Goal: Task Accomplishment & Management: Manage account settings

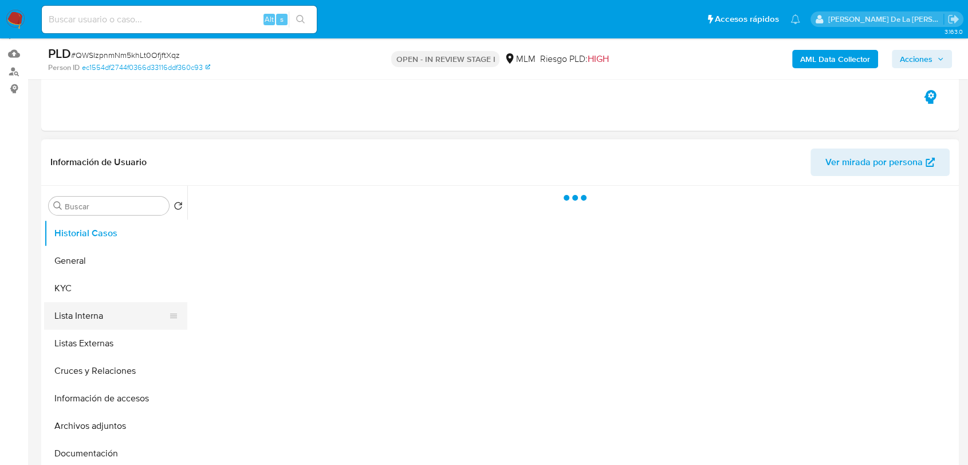
scroll to position [127, 0]
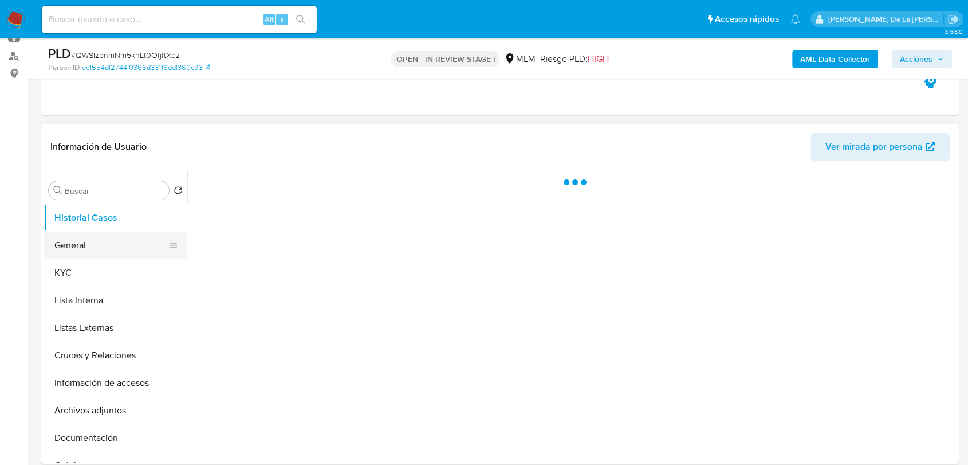
select select "10"
click at [73, 260] on button "KYC" at bounding box center [111, 272] width 134 height 27
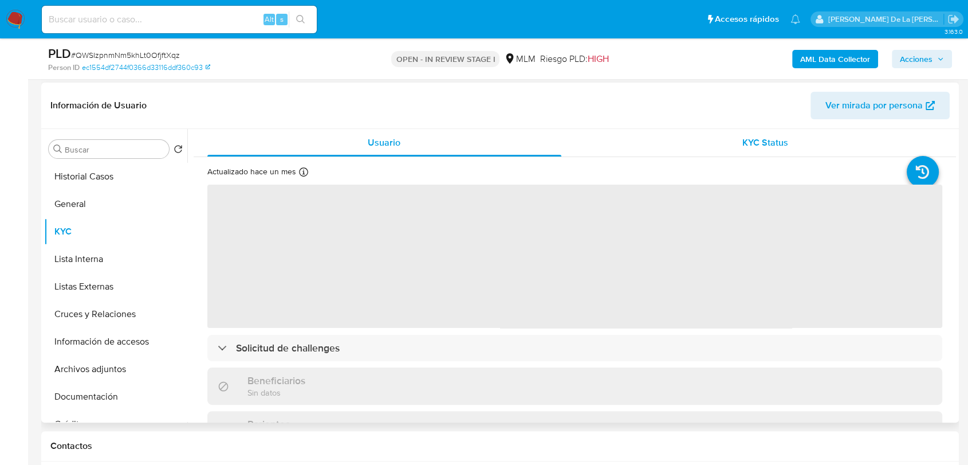
scroll to position [191, 0]
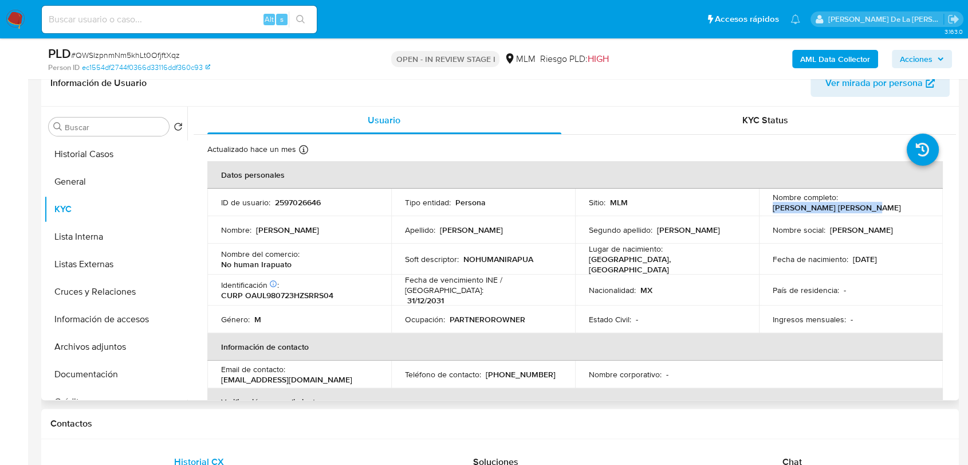
drag, startPoint x: 871, startPoint y: 206, endPoint x: 762, endPoint y: 211, distance: 108.9
click at [761, 211] on td "Nombre completo : Luis Alonso Ordaz Uribe" at bounding box center [851, 201] width 184 height 27
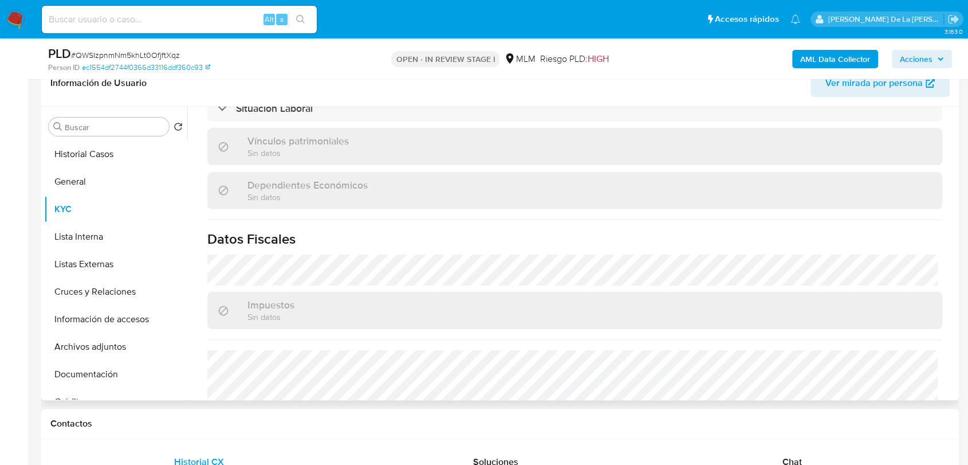
scroll to position [454, 0]
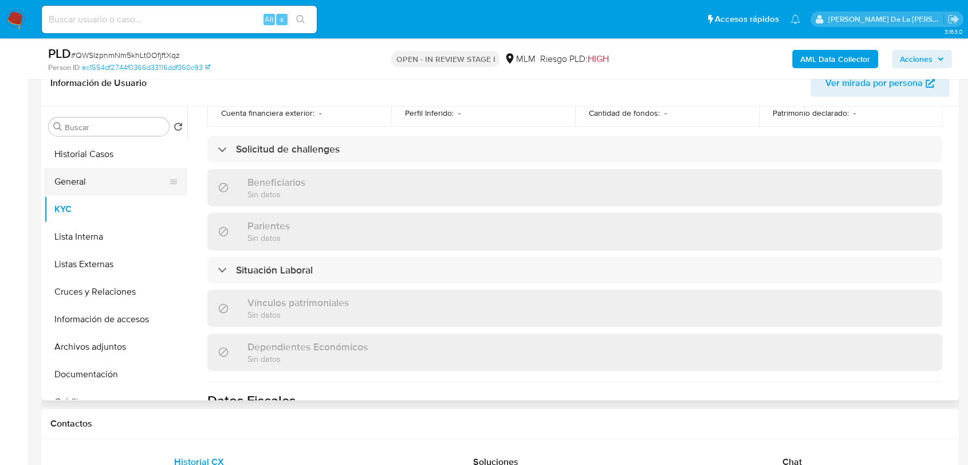
click at [76, 178] on button "General" at bounding box center [111, 181] width 134 height 27
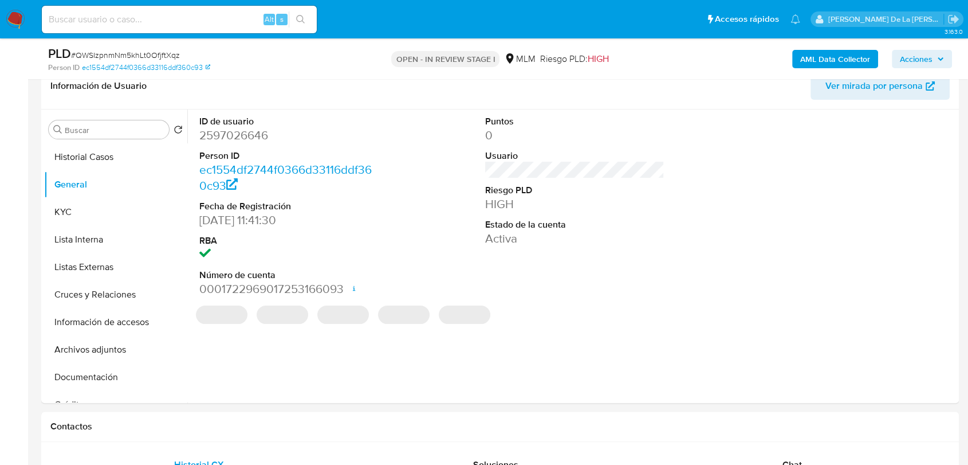
scroll to position [179, 0]
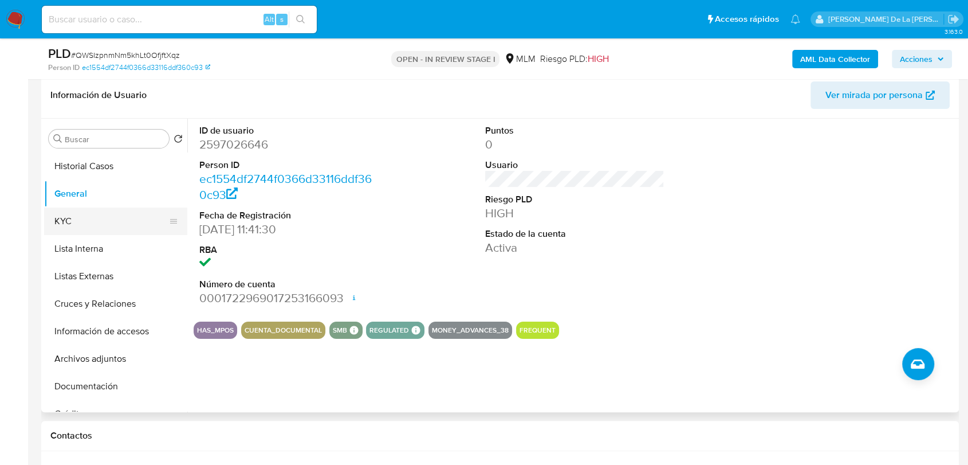
click at [115, 212] on button "KYC" at bounding box center [111, 220] width 134 height 27
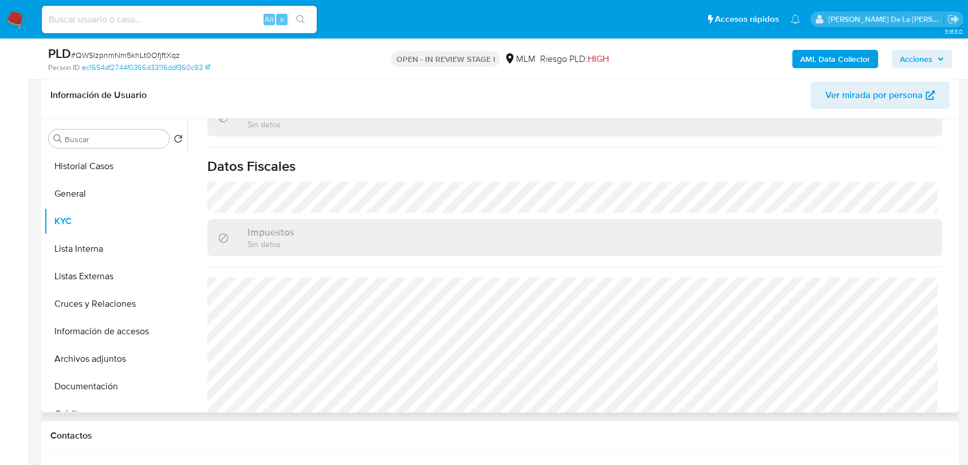
scroll to position [700, 0]
click at [95, 245] on button "Lista Interna" at bounding box center [111, 248] width 134 height 27
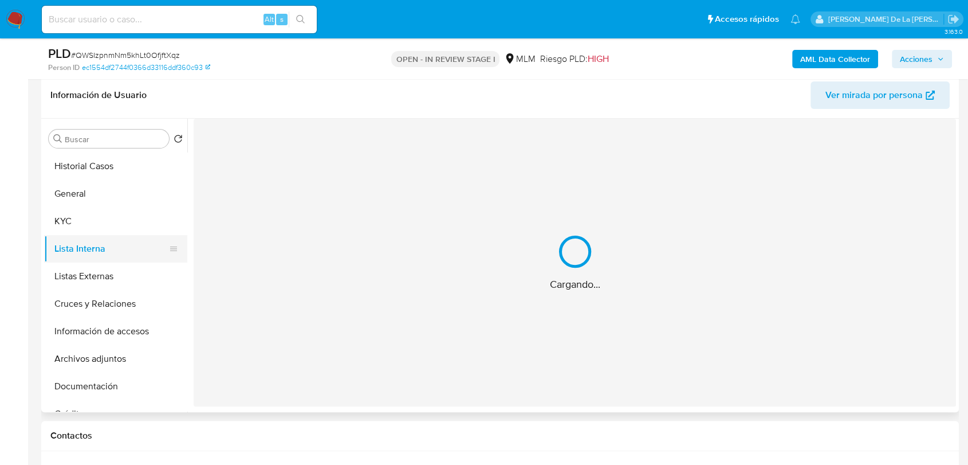
scroll to position [0, 0]
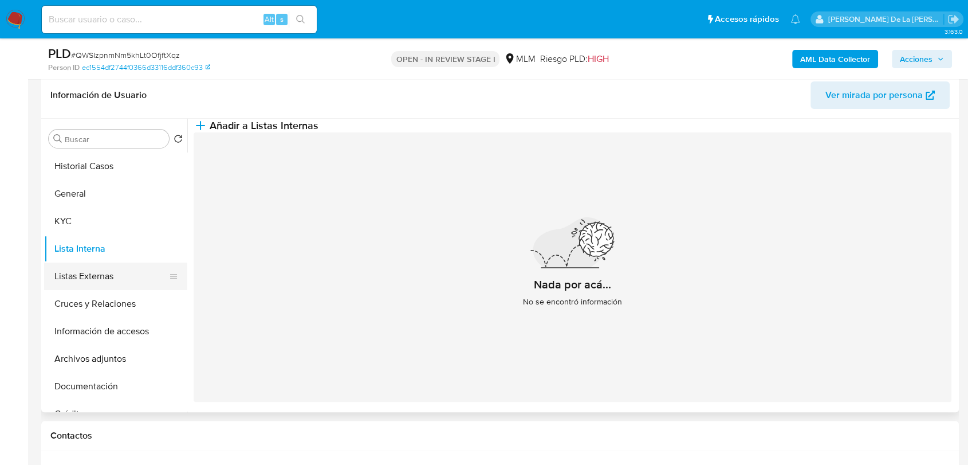
click at [105, 277] on button "Listas Externas" at bounding box center [111, 275] width 134 height 27
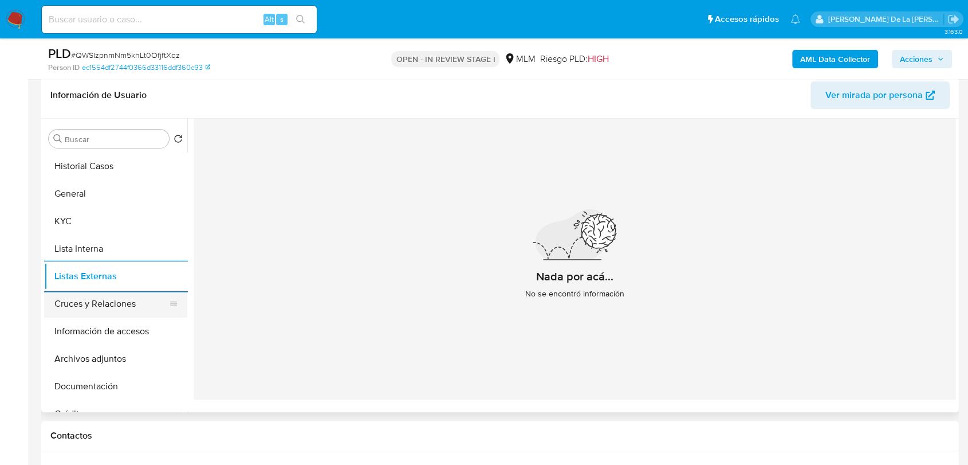
click at [112, 308] on button "Cruces y Relaciones" at bounding box center [111, 303] width 134 height 27
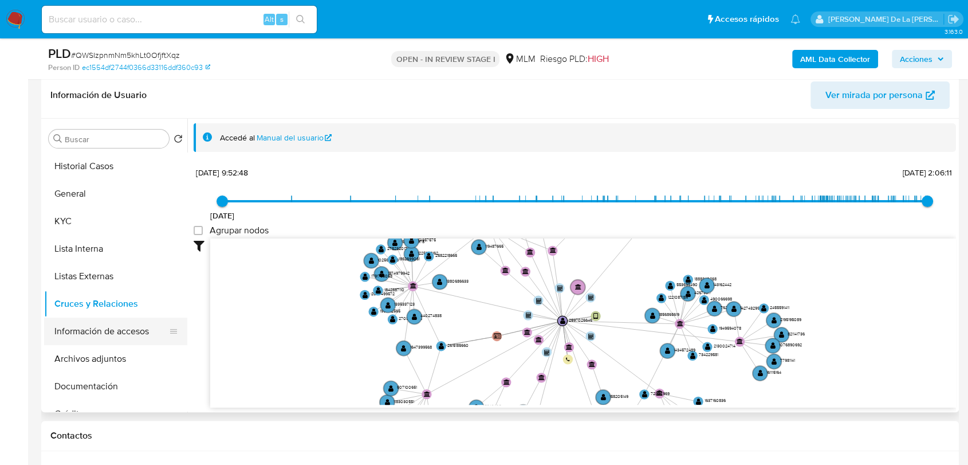
click at [143, 333] on button "Información de accesos" at bounding box center [111, 330] width 134 height 27
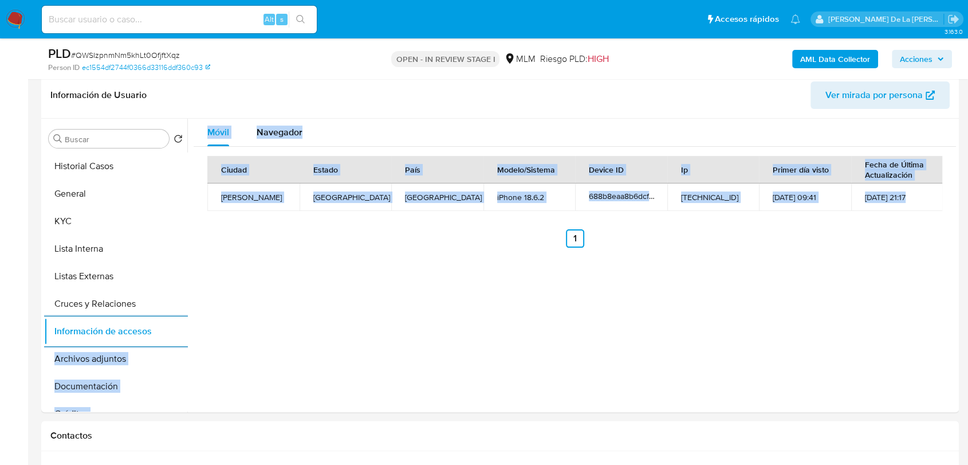
drag, startPoint x: 308, startPoint y: 281, endPoint x: 28, endPoint y: 354, distance: 289.0
click at [112, 349] on button "Archivos adjuntos" at bounding box center [111, 358] width 134 height 27
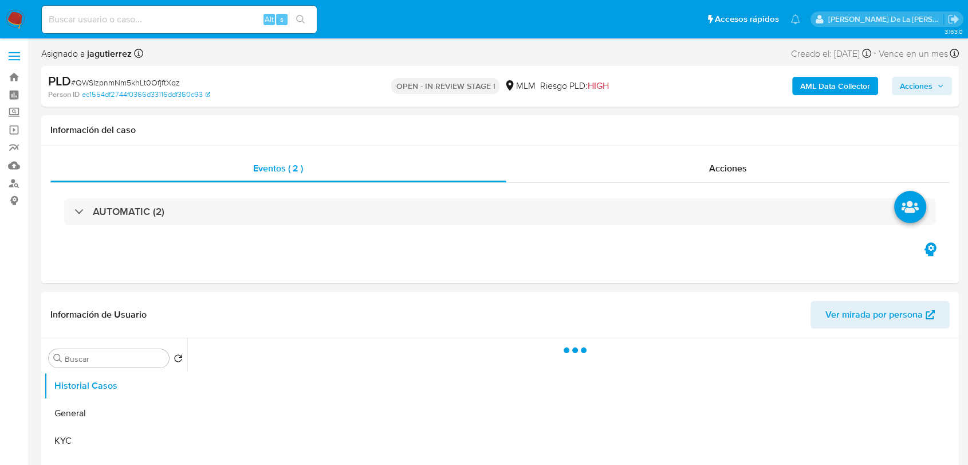
select select "10"
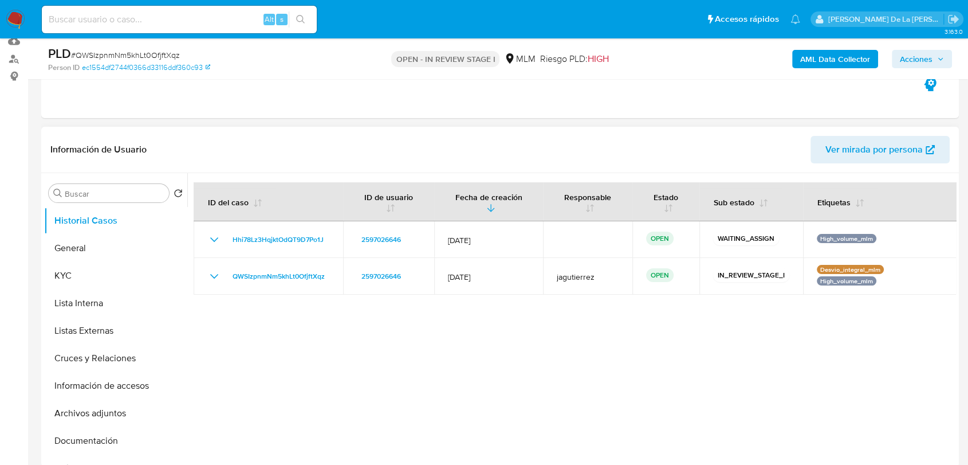
scroll to position [127, 0]
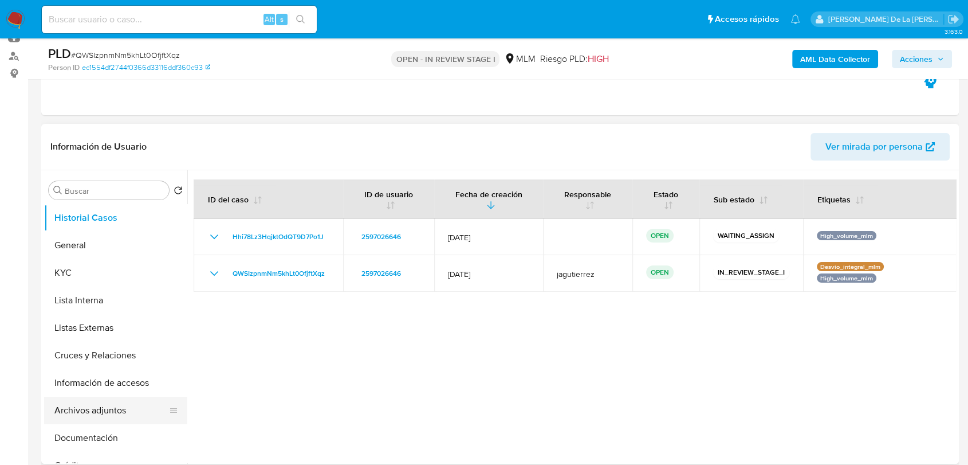
click at [70, 415] on button "Archivos adjuntos" at bounding box center [111, 409] width 134 height 27
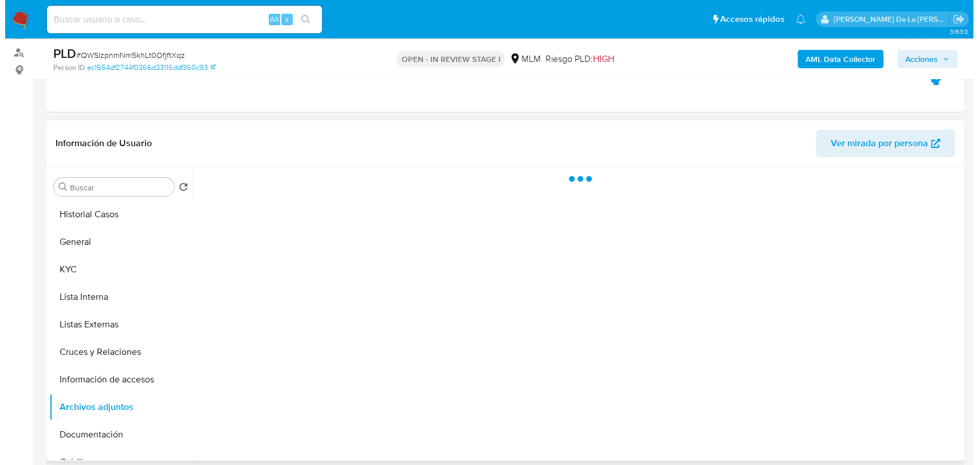
scroll to position [191, 0]
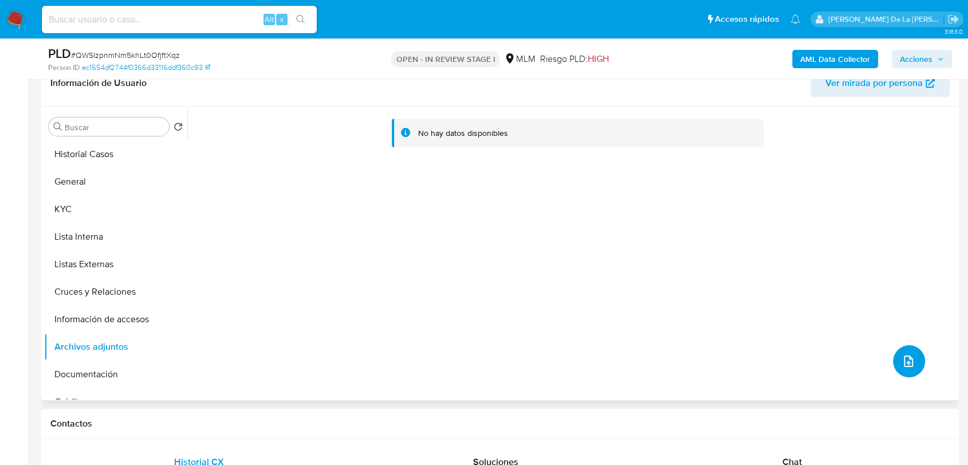
click at [902, 363] on icon "upload-file" at bounding box center [909, 361] width 14 height 14
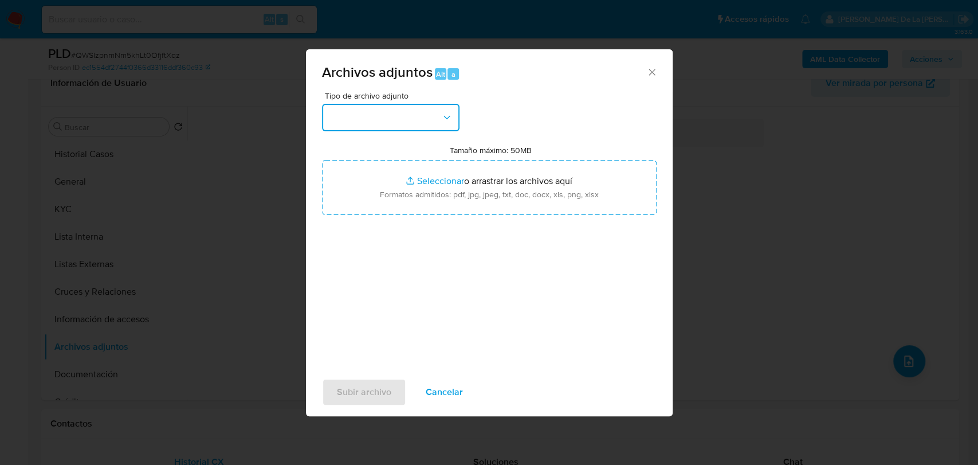
click at [371, 113] on button "button" at bounding box center [390, 117] width 137 height 27
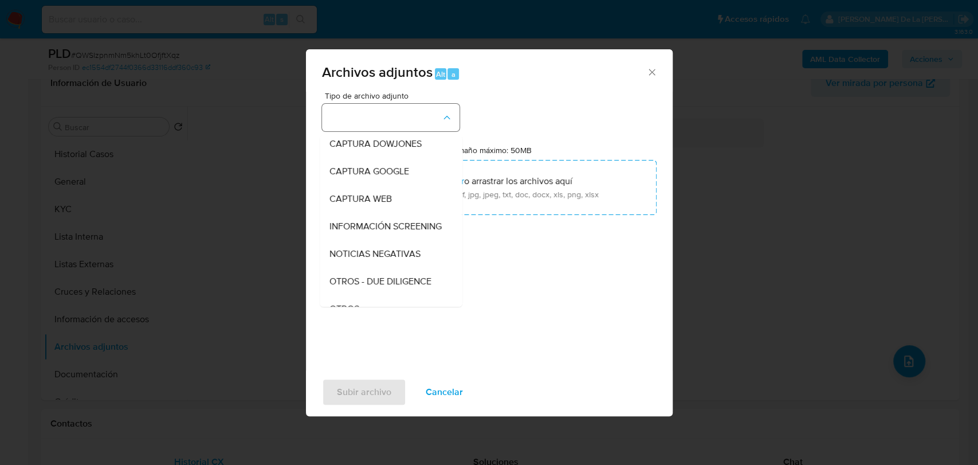
scroll to position [60, 0]
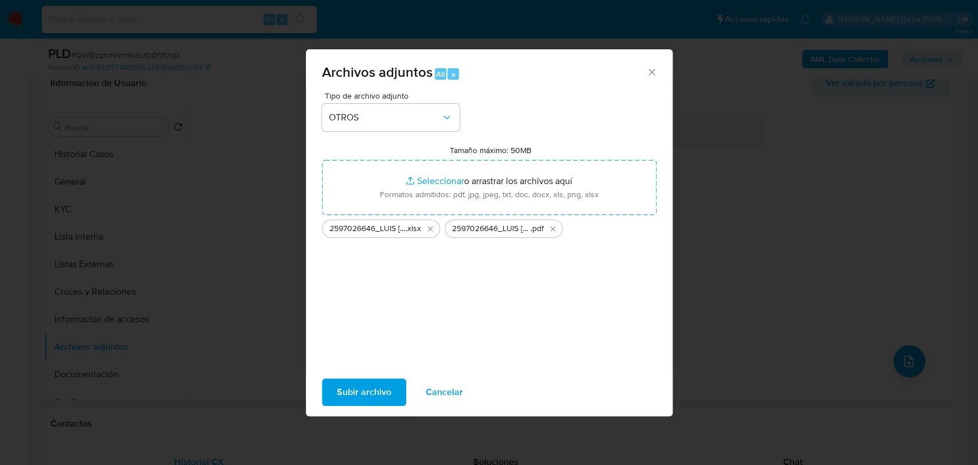
click at [359, 397] on span "Subir archivo" at bounding box center [364, 391] width 54 height 25
click at [650, 72] on icon "Cerrar" at bounding box center [651, 71] width 11 height 11
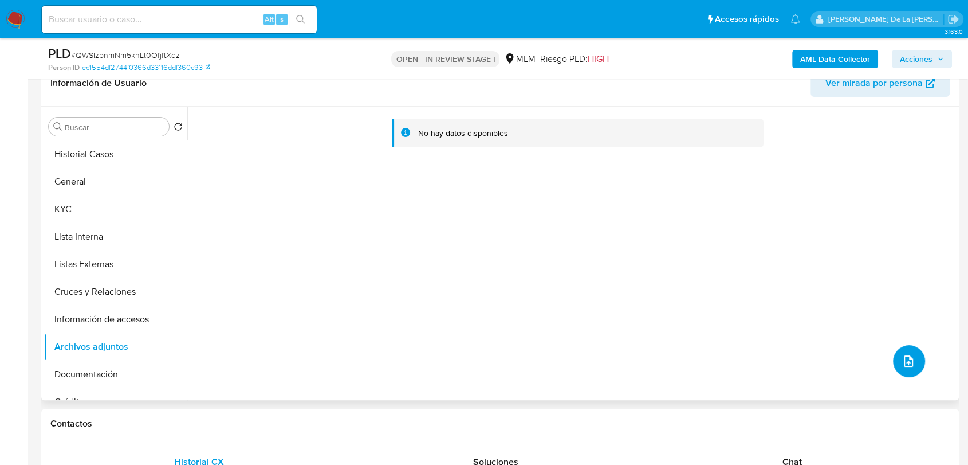
click at [902, 365] on span "upload-file" at bounding box center [909, 361] width 14 height 14
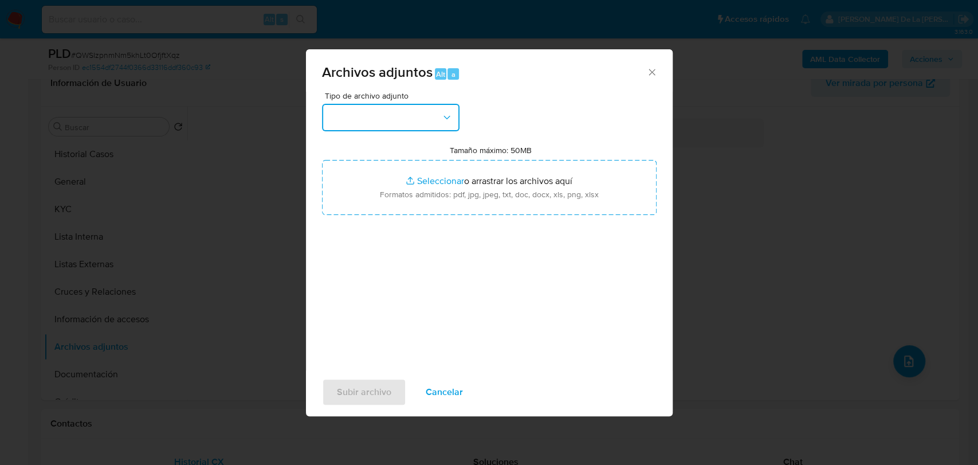
click at [385, 119] on button "button" at bounding box center [390, 117] width 137 height 27
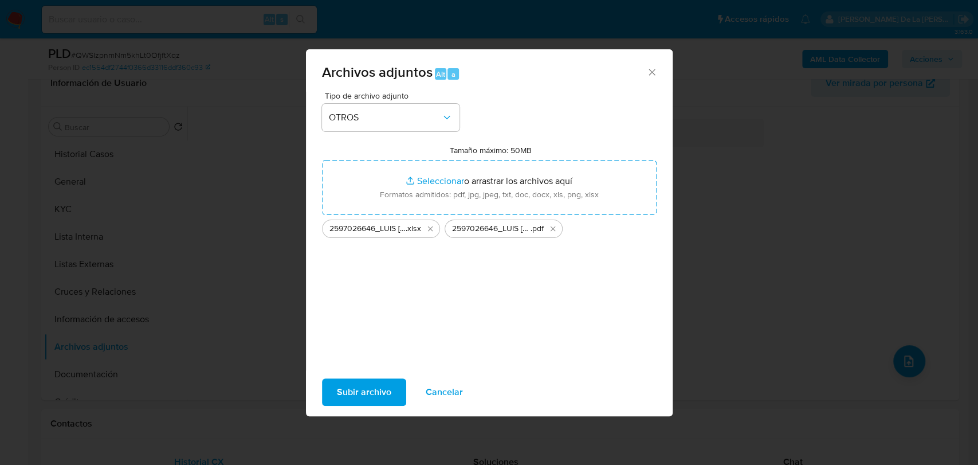
click at [345, 387] on span "Subir archivo" at bounding box center [364, 391] width 54 height 25
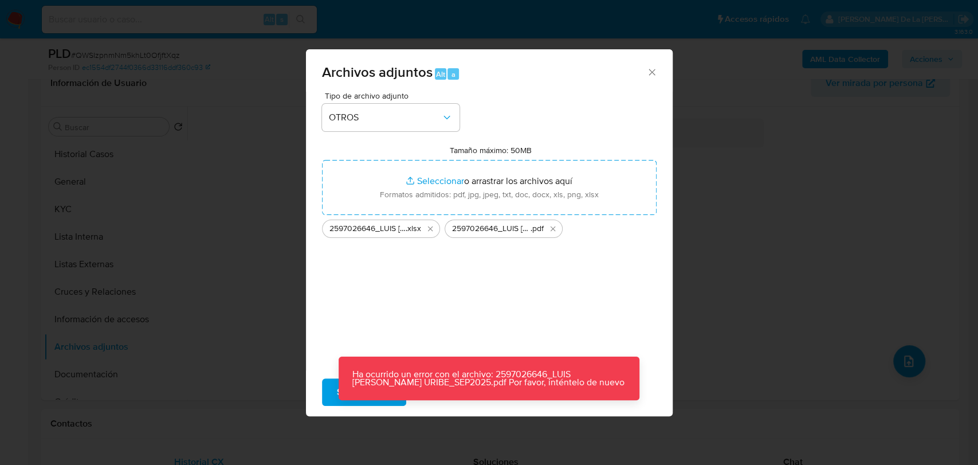
click at [470, 324] on div "Tipo de archivo adjunto OTROS Tamaño máximo: 50MB Seleccionar archivos Seleccio…" at bounding box center [489, 227] width 334 height 270
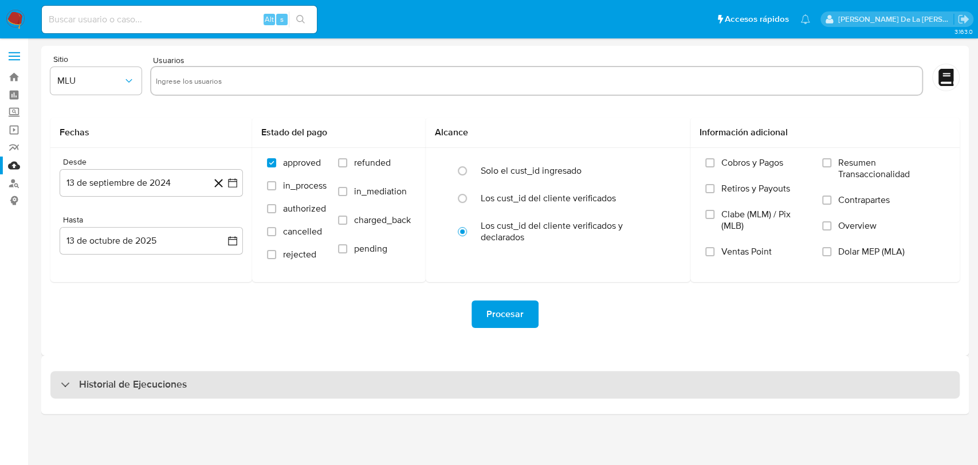
click at [81, 381] on h3 "Historial de Ejecuciones" at bounding box center [133, 384] width 108 height 14
select select "10"
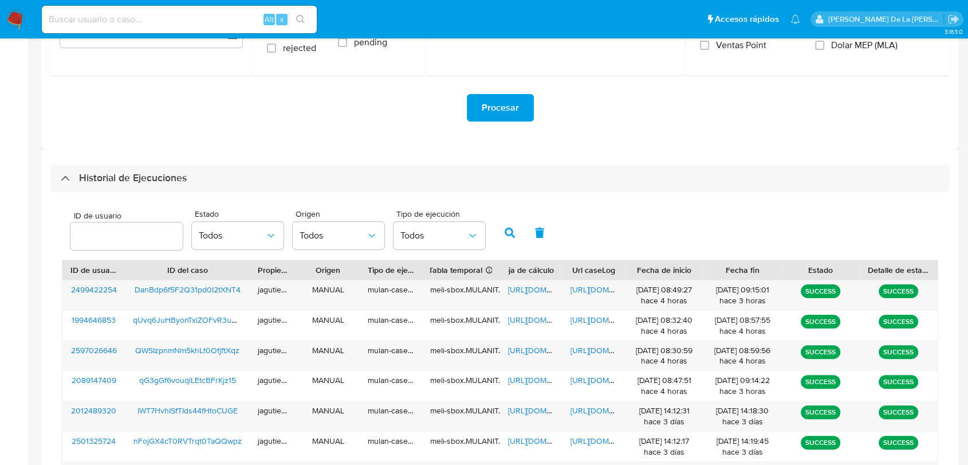
scroll to position [318, 0]
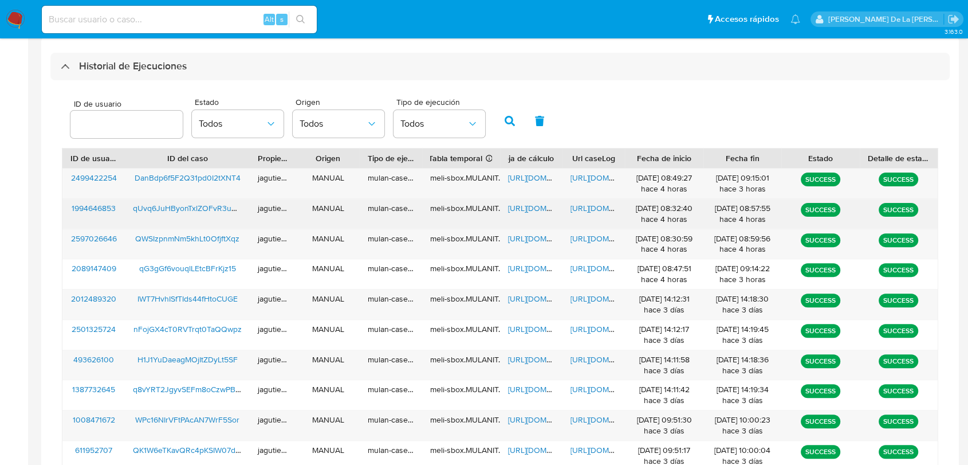
click at [189, 204] on span "qUvq6JuHByonTxlZOFvR3uOR" at bounding box center [188, 207] width 110 height 11
click at [526, 212] on span "https://docs.google.com/spreadsheets/d/12fcYIFtqFmyYadofcmQxj3AUK7LYb0j5_TL4t71…" at bounding box center [547, 207] width 79 height 11
click at [588, 210] on span "https://docs.google.com/document/d/1TrIvqqIf9o6uYmJyw8mJRQxvNteKPd5vi4G2vqsbuvY…" at bounding box center [609, 207] width 79 height 11
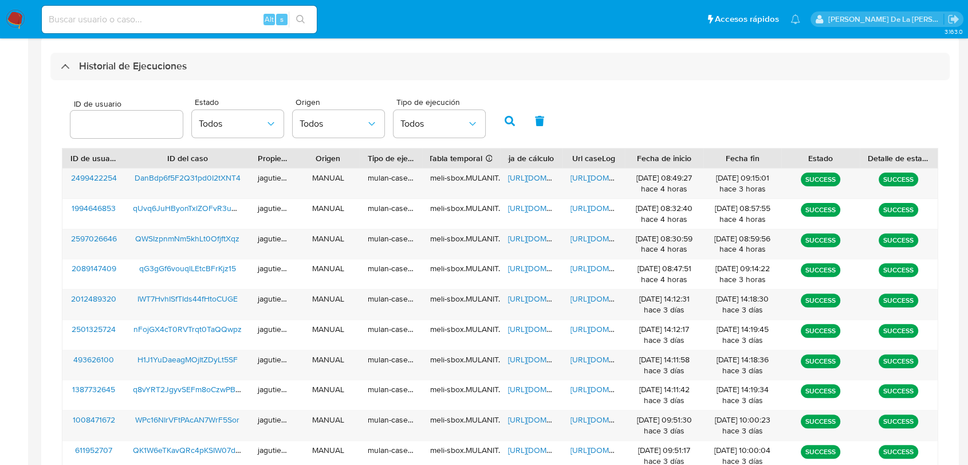
click at [73, 25] on input at bounding box center [179, 19] width 275 height 15
paste input "2101358188"
type input "2101358188"
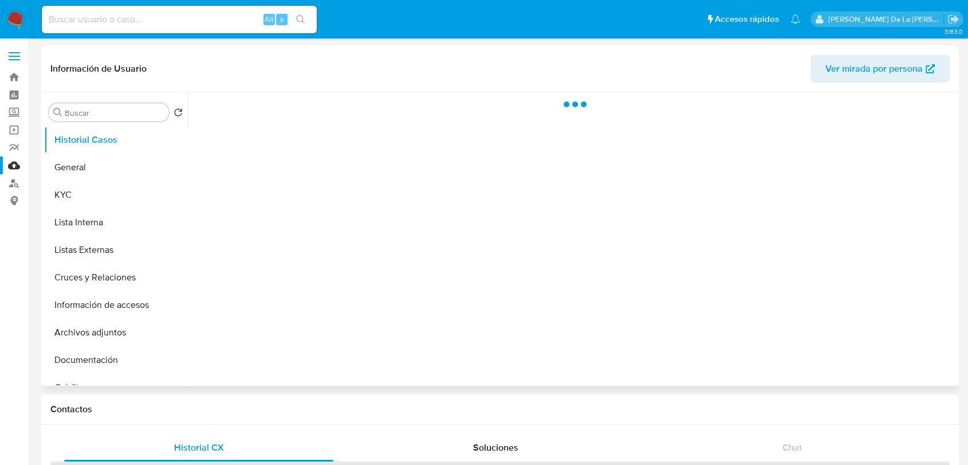
select select "10"
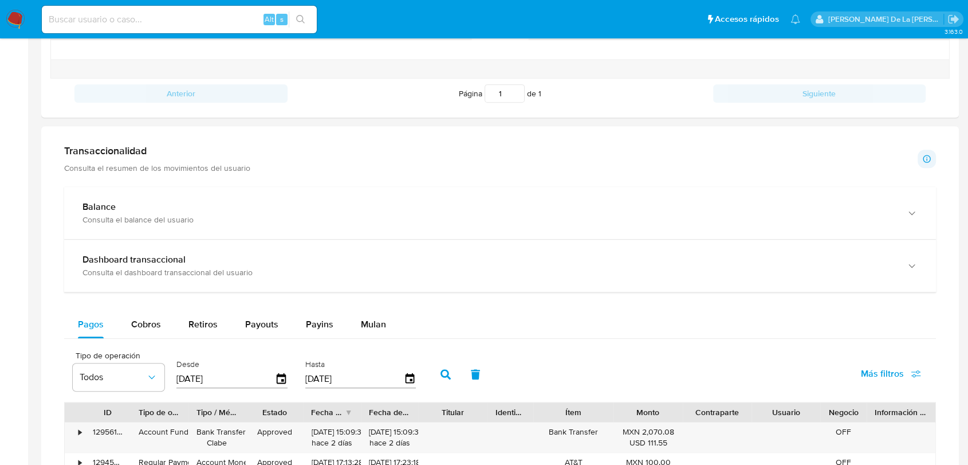
scroll to position [573, 0]
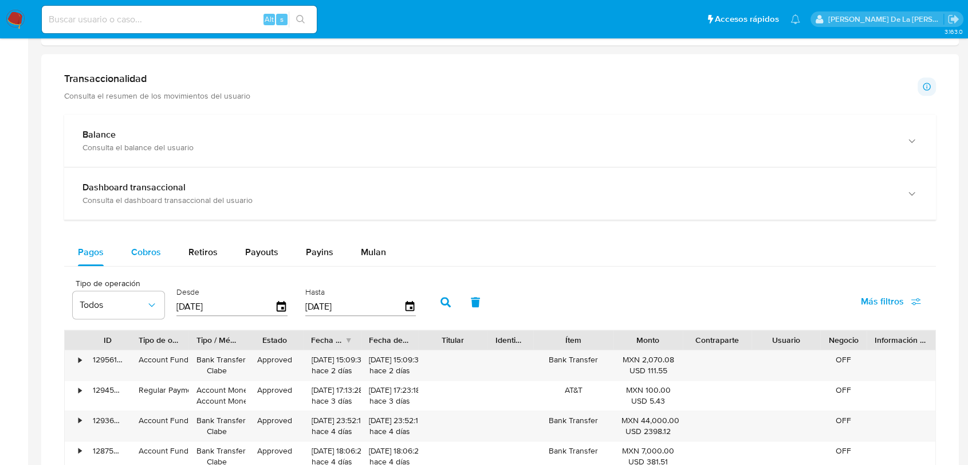
click at [153, 255] on span "Cobros" at bounding box center [146, 251] width 30 height 13
select select "10"
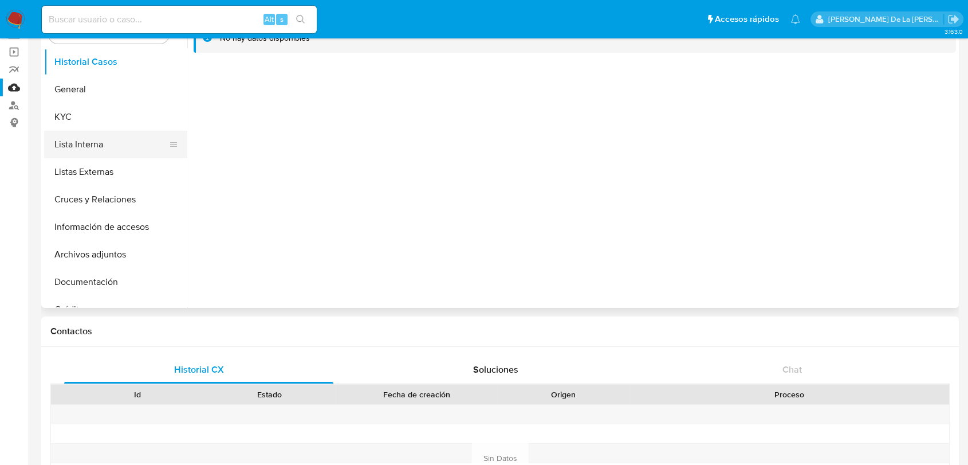
scroll to position [0, 0]
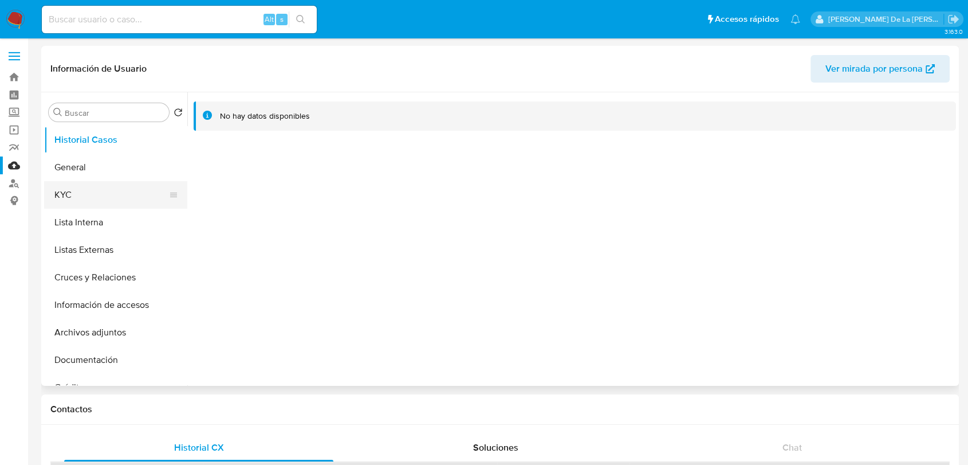
click at [94, 200] on button "KYC" at bounding box center [111, 194] width 134 height 27
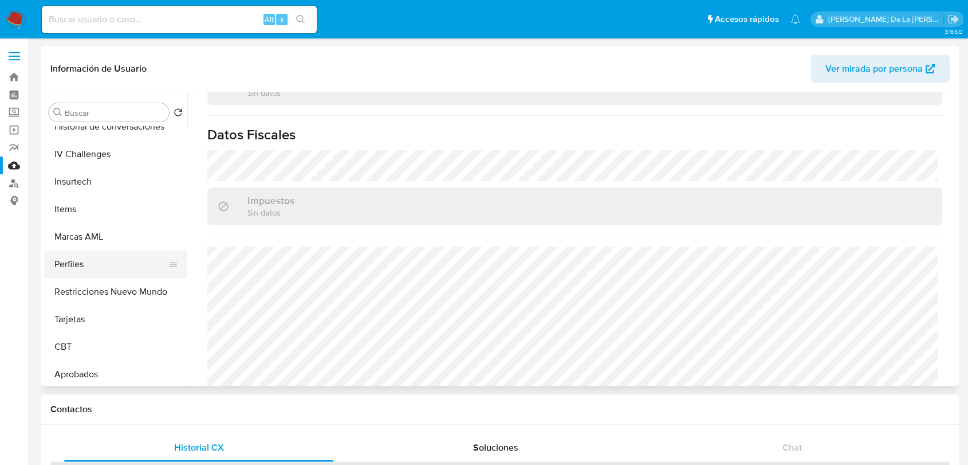
scroll to position [509, 0]
click at [112, 293] on button "Restricciones Nuevo Mundo" at bounding box center [111, 290] width 134 height 27
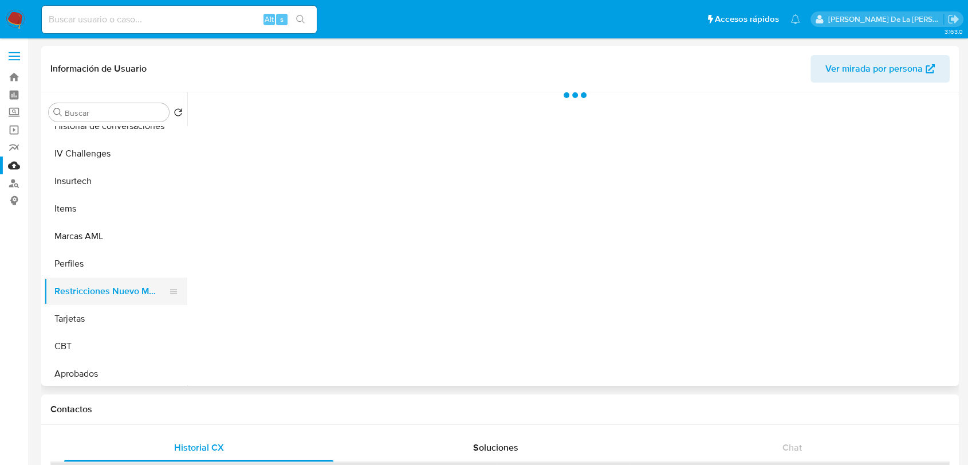
scroll to position [0, 0]
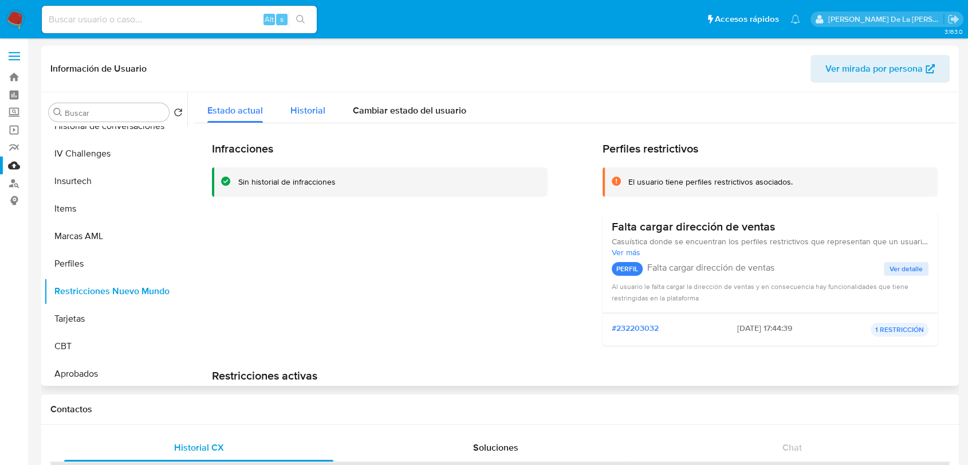
click at [309, 120] on div "Historial" at bounding box center [307, 107] width 35 height 30
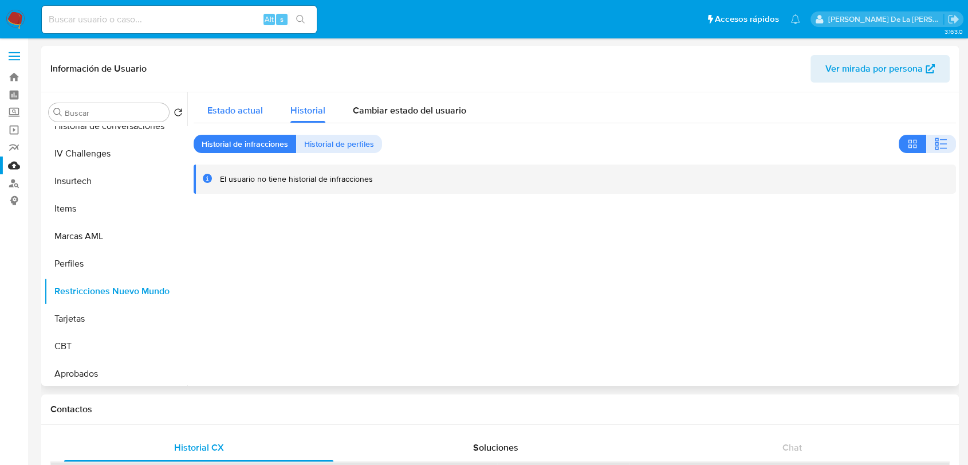
click at [246, 109] on span "Estado actual" at bounding box center [235, 110] width 56 height 13
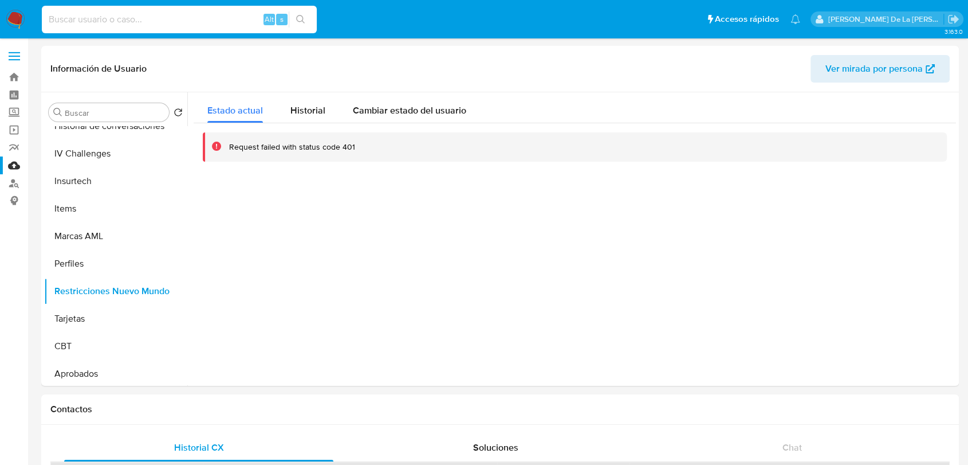
click at [102, 23] on input at bounding box center [179, 19] width 275 height 15
paste input "2098579921"
type input "2098579921"
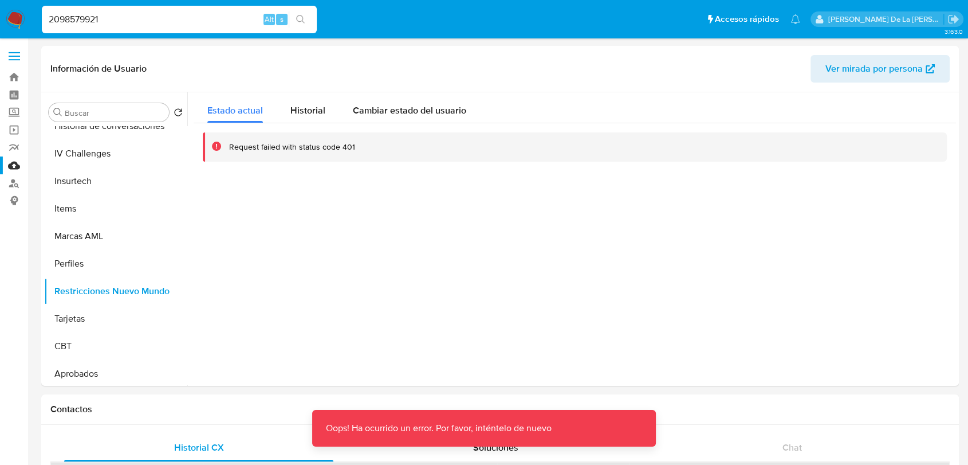
click at [145, 17] on input "2098579921" at bounding box center [179, 19] width 275 height 15
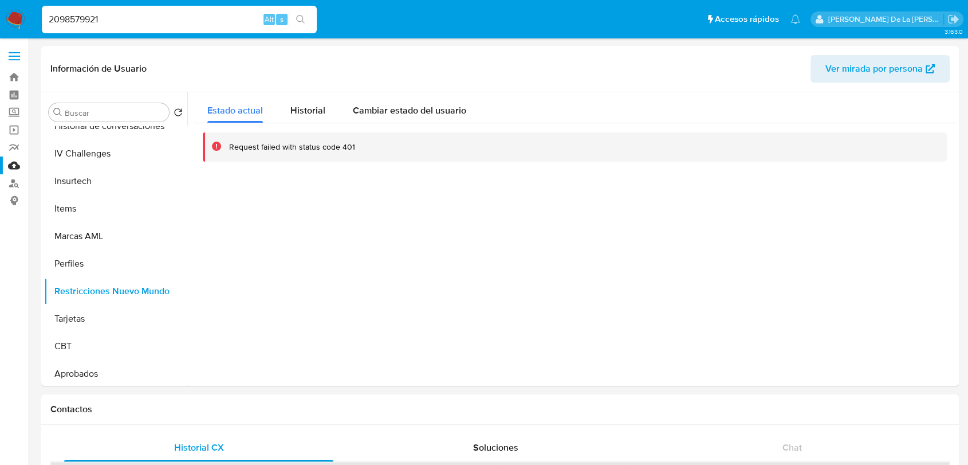
click at [97, 25] on input "2098579921" at bounding box center [179, 19] width 275 height 15
paste input "2098579921"
type input "2098579921"
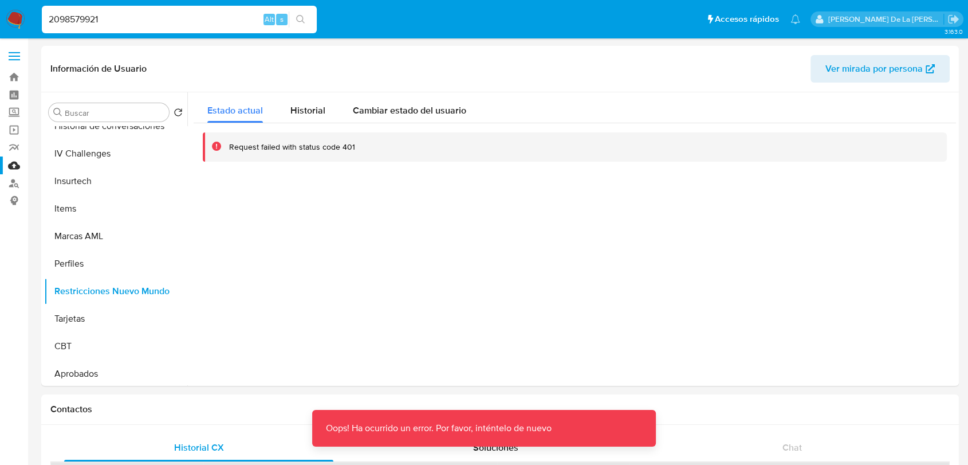
click at [17, 19] on img at bounding box center [15, 19] width 19 height 19
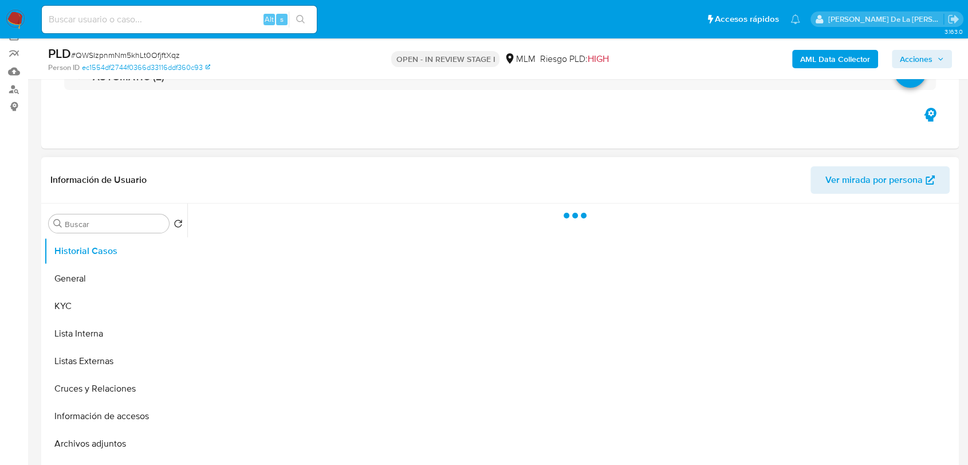
scroll to position [191, 0]
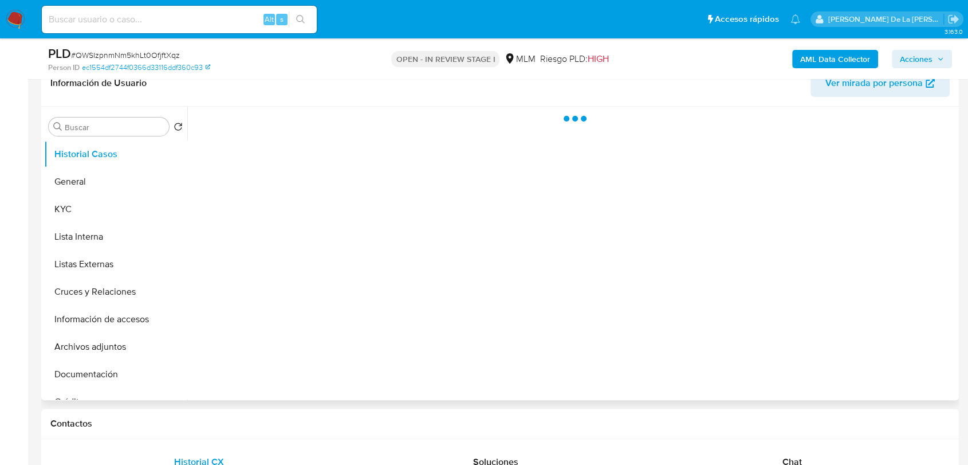
select select "10"
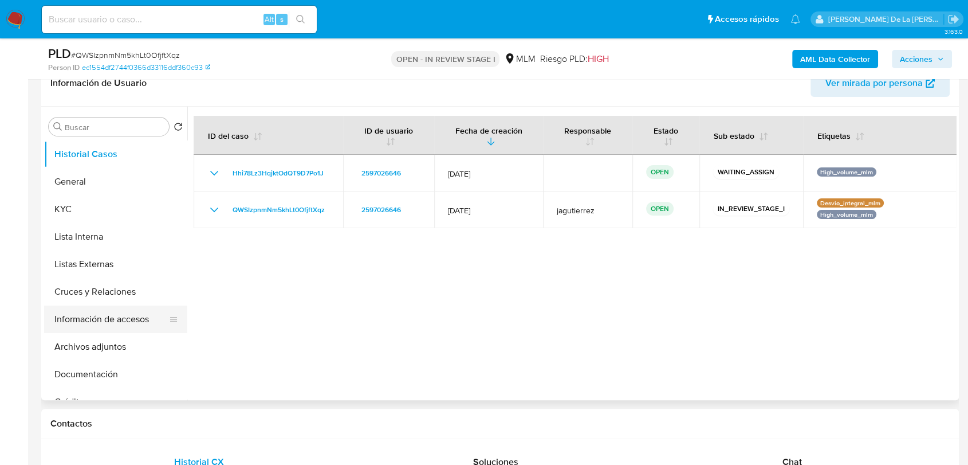
click at [109, 322] on button "Información de accesos" at bounding box center [111, 318] width 134 height 27
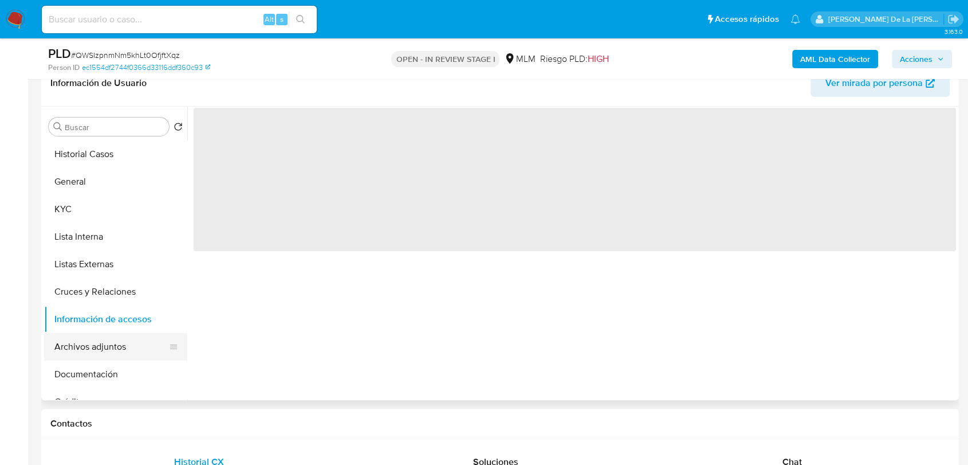
click at [112, 353] on button "Archivos adjuntos" at bounding box center [111, 346] width 134 height 27
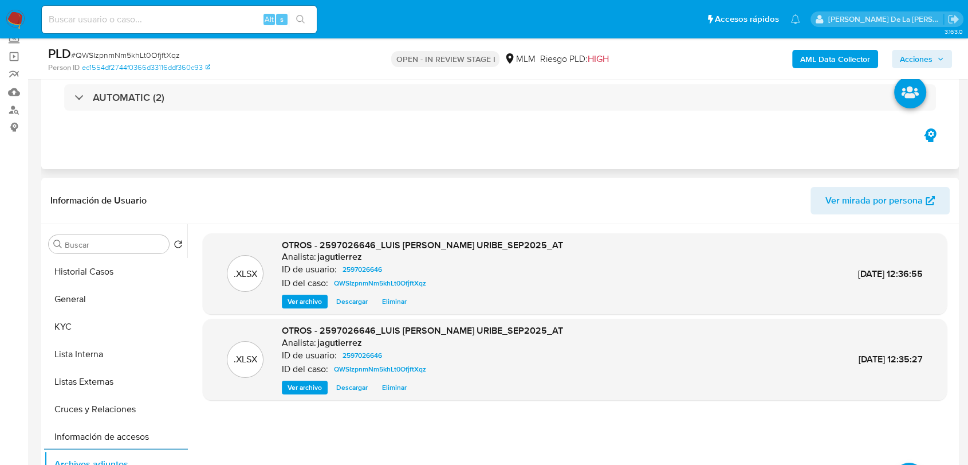
scroll to position [0, 0]
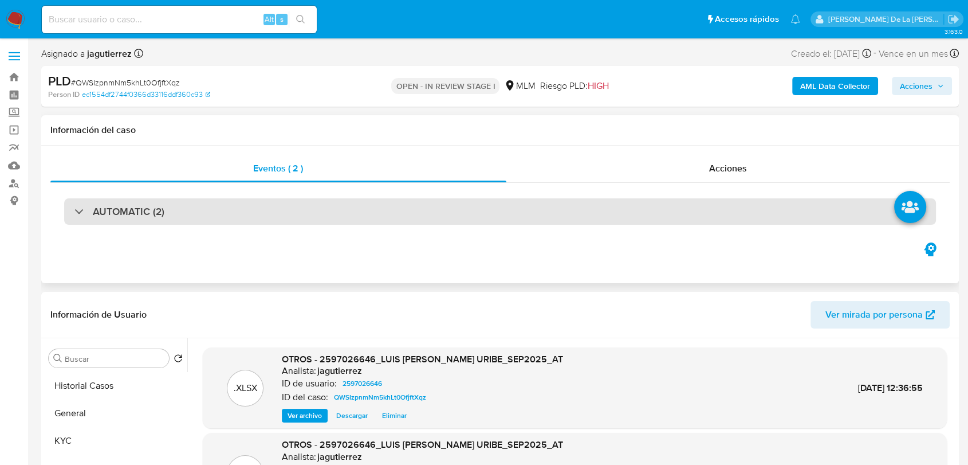
click at [128, 218] on h3 "AUTOMATIC (2)" at bounding box center [129, 211] width 72 height 13
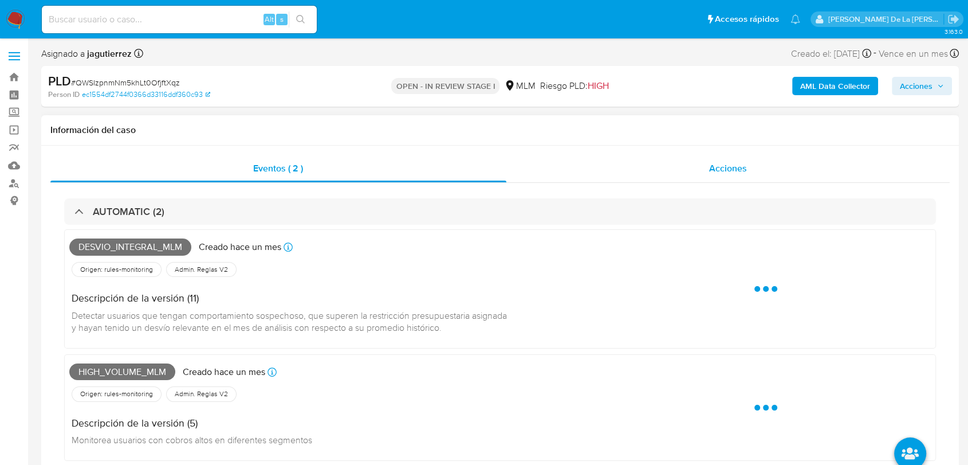
click at [692, 159] on div "Acciones" at bounding box center [728, 168] width 444 height 27
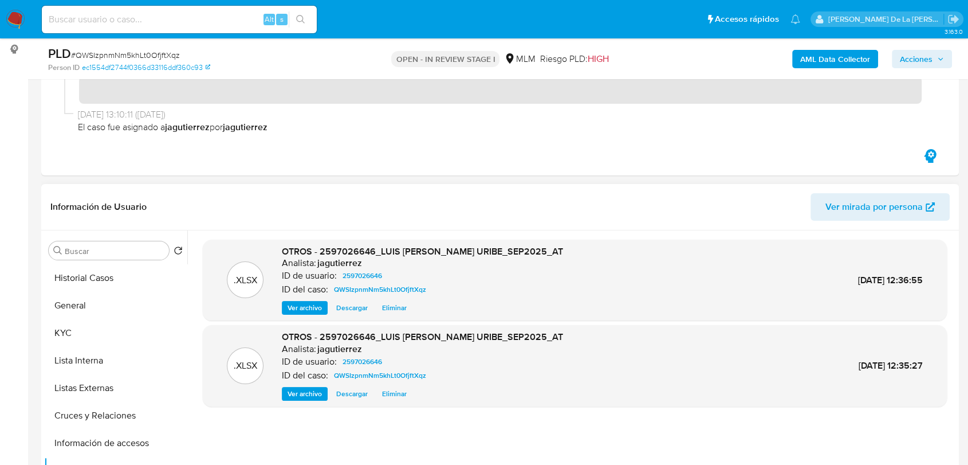
scroll to position [254, 0]
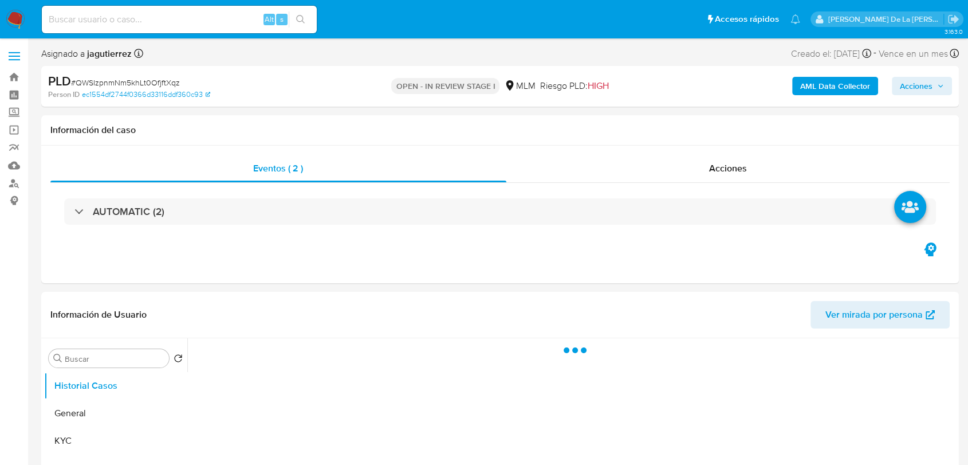
select select "10"
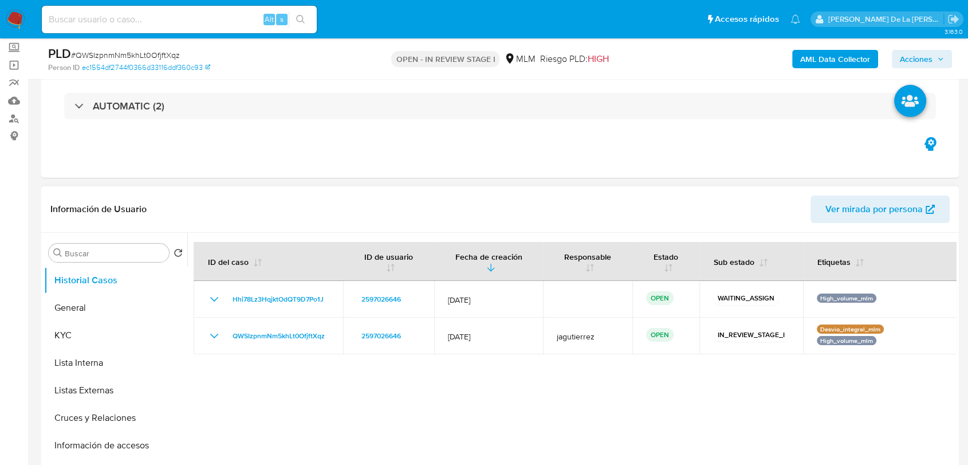
scroll to position [127, 0]
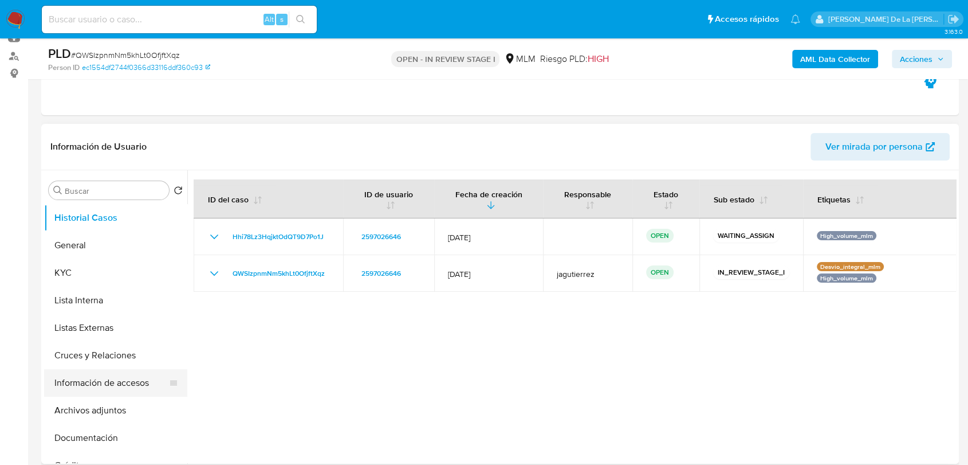
click at [105, 387] on button "Información de accesos" at bounding box center [111, 382] width 134 height 27
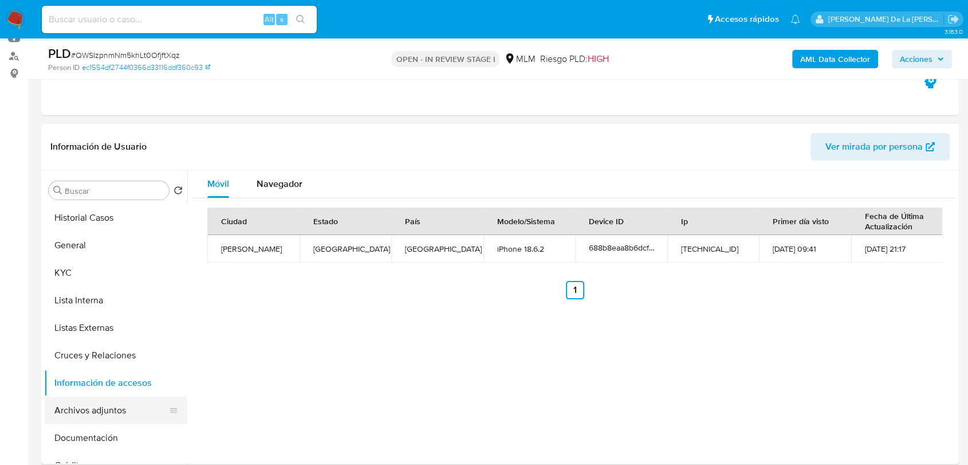
click at [100, 418] on button "Archivos adjuntos" at bounding box center [111, 409] width 134 height 27
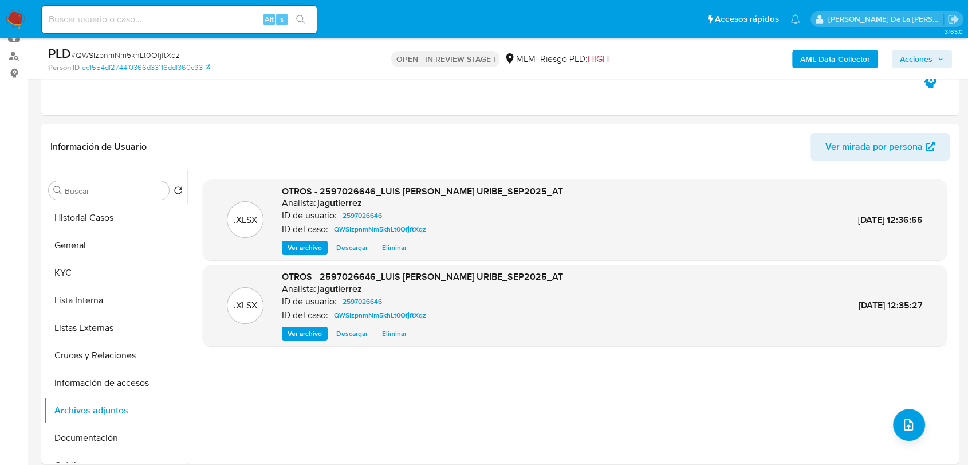
click at [924, 54] on span "Acciones" at bounding box center [916, 59] width 33 height 18
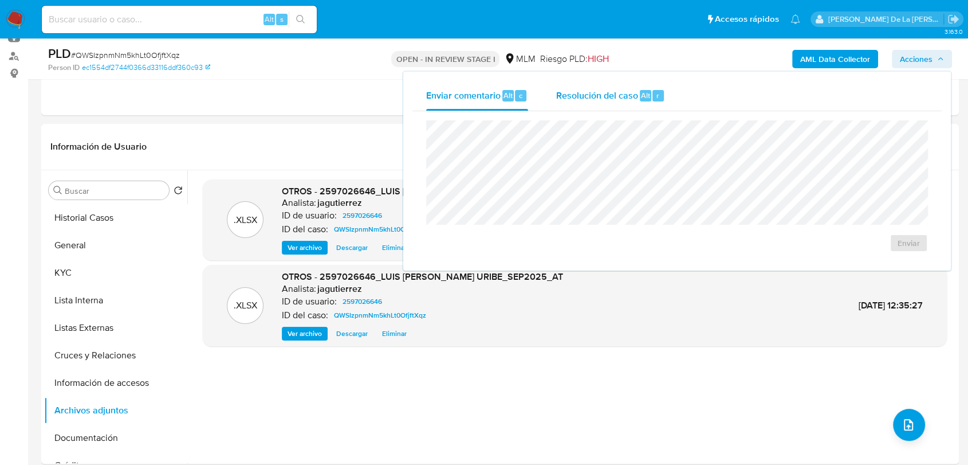
click at [613, 98] on span "Resolución del caso" at bounding box center [597, 94] width 82 height 13
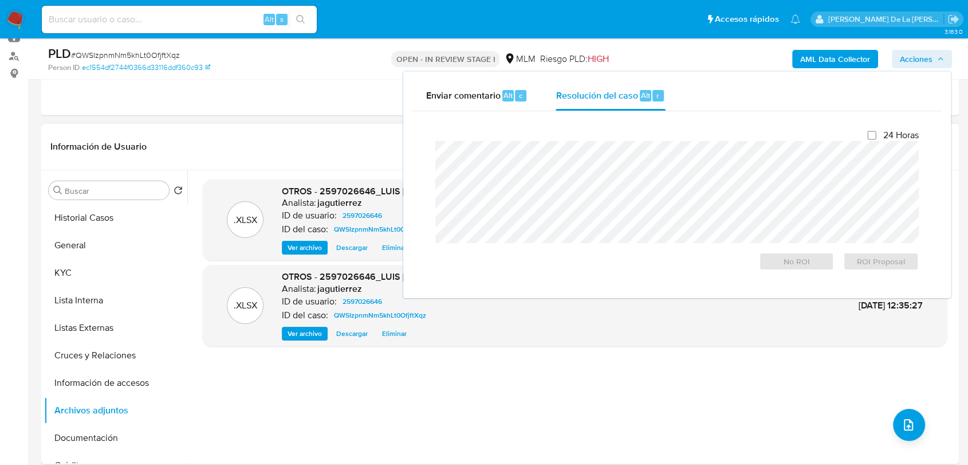
click at [270, 127] on div "Información de Usuario Ver mirada por persona" at bounding box center [500, 147] width 918 height 46
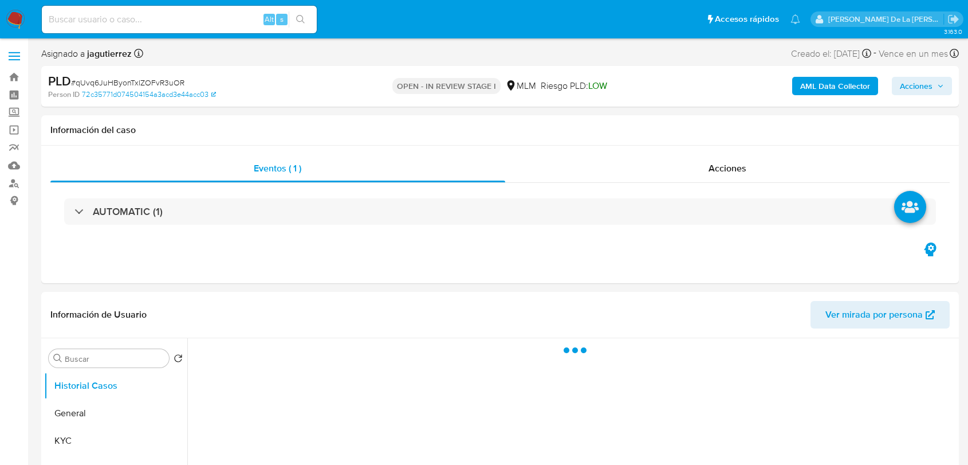
select select "10"
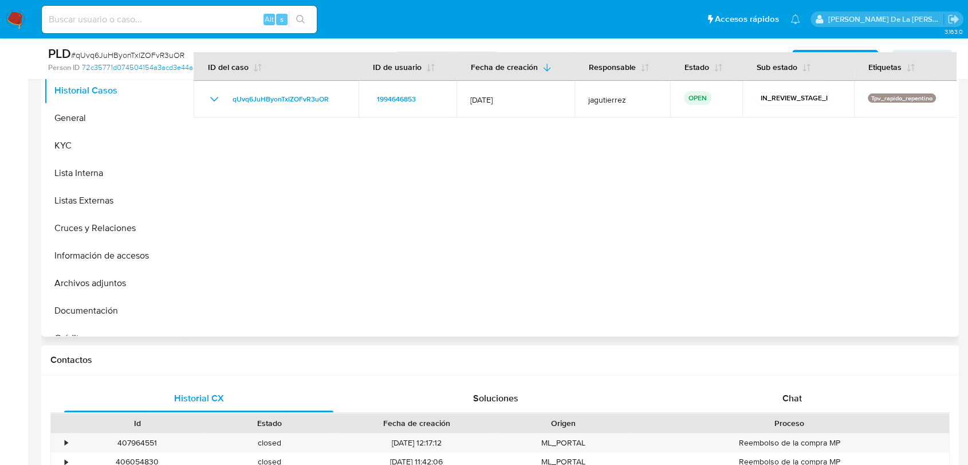
scroll to position [127, 0]
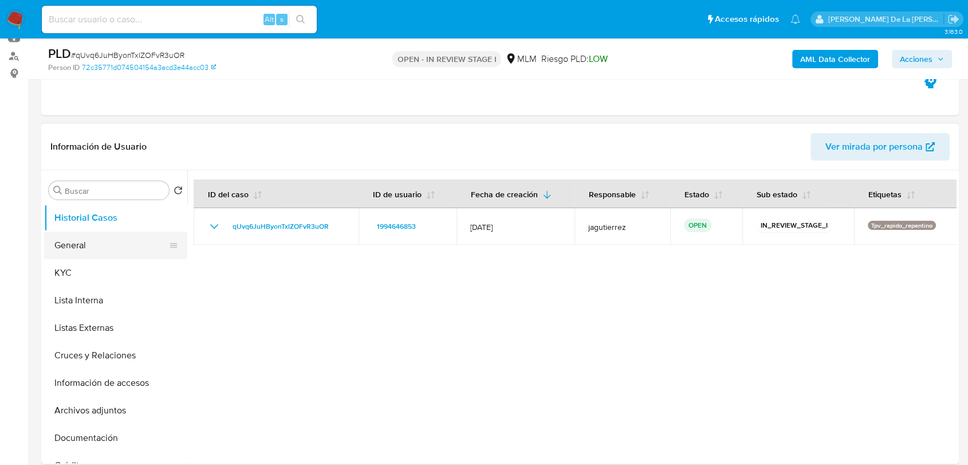
click at [103, 237] on button "General" at bounding box center [111, 244] width 134 height 27
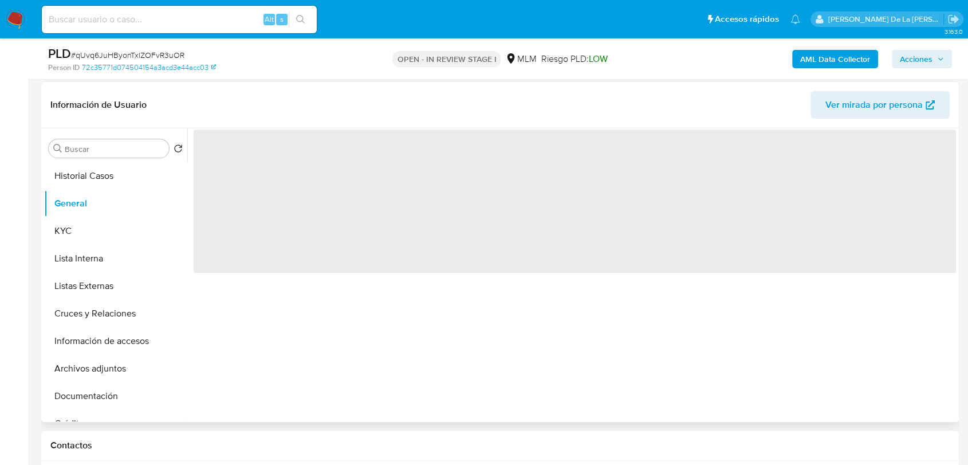
scroll to position [191, 0]
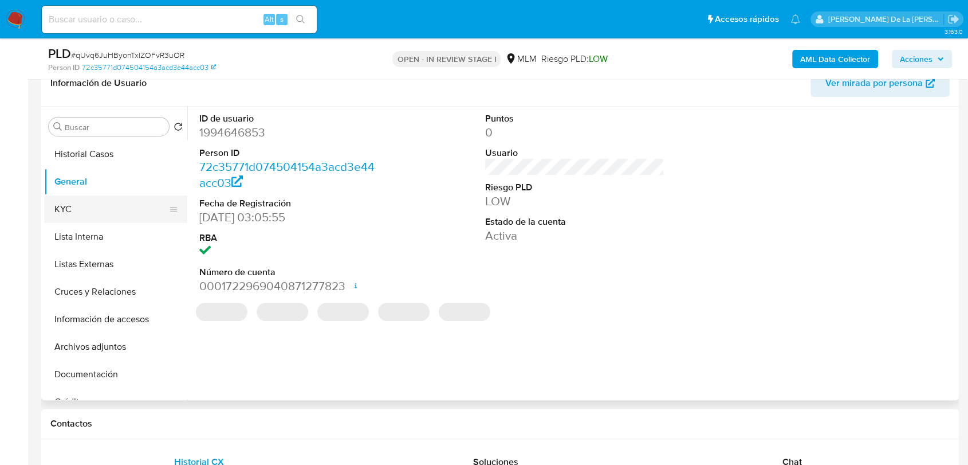
click at [102, 203] on button "KYC" at bounding box center [111, 208] width 134 height 27
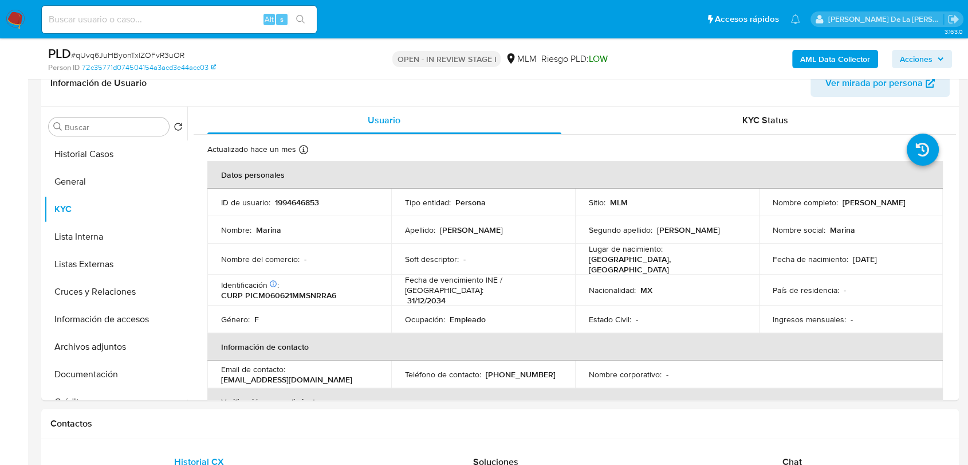
drag, startPoint x: 894, startPoint y: 204, endPoint x: 841, endPoint y: 201, distance: 52.8
click at [841, 201] on div "Nombre completo : Marina Pineda Coria" at bounding box center [851, 202] width 156 height 10
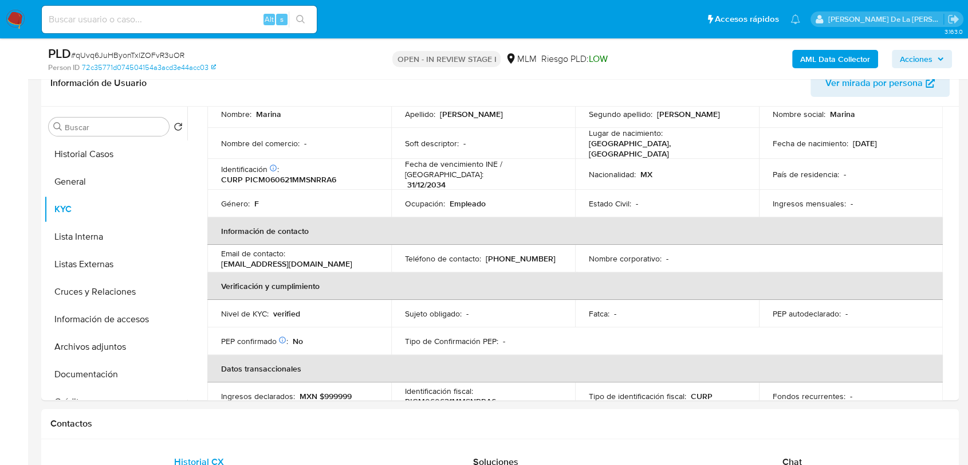
scroll to position [127, 0]
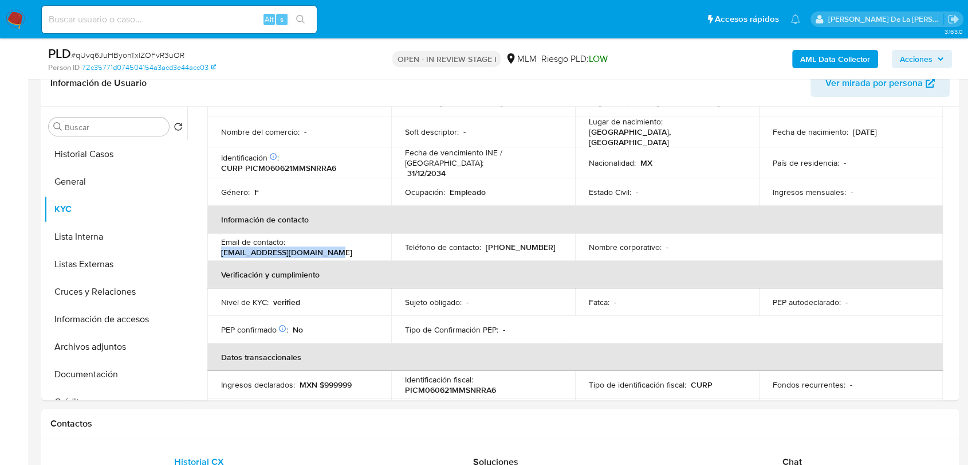
drag, startPoint x: 219, startPoint y: 246, endPoint x: 344, endPoint y: 241, distance: 125.0
click at [344, 241] on td "Email de contacto : mwheelrpineda139@gmail.com" at bounding box center [299, 246] width 184 height 27
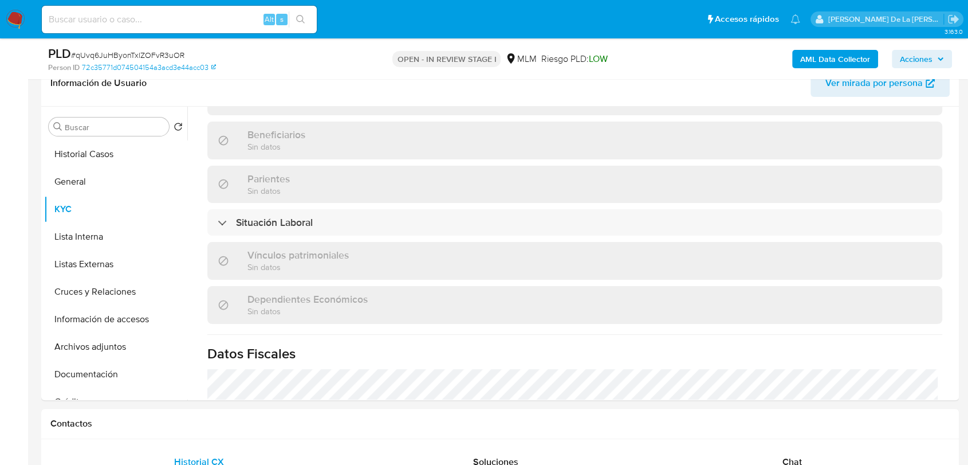
scroll to position [573, 0]
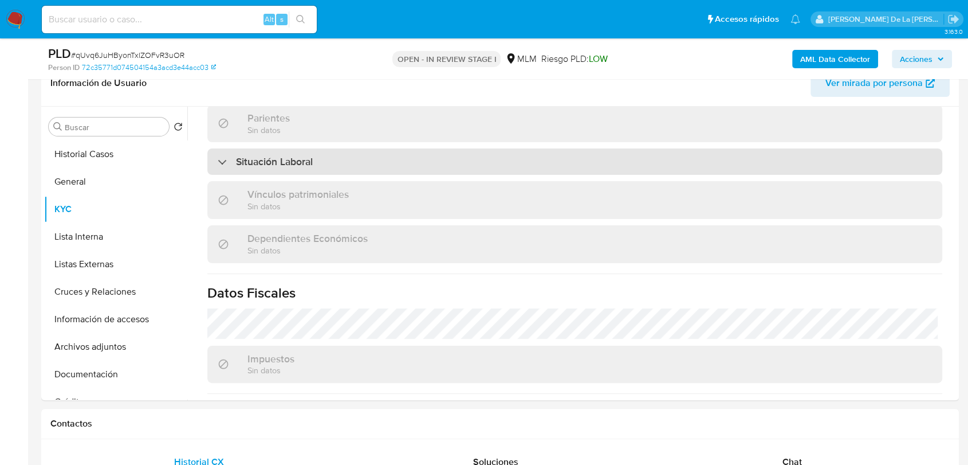
click at [273, 162] on div "Situación Laboral" at bounding box center [574, 161] width 735 height 26
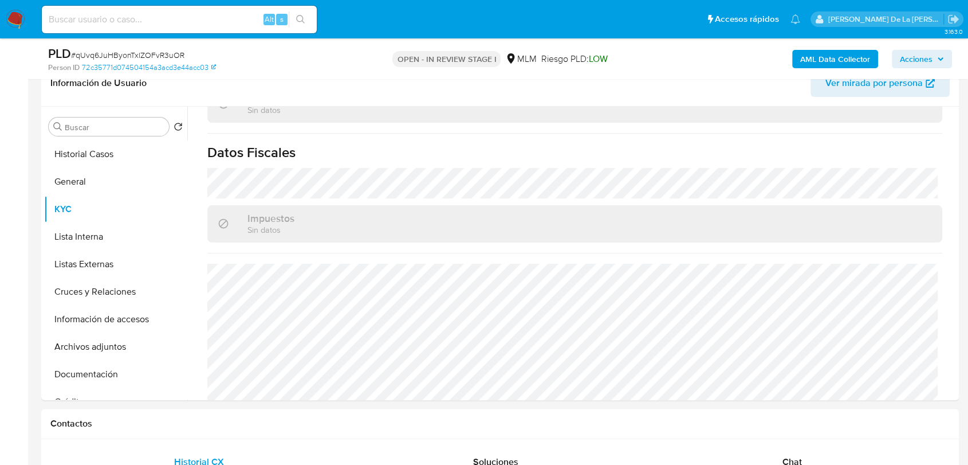
scroll to position [885, 0]
click at [107, 230] on button "Lista Interna" at bounding box center [111, 236] width 134 height 27
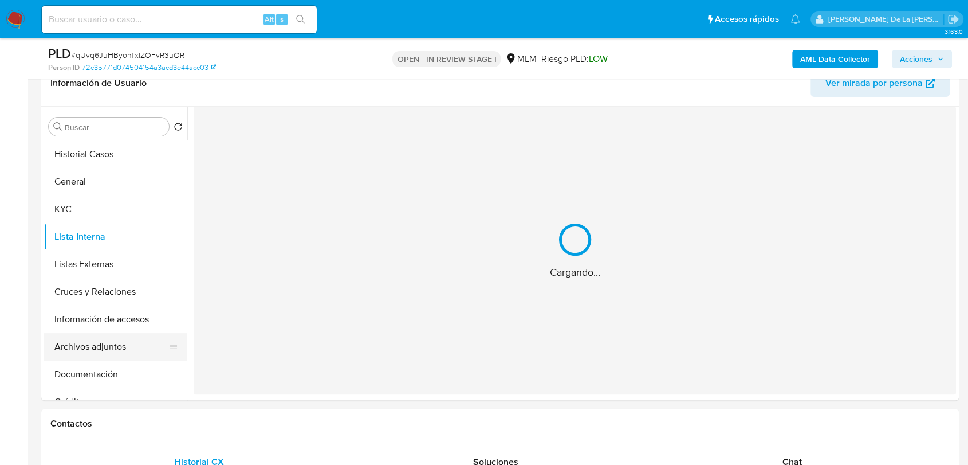
click at [99, 336] on button "Archivos adjuntos" at bounding box center [111, 346] width 134 height 27
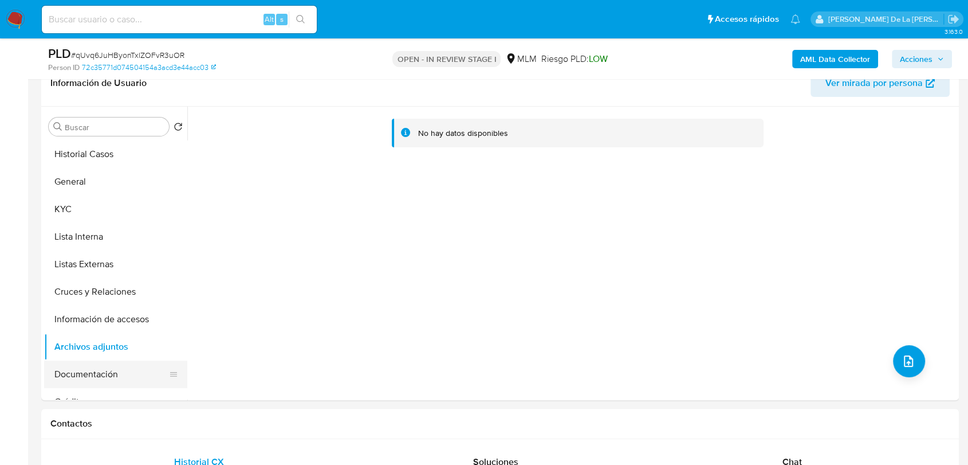
click at [105, 367] on button "Documentación" at bounding box center [111, 373] width 134 height 27
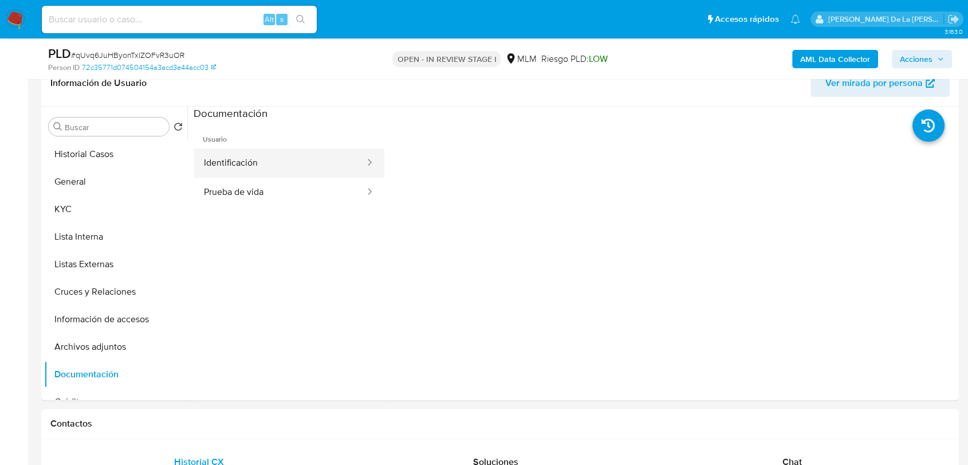
click at [298, 158] on button "Identificación" at bounding box center [280, 162] width 172 height 29
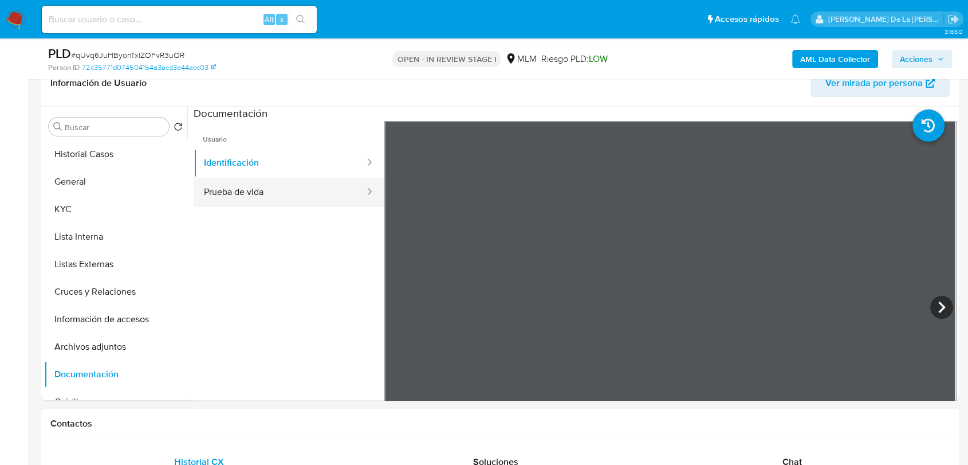
click at [262, 189] on button "Prueba de vida" at bounding box center [280, 192] width 172 height 29
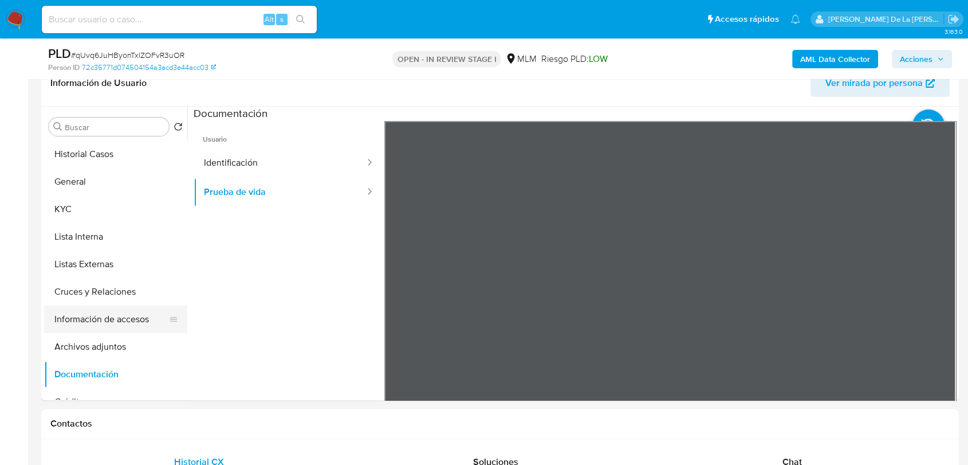
drag, startPoint x: 136, startPoint y: 321, endPoint x: 135, endPoint y: 326, distance: 5.8
click at [136, 321] on button "Información de accesos" at bounding box center [111, 318] width 134 height 27
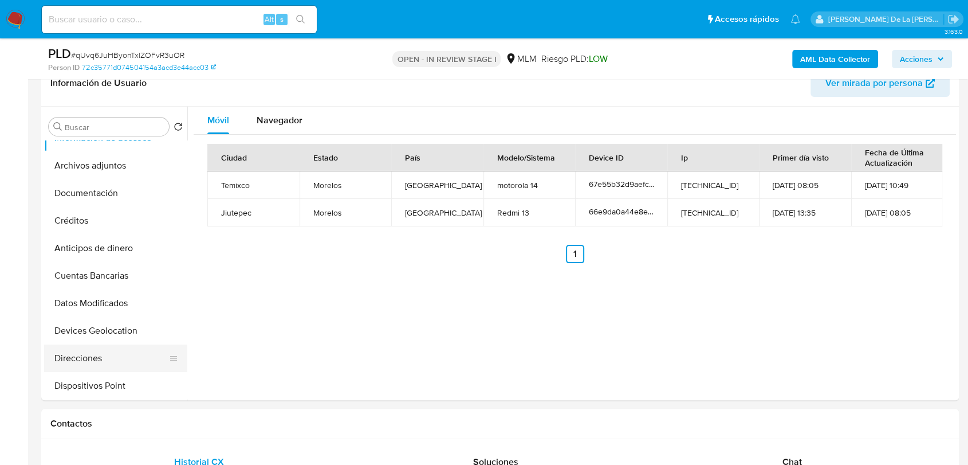
scroll to position [254, 0]
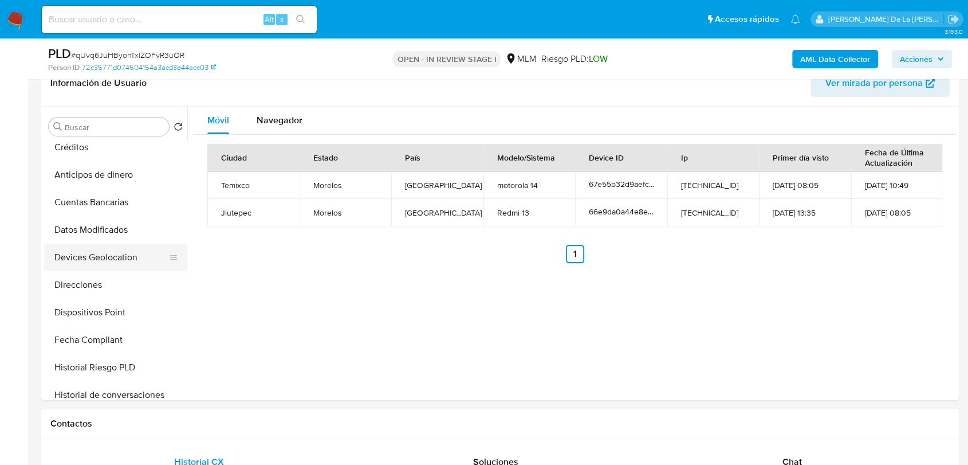
click at [119, 258] on button "Devices Geolocation" at bounding box center [111, 256] width 134 height 27
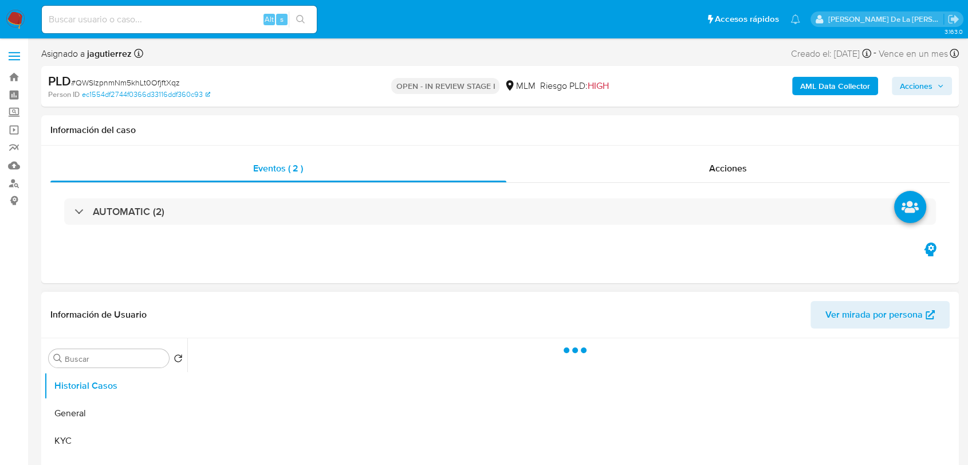
select select "10"
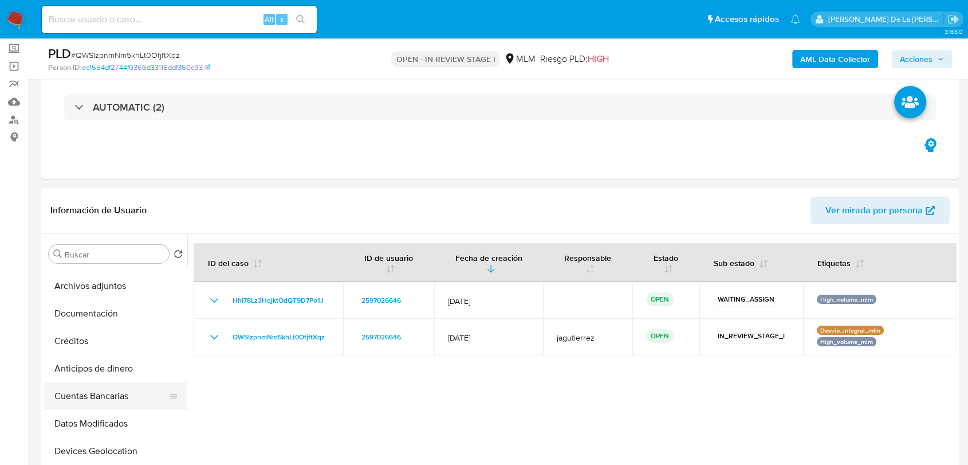
scroll to position [191, 0]
click at [113, 278] on button "Archivos adjuntos" at bounding box center [111, 282] width 134 height 27
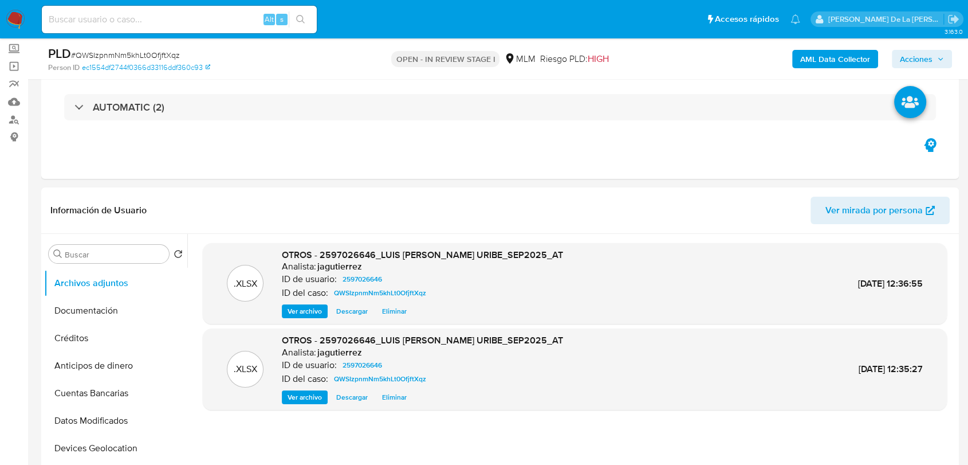
click at [921, 62] on span "Acciones" at bounding box center [916, 59] width 33 height 18
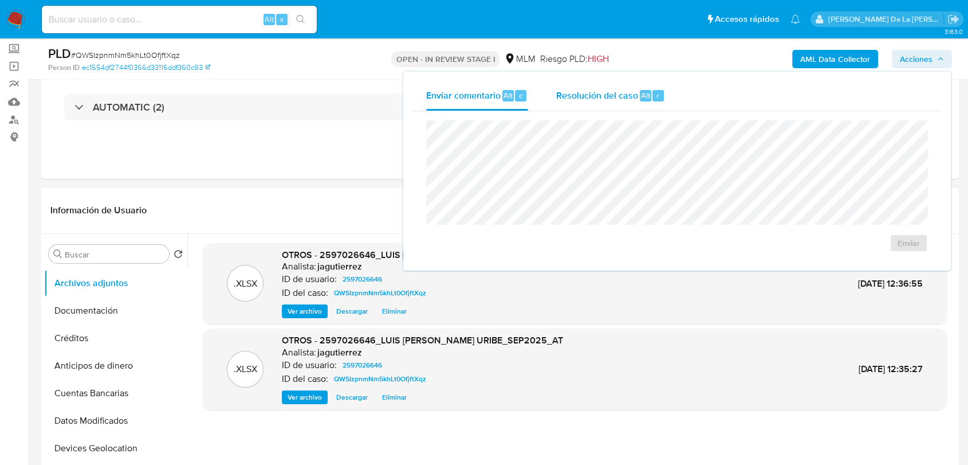
click at [643, 82] on div "Resolución del caso Alt r" at bounding box center [610, 96] width 109 height 30
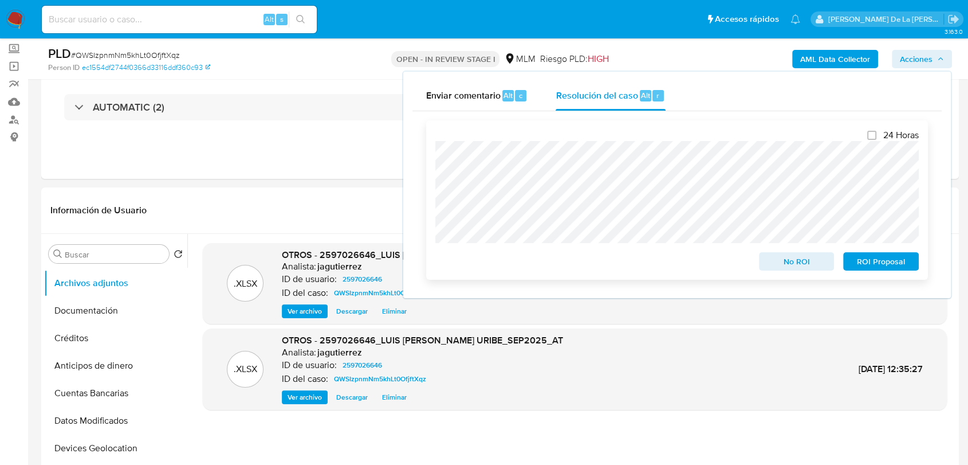
click at [775, 257] on span "No ROI" at bounding box center [797, 261] width 60 height 16
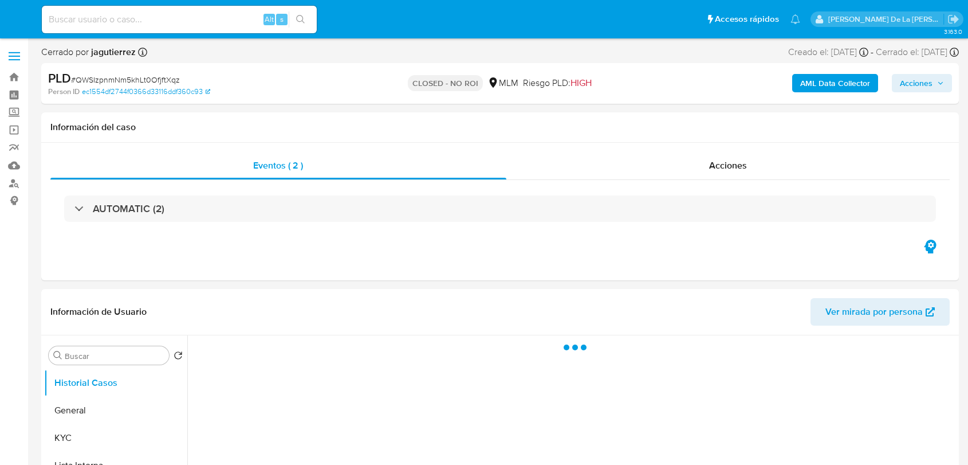
select select "10"
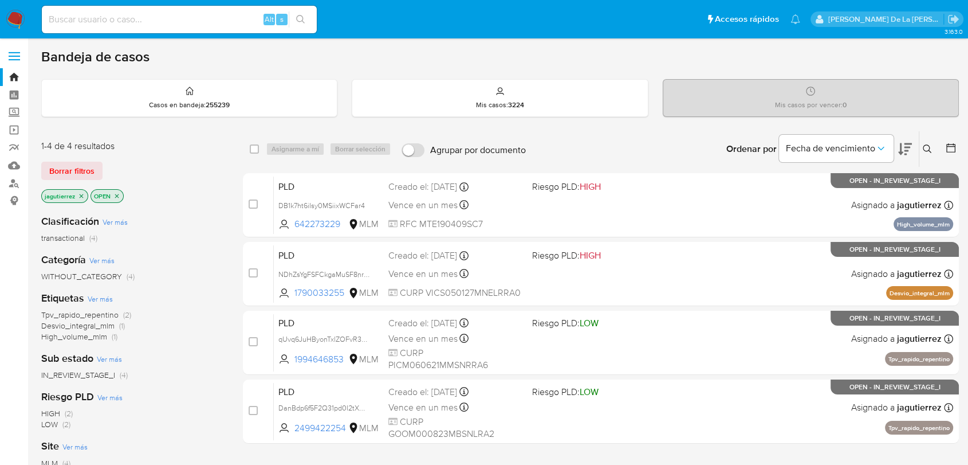
click at [136, 19] on input at bounding box center [179, 19] width 275 height 15
paste input "2098579921"
type input "2098579921"
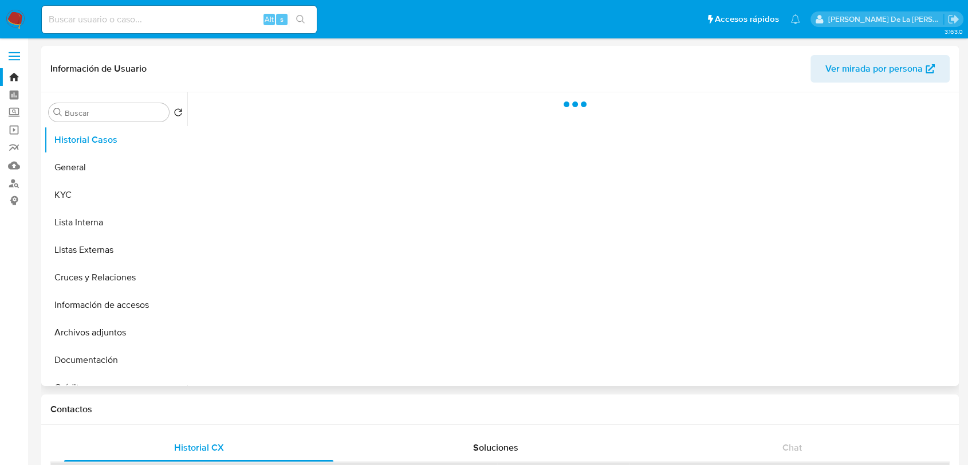
select select "10"
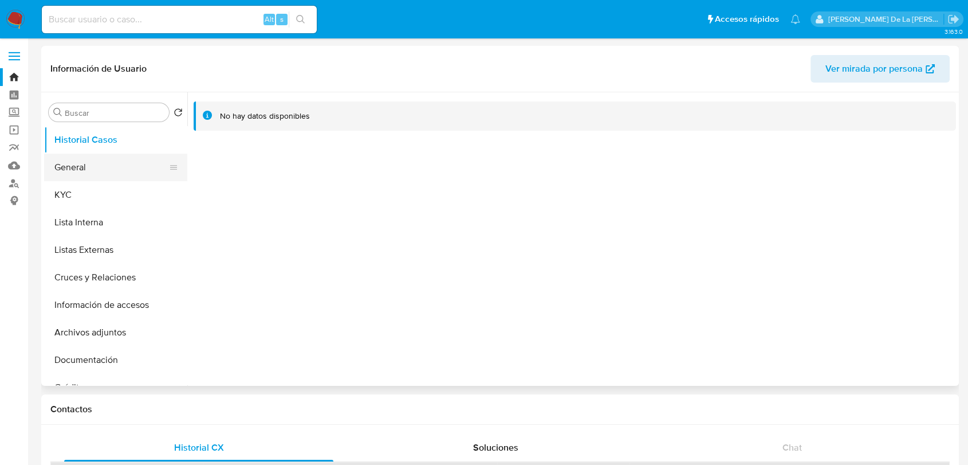
click at [105, 163] on button "General" at bounding box center [111, 166] width 134 height 27
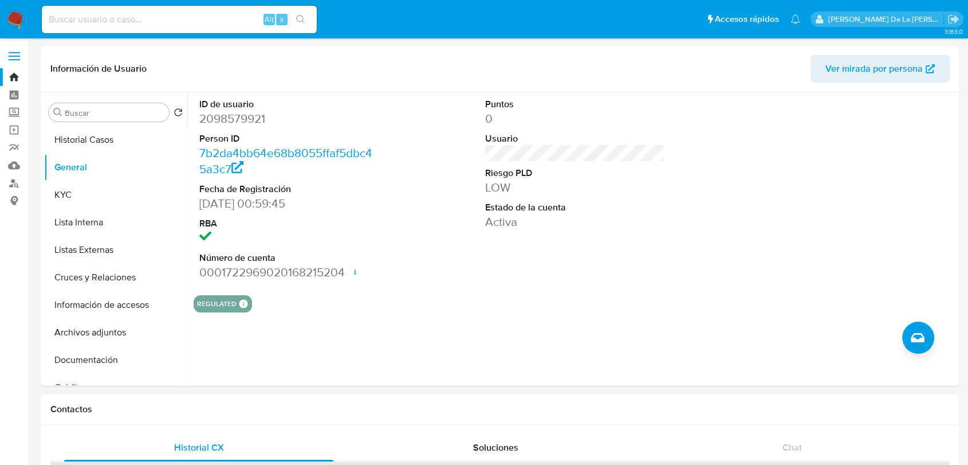
click at [113, 17] on input at bounding box center [179, 19] width 275 height 15
paste input "1129919422"
type input "1129919422"
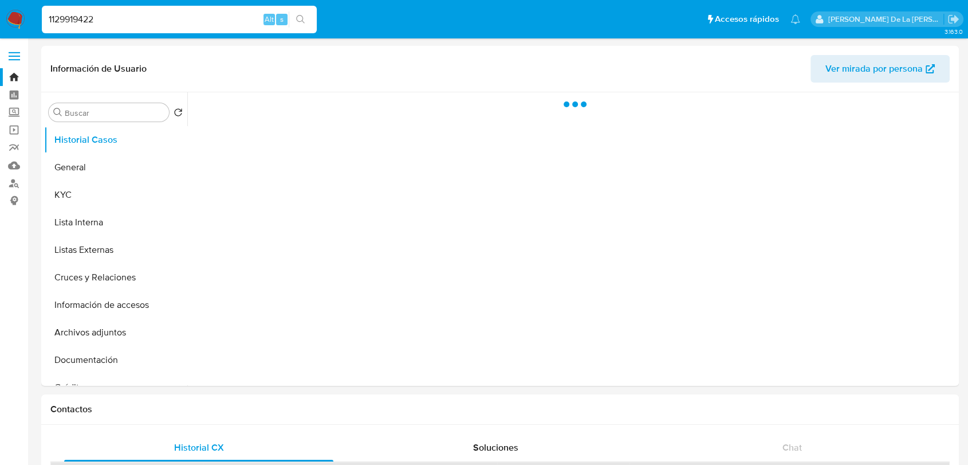
select select "10"
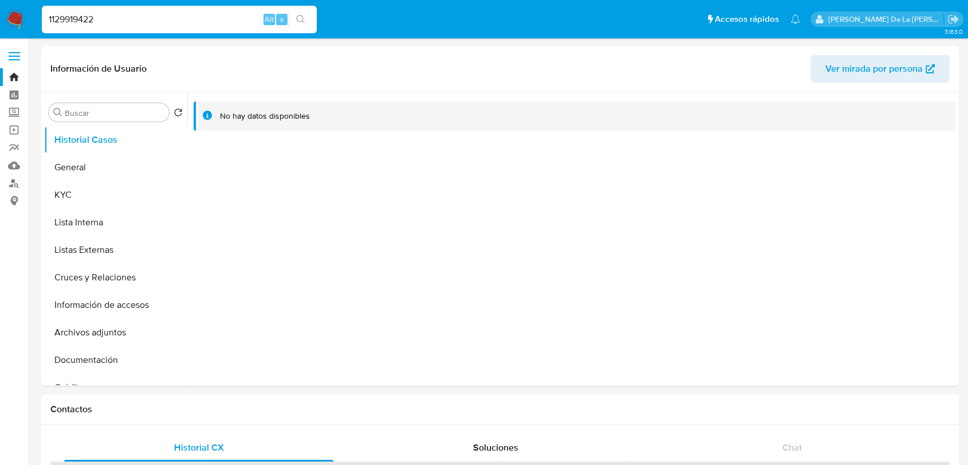
click at [78, 15] on input "1129919422" at bounding box center [179, 19] width 275 height 15
paste input "091330205"
type input "1091330205"
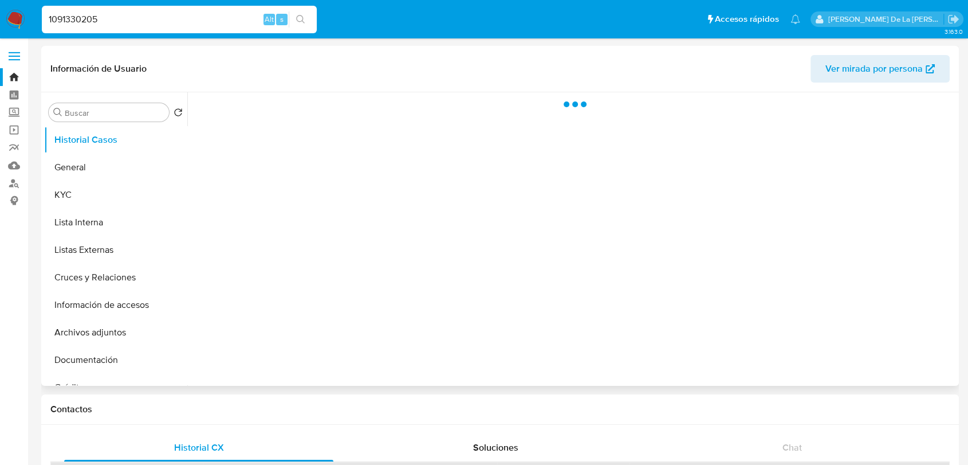
select select "10"
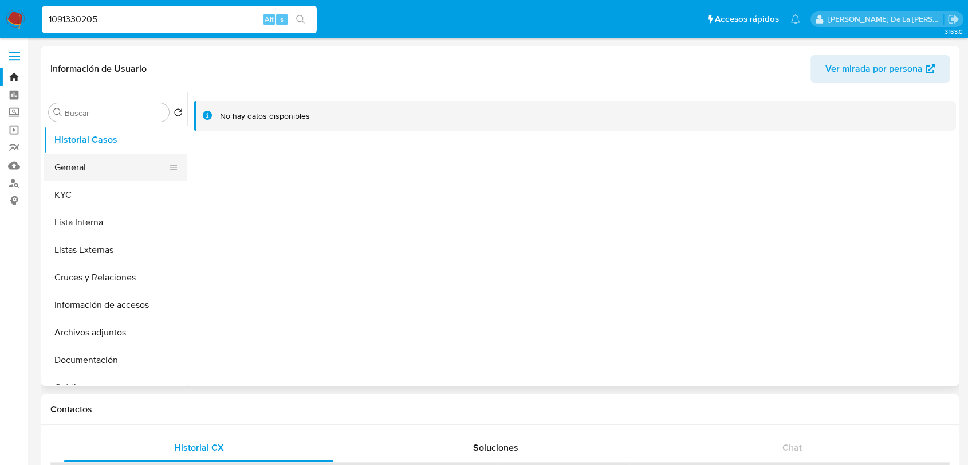
click at [111, 173] on button "General" at bounding box center [111, 166] width 134 height 27
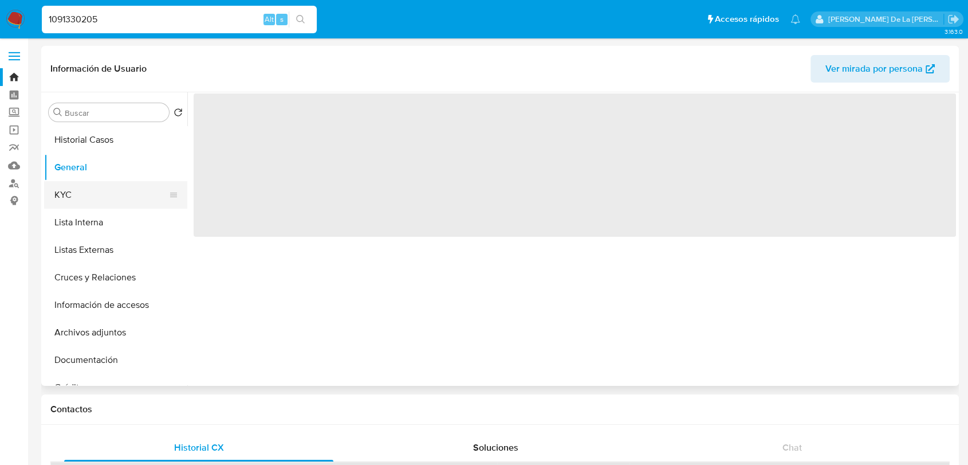
click at [105, 181] on button "KYC" at bounding box center [111, 194] width 134 height 27
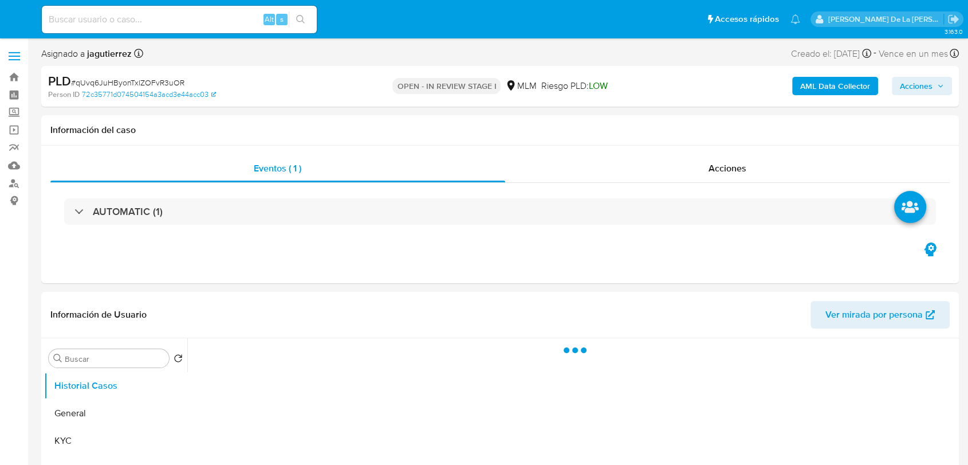
select select "10"
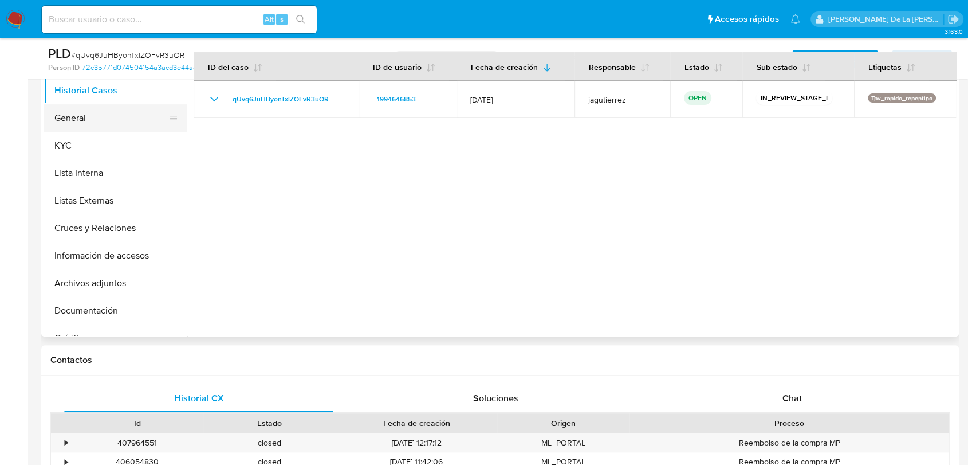
click at [99, 120] on button "General" at bounding box center [111, 117] width 134 height 27
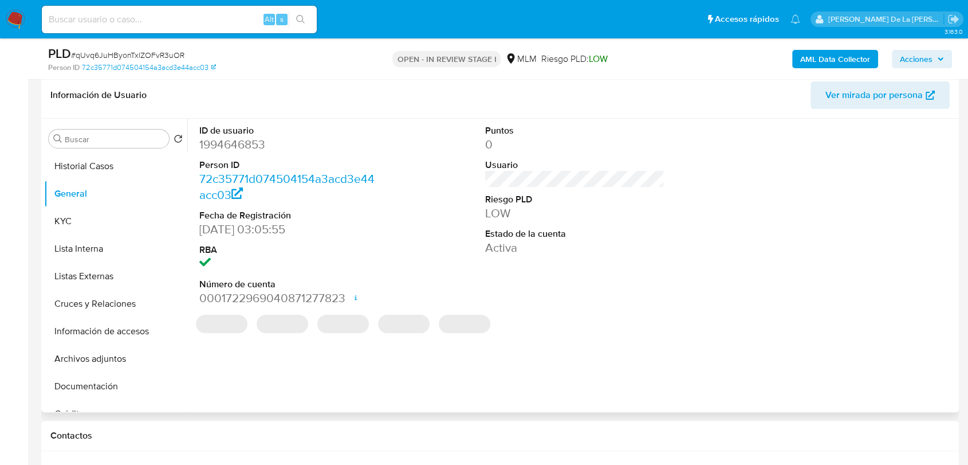
scroll to position [174, 0]
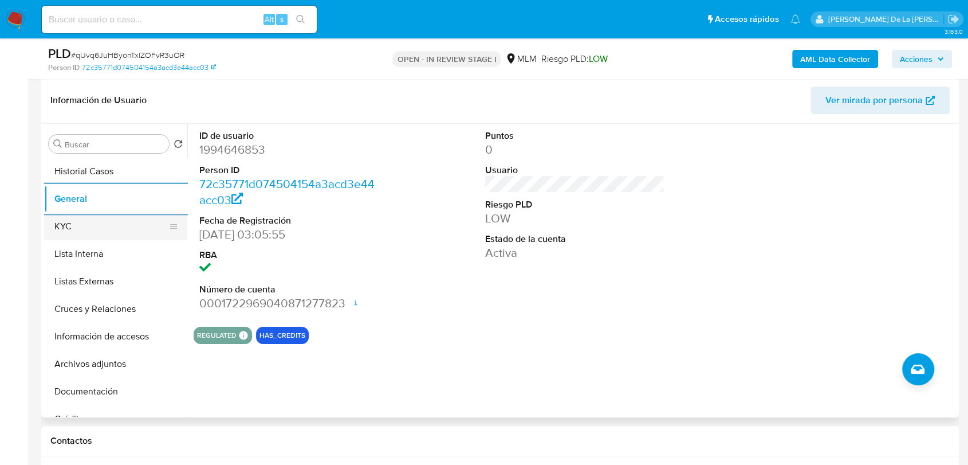
click at [109, 223] on button "KYC" at bounding box center [111, 225] width 134 height 27
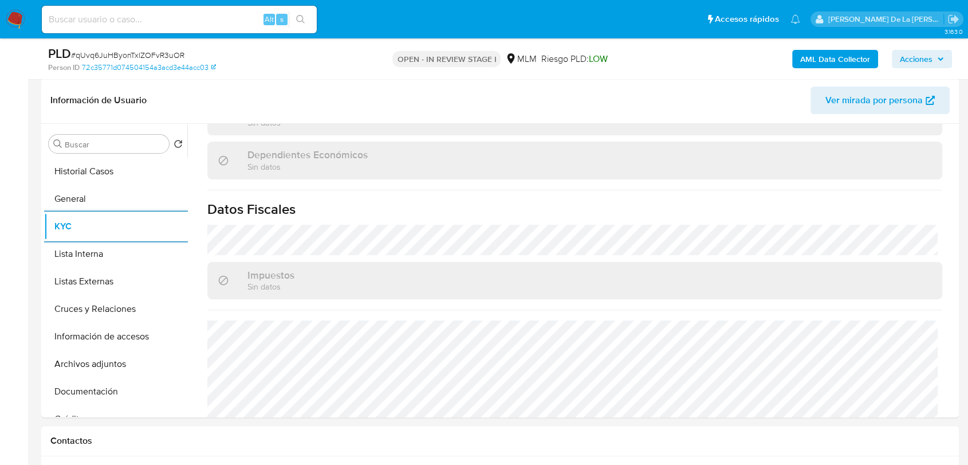
scroll to position [678, 0]
click at [149, 286] on button "Listas Externas" at bounding box center [111, 280] width 134 height 27
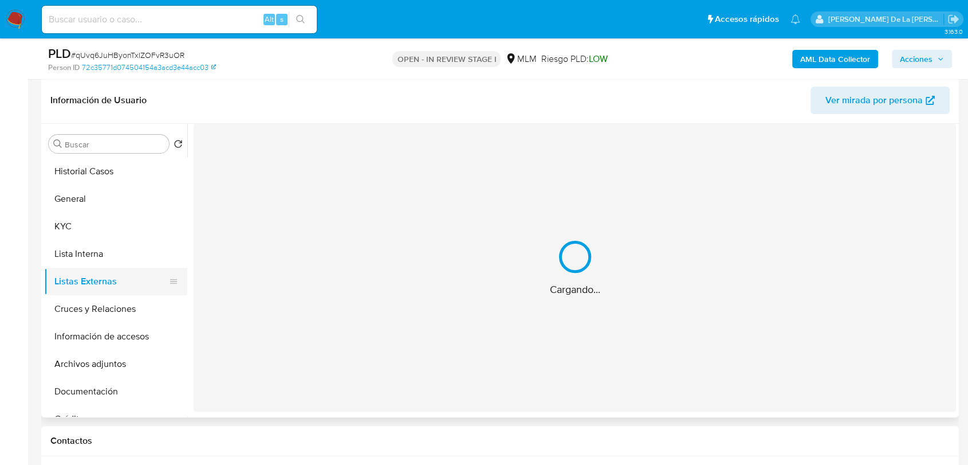
scroll to position [0, 0]
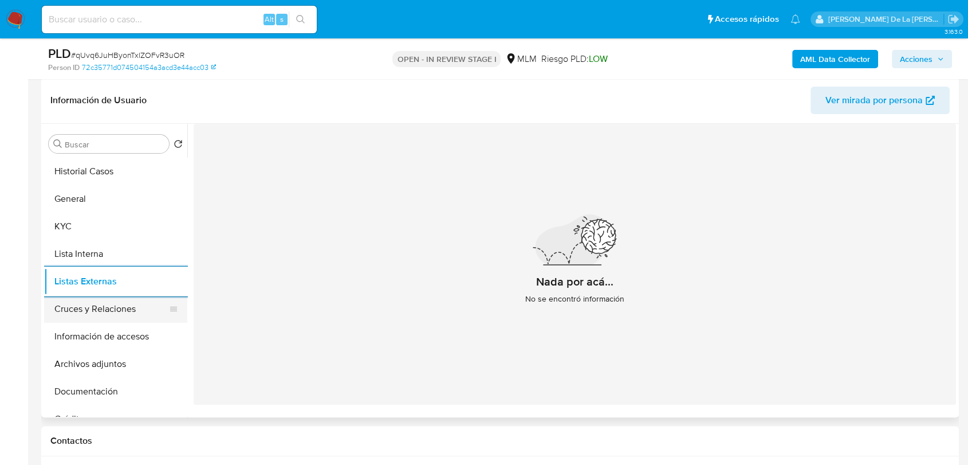
click at [93, 306] on button "Cruces y Relaciones" at bounding box center [111, 308] width 134 height 27
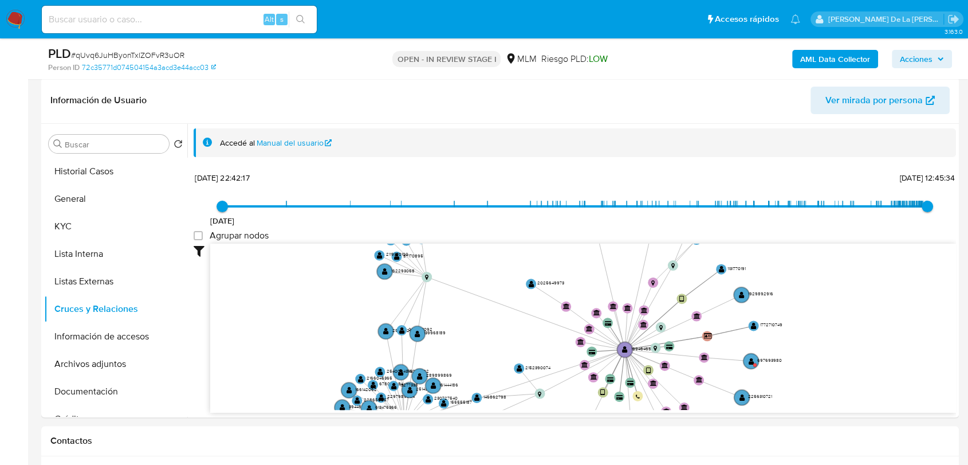
click at [461, 334] on icon "device-66e9da0a44e8eeea27190814  device-6809a72c67a0256eec224c39  device-67e5…" at bounding box center [583, 326] width 746 height 166
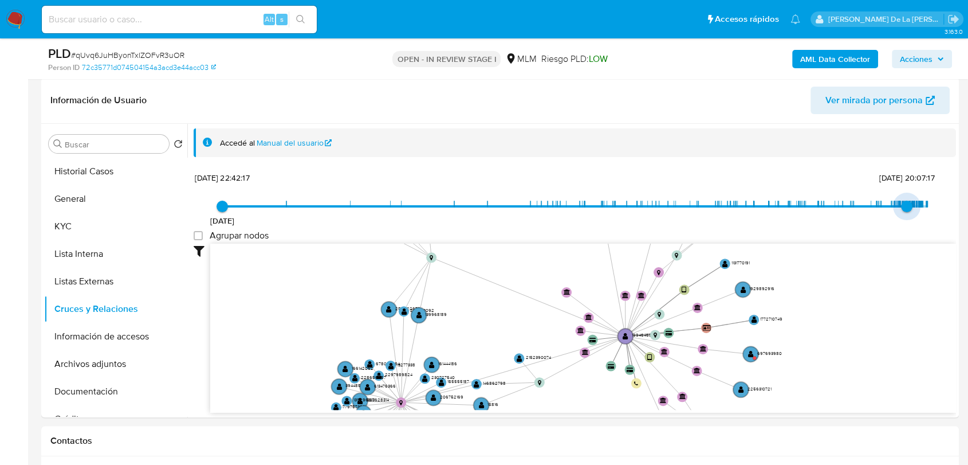
type input "1756766639000"
drag, startPoint x: 924, startPoint y: 212, endPoint x: 904, endPoint y: 214, distance: 20.7
click at [904, 212] on span "1/9/2025, 16:43:59" at bounding box center [908, 205] width 11 height 11
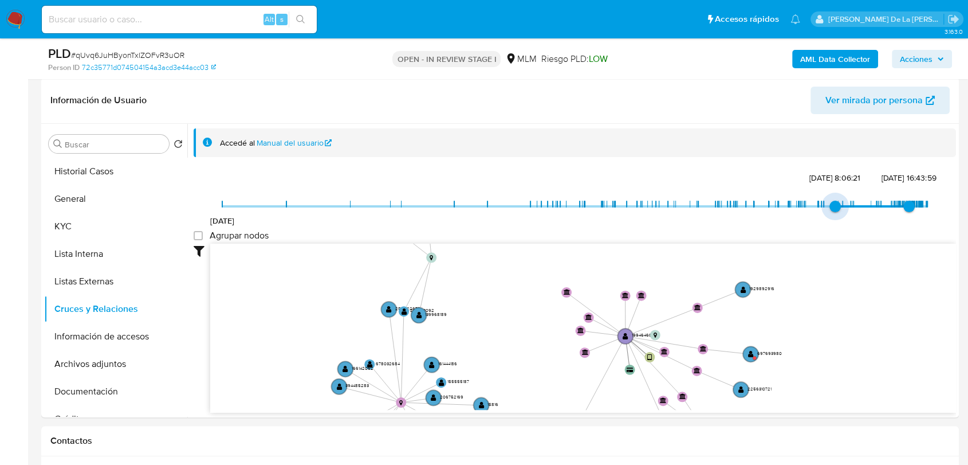
type input "1741049515000"
drag, startPoint x: 225, startPoint y: 212, endPoint x: 821, endPoint y: 306, distance: 603.7
click at [821, 306] on div "21/8/2021 3/3/2025, 18:51:55 1/9/2025, 16:43:59 Agrupar nodos Filtros Confianza…" at bounding box center [575, 311] width 762 height 285
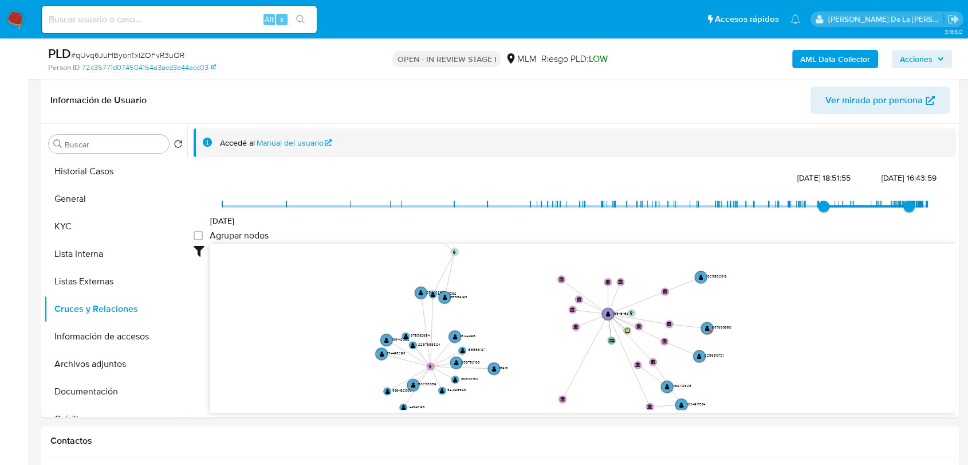
drag, startPoint x: 821, startPoint y: 306, endPoint x: 761, endPoint y: 295, distance: 61.8
click at [761, 295] on icon "device-66e9da0a44e8eeea27190814  device-6809a72c67a0256eec224c39  device-67e5…" at bounding box center [583, 326] width 746 height 166
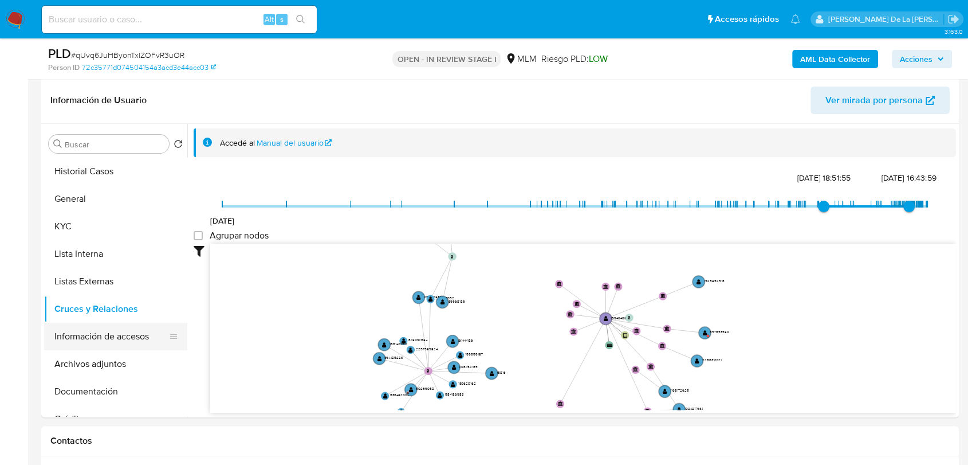
click at [107, 348] on button "Información de accesos" at bounding box center [111, 335] width 134 height 27
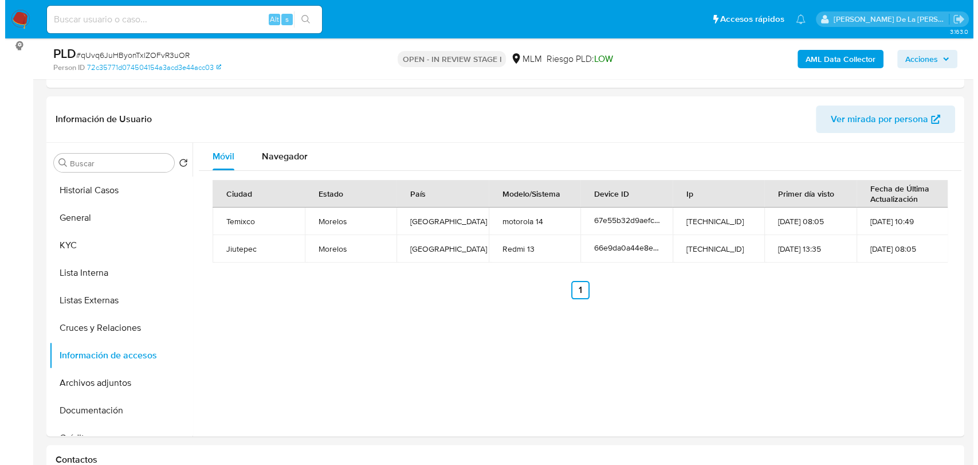
scroll to position [174, 0]
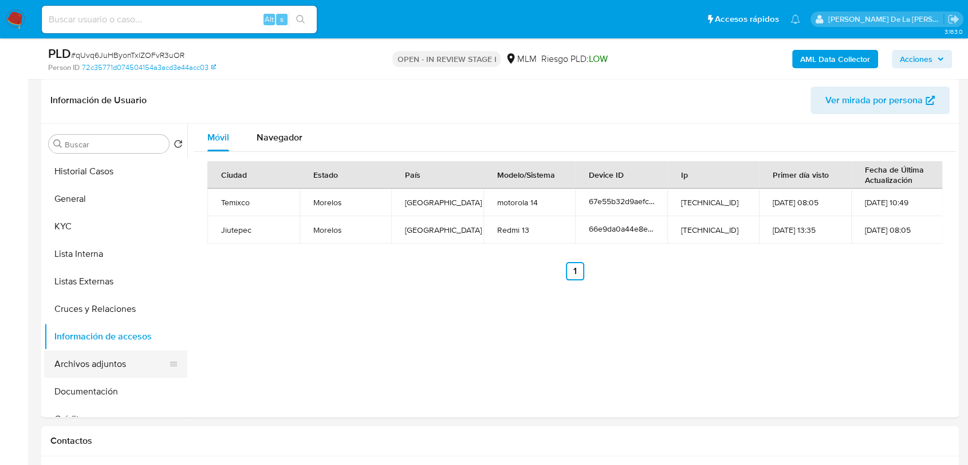
click at [103, 352] on button "Archivos adjuntos" at bounding box center [111, 363] width 134 height 27
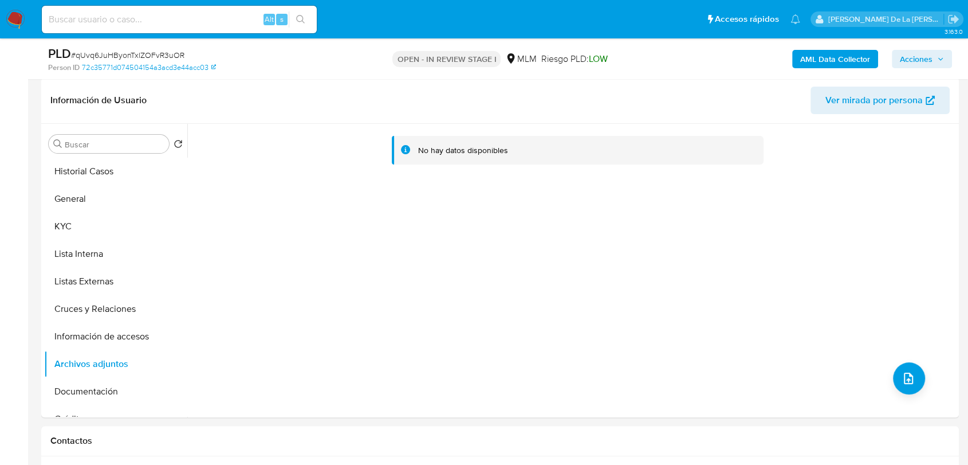
click at [892, 389] on div "No hay datos disponibles" at bounding box center [571, 270] width 769 height 293
click at [902, 378] on icon "upload-file" at bounding box center [909, 378] width 14 height 14
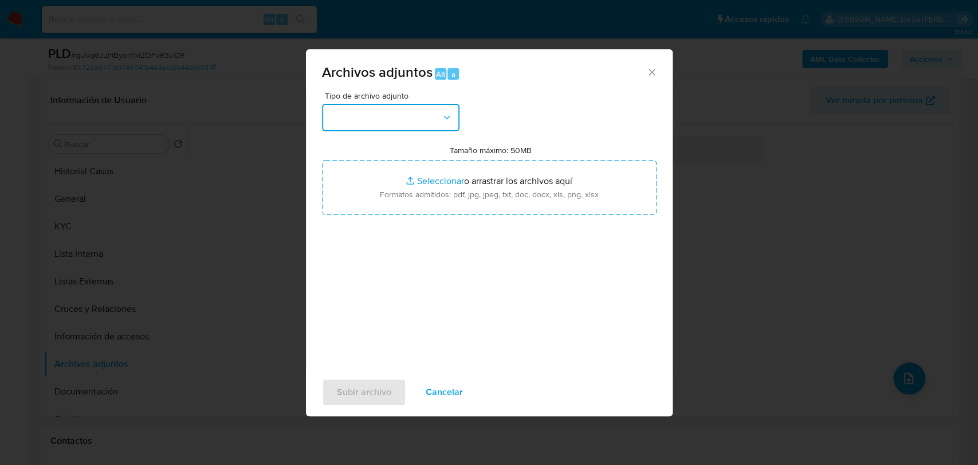
click at [374, 119] on button "button" at bounding box center [390, 117] width 137 height 27
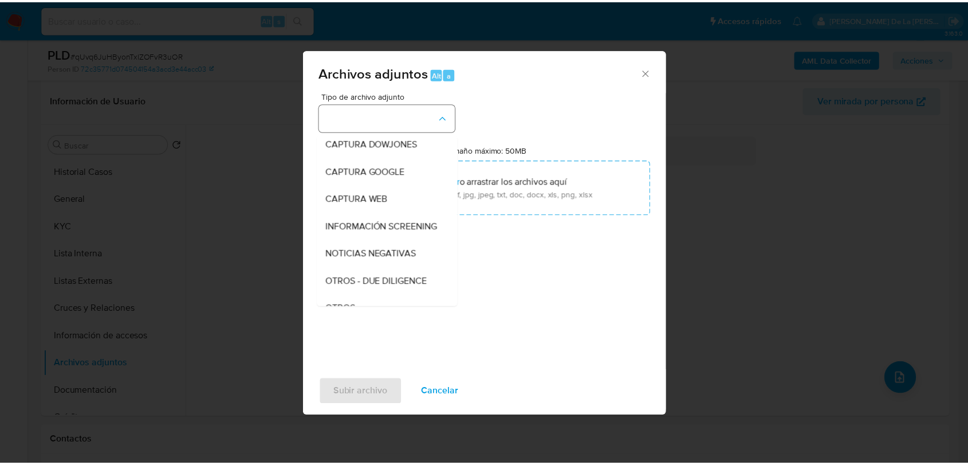
scroll to position [60, 0]
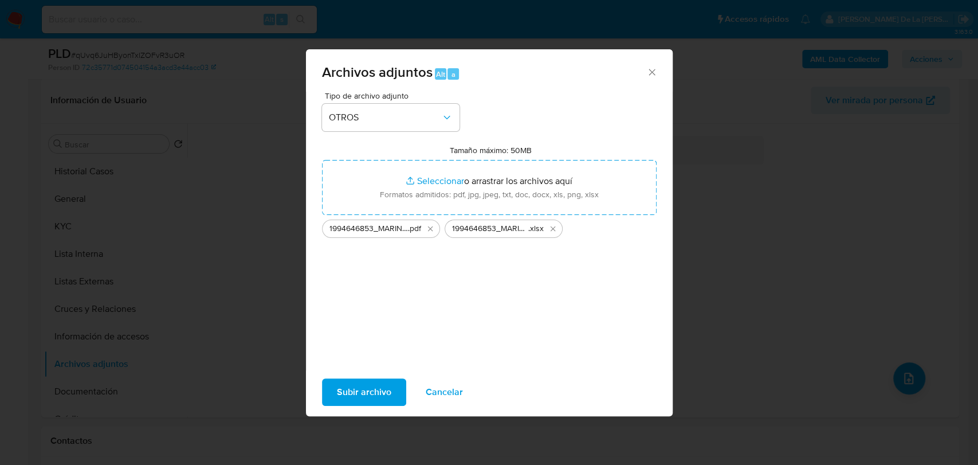
click at [348, 403] on span "Subir archivo" at bounding box center [364, 391] width 54 height 25
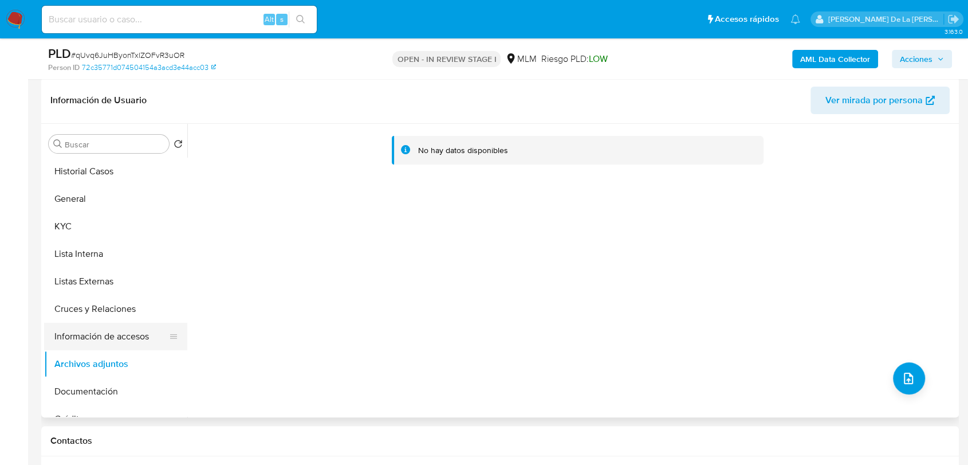
click at [105, 342] on button "Información de accesos" at bounding box center [111, 335] width 134 height 27
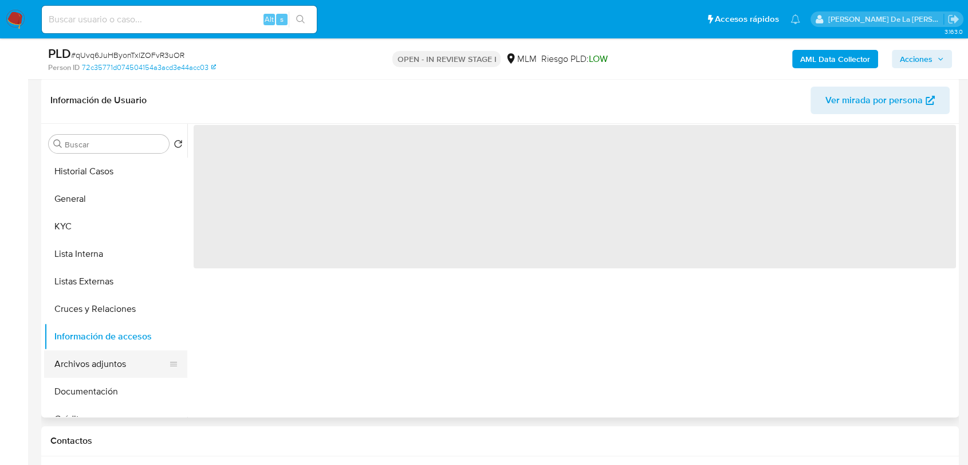
click at [87, 362] on button "Archivos adjuntos" at bounding box center [111, 363] width 134 height 27
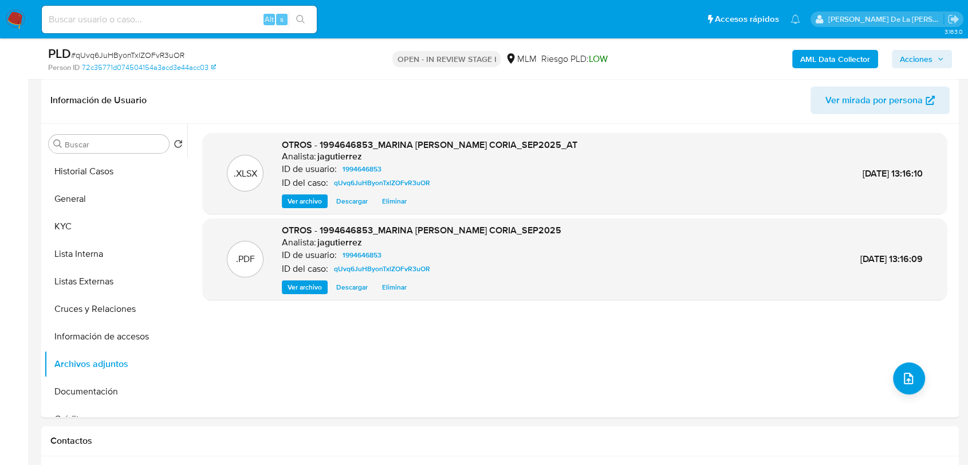
click at [913, 60] on span "Acciones" at bounding box center [916, 59] width 33 height 18
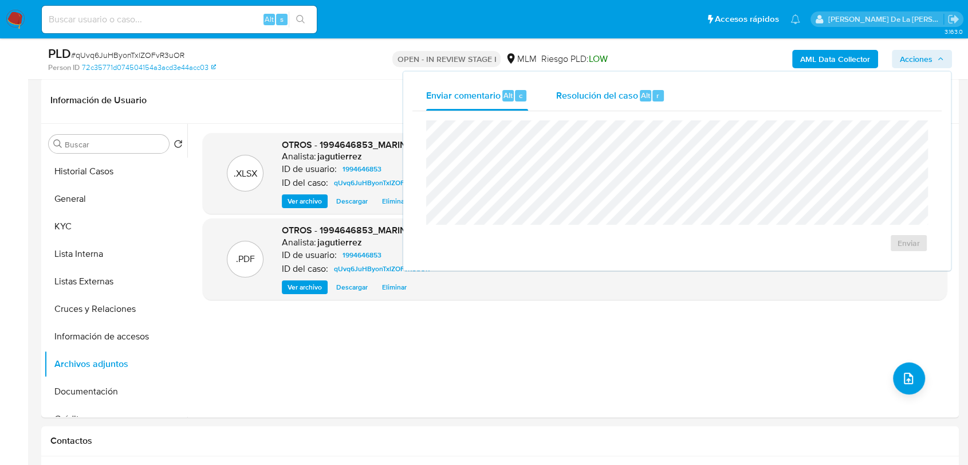
click at [608, 93] on span "Resolución del caso" at bounding box center [597, 94] width 82 height 13
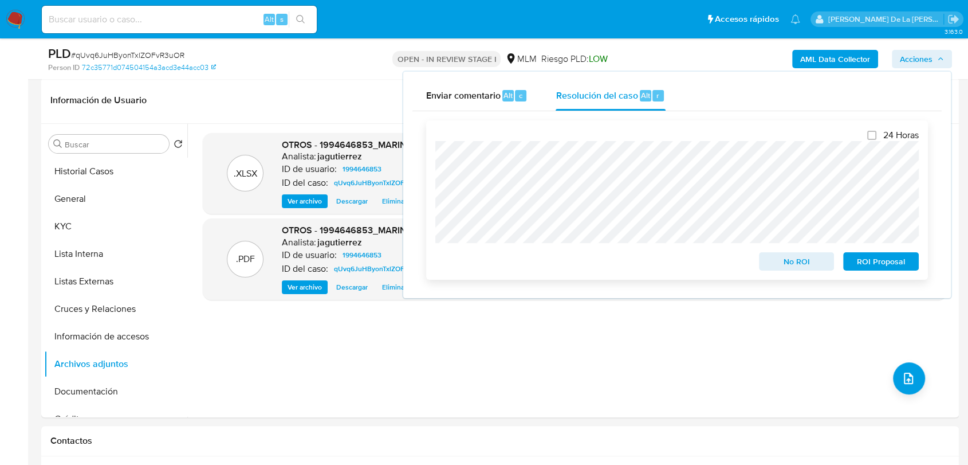
click at [864, 263] on span "ROI Proposal" at bounding box center [881, 261] width 60 height 16
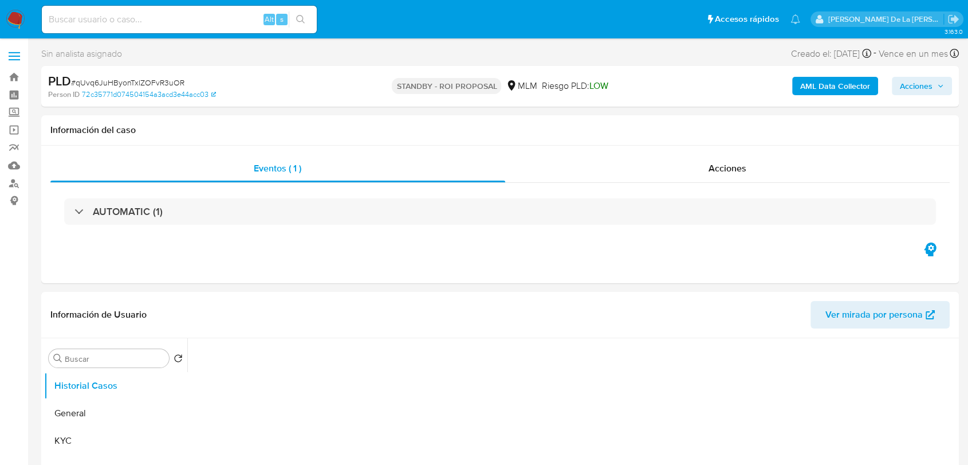
select select "10"
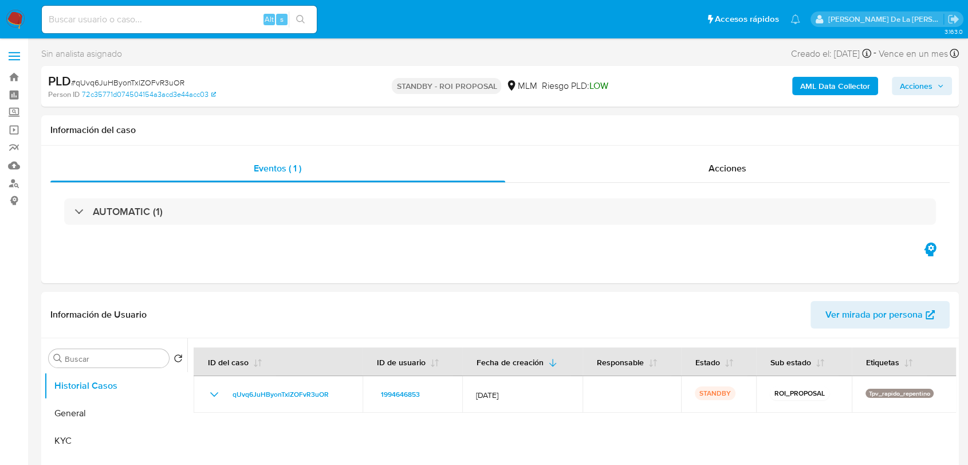
click at [14, 19] on img at bounding box center [15, 19] width 19 height 19
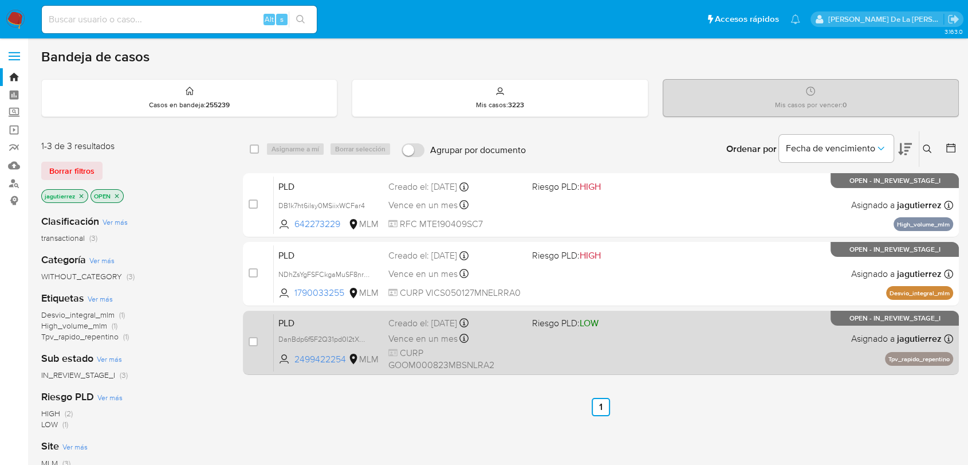
click at [656, 341] on div "PLD DanBdp6f5F2Q31pd0I2tXNT4 2499422254 MLM Riesgo PLD: LOW Creado el: 12/09/20…" at bounding box center [613, 342] width 679 height 58
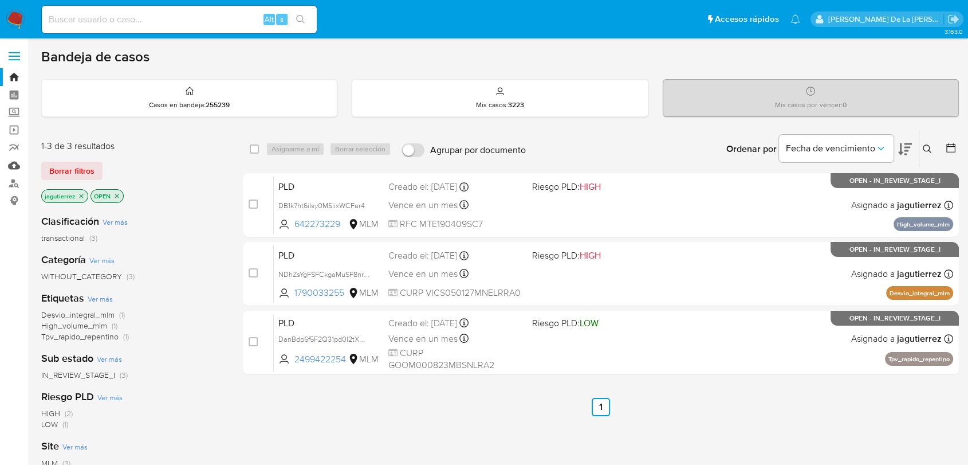
click at [15, 163] on link "Mulan" at bounding box center [68, 165] width 136 height 18
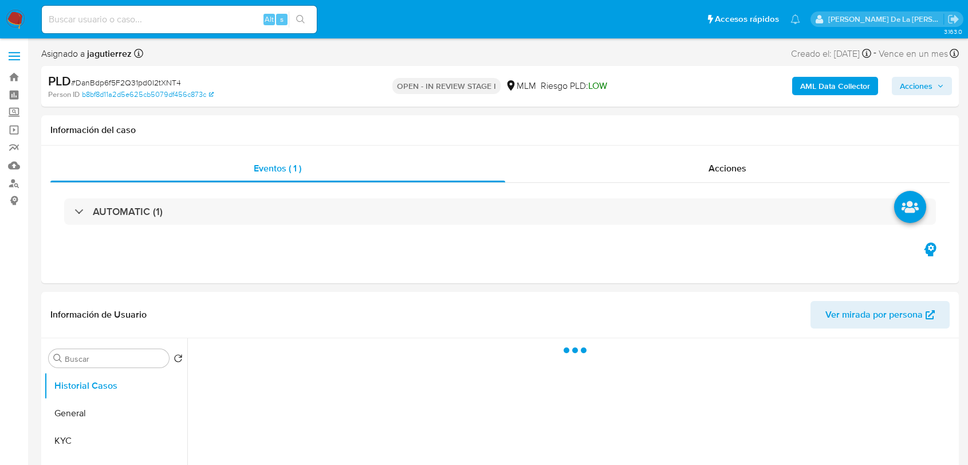
select select "10"
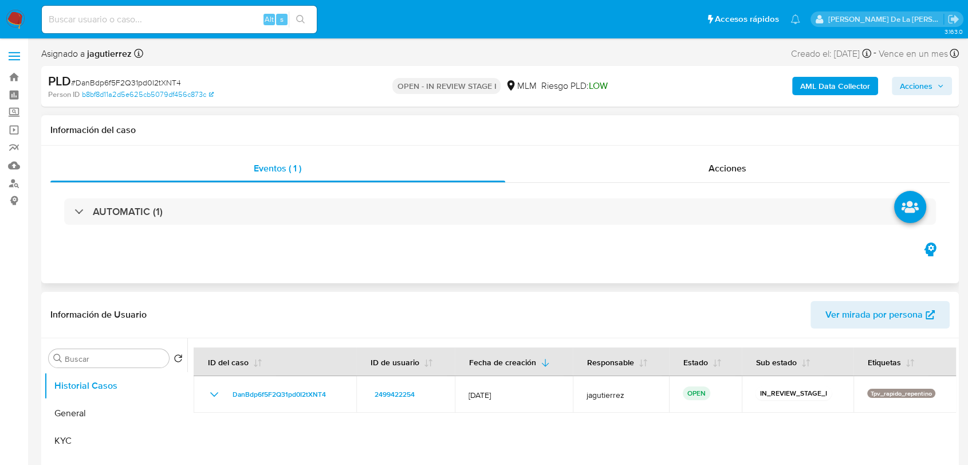
click at [459, 262] on div "Eventos ( 1 ) Acciones AUTOMATIC (1)" at bounding box center [500, 213] width 918 height 137
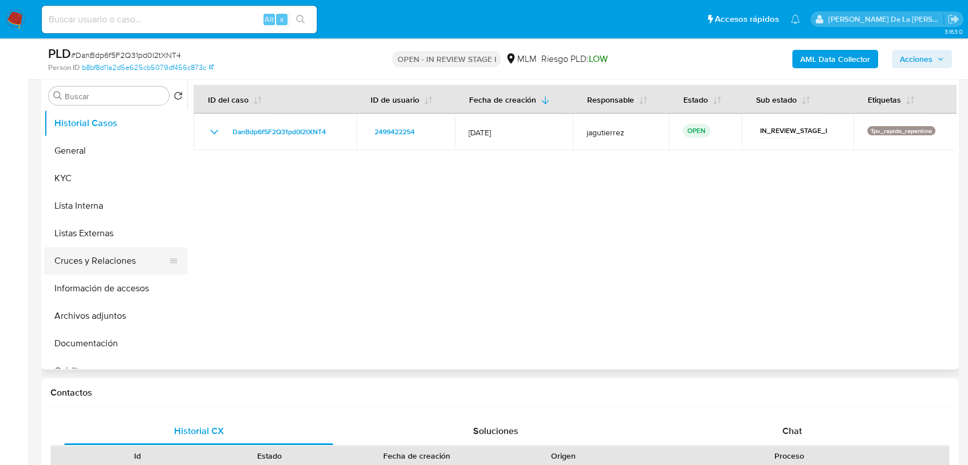
scroll to position [191, 0]
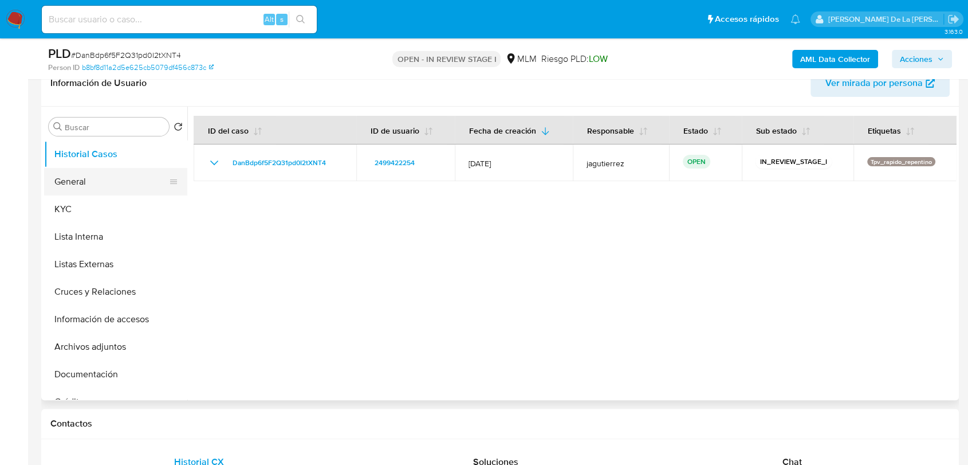
click at [97, 178] on button "General" at bounding box center [111, 181] width 134 height 27
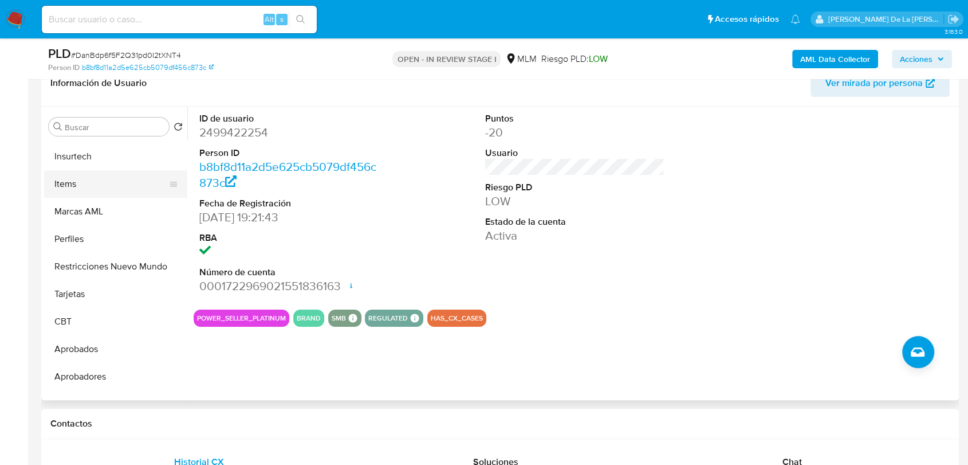
scroll to position [566, 0]
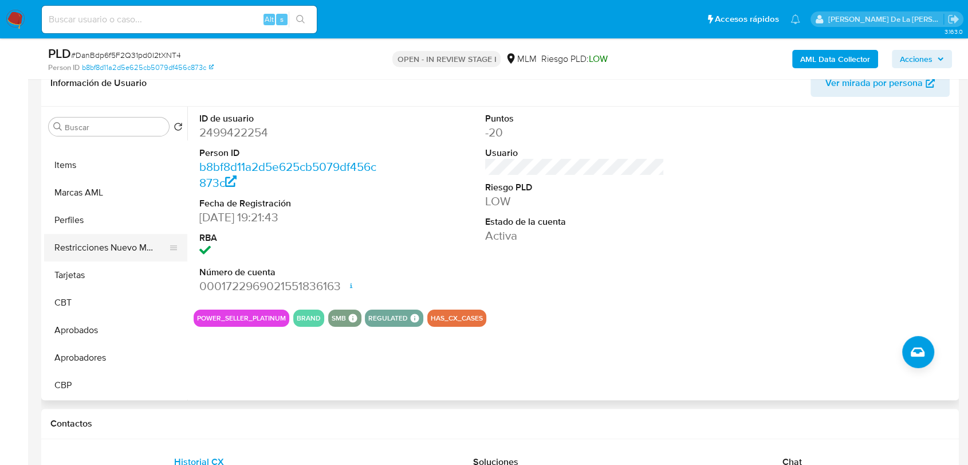
click at [81, 244] on button "Restricciones Nuevo Mundo" at bounding box center [111, 247] width 134 height 27
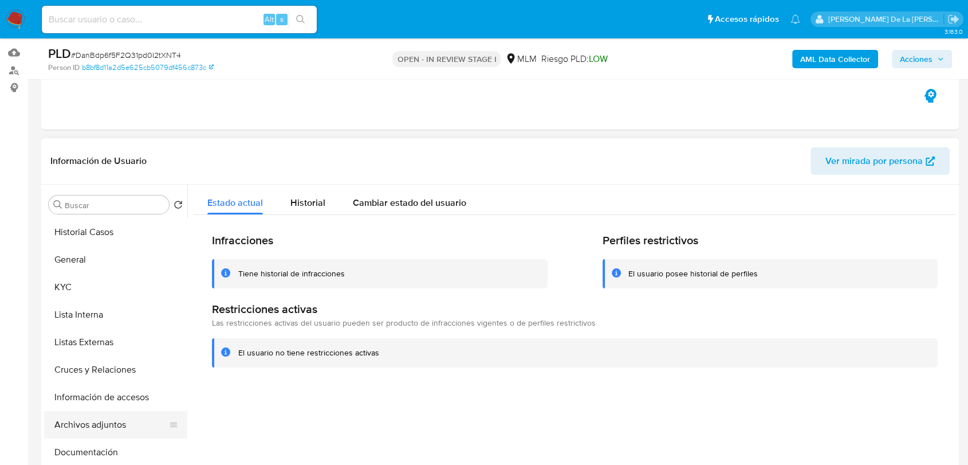
scroll to position [191, 0]
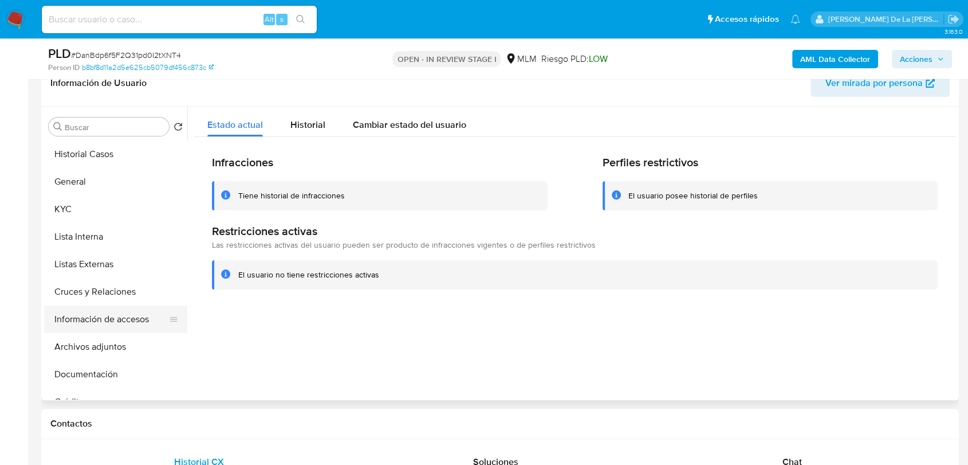
click at [117, 321] on button "Información de accesos" at bounding box center [111, 318] width 134 height 27
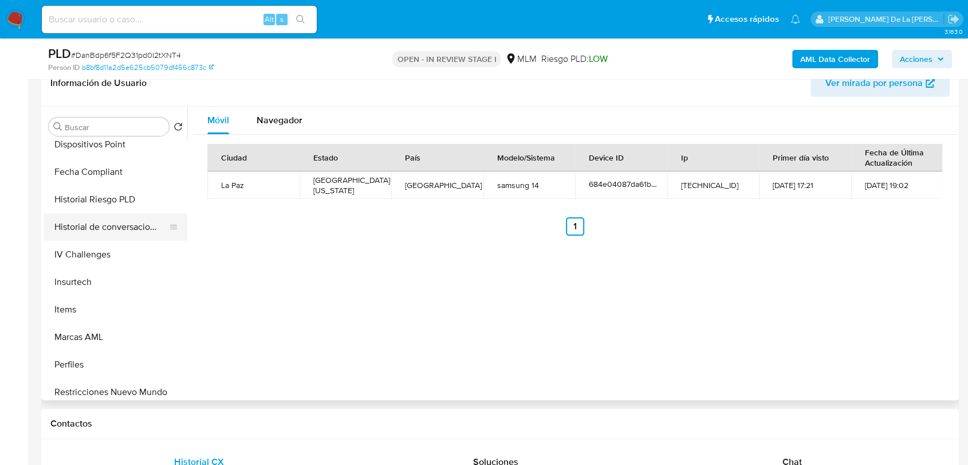
scroll to position [566, 0]
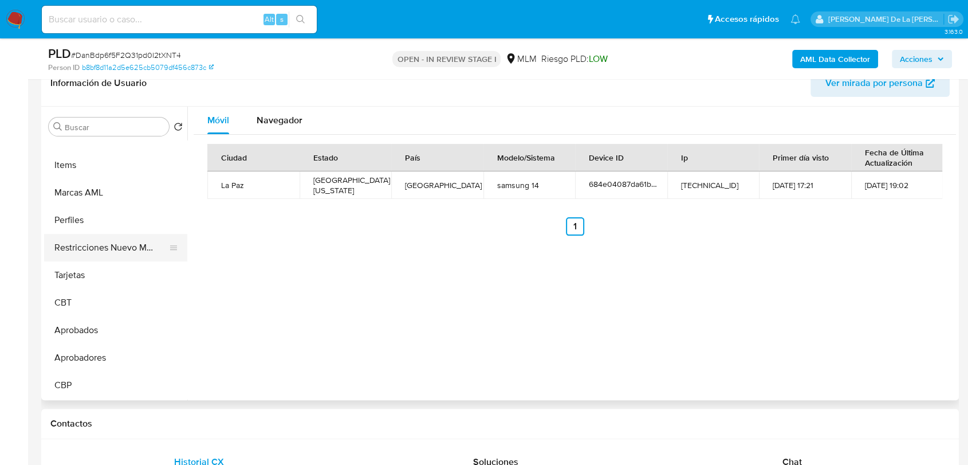
click at [124, 246] on button "Restricciones Nuevo Mundo" at bounding box center [111, 247] width 134 height 27
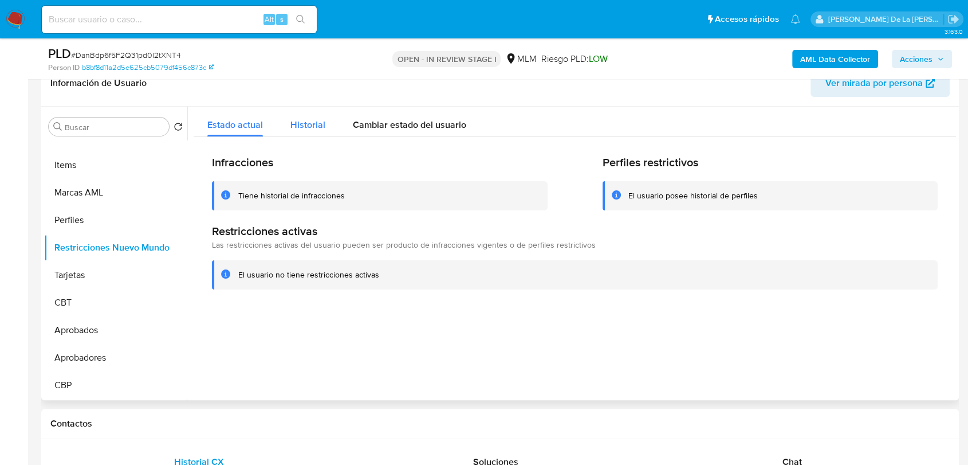
click at [310, 126] on span "Historial" at bounding box center [307, 124] width 35 height 13
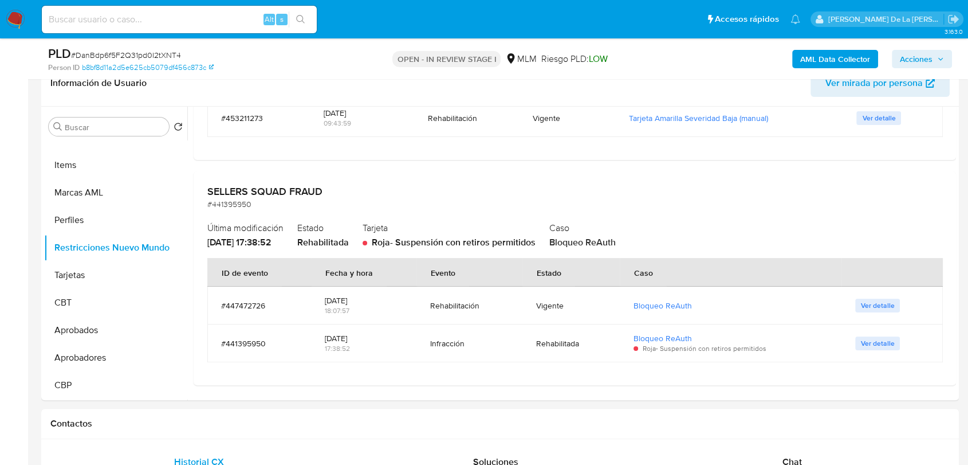
scroll to position [509, 0]
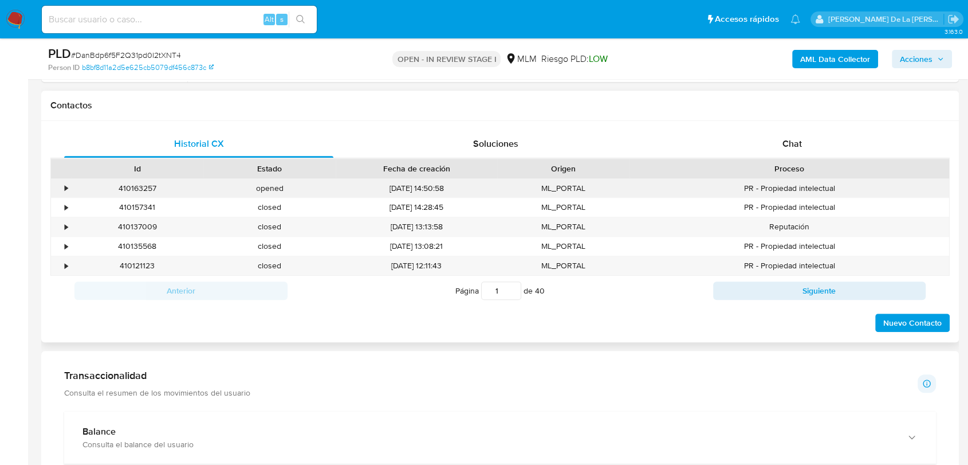
click at [65, 189] on div "•" at bounding box center [66, 188] width 3 height 11
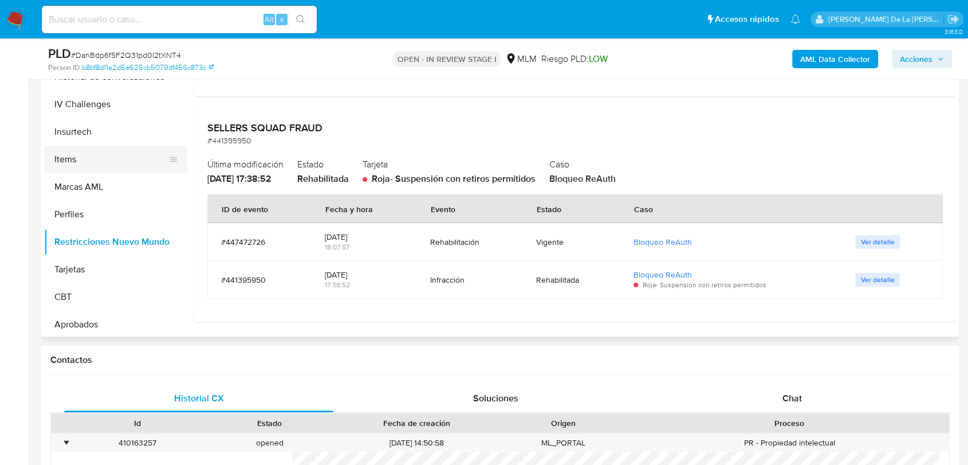
click at [94, 167] on button "Items" at bounding box center [111, 158] width 134 height 27
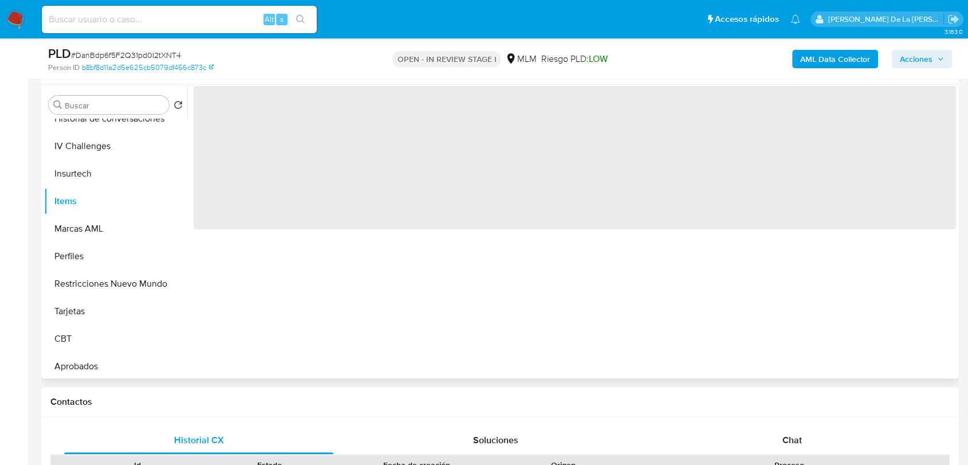
scroll to position [191, 0]
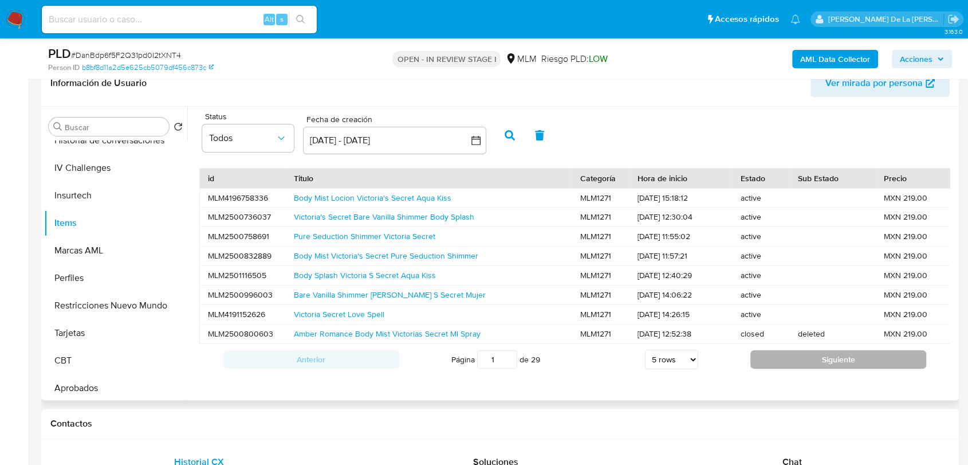
click at [789, 368] on button "Siguiente" at bounding box center [838, 359] width 176 height 18
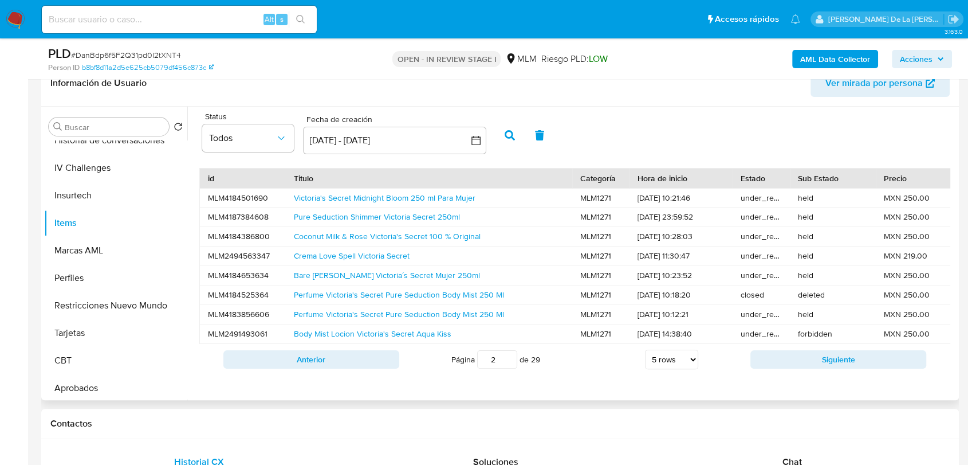
click at [789, 368] on button "Siguiente" at bounding box center [838, 359] width 176 height 18
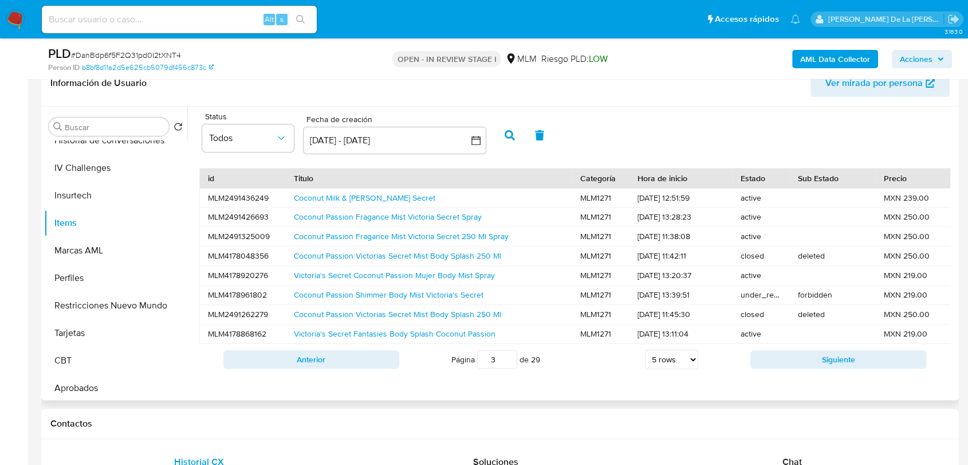
click at [502, 367] on input "3" at bounding box center [497, 359] width 40 height 18
click at [477, 367] on input "3" at bounding box center [497, 359] width 40 height 18
click at [336, 368] on button "Anterior" at bounding box center [311, 359] width 176 height 18
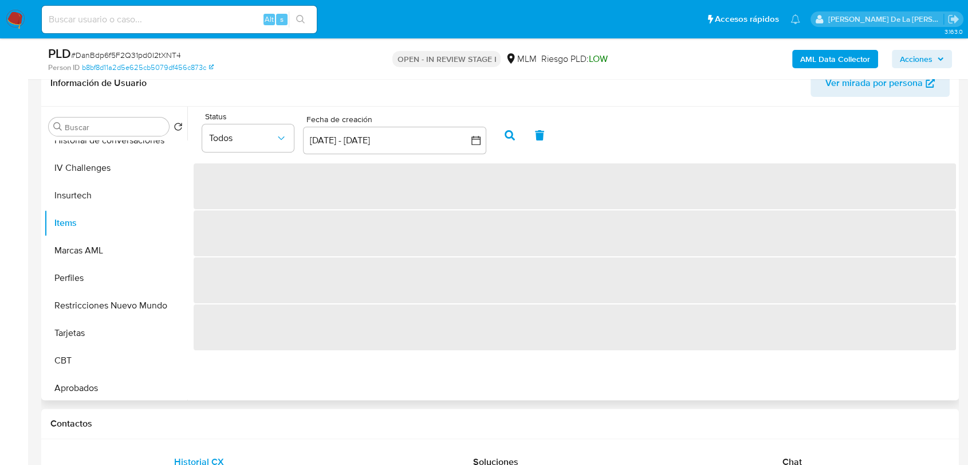
click at [335, 370] on div "Status Todos Fecha de creación Fecha de creación 13 sep 2025 - 13 oct 2025 13-0…" at bounding box center [571, 253] width 769 height 293
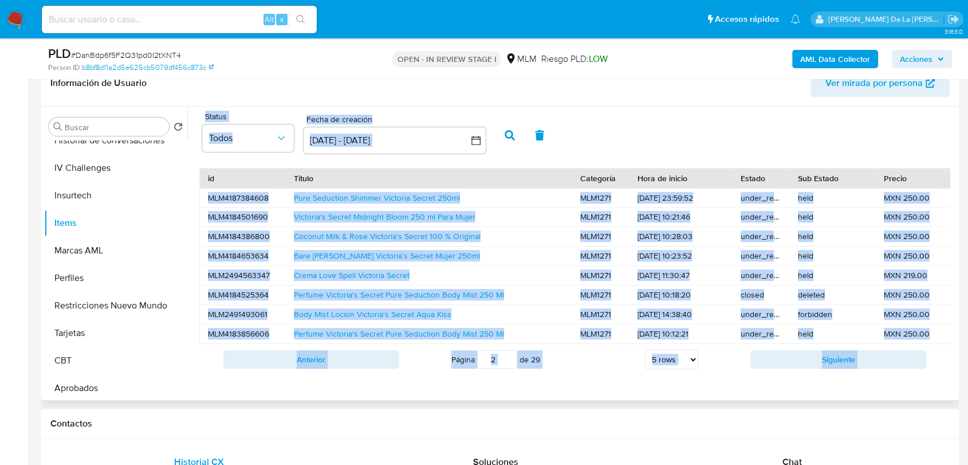
click at [335, 368] on button "Anterior" at bounding box center [311, 359] width 176 height 18
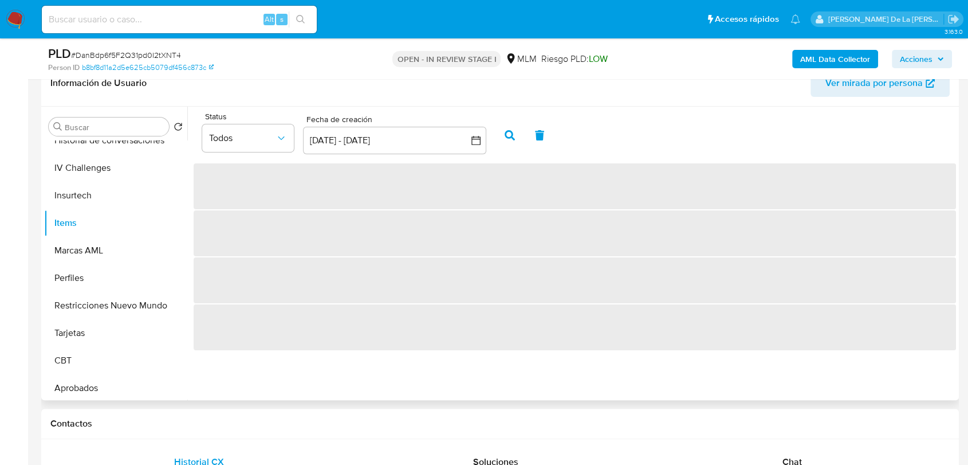
click at [335, 370] on div "Status Todos Fecha de creación Fecha de creación 13 sep 2025 - 13 oct 2025 13-0…" at bounding box center [571, 253] width 769 height 293
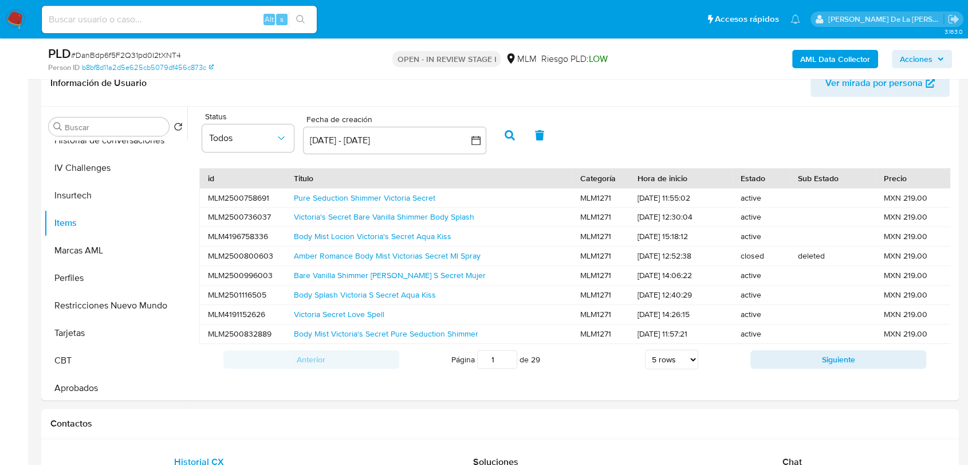
click at [555, 121] on div "Status Todos Fecha de creación Fecha de creación 13 sep 2025 - 13 oct 2025 13-0…" at bounding box center [575, 134] width 762 height 44
click at [95, 302] on button "Restricciones Nuevo Mundo" at bounding box center [111, 305] width 134 height 27
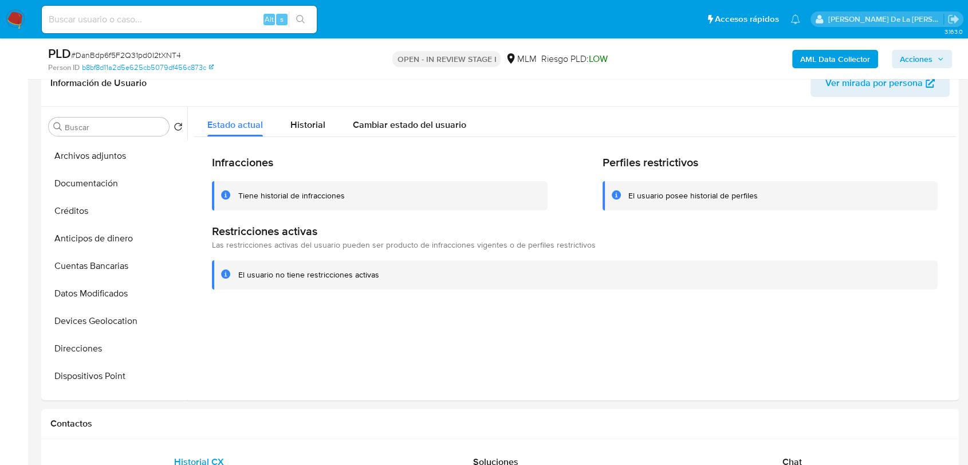
scroll to position [0, 0]
click at [106, 290] on button "Cruces y Relaciones" at bounding box center [111, 291] width 134 height 27
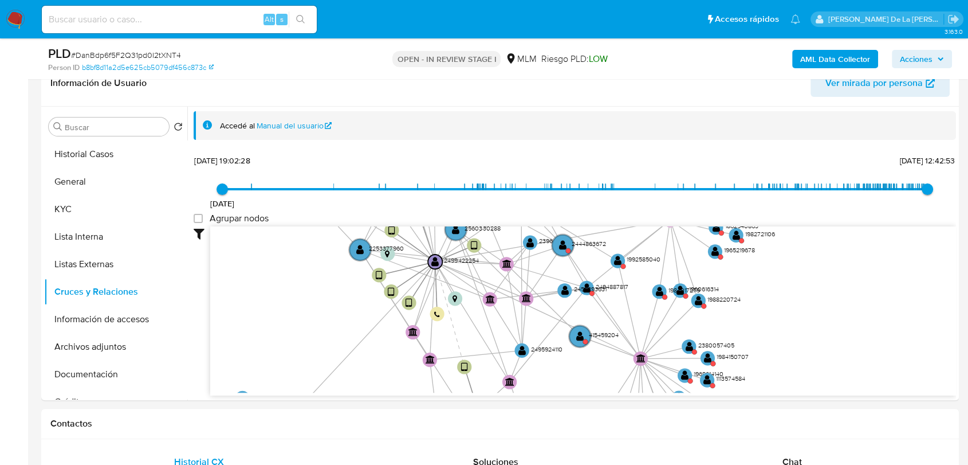
drag, startPoint x: 540, startPoint y: 306, endPoint x: 422, endPoint y: 380, distance: 139.5
click at [419, 381] on icon "device-68a0cdc1b840adf3d0d7884d  device-6896905adfa3ec23f11b9a69  device-684e…" at bounding box center [583, 309] width 746 height 166
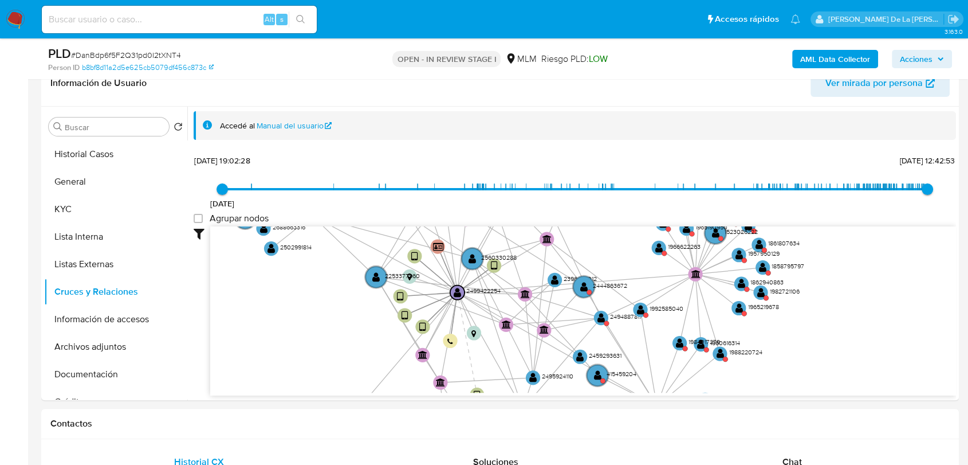
drag, startPoint x: 522, startPoint y: 265, endPoint x: 506, endPoint y: 355, distance: 91.3
click at [506, 355] on icon "device-68a0cdc1b840adf3d0d7884d  device-6896905adfa3ec23f11b9a69  device-684e…" at bounding box center [583, 309] width 746 height 166
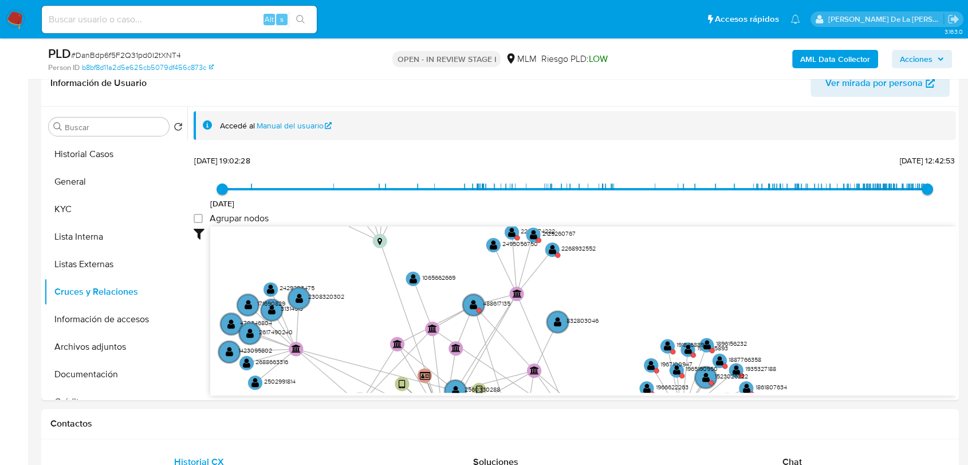
drag, startPoint x: 542, startPoint y: 298, endPoint x: 541, endPoint y: 363, distance: 64.7
click at [541, 363] on icon "device-68a0cdc1b840adf3d0d7884d  device-6896905adfa3ec23f11b9a69  device-684e…" at bounding box center [583, 309] width 746 height 166
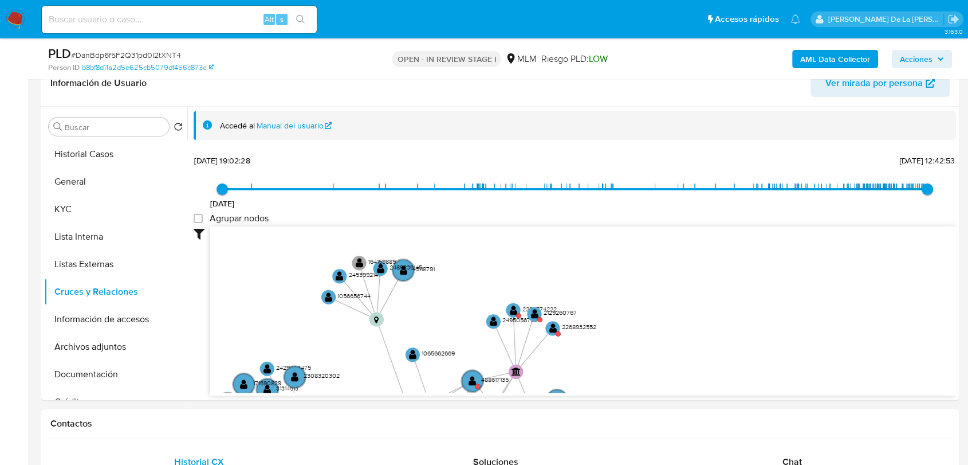
drag, startPoint x: 581, startPoint y: 342, endPoint x: 577, endPoint y: 357, distance: 15.8
click at [577, 360] on icon "device-68a0cdc1b840adf3d0d7884d  device-6896905adfa3ec23f11b9a69  device-684e…" at bounding box center [583, 309] width 746 height 166
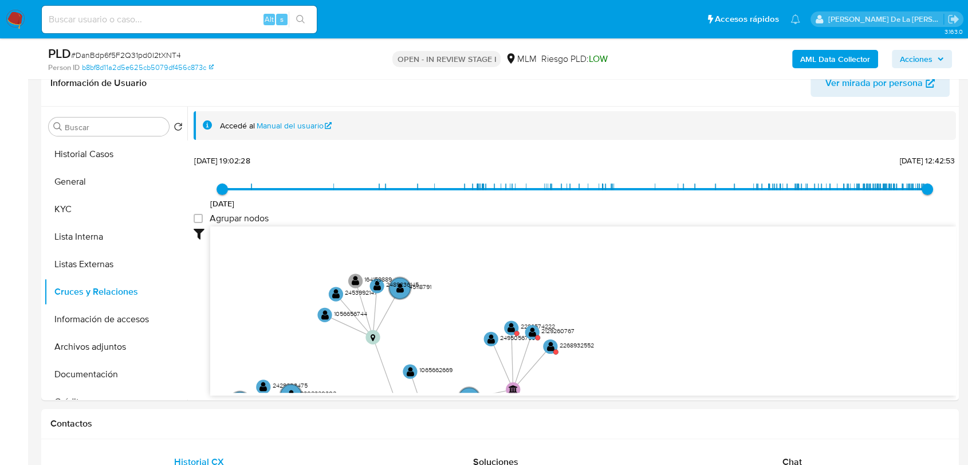
drag, startPoint x: 661, startPoint y: 211, endPoint x: 668, endPoint y: 199, distance: 13.9
click at [667, 200] on div "12/3/2024 12/3/2024, 19:02:28 13/10/2025, 12:42:53 Agrupar nodos Filtros Confia…" at bounding box center [575, 294] width 762 height 285
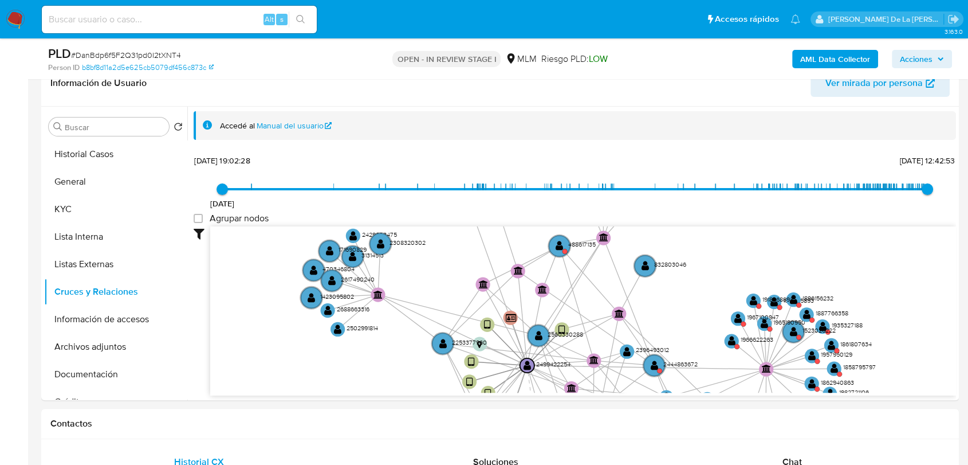
drag, startPoint x: 638, startPoint y: 294, endPoint x: 647, endPoint y: 210, distance: 85.3
click at [647, 210] on div "12/3/2024 12/3/2024, 19:02:28 13/10/2025, 12:42:53 Agrupar nodos Filtros Confia…" at bounding box center [575, 294] width 762 height 285
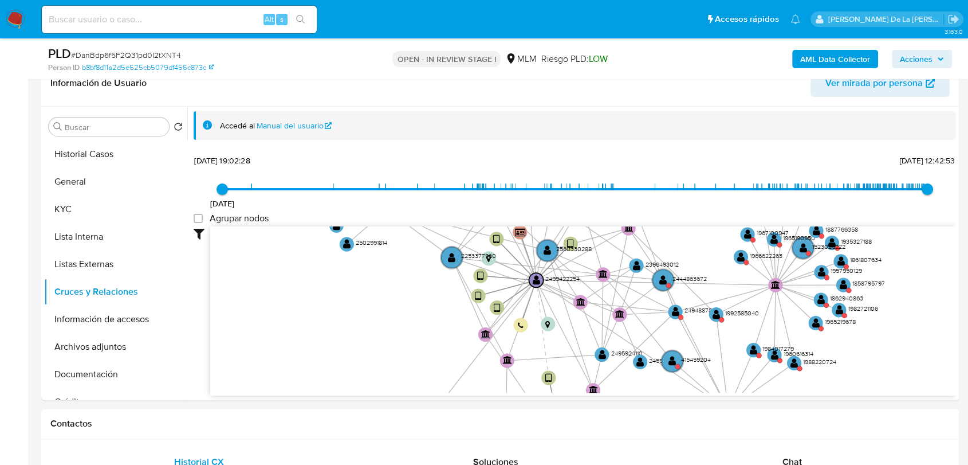
drag, startPoint x: 615, startPoint y: 336, endPoint x: 613, endPoint y: 217, distance: 119.1
click at [614, 217] on div "12/3/2024 12/3/2024, 19:02:28 13/10/2025, 12:42:53 Agrupar nodos Filtros Confia…" at bounding box center [575, 294] width 762 height 285
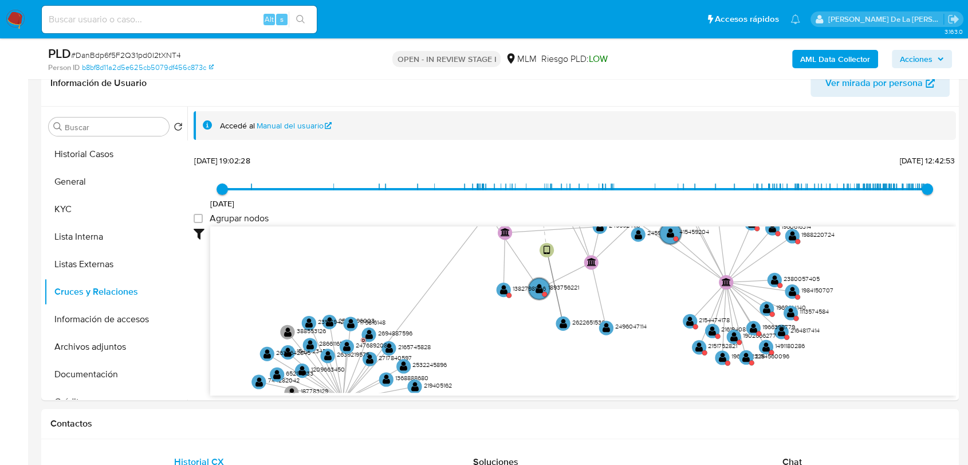
drag, startPoint x: 545, startPoint y: 332, endPoint x: 538, endPoint y: 307, distance: 26.3
click at [552, 253] on icon "device-68a0cdc1b840adf3d0d7884d  device-6896905adfa3ec23f11b9a69  device-684e…" at bounding box center [583, 309] width 746 height 166
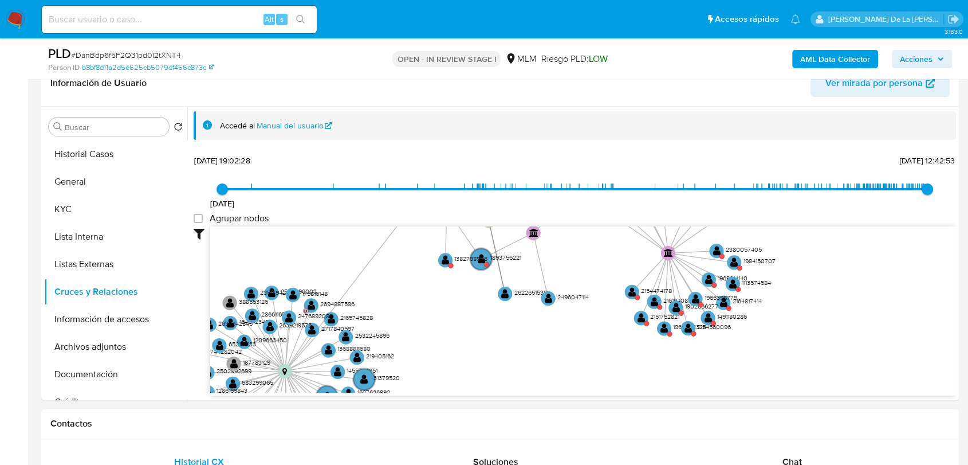
drag, startPoint x: 532, startPoint y: 322, endPoint x: 430, endPoint y: 394, distance: 124.4
click at [430, 394] on div "device-68a0cdc1b840adf3d0d7884d  device-6896905adfa3ec23f11b9a69  device-684e…" at bounding box center [583, 311] width 746 height 170
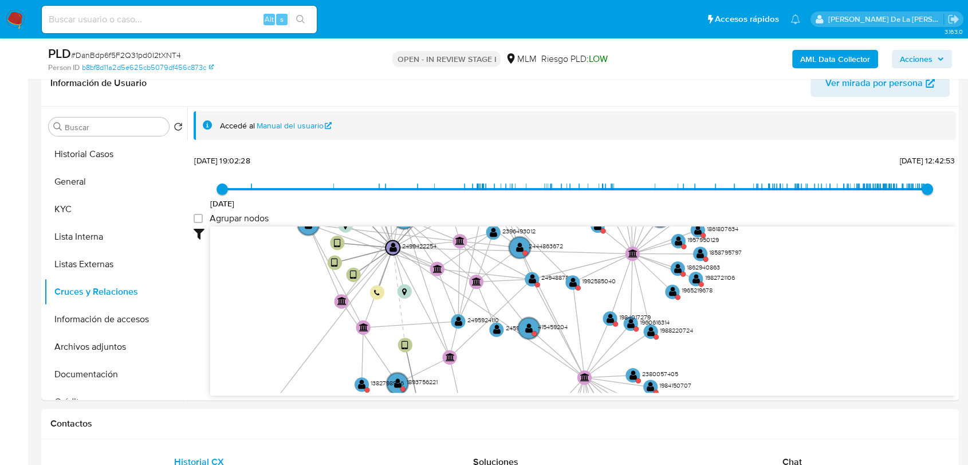
drag, startPoint x: 657, startPoint y: 356, endPoint x: 651, endPoint y: 363, distance: 9.3
click at [651, 363] on icon "device-68a0cdc1b840adf3d0d7884d  device-6896905adfa3ec23f11b9a69  device-684e…" at bounding box center [583, 309] width 746 height 166
drag, startPoint x: 838, startPoint y: 280, endPoint x: 827, endPoint y: 363, distance: 84.3
click at [827, 363] on icon "device-68a0cdc1b840adf3d0d7884d  device-6896905adfa3ec23f11b9a69  device-684e…" at bounding box center [583, 309] width 746 height 166
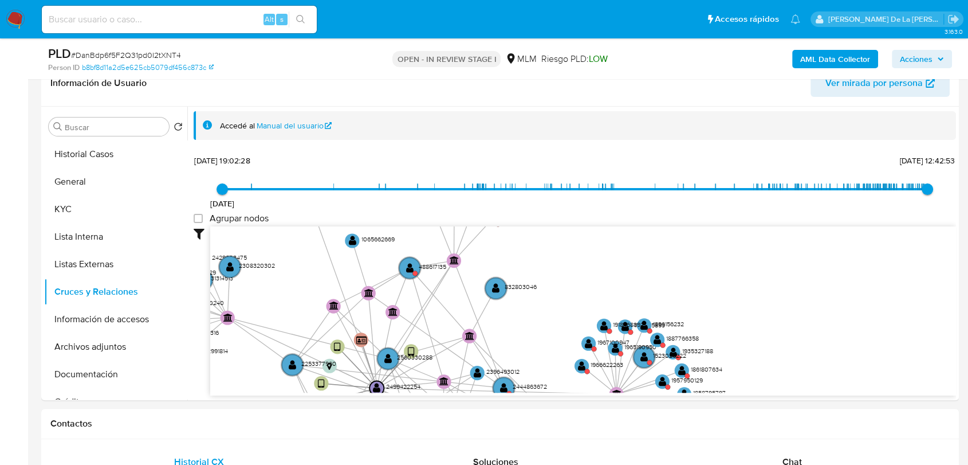
drag, startPoint x: 832, startPoint y: 342, endPoint x: 834, endPoint y: 352, distance: 10.6
click at [833, 358] on icon "device-68a0cdc1b840adf3d0d7884d  device-6896905adfa3ec23f11b9a69  device-684e…" at bounding box center [583, 309] width 746 height 166
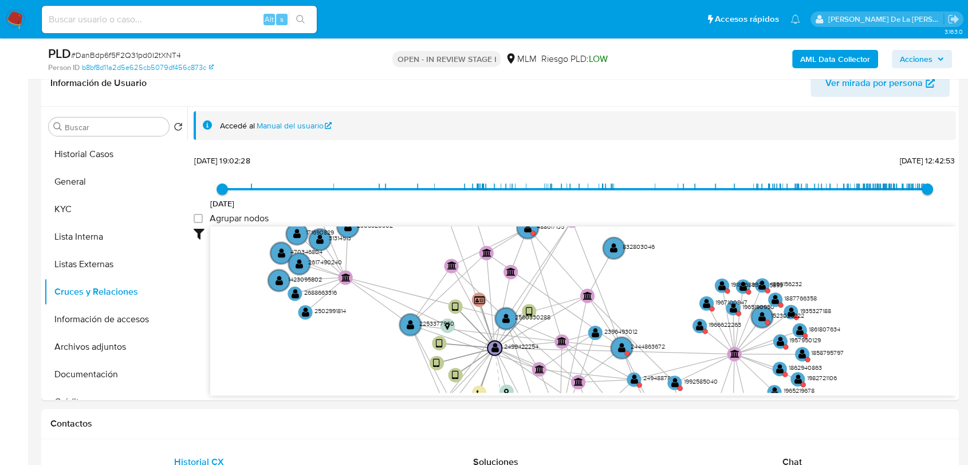
drag, startPoint x: 715, startPoint y: 298, endPoint x: 749, endPoint y: 254, distance: 55.6
click at [833, 235] on icon "device-68a0cdc1b840adf3d0d7884d  device-6896905adfa3ec23f11b9a69  device-684e…" at bounding box center [583, 309] width 746 height 166
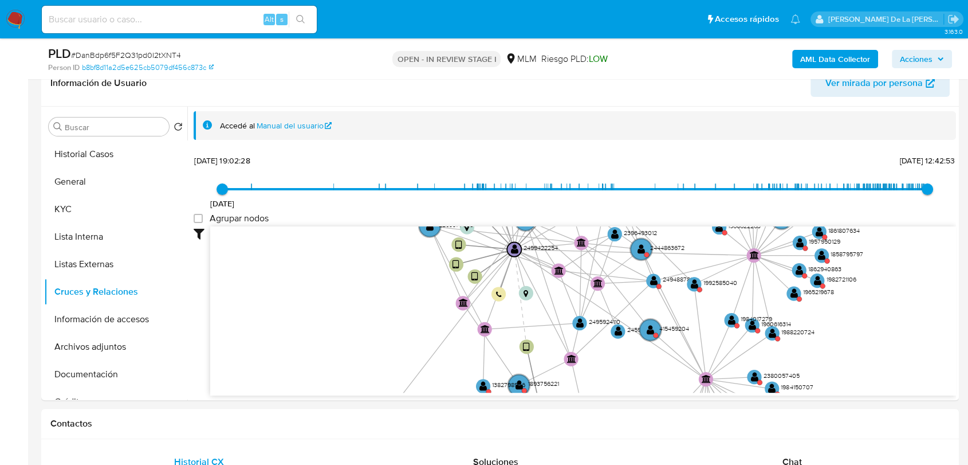
drag, startPoint x: 671, startPoint y: 301, endPoint x: 690, endPoint y: 209, distance: 93.5
click at [690, 209] on div "12/3/2024 12/3/2024, 19:02:28 13/10/2025, 12:42:53 Agrupar nodos Filtros Confia…" at bounding box center [575, 294] width 762 height 285
drag, startPoint x: 685, startPoint y: 221, endPoint x: 664, endPoint y: 328, distance: 109.1
click at [664, 328] on div "12/3/2024 12/3/2024, 19:02:28 13/10/2025, 12:42:53 Agrupar nodos Filtros Confia…" at bounding box center [575, 294] width 762 height 285
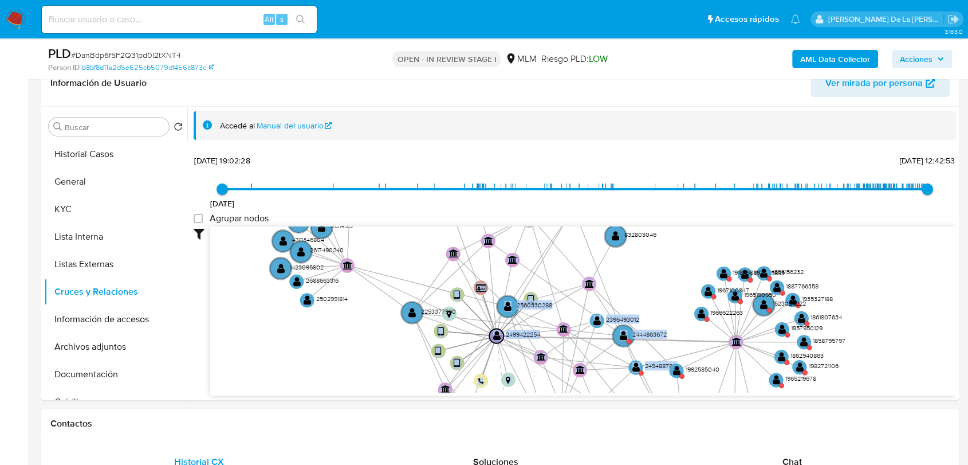
drag, startPoint x: 714, startPoint y: 252, endPoint x: 696, endPoint y: 338, distance: 88.3
click at [696, 338] on icon "device-68a0cdc1b840adf3d0d7884d  device-6896905adfa3ec23f11b9a69  device-684e…" at bounding box center [583, 309] width 746 height 166
click at [675, 261] on icon "device-68a0cdc1b840adf3d0d7884d  device-6896905adfa3ec23f11b9a69  device-684e…" at bounding box center [583, 309] width 746 height 166
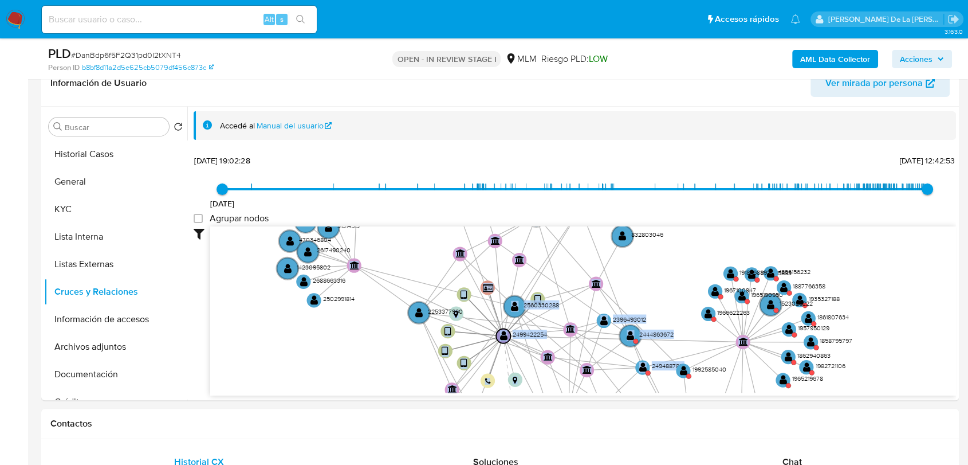
drag, startPoint x: 669, startPoint y: 273, endPoint x: 703, endPoint y: 258, distance: 37.2
click at [702, 261] on icon "device-68a0cdc1b840adf3d0d7884d  device-6896905adfa3ec23f11b9a69  device-684e…" at bounding box center [583, 309] width 746 height 166
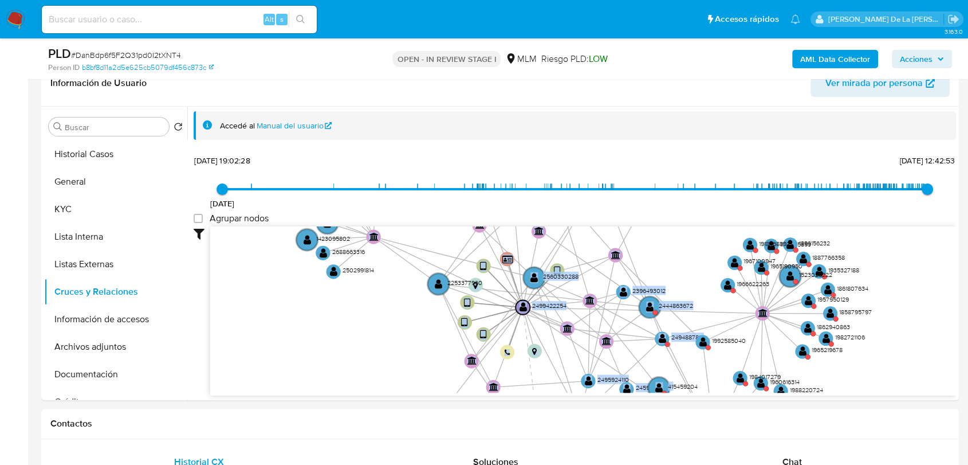
drag, startPoint x: 674, startPoint y: 265, endPoint x: 660, endPoint y: 243, distance: 25.0
click at [664, 245] on icon "device-68a0cdc1b840adf3d0d7884d  device-6896905adfa3ec23f11b9a69  device-684e…" at bounding box center [583, 309] width 746 height 166
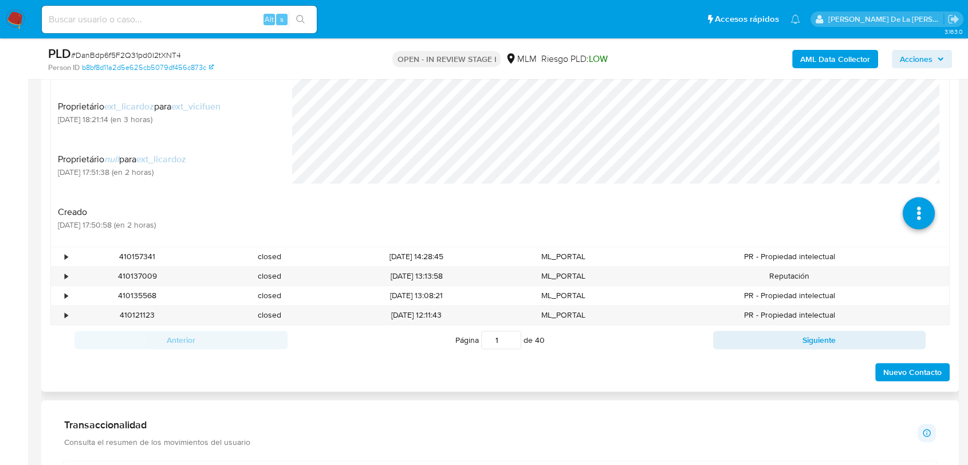
scroll to position [254, 0]
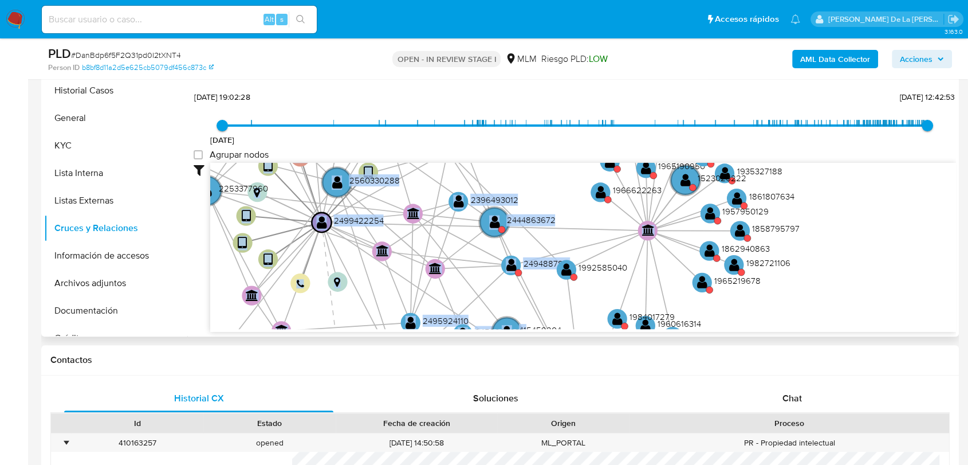
drag, startPoint x: 564, startPoint y: 233, endPoint x: 541, endPoint y: 166, distance: 70.1
click at [542, 159] on div "12/3/2024 12/3/2024, 19:02:28 13/10/2025, 12:42:53 Agrupar nodos Filtros Confia…" at bounding box center [575, 230] width 762 height 285
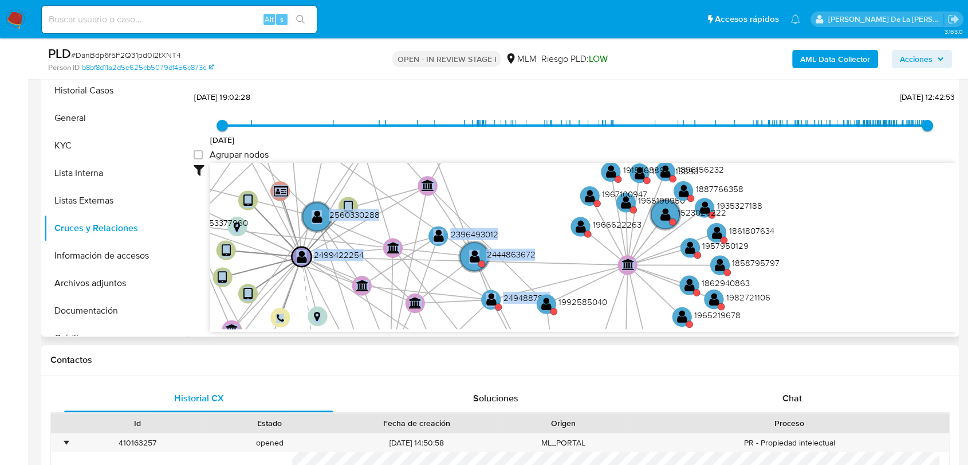
drag, startPoint x: 549, startPoint y: 194, endPoint x: 529, endPoint y: 249, distance: 58.5
click at [529, 249] on icon "device-68a0cdc1b840adf3d0d7884d  device-6896905adfa3ec23f11b9a69  device-684e…" at bounding box center [583, 246] width 746 height 166
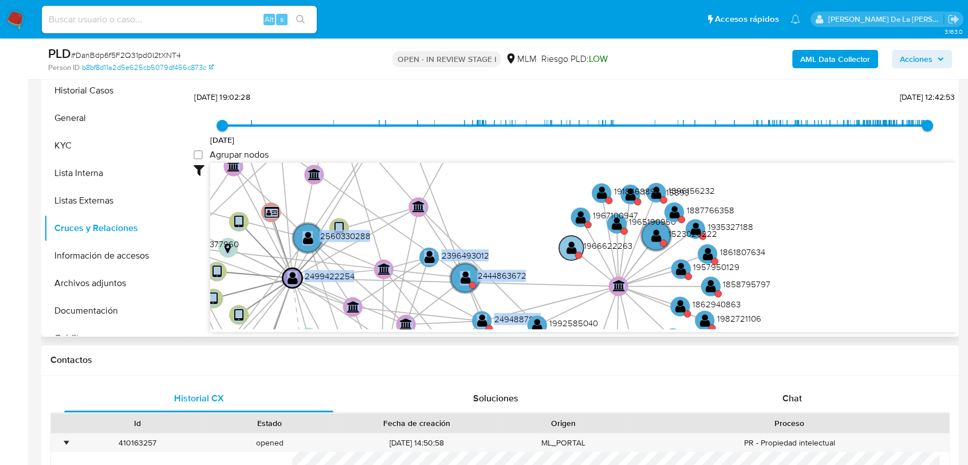
click at [566, 241] on text "" at bounding box center [571, 248] width 10 height 14
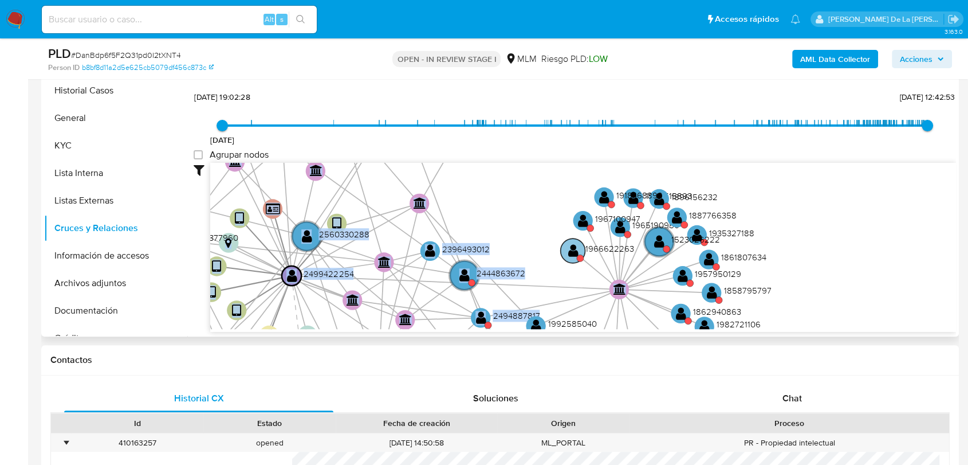
click at [575, 245] on text "" at bounding box center [573, 250] width 10 height 14
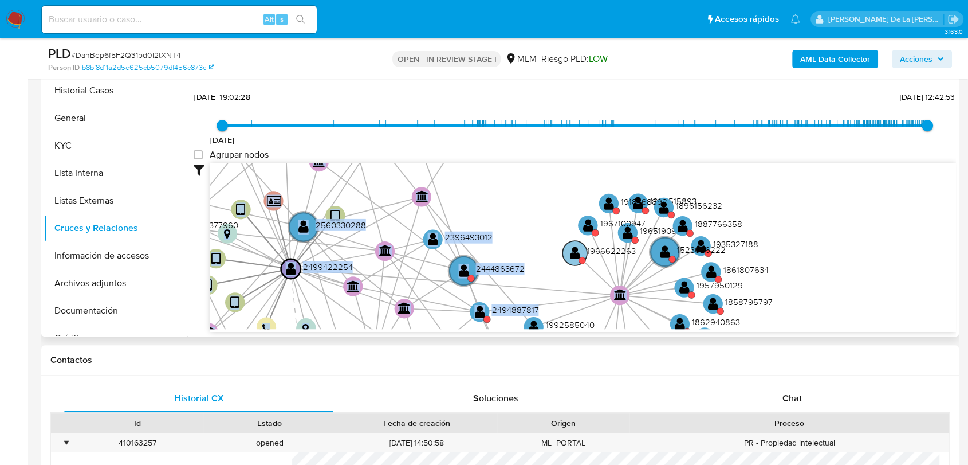
click at [570, 251] on text "" at bounding box center [575, 253] width 10 height 14
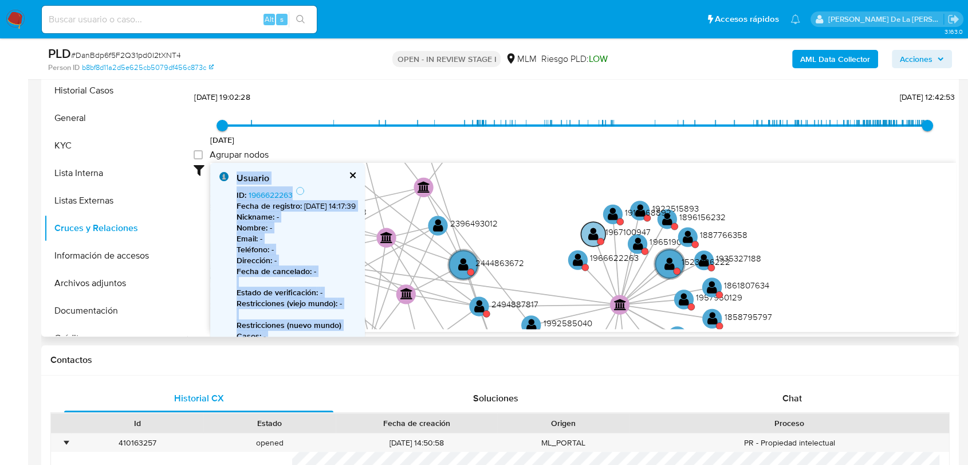
click at [596, 231] on text "" at bounding box center [593, 234] width 10 height 14
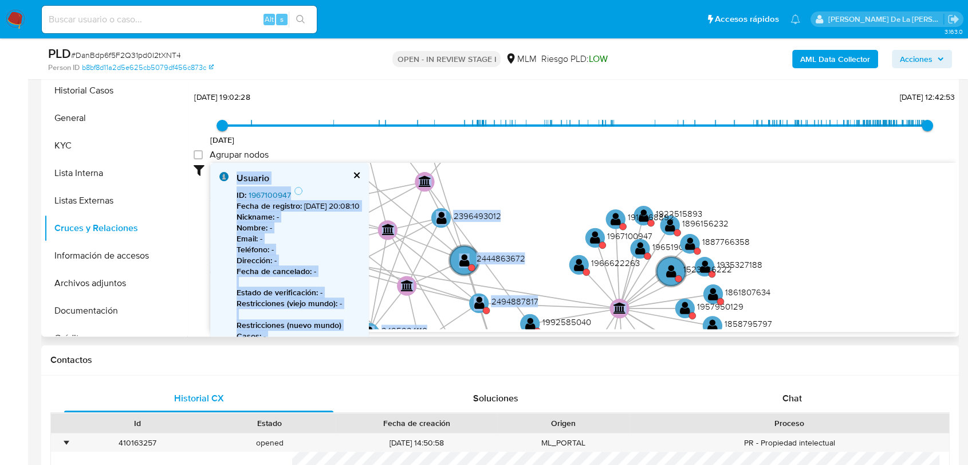
click at [271, 193] on link "1967100947" at bounding box center [270, 194] width 42 height 11
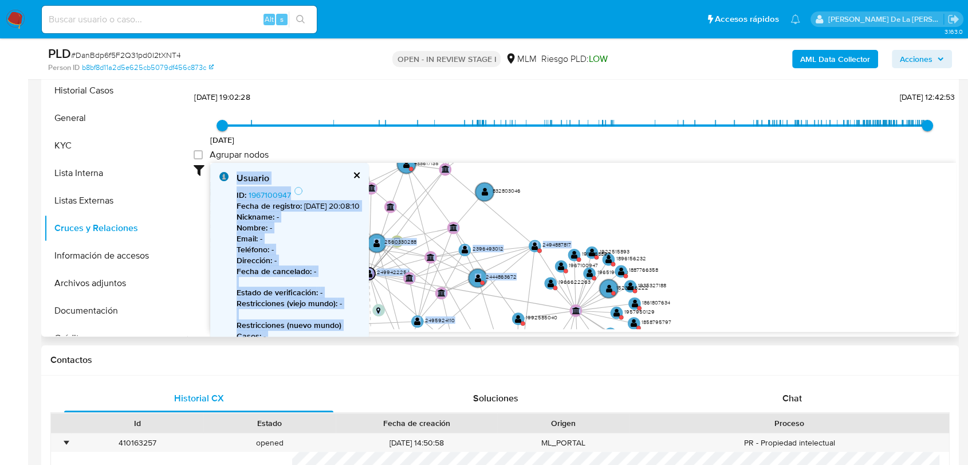
drag, startPoint x: 560, startPoint y: 239, endPoint x: 660, endPoint y: 165, distance: 124.9
click at [571, 241] on text "2494887817" at bounding box center [556, 244] width 29 height 7
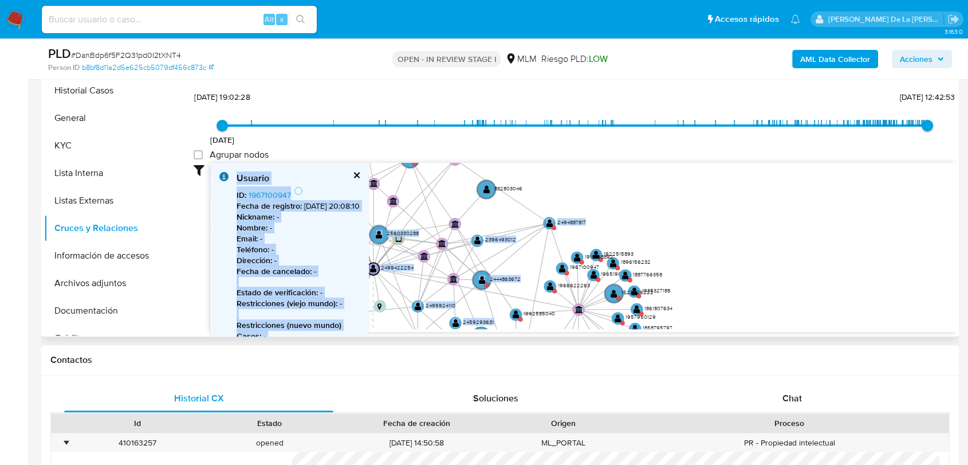
drag, startPoint x: 680, startPoint y: 194, endPoint x: 912, endPoint y: 130, distance: 240.0
click at [903, 137] on div "12/3/2024 12/3/2024, 19:02:28 13/10/2025, 12:42:53 Agrupar nodos Filtros Confia…" at bounding box center [575, 230] width 762 height 285
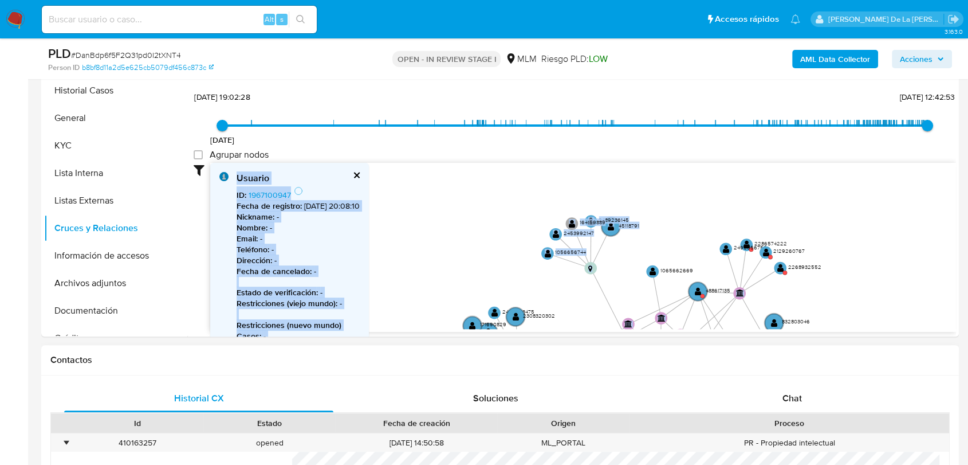
drag, startPoint x: 427, startPoint y: 267, endPoint x: 490, endPoint y: 377, distance: 126.7
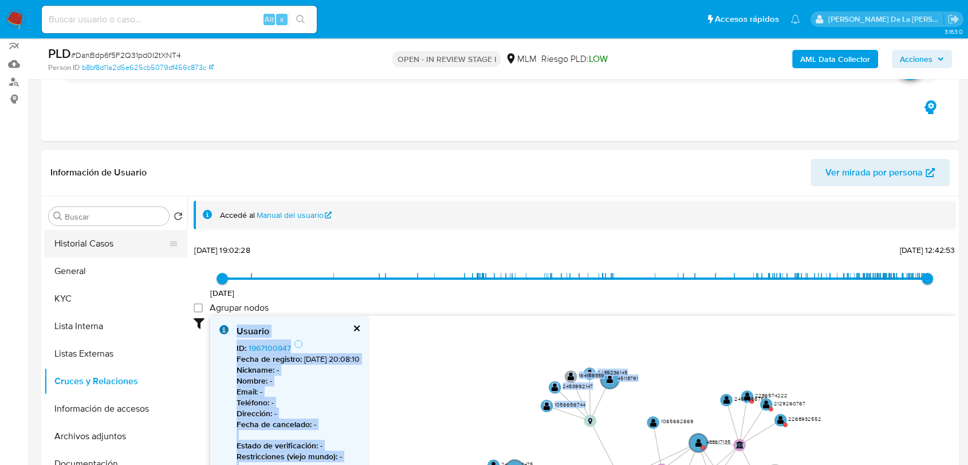
click at [78, 239] on button "Historial Casos" at bounding box center [111, 243] width 134 height 27
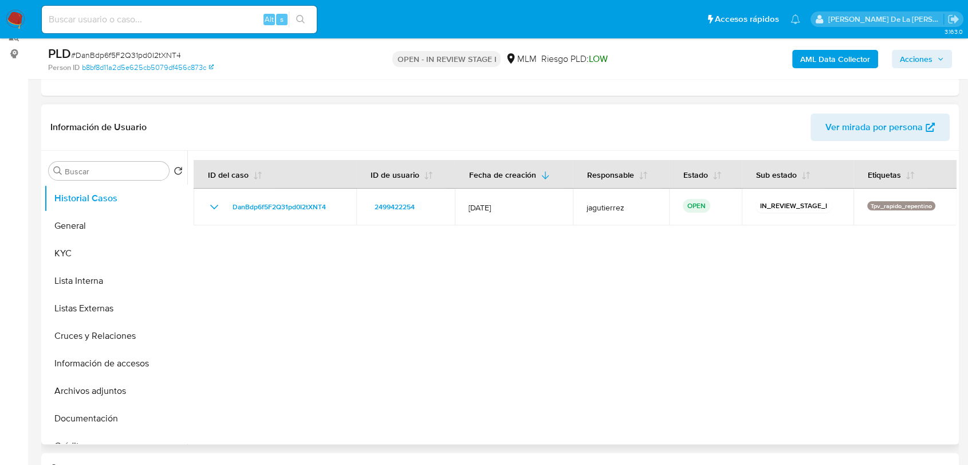
scroll to position [210, 0]
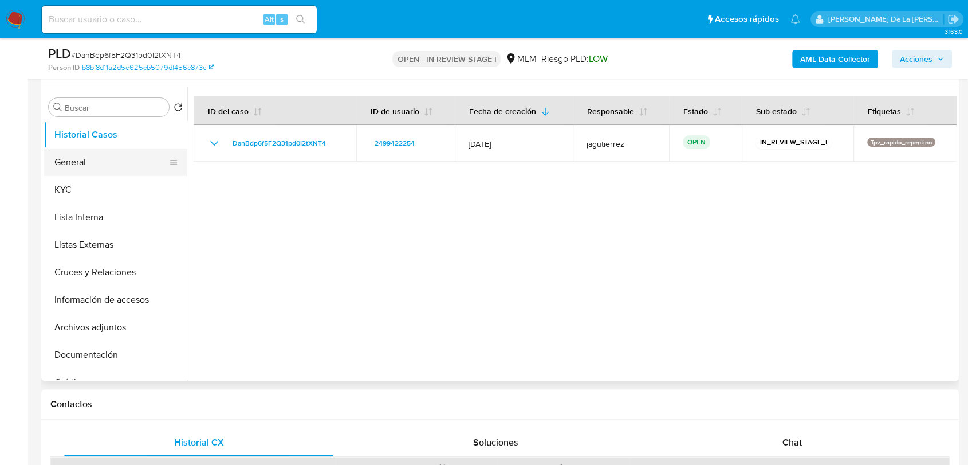
click at [109, 162] on button "General" at bounding box center [111, 161] width 134 height 27
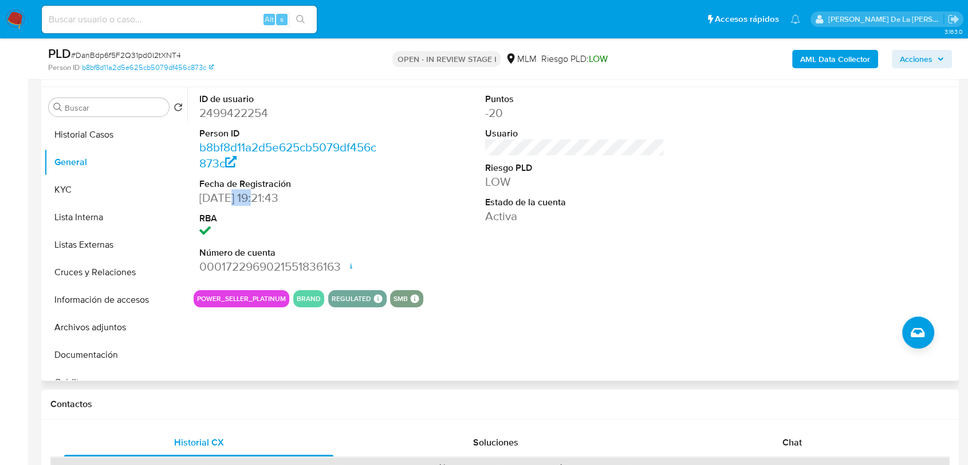
drag, startPoint x: 225, startPoint y: 197, endPoint x: 258, endPoint y: 200, distance: 33.4
click at [258, 200] on dd "14/06/2025 19:21:43" at bounding box center [288, 198] width 179 height 16
click at [259, 199] on dd "14/06/2025 19:21:43" at bounding box center [288, 198] width 179 height 16
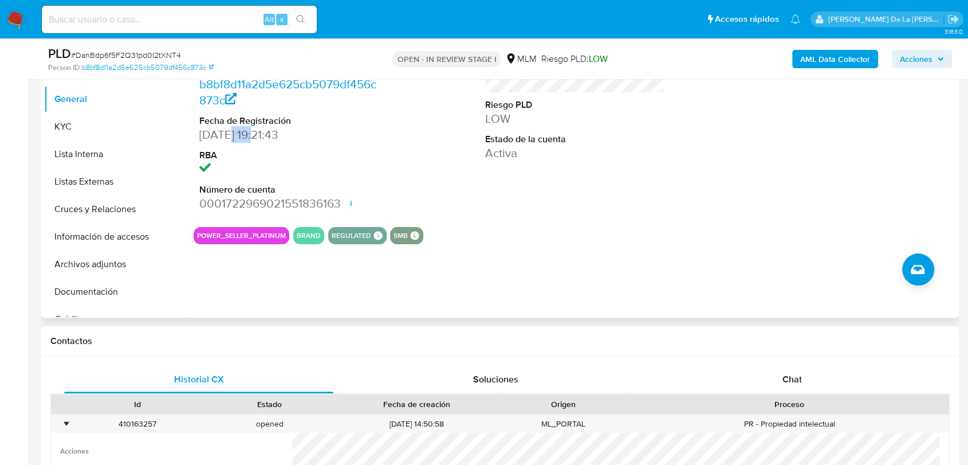
scroll to position [274, 0]
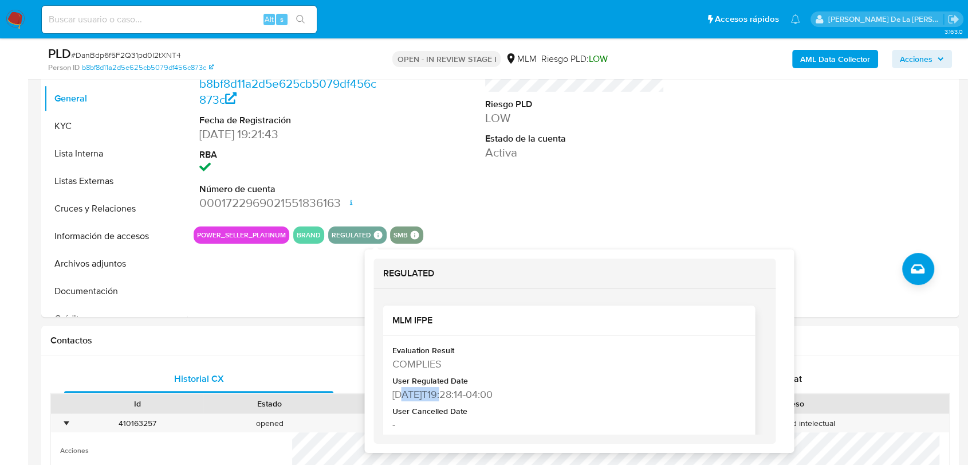
drag, startPoint x: 443, startPoint y: 391, endPoint x: 397, endPoint y: 385, distance: 46.8
click at [403, 391] on div "2025-06-14T19:28:14-04:00" at bounding box center [568, 394] width 352 height 14
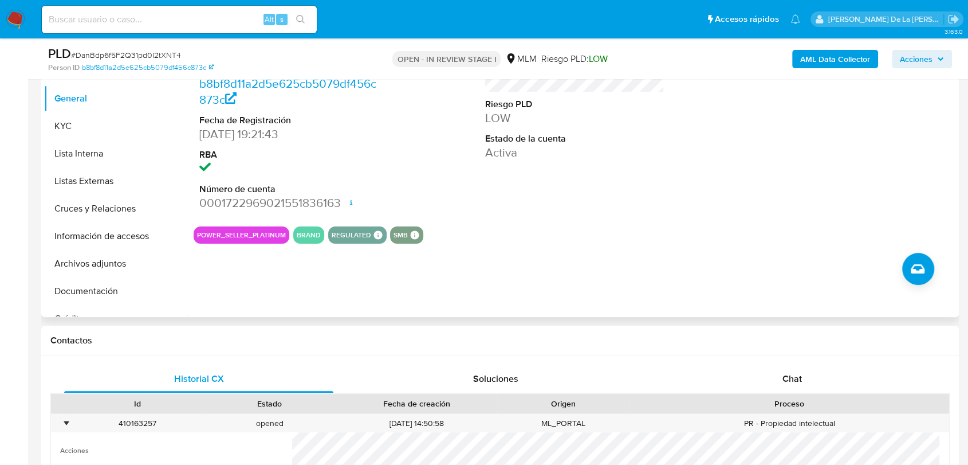
click at [542, 191] on div "Puntos -20 Usuario Riesgo PLD LOW Estado de la cuenta Activa" at bounding box center [574, 120] width 191 height 194
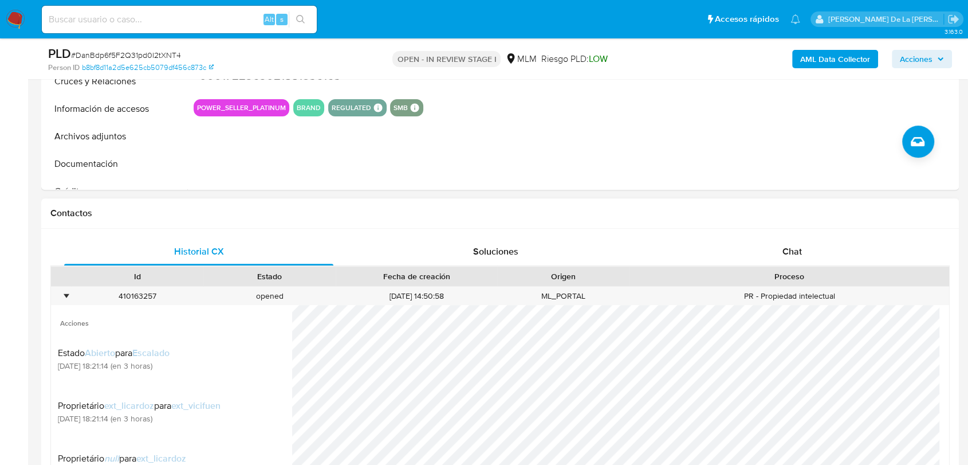
scroll to position [465, 0]
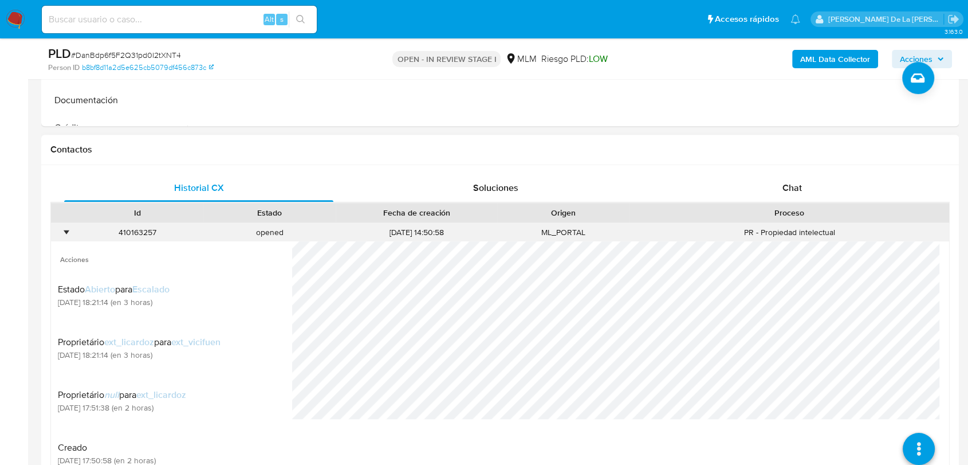
click at [62, 223] on div "•" at bounding box center [61, 232] width 20 height 19
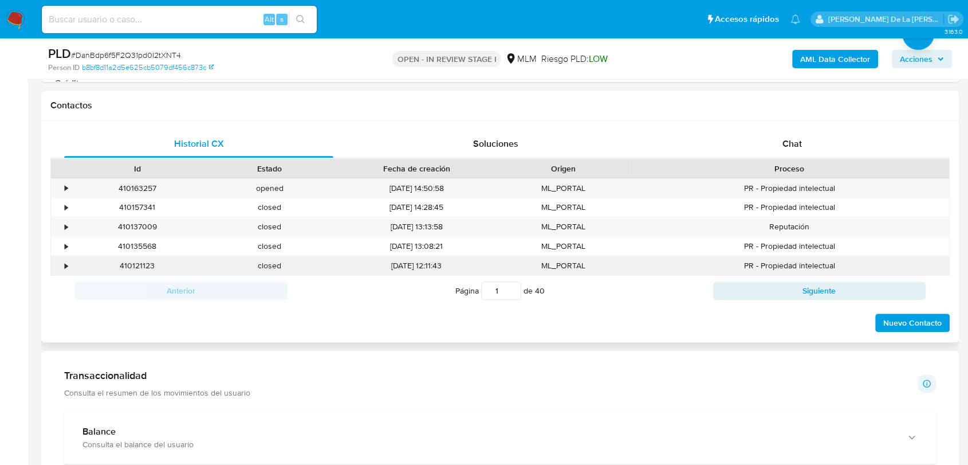
scroll to position [528, 0]
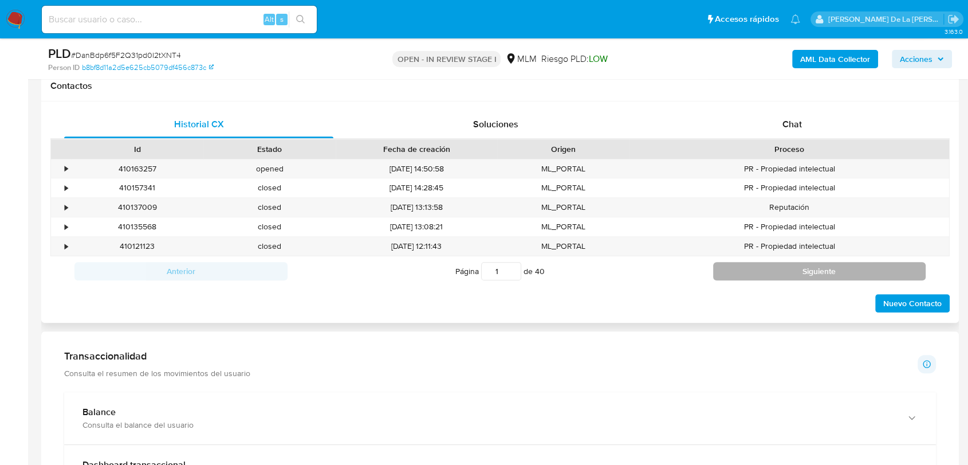
click at [774, 271] on button "Siguiente" at bounding box center [819, 271] width 213 height 18
click at [804, 268] on button "Siguiente" at bounding box center [819, 271] width 213 height 18
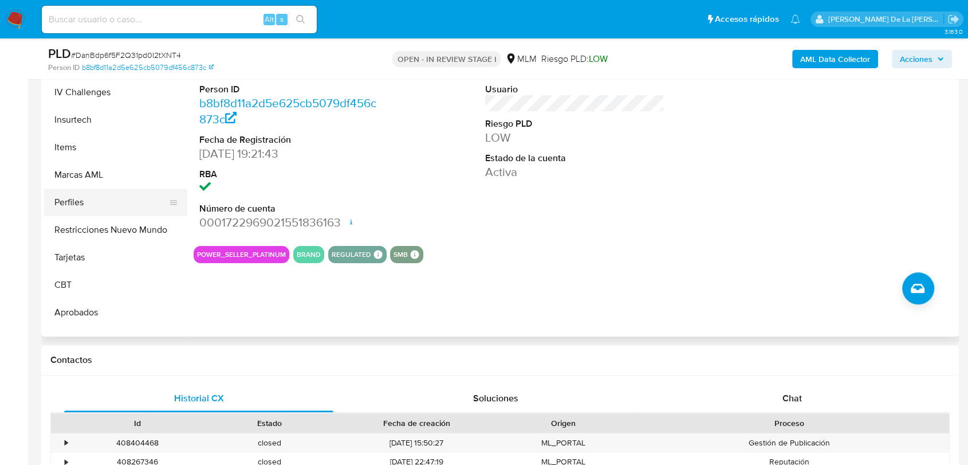
scroll to position [566, 0]
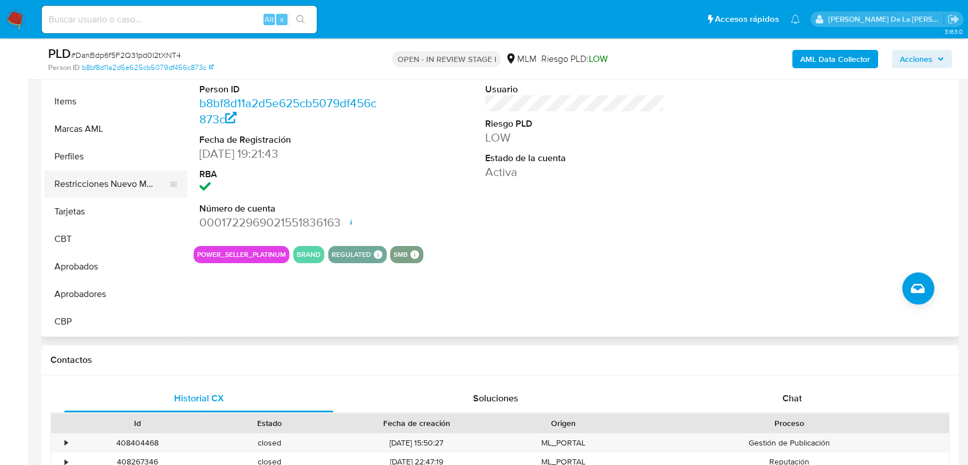
click at [118, 182] on button "Restricciones Nuevo Mundo" at bounding box center [111, 183] width 134 height 27
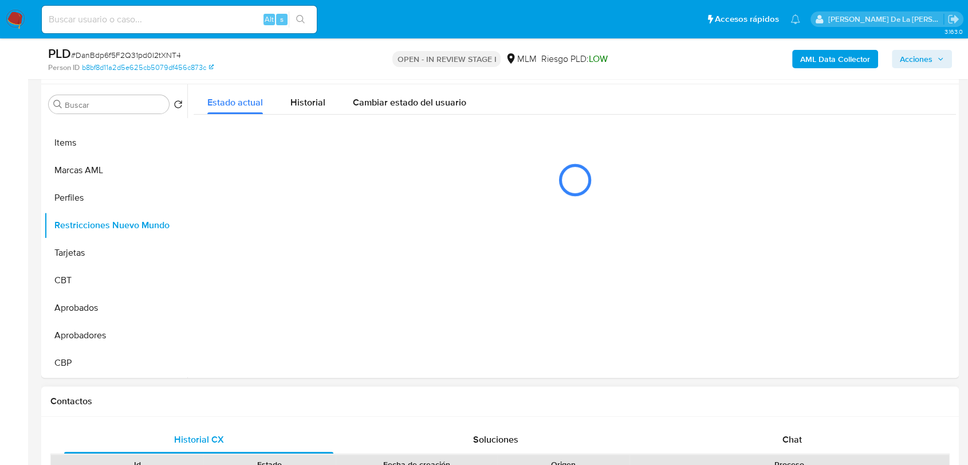
scroll to position [191, 0]
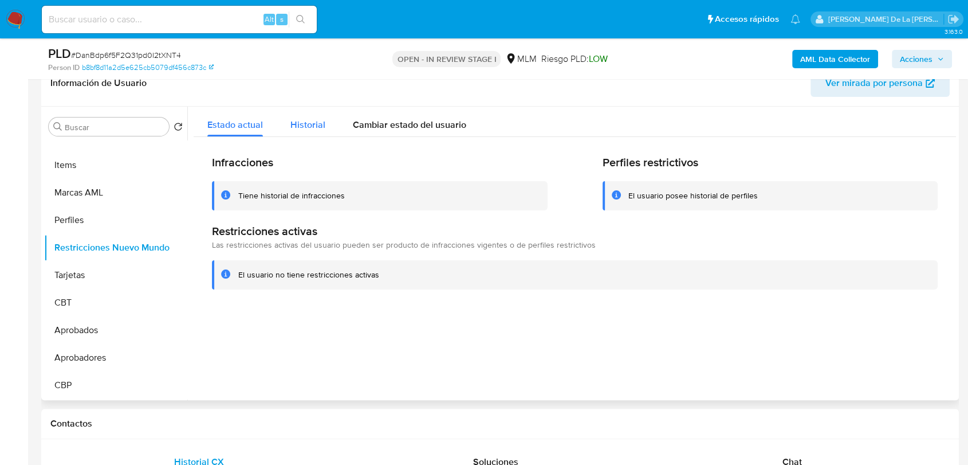
click at [290, 119] on span "Historial" at bounding box center [307, 124] width 35 height 13
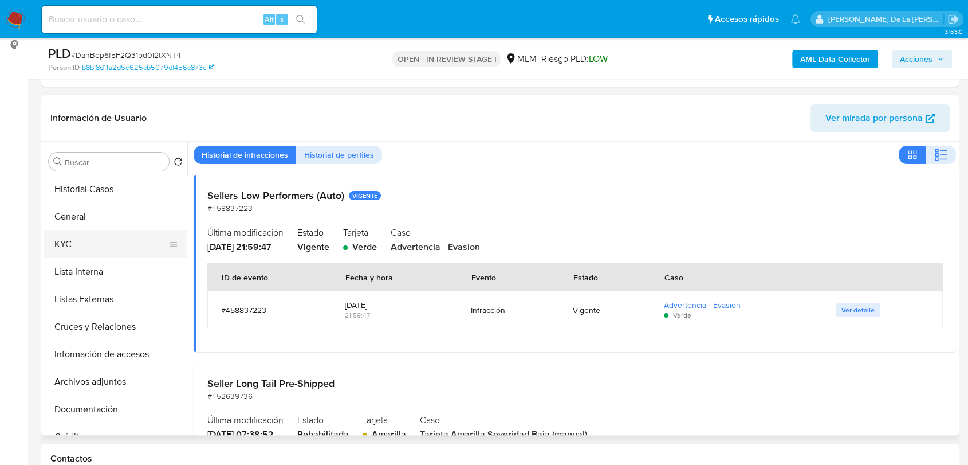
scroll to position [127, 0]
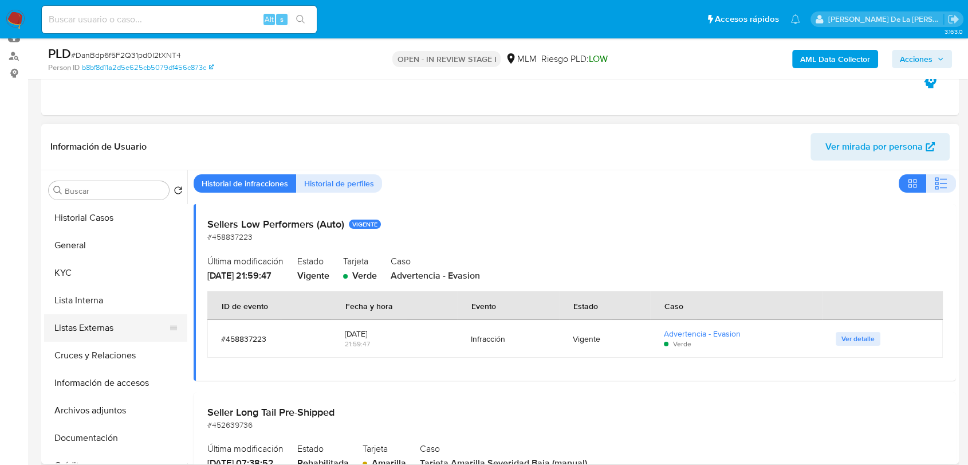
drag, startPoint x: 121, startPoint y: 345, endPoint x: 139, endPoint y: 339, distance: 18.7
click at [121, 345] on button "Cruces y Relaciones" at bounding box center [115, 354] width 143 height 27
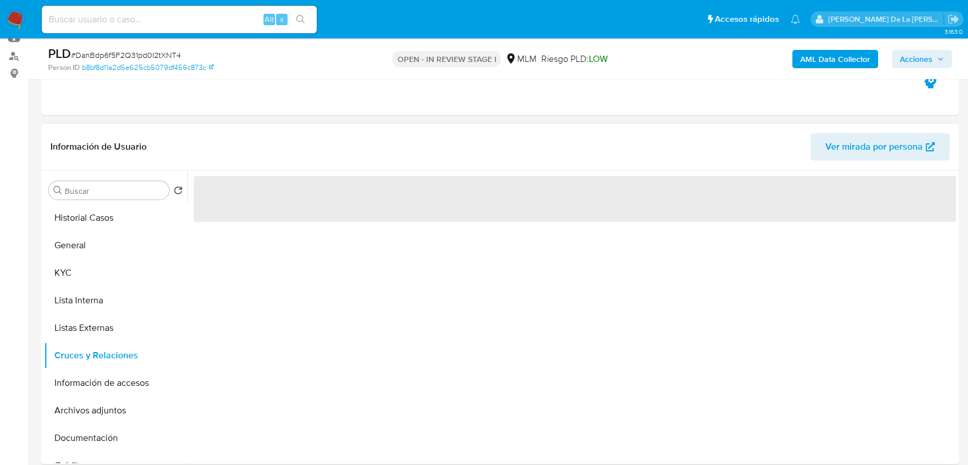
scroll to position [0, 0]
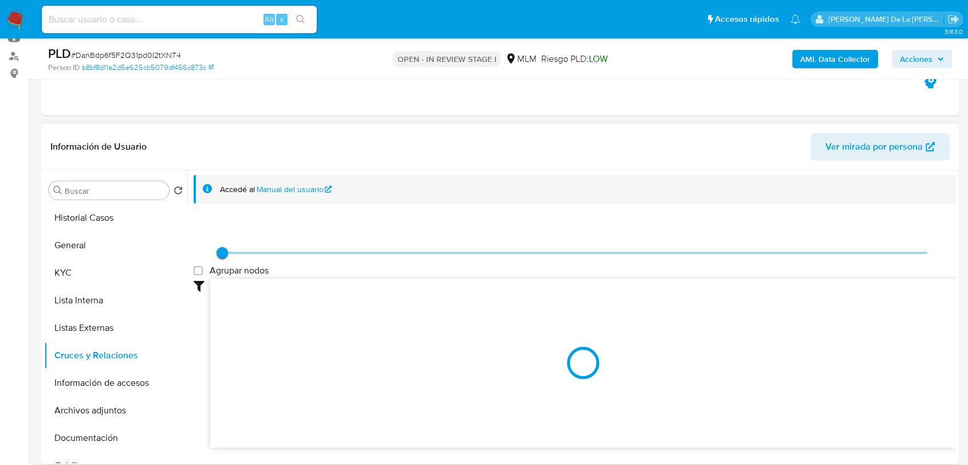
scroll to position [191, 0]
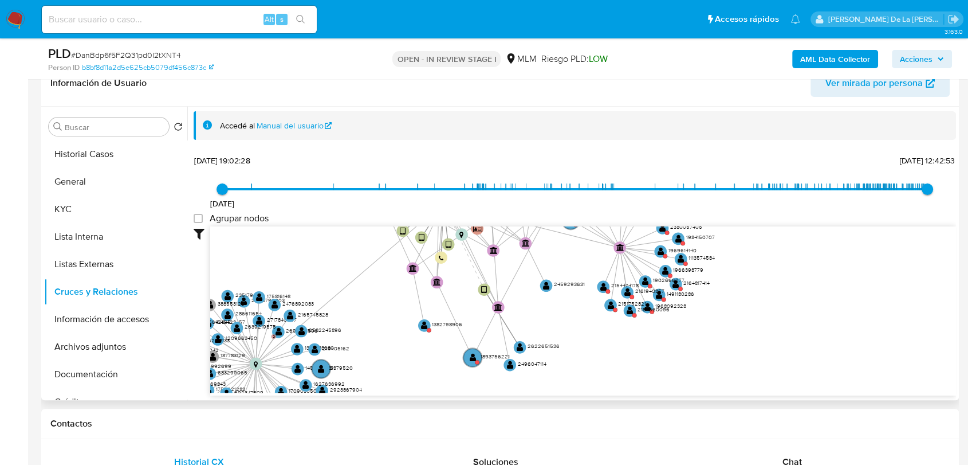
drag, startPoint x: 686, startPoint y: 337, endPoint x: 555, endPoint y: 295, distance: 137.8
click at [546, 258] on icon "device-68a0cdc1b840adf3d0d7884d  device-6896905adfa3ec23f11b9a69  device-684e…" at bounding box center [583, 309] width 746 height 166
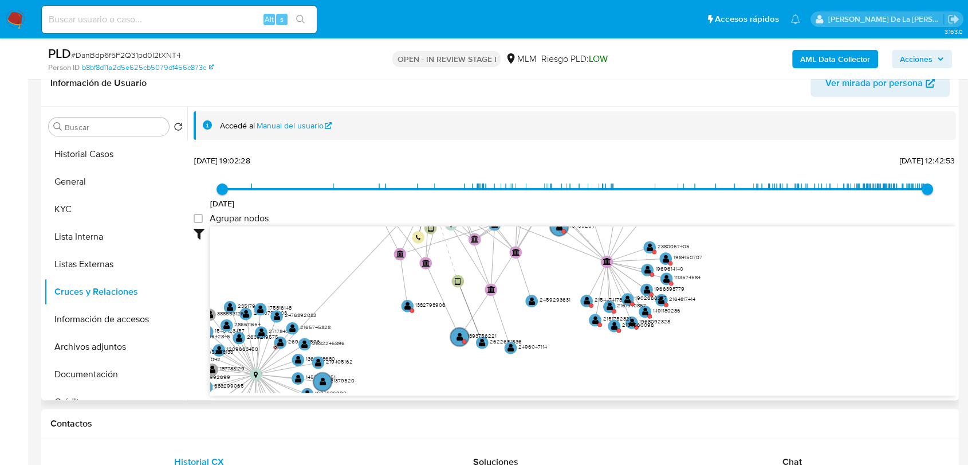
drag, startPoint x: 597, startPoint y: 338, endPoint x: 564, endPoint y: 386, distance: 58.3
click at [564, 386] on icon "device-68a0cdc1b840adf3d0d7884d  device-6896905adfa3ec23f11b9a69  device-684e…" at bounding box center [583, 309] width 746 height 166
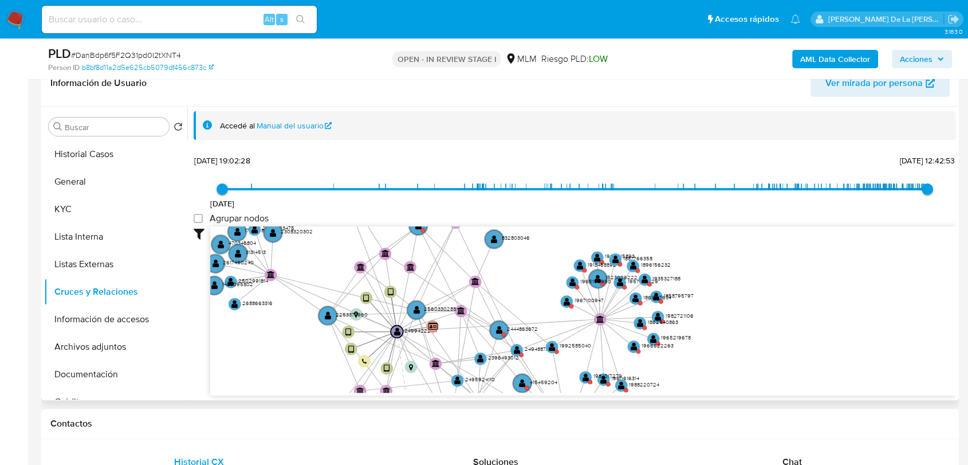
drag, startPoint x: 725, startPoint y: 289, endPoint x: 723, endPoint y: 375, distance: 85.4
click at [723, 375] on icon "device-68a0cdc1b840adf3d0d7884d  device-6896905adfa3ec23f11b9a69  device-684e…" at bounding box center [583, 309] width 746 height 166
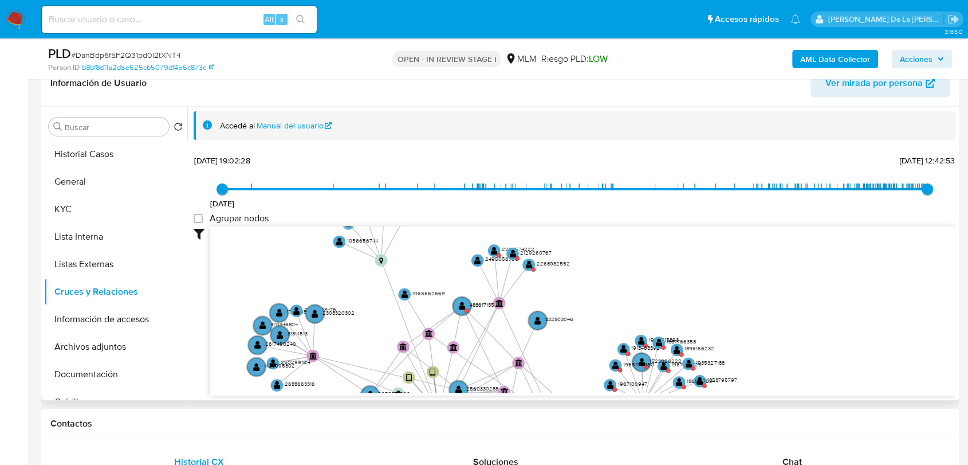
drag, startPoint x: 706, startPoint y: 326, endPoint x: 733, endPoint y: 307, distance: 33.2
click at [733, 307] on icon "device-68a0cdc1b840adf3d0d7884d  device-6896905adfa3ec23f11b9a69  device-684e…" at bounding box center [583, 309] width 746 height 166
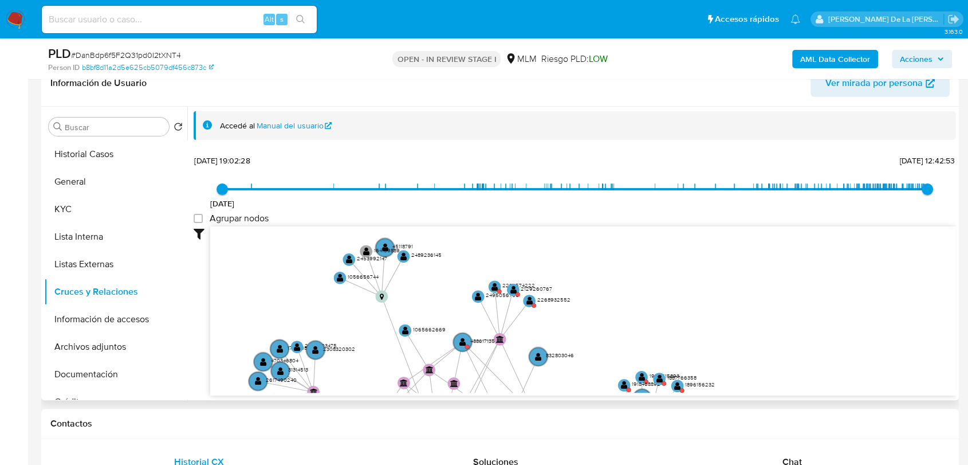
drag, startPoint x: 626, startPoint y: 250, endPoint x: 550, endPoint y: 266, distance: 77.8
click at [641, 310] on icon "device-68a0cdc1b840adf3d0d7884d  device-6896905adfa3ec23f11b9a69  device-684e…" at bounding box center [583, 309] width 746 height 166
drag, startPoint x: 600, startPoint y: 294, endPoint x: 564, endPoint y: 198, distance: 103.3
click at [565, 198] on div "12/3/2024 12/3/2024, 19:02:28 13/10/2025, 12:42:53 Agrupar nodos Filtros Confia…" at bounding box center [575, 294] width 762 height 285
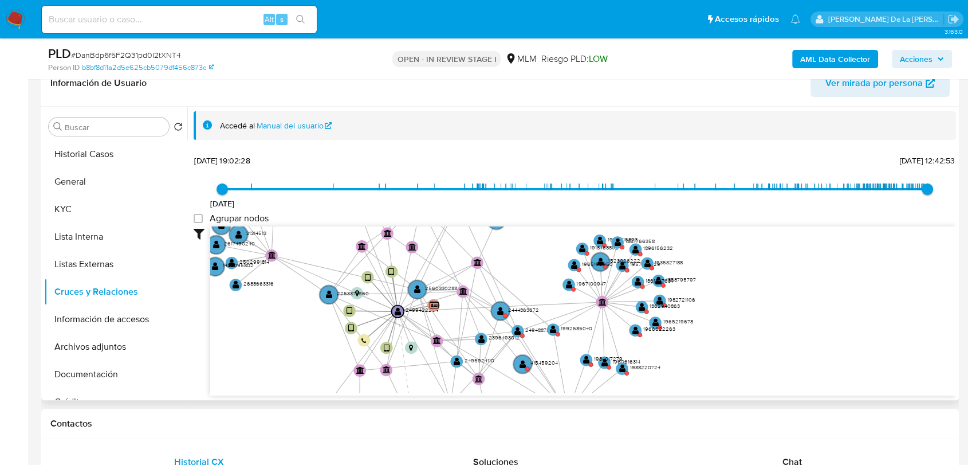
click at [723, 267] on icon "device-68a0cdc1b840adf3d0d7884d  device-6896905adfa3ec23f11b9a69  device-684e…" at bounding box center [583, 309] width 746 height 166
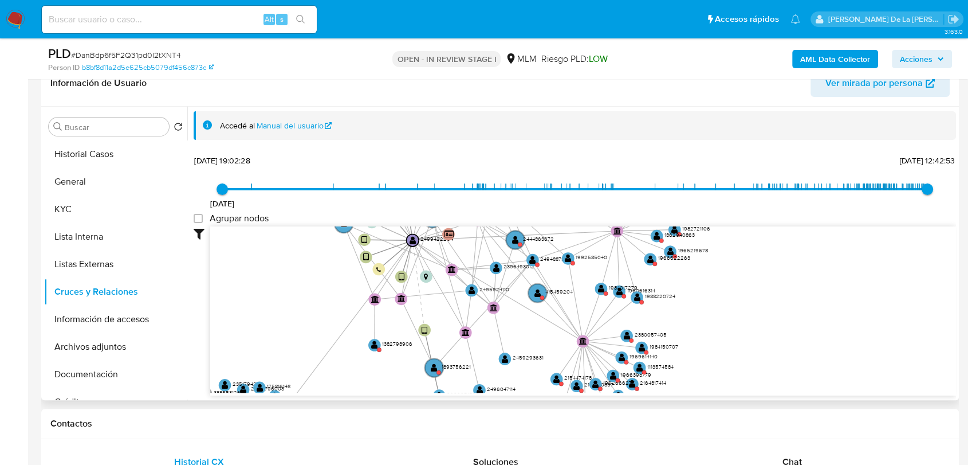
drag, startPoint x: 798, startPoint y: 324, endPoint x: 812, endPoint y: 250, distance: 75.2
click at [813, 251] on icon "device-68a0cdc1b840adf3d0d7884d  device-6896905adfa3ec23f11b9a69  device-684e…" at bounding box center [583, 309] width 746 height 166
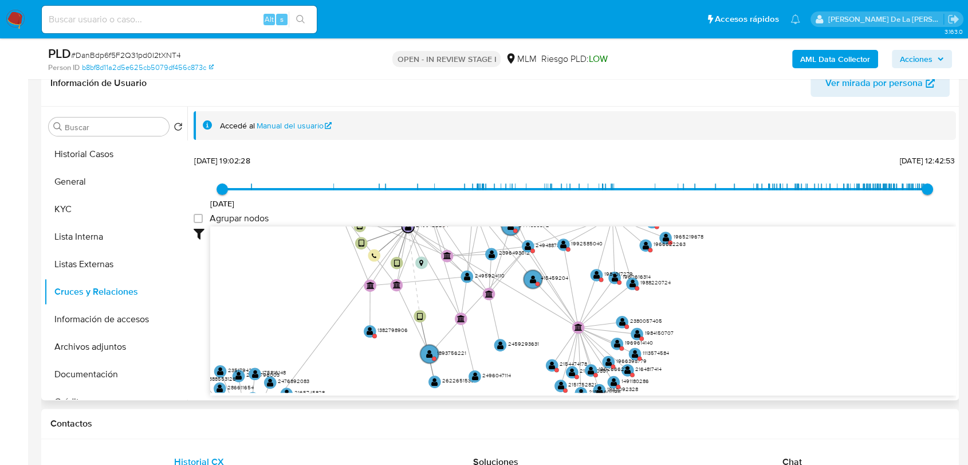
drag, startPoint x: 802, startPoint y: 288, endPoint x: 798, endPoint y: 276, distance: 12.7
click at [798, 276] on icon "device-68a0cdc1b840adf3d0d7884d  device-6896905adfa3ec23f11b9a69  device-684e…" at bounding box center [583, 309] width 746 height 166
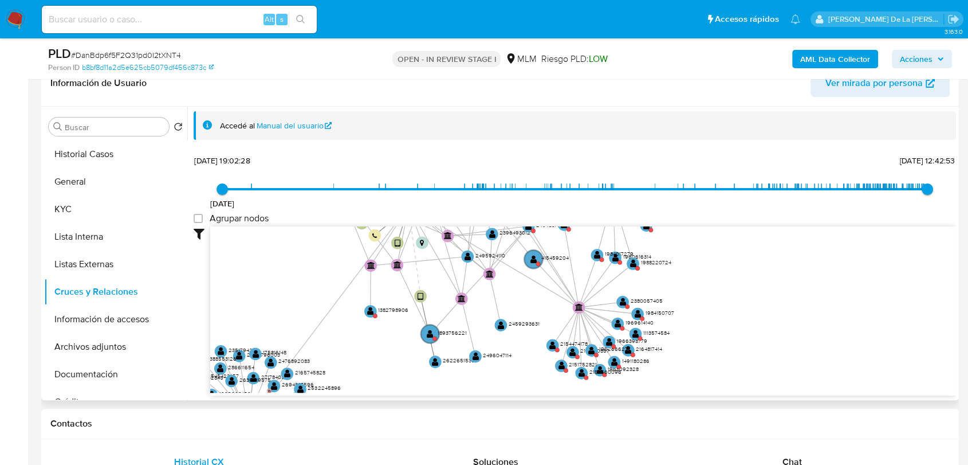
drag, startPoint x: 728, startPoint y: 343, endPoint x: 680, endPoint y: 346, distance: 48.2
click at [729, 322] on icon "device-68a0cdc1b840adf3d0d7884d  device-6896905adfa3ec23f11b9a69  device-684e…" at bounding box center [583, 309] width 746 height 166
click at [554, 343] on text "" at bounding box center [552, 344] width 7 height 9
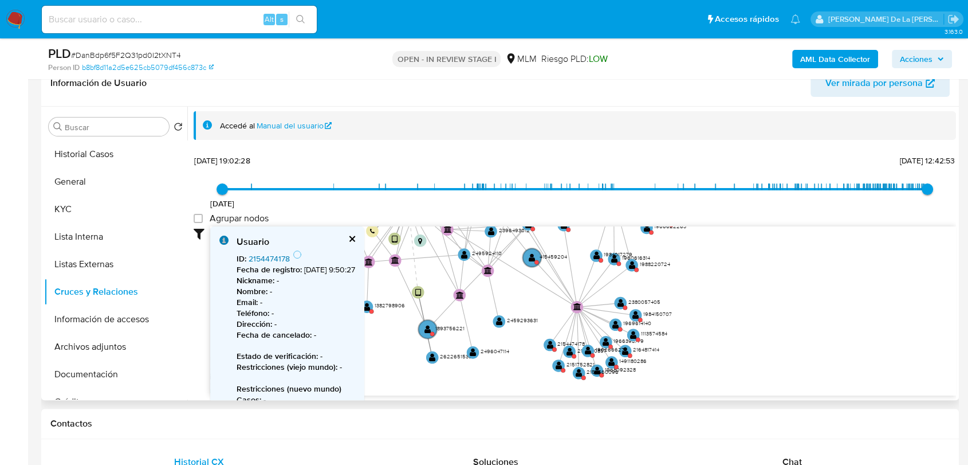
click at [261, 254] on link "2154474178" at bounding box center [269, 258] width 41 height 11
click at [617, 304] on text "" at bounding box center [620, 302] width 7 height 9
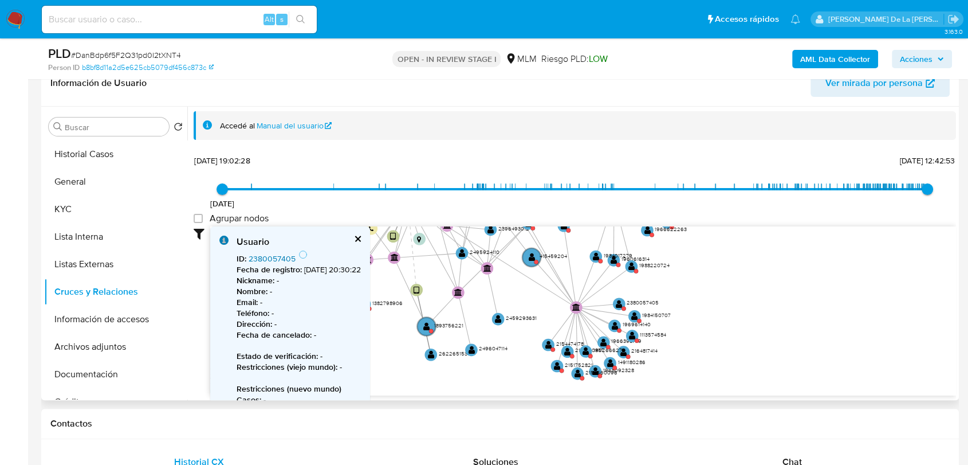
click at [275, 258] on link "2380057405" at bounding box center [272, 258] width 47 height 11
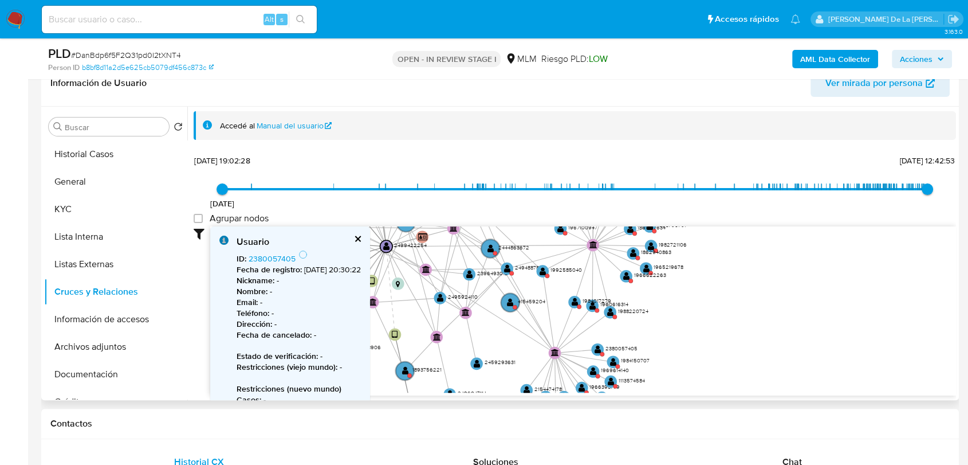
drag, startPoint x: 705, startPoint y: 285, endPoint x: 683, endPoint y: 331, distance: 51.2
click at [684, 331] on icon "device-68a0cdc1b840adf3d0d7884d  device-6896905adfa3ec23f11b9a69  device-684e…" at bounding box center [583, 309] width 746 height 166
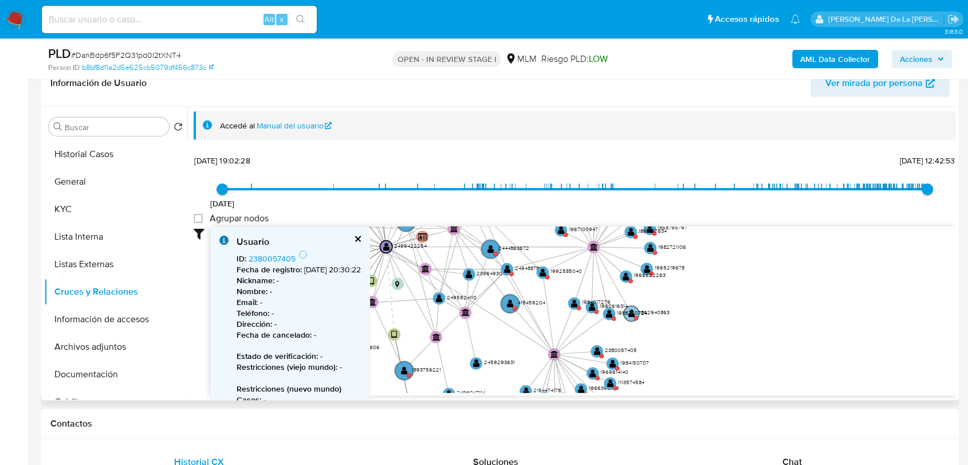
drag, startPoint x: 668, startPoint y: 283, endPoint x: 663, endPoint y: 314, distance: 31.4
click at [663, 314] on text "1862940863" at bounding box center [654, 311] width 30 height 7
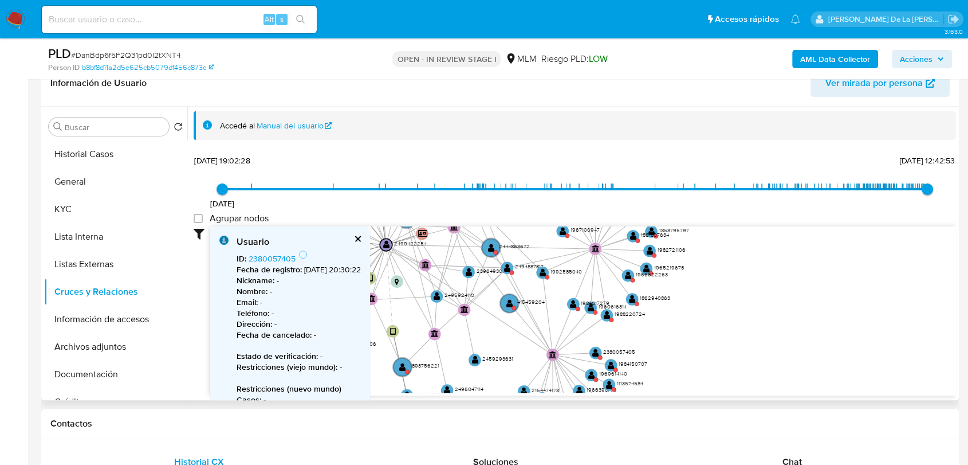
click at [735, 311] on icon "device-68a0cdc1b840adf3d0d7884d  device-6896905adfa3ec23f11b9a69  device-684e…" at bounding box center [583, 309] width 746 height 166
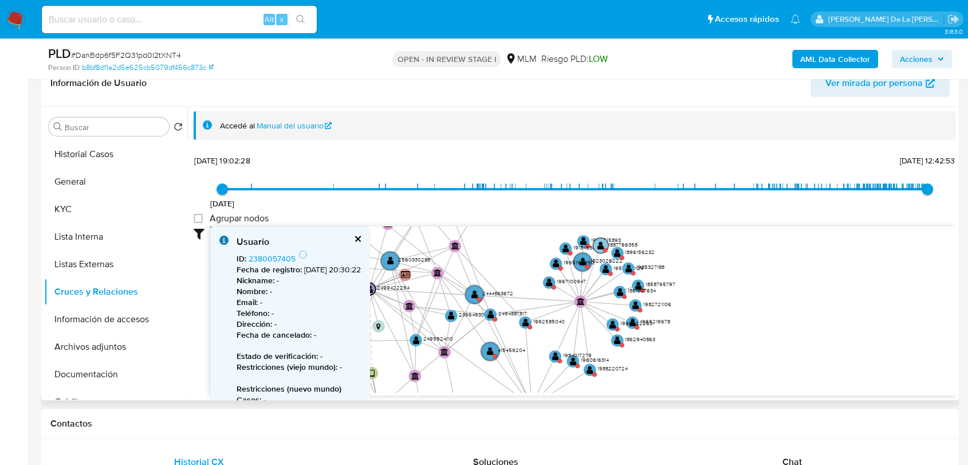
click at [603, 244] on text "" at bounding box center [600, 245] width 7 height 9
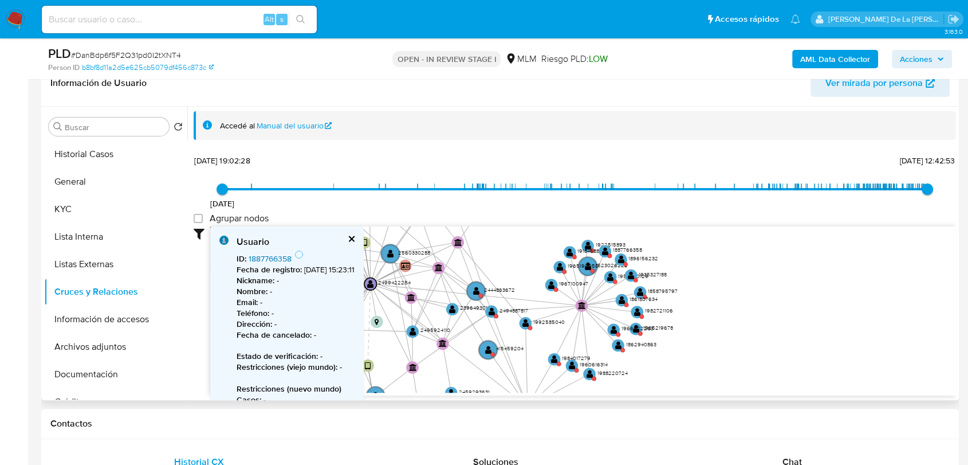
click at [275, 256] on link "1887766358" at bounding box center [270, 258] width 43 height 11
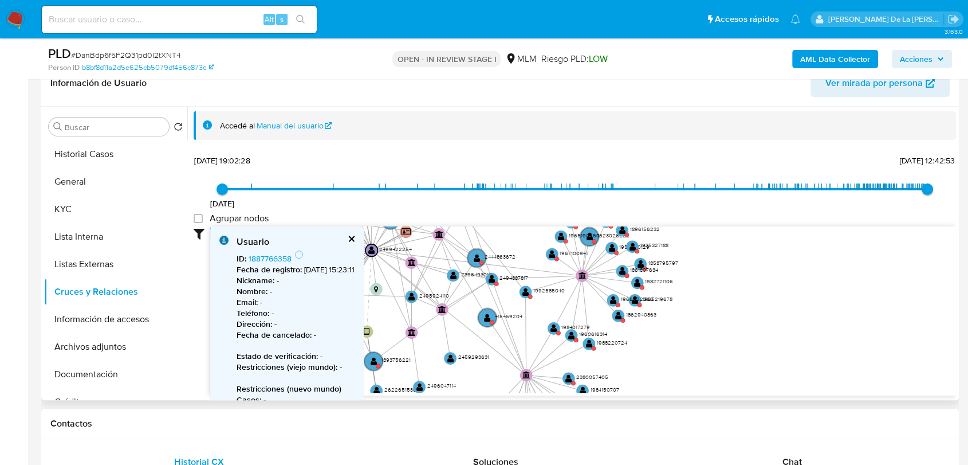
drag, startPoint x: 521, startPoint y: 241, endPoint x: 525, endPoint y: 220, distance: 21.7
click at [515, 195] on div "12/3/2024 12/3/2024, 19:02:28 13/10/2025, 12:42:53 Agrupar nodos Filtros Confia…" at bounding box center [575, 294] width 762 height 285
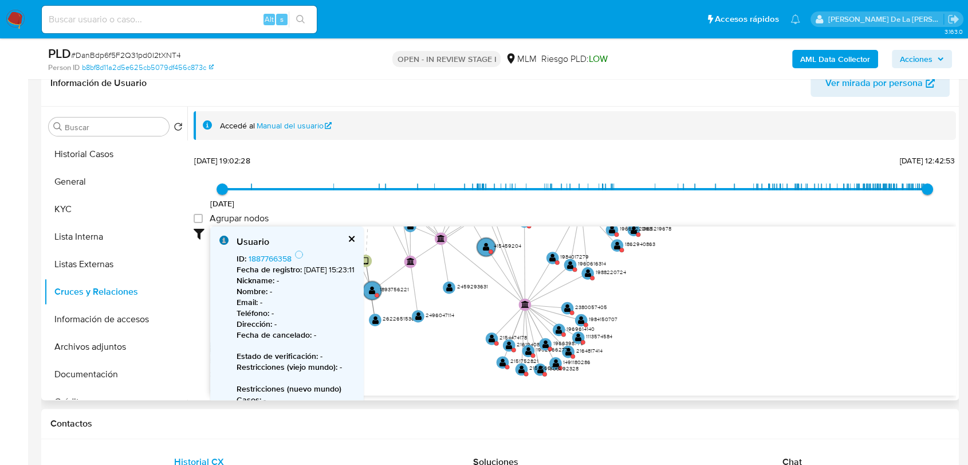
drag, startPoint x: 533, startPoint y: 299, endPoint x: 537, endPoint y: 249, distance: 50.6
click at [537, 249] on icon "device-68a0cdc1b840adf3d0d7884d  device-6896905adfa3ec23f11b9a69  device-684e…" at bounding box center [583, 309] width 746 height 166
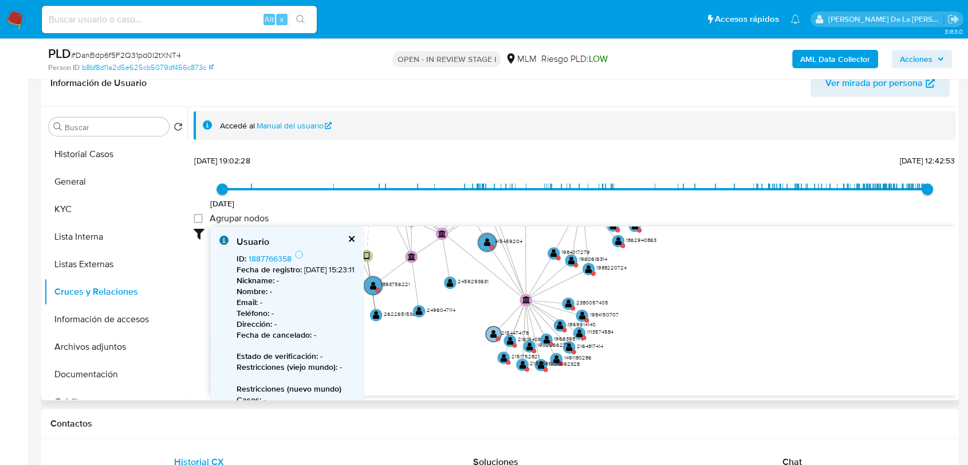
click at [491, 332] on text "" at bounding box center [493, 333] width 7 height 9
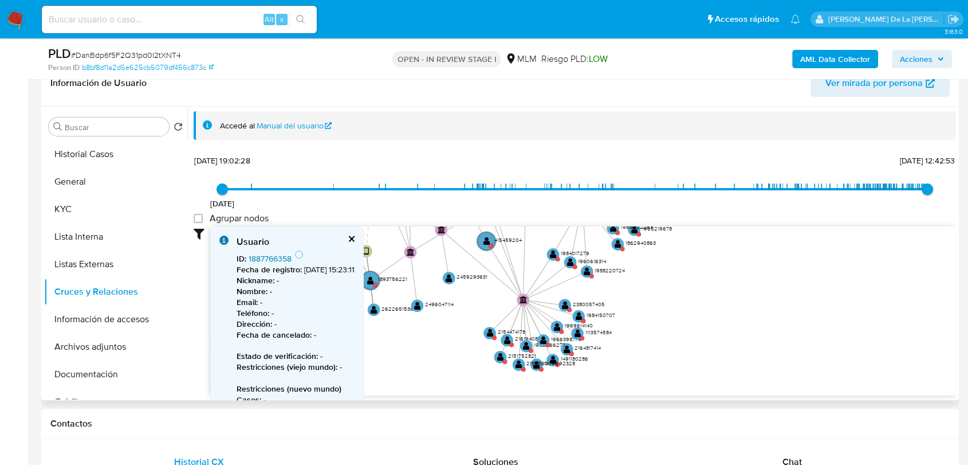
click at [262, 257] on link "1887766358" at bounding box center [270, 258] width 43 height 11
click at [564, 348] on text "" at bounding box center [566, 349] width 7 height 9
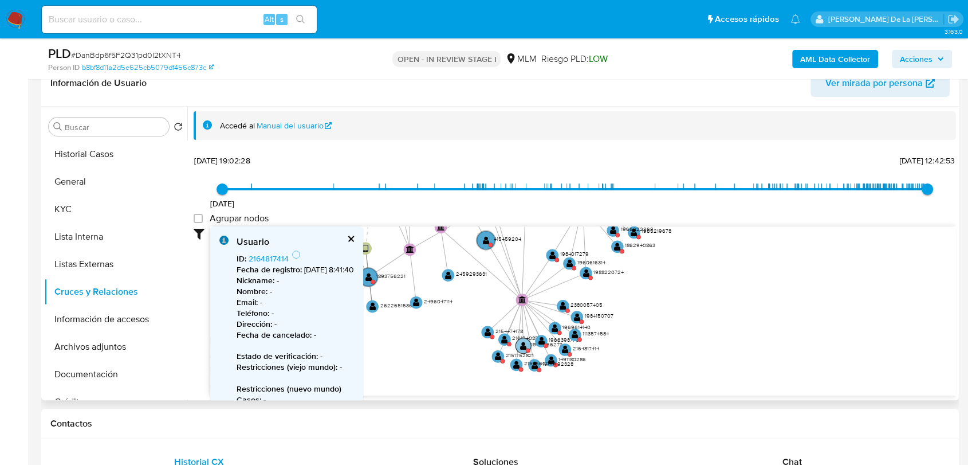
click at [568, 344] on circle at bounding box center [565, 349] width 13 height 13
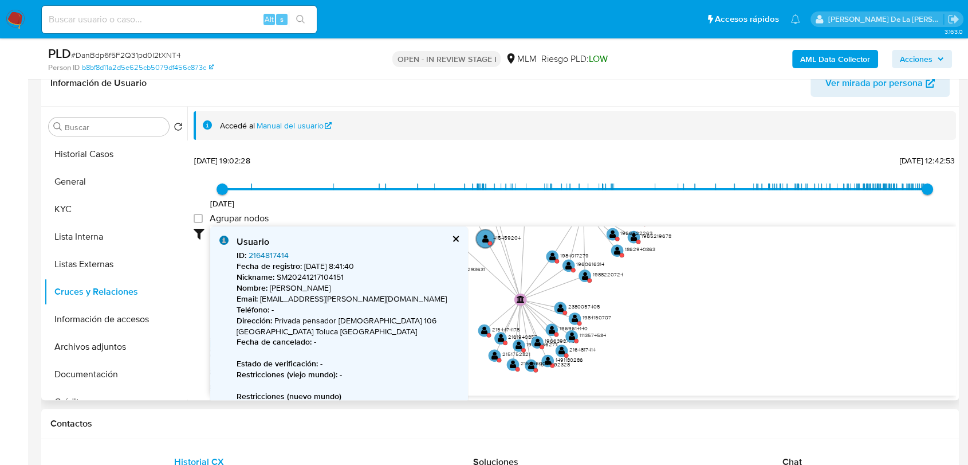
click at [255, 253] on link "2164817414" at bounding box center [269, 254] width 40 height 11
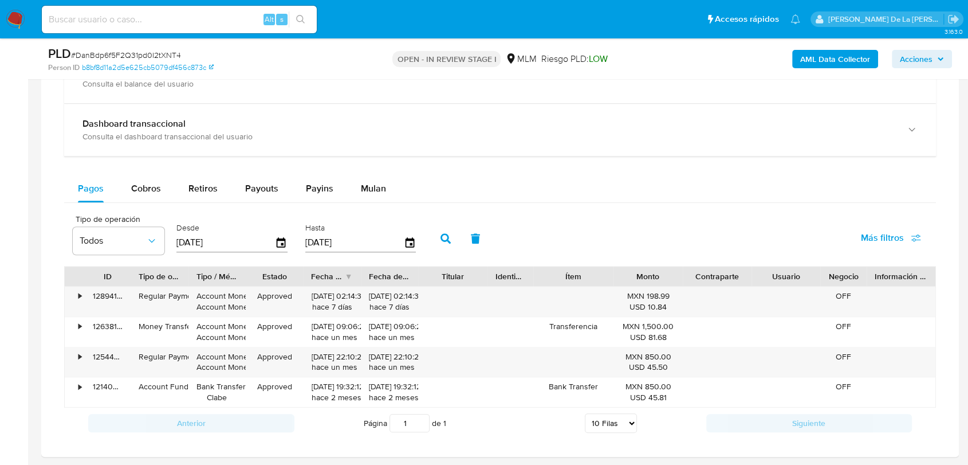
scroll to position [891, 0]
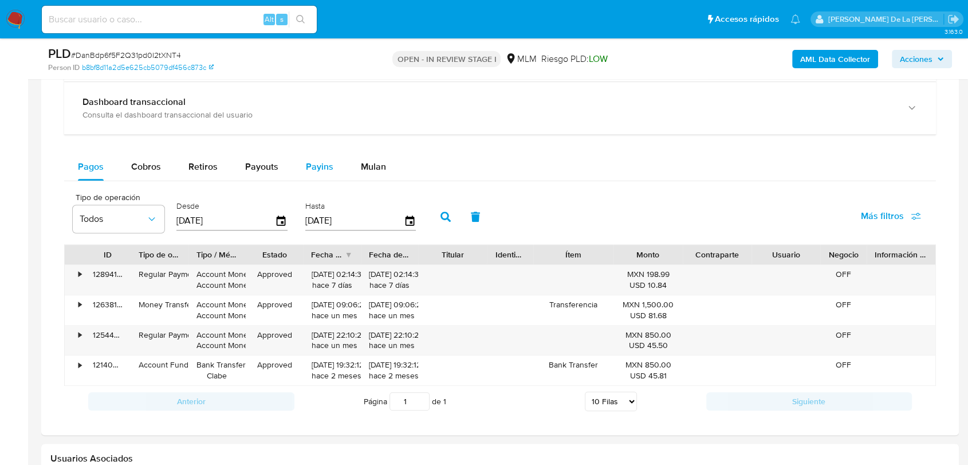
click at [328, 153] on div "Payins" at bounding box center [319, 166] width 27 height 27
select select "10"
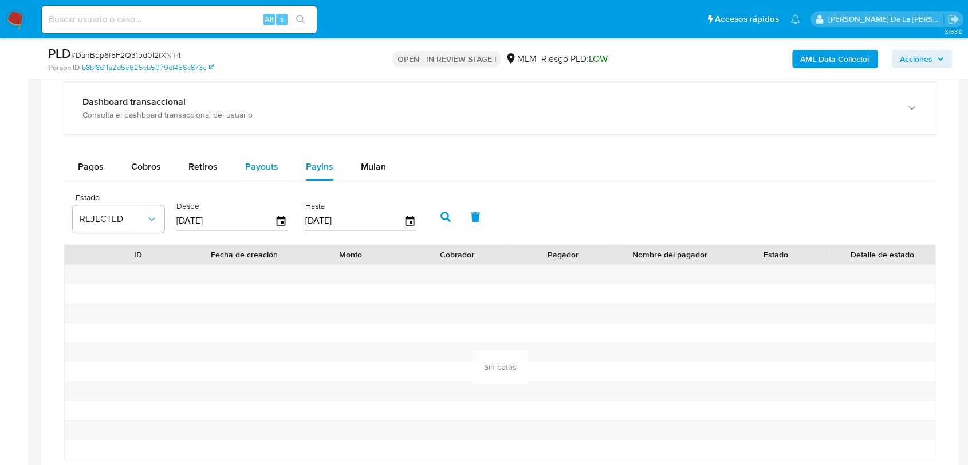
click at [258, 167] on span "Payouts" at bounding box center [261, 166] width 33 height 13
select select "10"
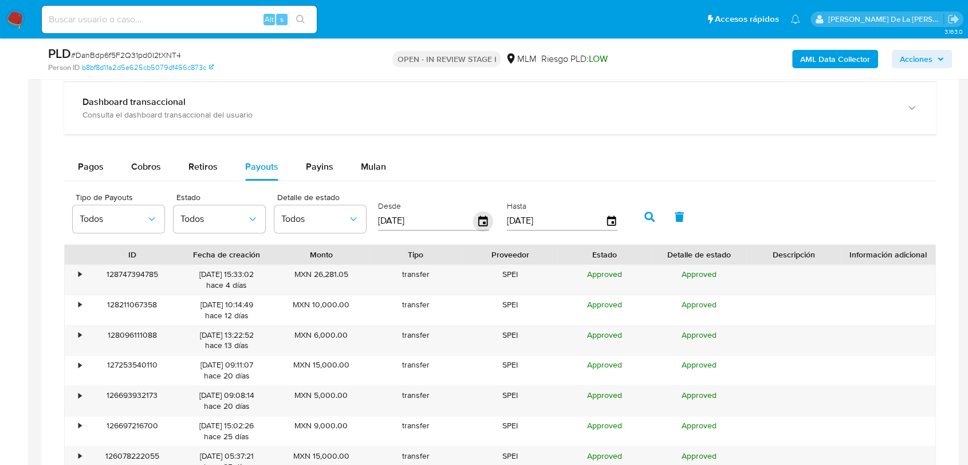
click at [488, 219] on div "Desde 16/07/2025" at bounding box center [435, 215] width 120 height 46
click at [482, 220] on icon "button" at bounding box center [483, 221] width 20 height 20
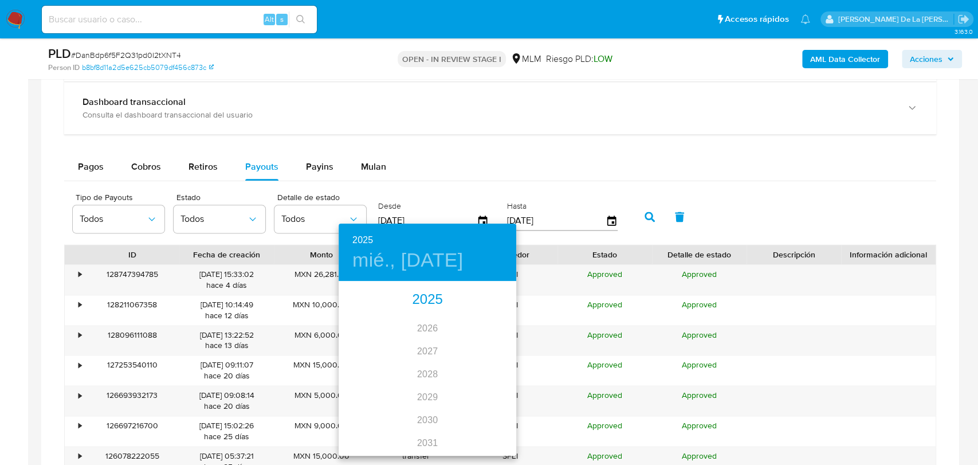
click at [423, 297] on div "2025" at bounding box center [427, 299] width 178 height 23
click at [427, 386] on div "ago." at bounding box center [426, 389] width 59 height 43
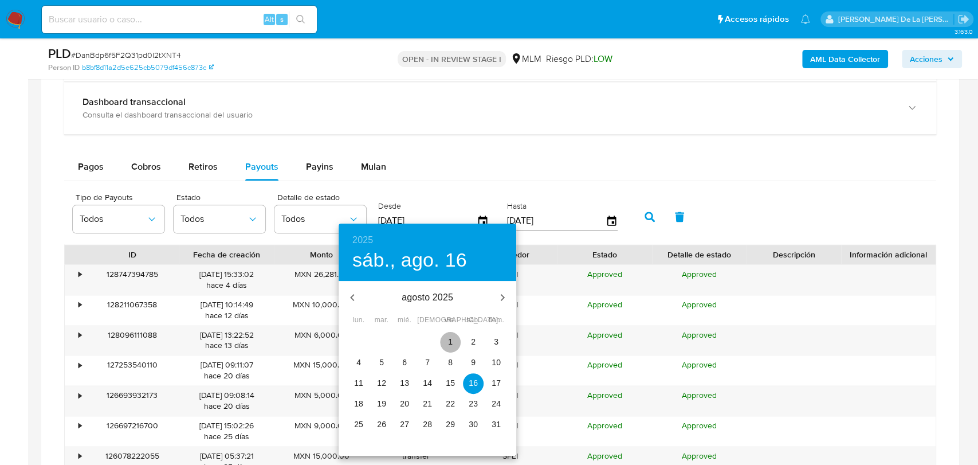
click at [451, 338] on p "1" at bounding box center [450, 341] width 5 height 11
type input "01/08/2025"
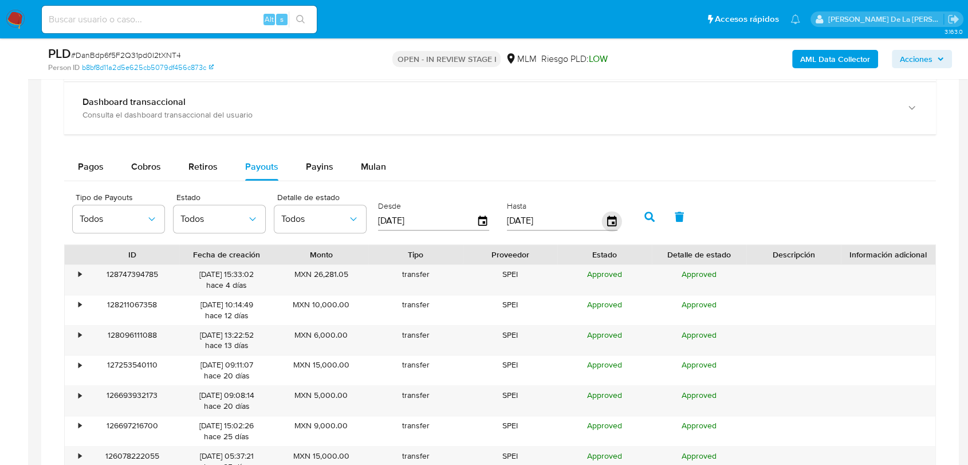
click at [619, 216] on icon "button" at bounding box center [611, 221] width 20 height 20
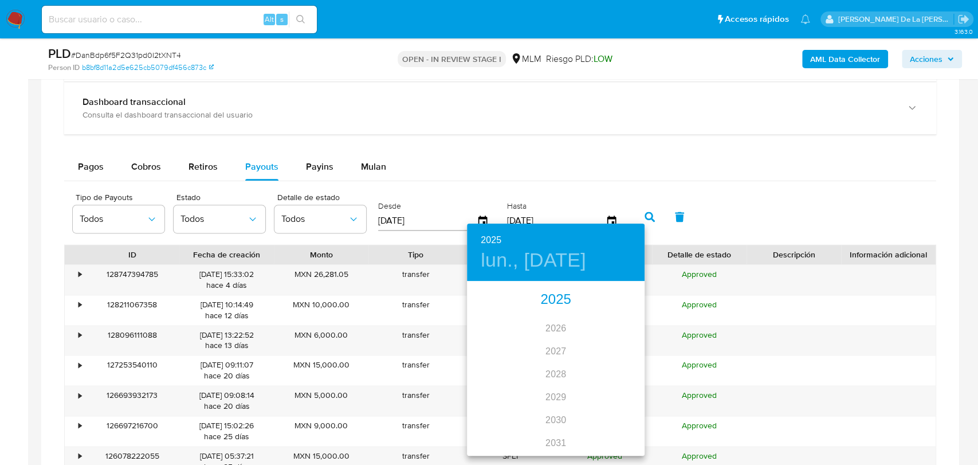
click at [560, 288] on div "2025" at bounding box center [556, 299] width 178 height 23
click at [623, 381] on div "sep." at bounding box center [614, 389] width 59 height 43
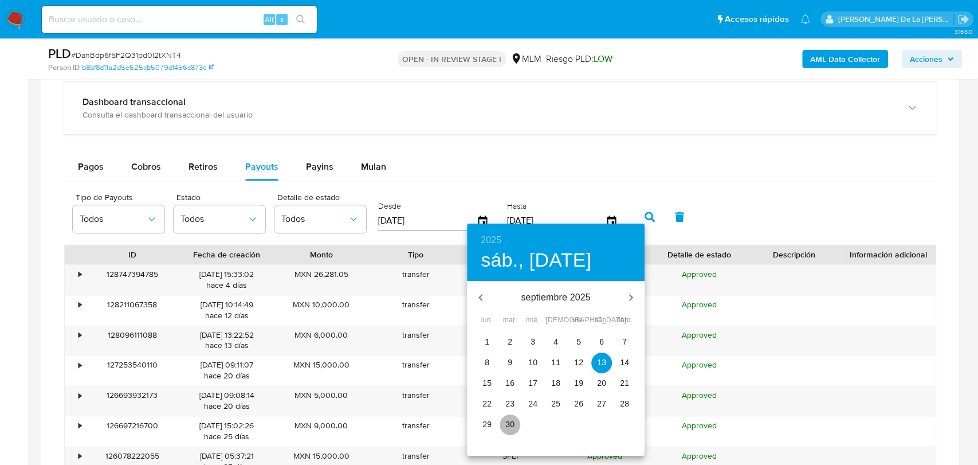
click at [507, 424] on p "30" at bounding box center [509, 423] width 9 height 11
type input "30/09/2025"
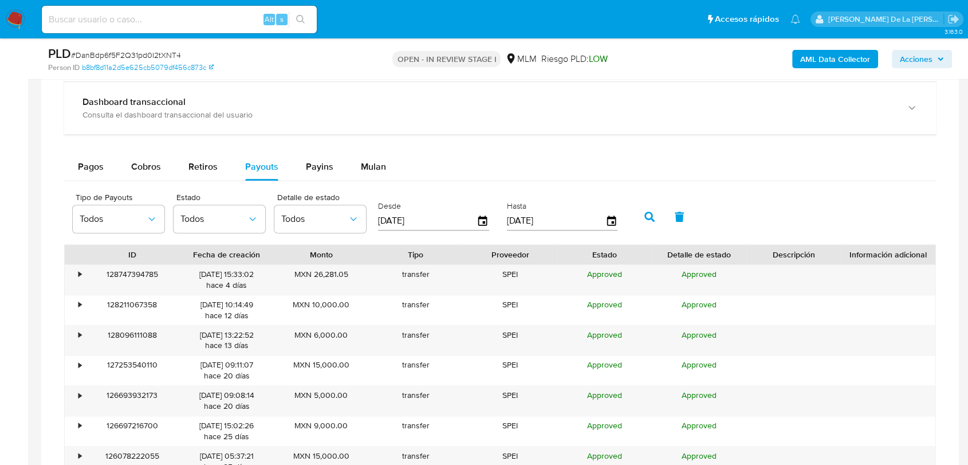
click at [648, 215] on icon "button" at bounding box center [649, 216] width 10 height 10
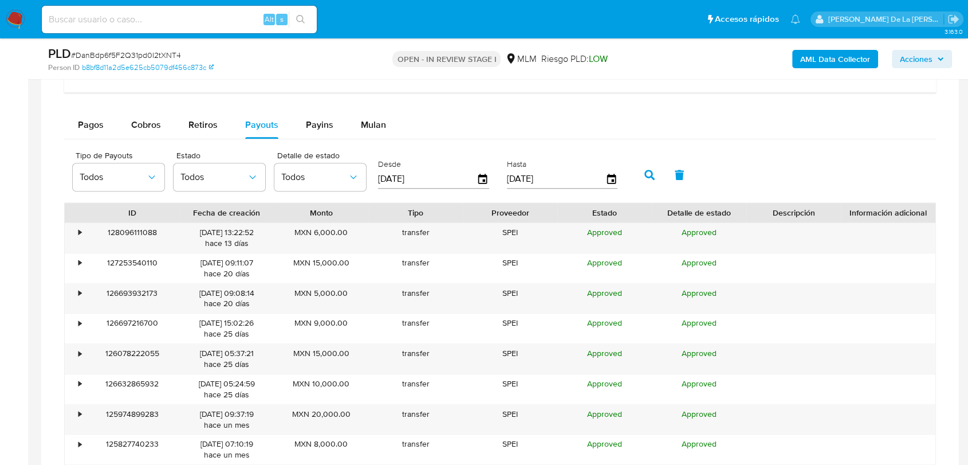
scroll to position [1018, 0]
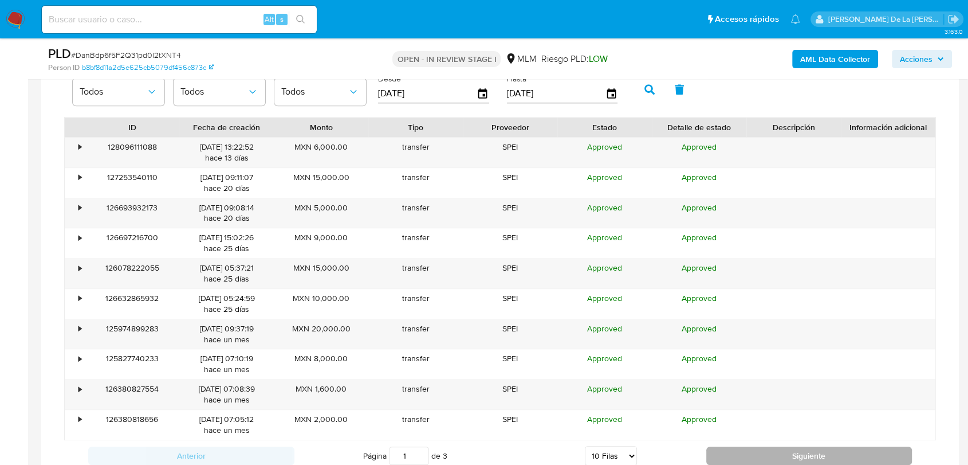
click at [755, 446] on button "Siguiente" at bounding box center [809, 455] width 206 height 18
click at [756, 446] on button "Siguiente" at bounding box center [809, 455] width 206 height 18
type input "3"
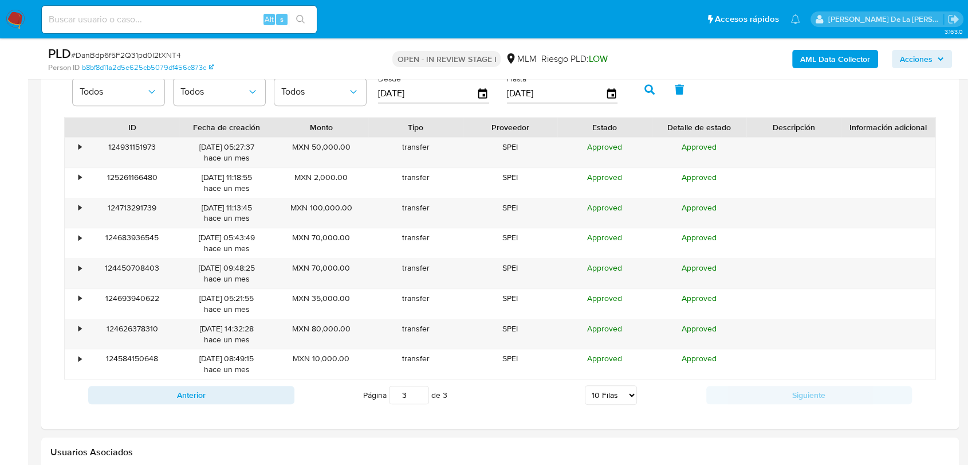
click at [253, 379] on div "Anterior Página 3 de 3 5 Filas 10 Filas 20 Filas 25 Filas 50 Filas 100 Filas Si…" at bounding box center [500, 394] width 872 height 31
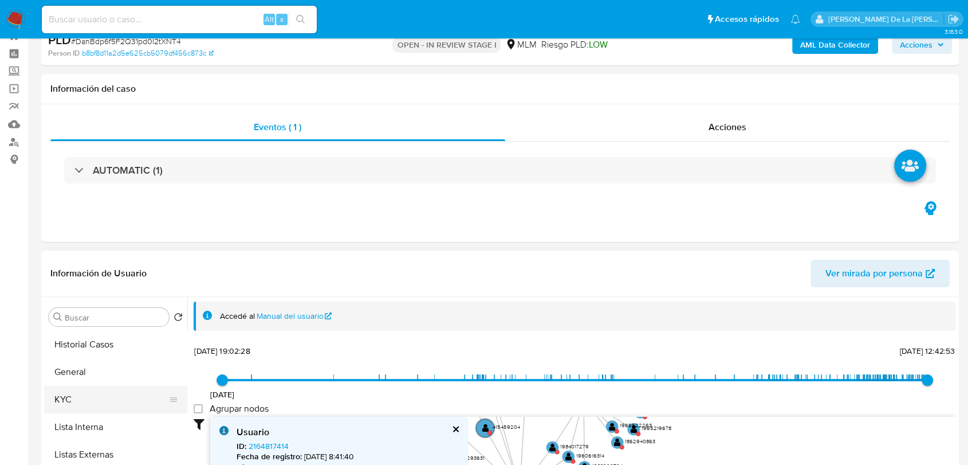
scroll to position [64, 0]
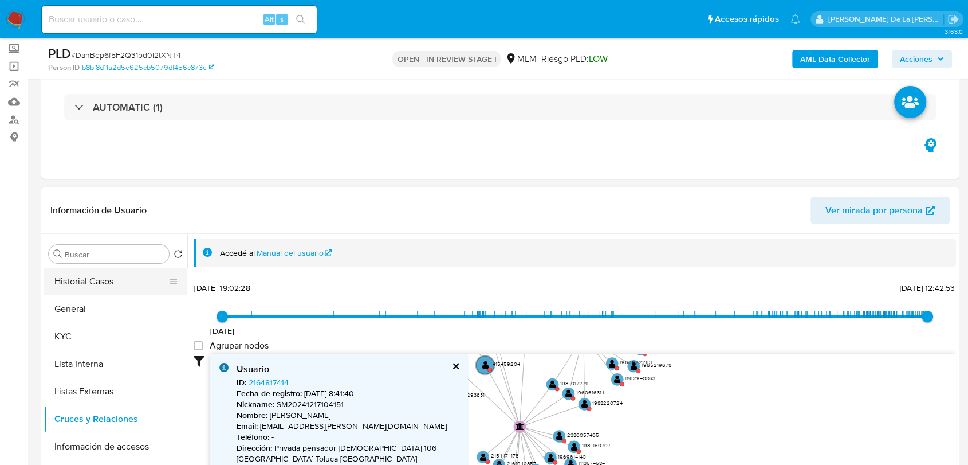
click at [107, 280] on button "Historial Casos" at bounding box center [111, 280] width 134 height 27
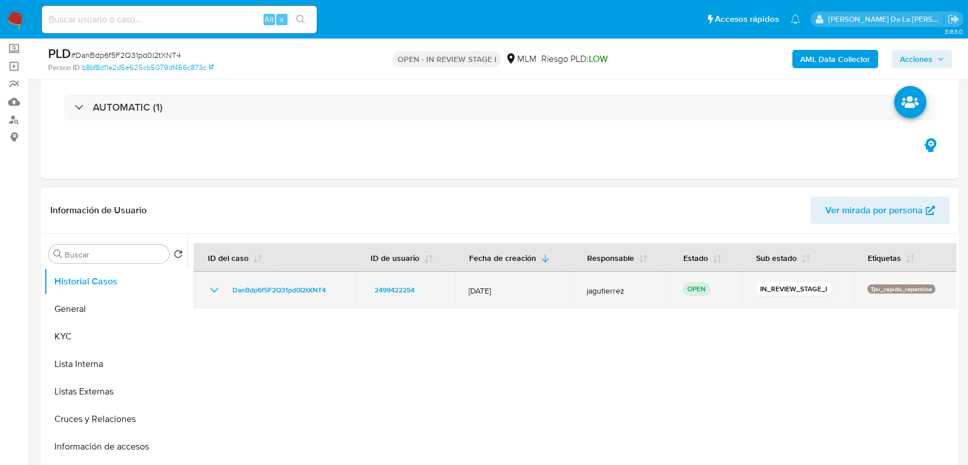
scroll to position [127, 0]
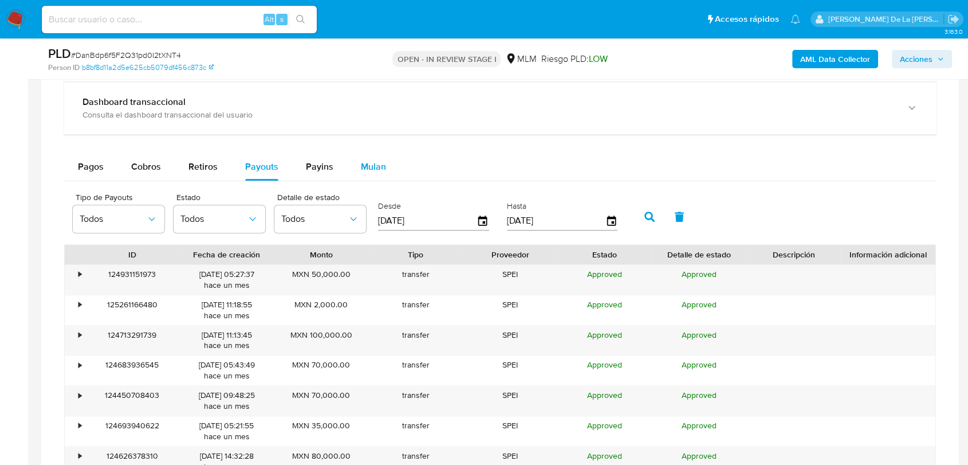
click at [376, 168] on span "Mulan" at bounding box center [373, 166] width 25 height 13
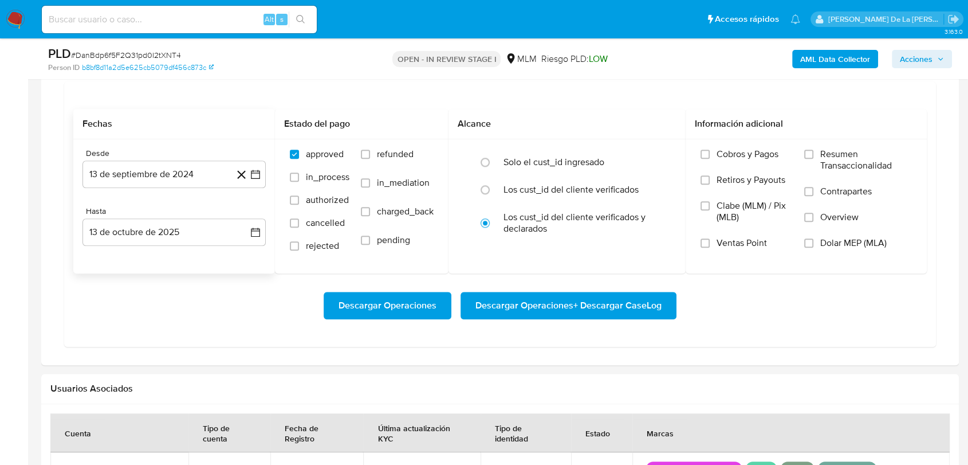
scroll to position [1018, 0]
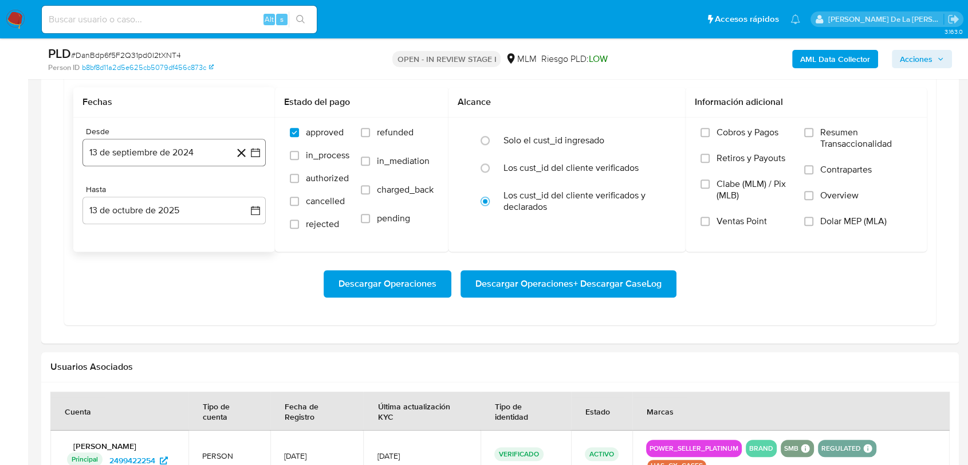
click at [255, 143] on button "13 de septiembre de 2024" at bounding box center [173, 152] width 183 height 27
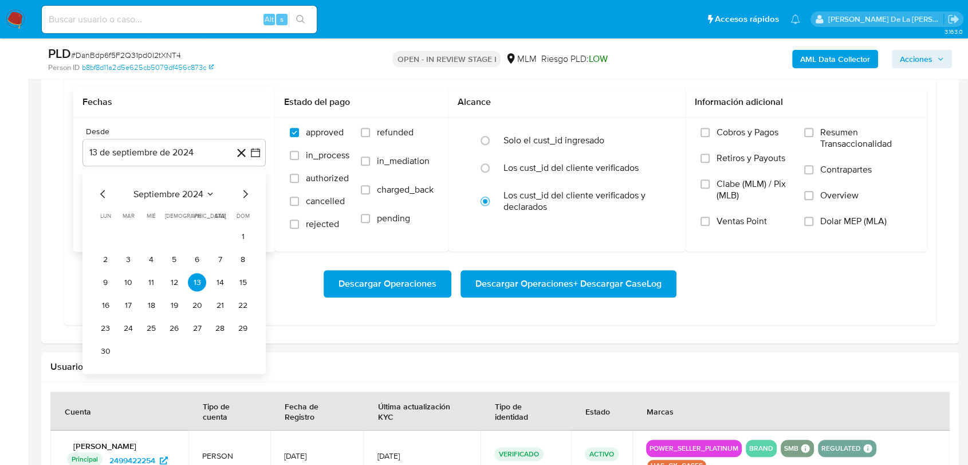
click at [99, 190] on icon "Mes anterior" at bounding box center [103, 194] width 14 height 14
click at [249, 199] on icon "Mes siguiente" at bounding box center [245, 194] width 14 height 14
click at [244, 192] on icon "Mes siguiente" at bounding box center [245, 194] width 14 height 14
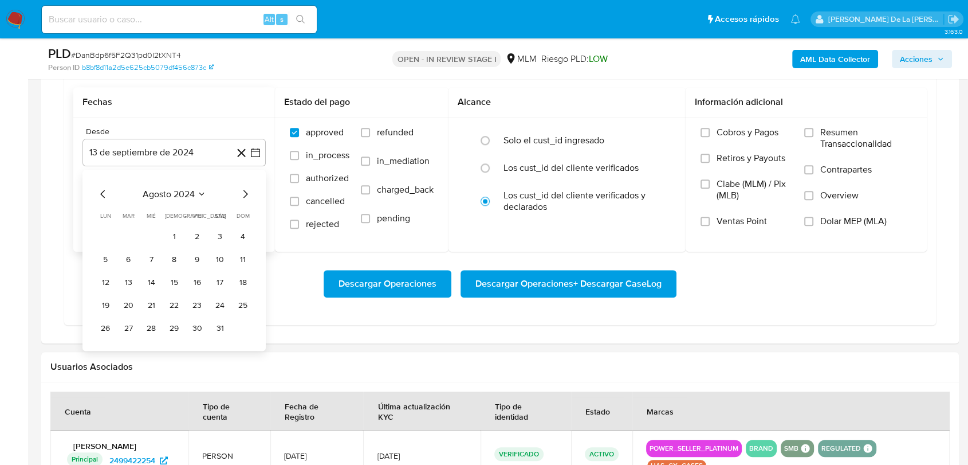
click at [243, 191] on icon "Mes siguiente" at bounding box center [245, 194] width 14 height 14
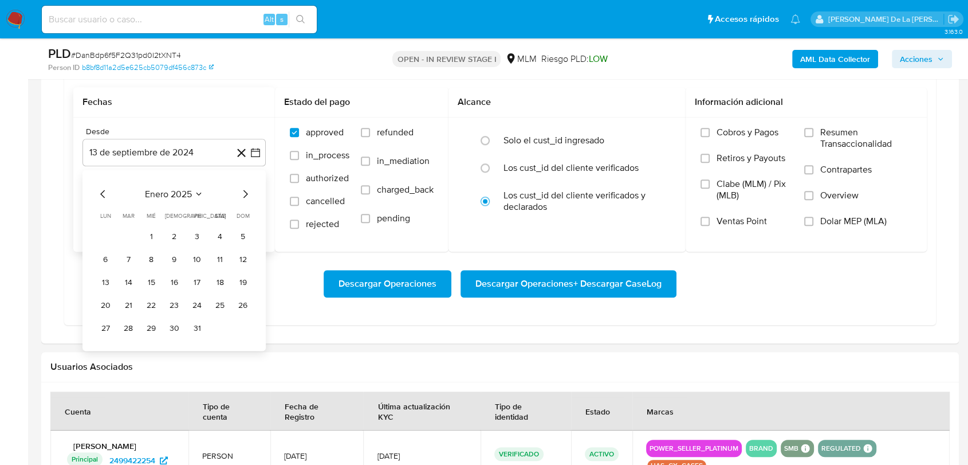
click at [243, 191] on icon "Mes siguiente" at bounding box center [245, 194] width 14 height 14
click at [214, 235] on button "1" at bounding box center [220, 236] width 18 height 18
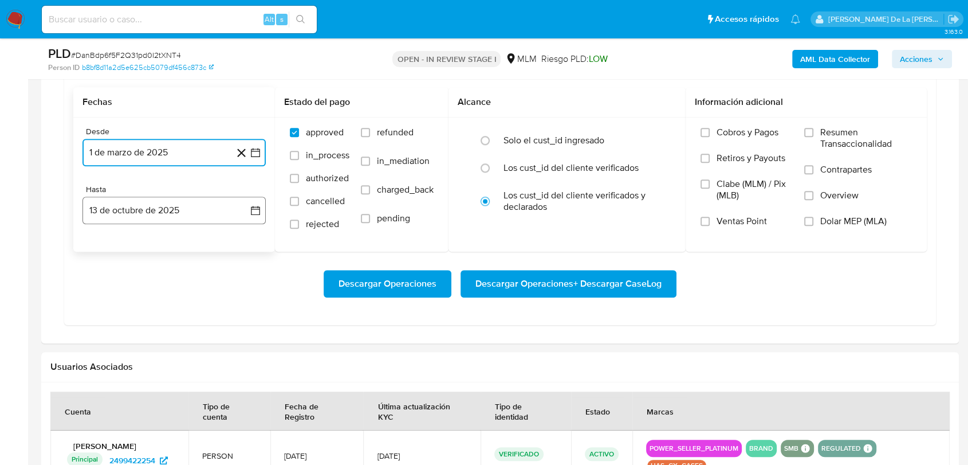
click at [203, 212] on button "13 de octubre de 2025" at bounding box center [173, 209] width 183 height 27
click at [100, 249] on icon "Mes anterior" at bounding box center [103, 252] width 14 height 14
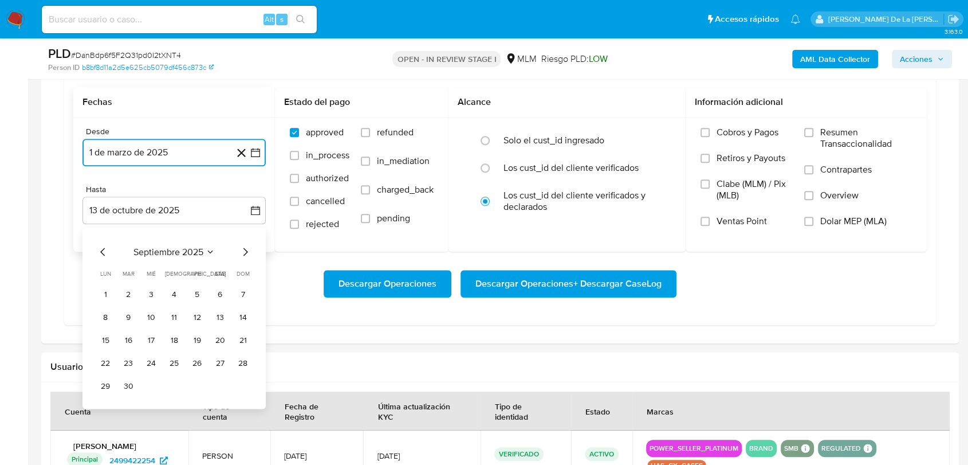
click at [248, 245] on icon "Mes siguiente" at bounding box center [245, 252] width 14 height 14
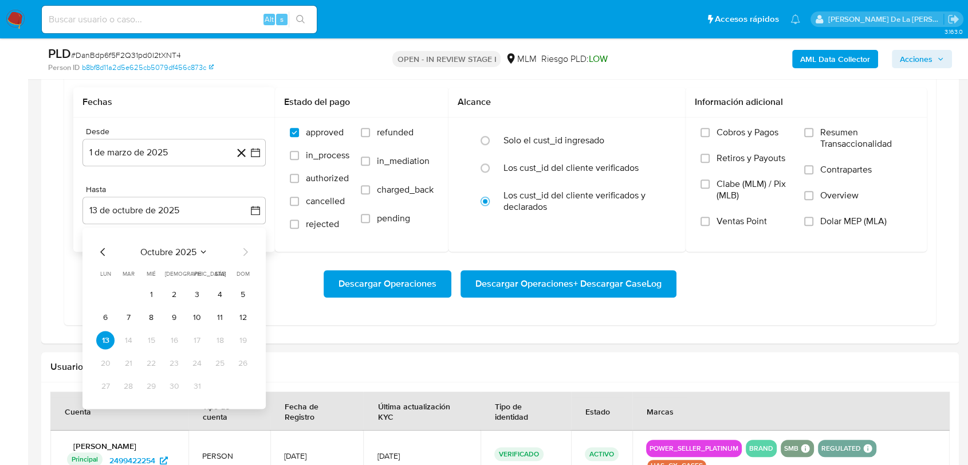
click at [252, 317] on div "octubre 2025 octubre 2025 lun lunes mar martes mié miércoles jue jueves vie vie…" at bounding box center [173, 317] width 183 height 181
click at [247, 315] on button "12" at bounding box center [243, 317] width 18 height 18
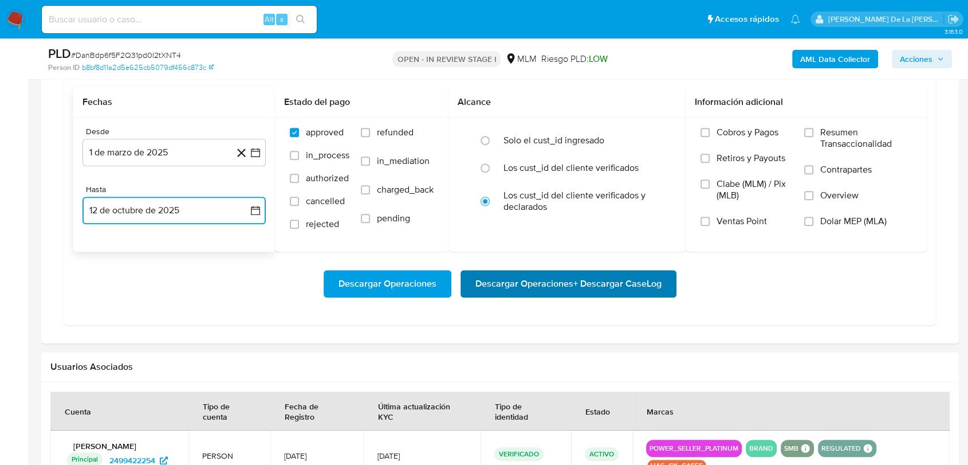
click at [581, 281] on span "Descargar Operaciones + Descargar CaseLog" at bounding box center [568, 283] width 186 height 25
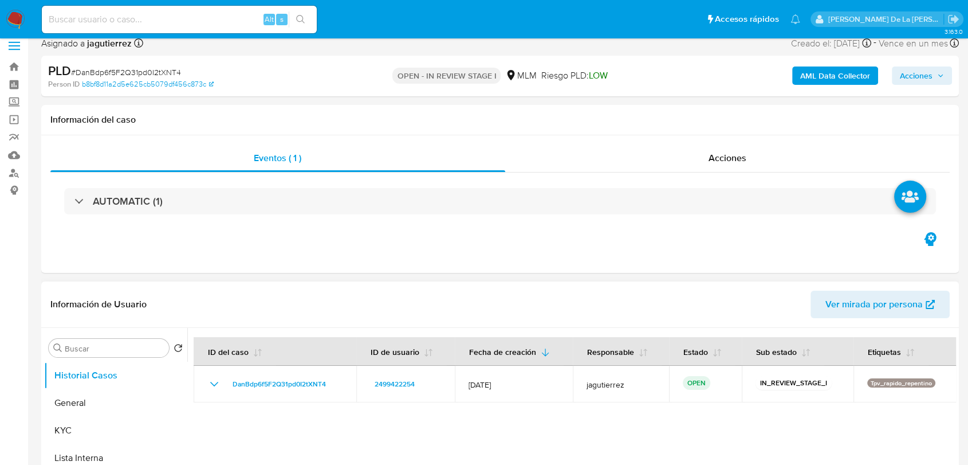
scroll to position [191, 0]
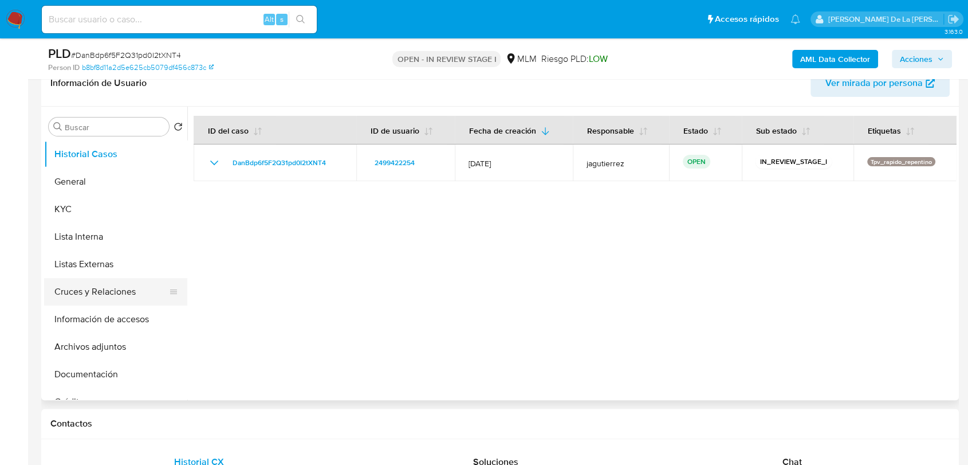
click at [96, 285] on button "Cruces y Relaciones" at bounding box center [111, 291] width 134 height 27
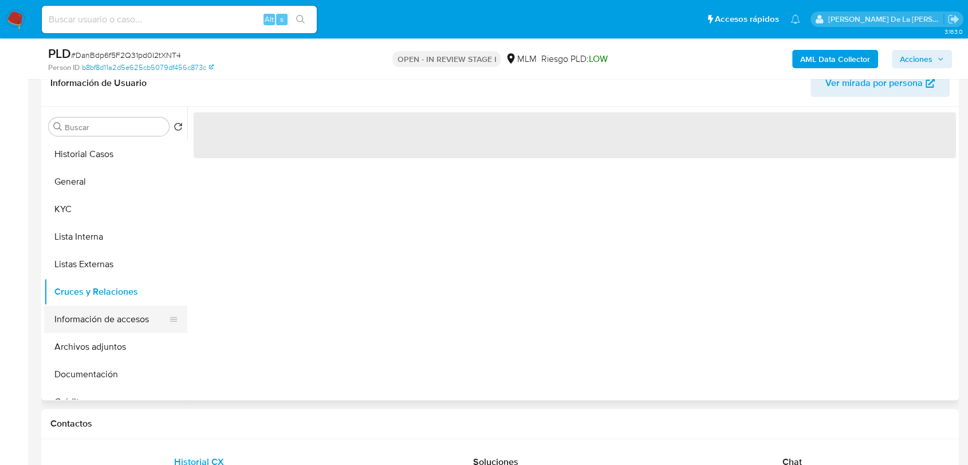
drag, startPoint x: 96, startPoint y: 309, endPoint x: 100, endPoint y: 321, distance: 12.9
click at [96, 310] on button "Información de accesos" at bounding box center [111, 318] width 134 height 27
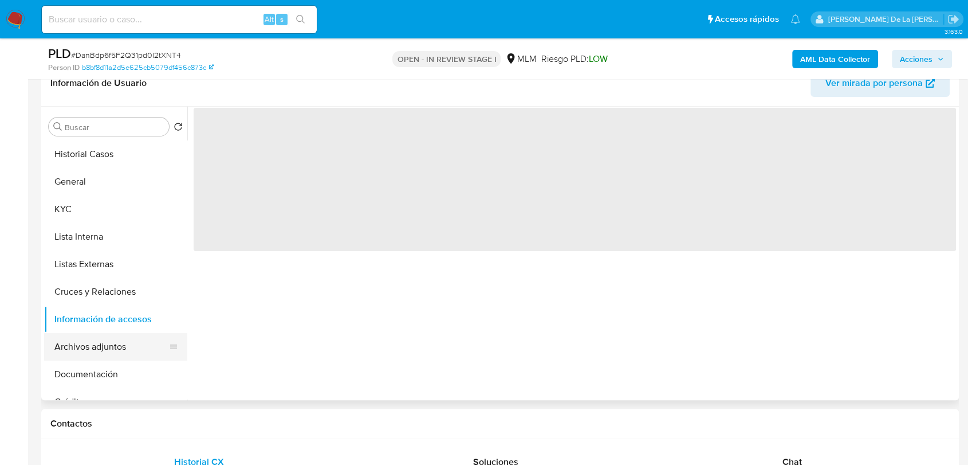
click at [97, 343] on button "Archivos adjuntos" at bounding box center [111, 346] width 134 height 27
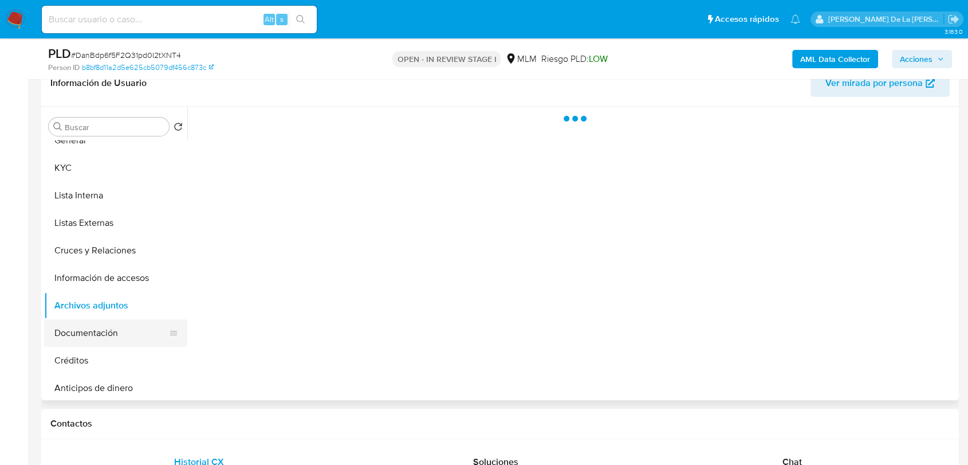
scroll to position [64, 0]
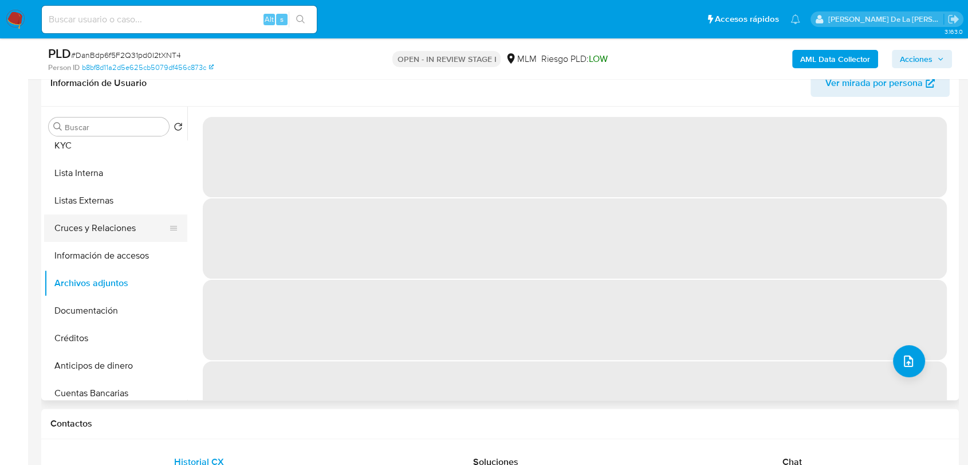
click at [96, 227] on button "Cruces y Relaciones" at bounding box center [111, 227] width 134 height 27
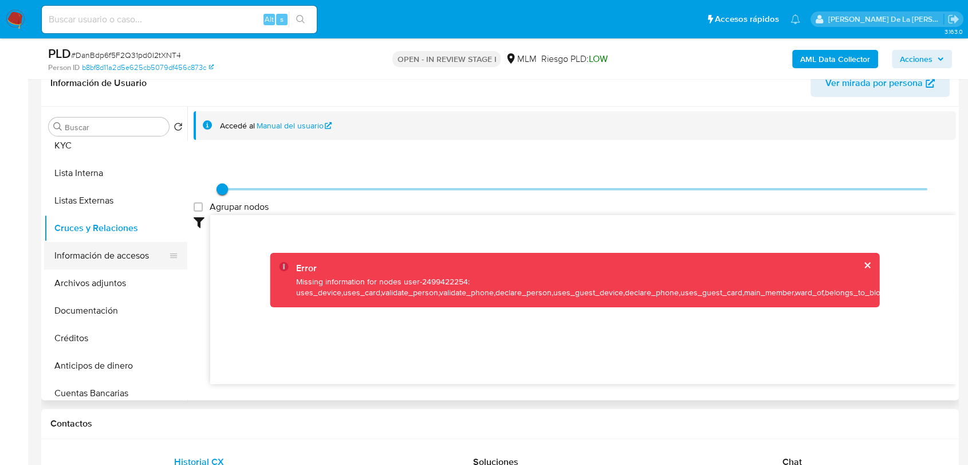
click at [119, 249] on button "Información de accesos" at bounding box center [111, 255] width 134 height 27
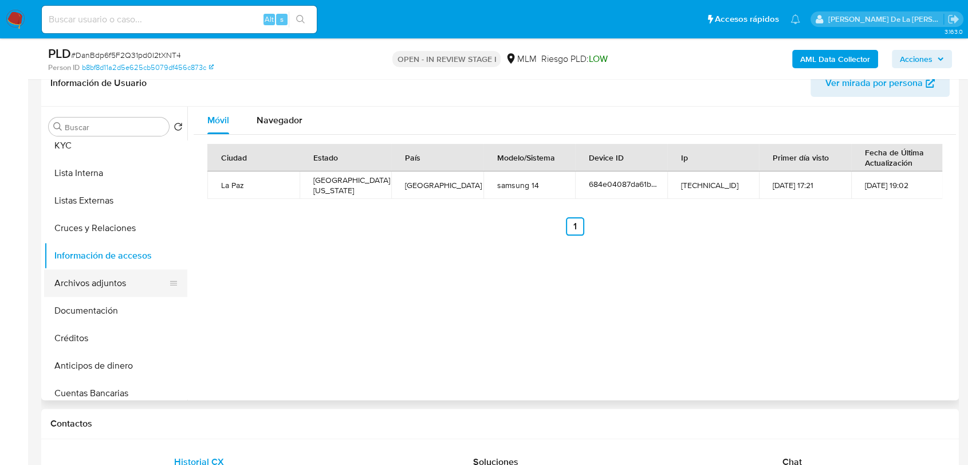
click at [116, 281] on button "Archivos adjuntos" at bounding box center [111, 282] width 134 height 27
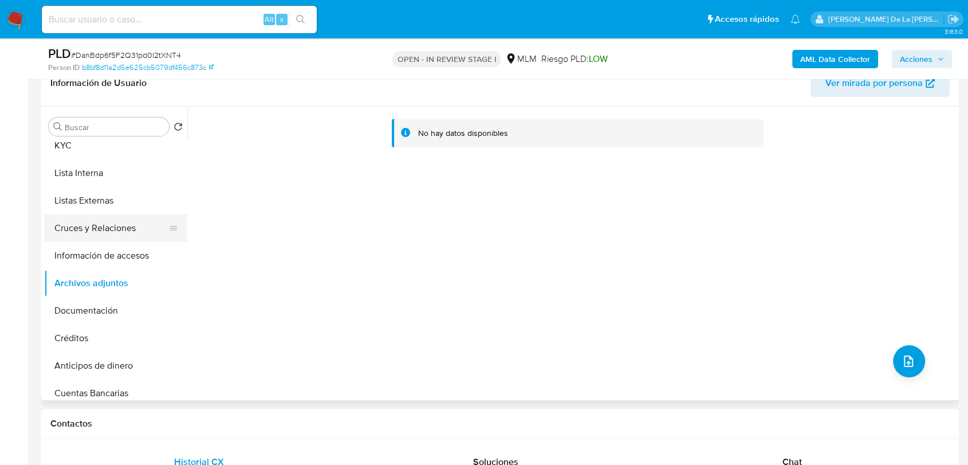
click at [96, 221] on button "Cruces y Relaciones" at bounding box center [111, 227] width 134 height 27
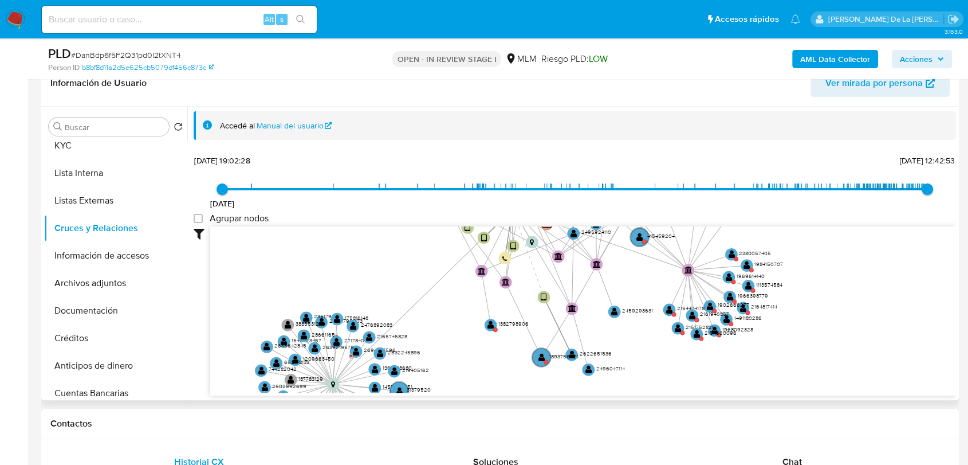
drag, startPoint x: 576, startPoint y: 316, endPoint x: 519, endPoint y: 245, distance: 91.2
click at [519, 245] on icon "device-68a0cdc1b840adf3d0d7884d  device-6896905adfa3ec23f11b9a69  device-684e…" at bounding box center [583, 309] width 746 height 166
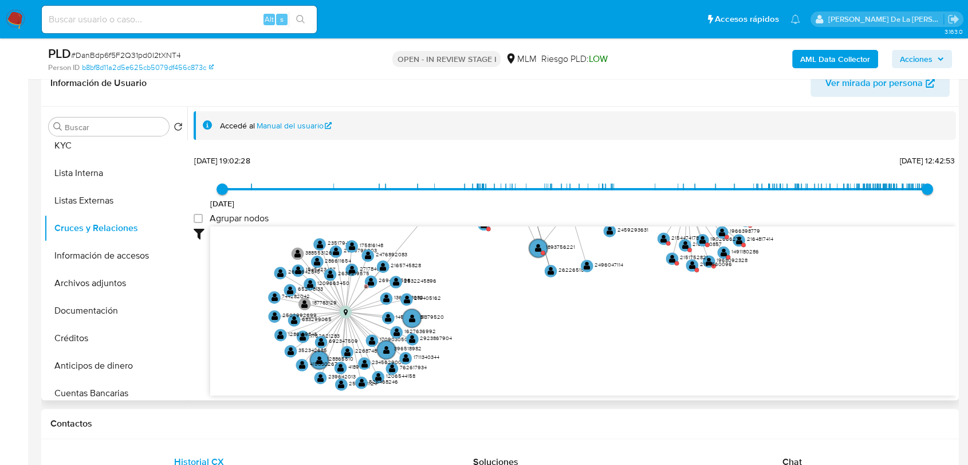
click at [470, 281] on icon "device-68a0cdc1b840adf3d0d7884d  device-6896905adfa3ec23f11b9a69  device-684e…" at bounding box center [583, 309] width 746 height 166
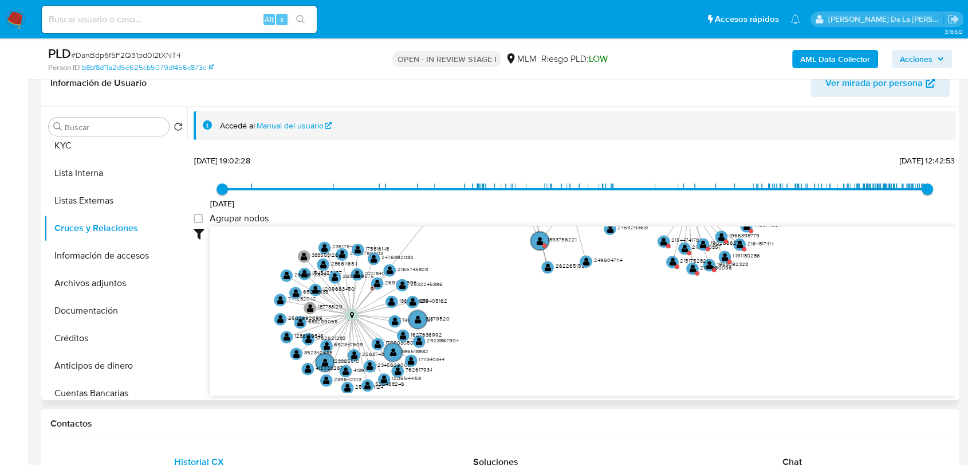
drag, startPoint x: 472, startPoint y: 281, endPoint x: 493, endPoint y: 318, distance: 43.1
click at [493, 318] on icon "device-68a0cdc1b840adf3d0d7884d  device-6896905adfa3ec23f11b9a69  device-684e…" at bounding box center [583, 309] width 746 height 166
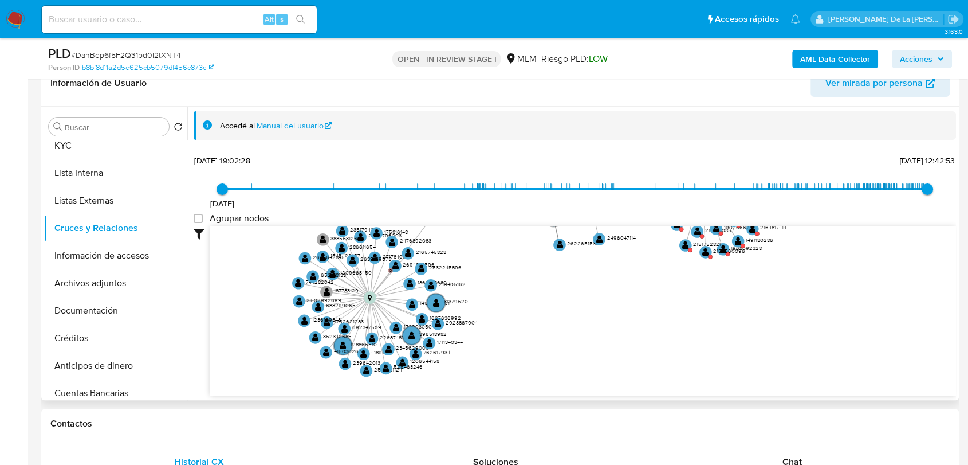
drag, startPoint x: 486, startPoint y: 313, endPoint x: 439, endPoint y: 290, distance: 52.3
click at [484, 259] on icon "device-68a0cdc1b840adf3d0d7884d  device-6896905adfa3ec23f11b9a69  device-684e…" at bounding box center [583, 309] width 746 height 166
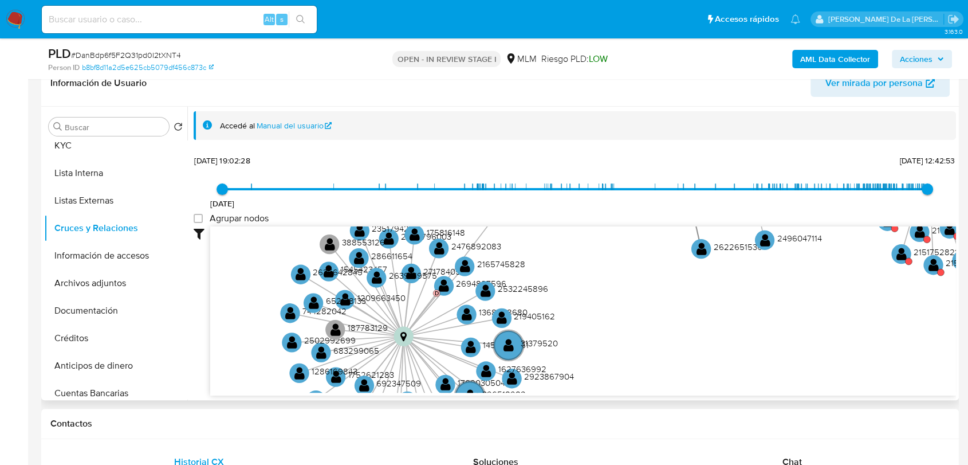
drag, startPoint x: 592, startPoint y: 316, endPoint x: 600, endPoint y: 325, distance: 12.2
click at [600, 325] on icon "device-68a0cdc1b840adf3d0d7884d  device-6896905adfa3ec23f11b9a69  device-684e…" at bounding box center [583, 309] width 746 height 166
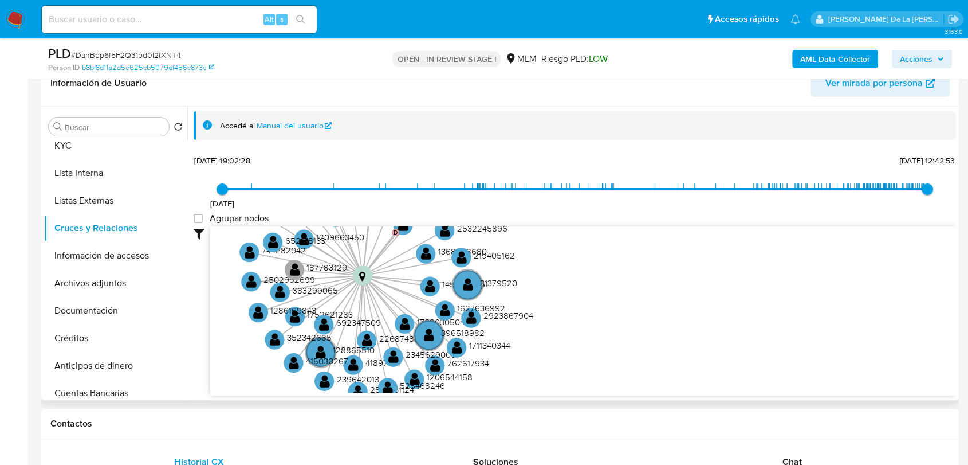
drag, startPoint x: 592, startPoint y: 322, endPoint x: 550, endPoint y: 262, distance: 73.2
click at [550, 262] on icon "device-68a0cdc1b840adf3d0d7884d  device-6896905adfa3ec23f11b9a69  device-684e…" at bounding box center [583, 309] width 746 height 166
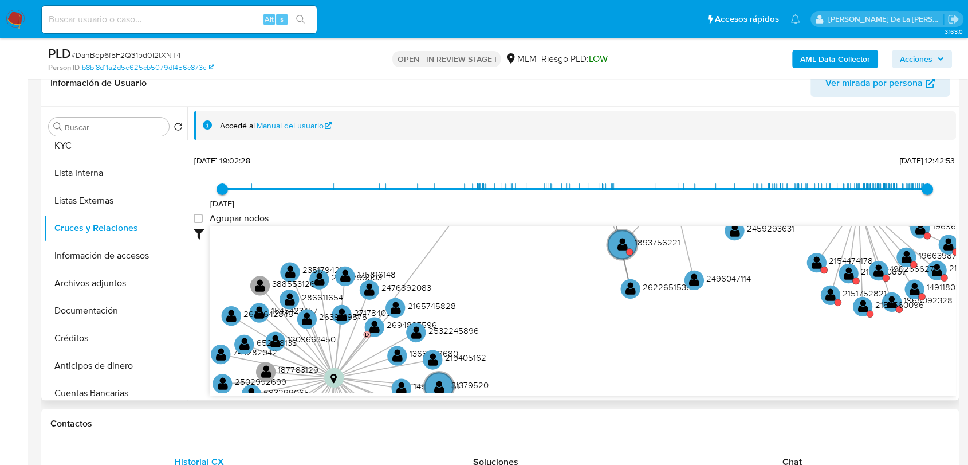
drag, startPoint x: 560, startPoint y: 257, endPoint x: 531, endPoint y: 359, distance: 105.9
click at [531, 359] on icon "device-68a0cdc1b840adf3d0d7884d  device-6896905adfa3ec23f11b9a69  device-684e…" at bounding box center [583, 309] width 746 height 166
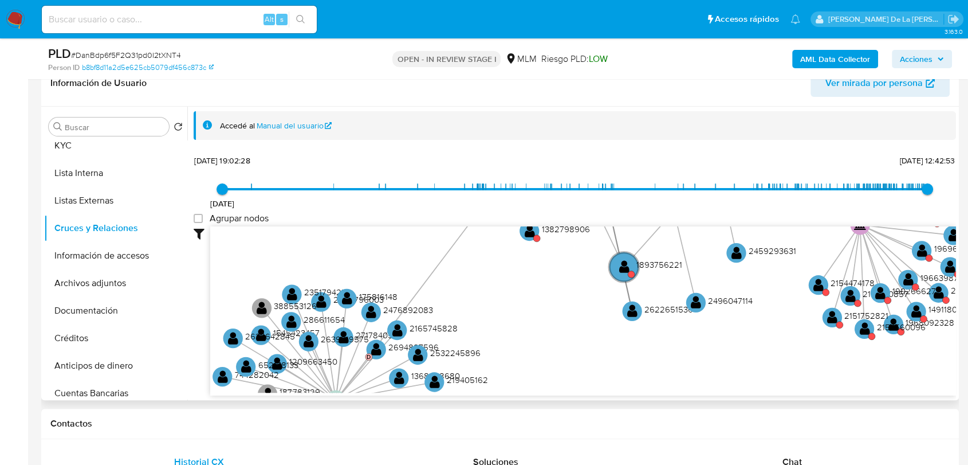
drag, startPoint x: 545, startPoint y: 257, endPoint x: 546, endPoint y: 280, distance: 22.4
click at [546, 280] on icon "device-68a0cdc1b840adf3d0d7884d  device-6896905adfa3ec23f11b9a69  device-684e…" at bounding box center [583, 309] width 746 height 166
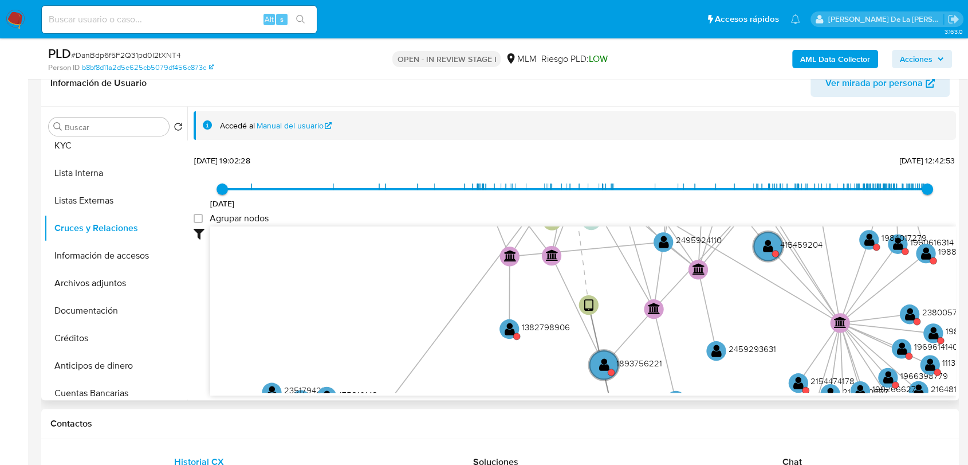
drag, startPoint x: 548, startPoint y: 273, endPoint x: 528, endPoint y: 367, distance: 96.0
click at [528, 367] on icon "device-68a0cdc1b840adf3d0d7884d  device-6896905adfa3ec23f11b9a69  device-684e…" at bounding box center [583, 309] width 746 height 166
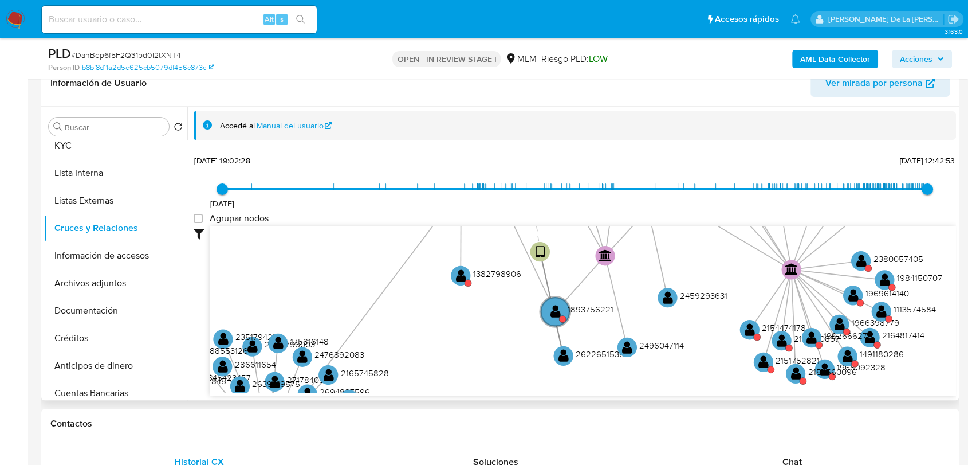
drag, startPoint x: 334, startPoint y: 242, endPoint x: 309, endPoint y: 202, distance: 47.4
click at [309, 202] on div "12/3/2024 12/3/2024, 19:02:28 13/10/2025, 12:42:53 Agrupar nodos Filtros Confia…" at bounding box center [575, 294] width 762 height 285
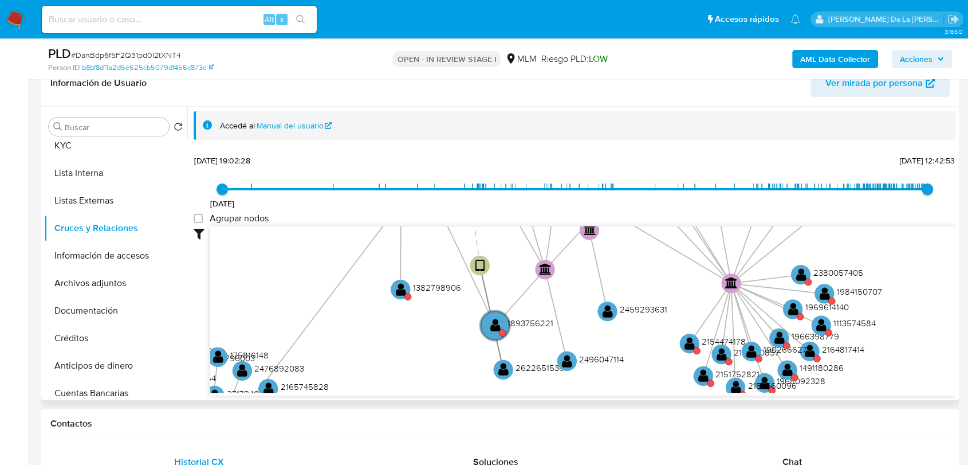
drag, startPoint x: 449, startPoint y: 328, endPoint x: 405, endPoint y: 372, distance: 62.4
click at [403, 372] on icon "device-68a0cdc1b840adf3d0d7884d  device-6896905adfa3ec23f11b9a69  device-684e…" at bounding box center [583, 309] width 746 height 166
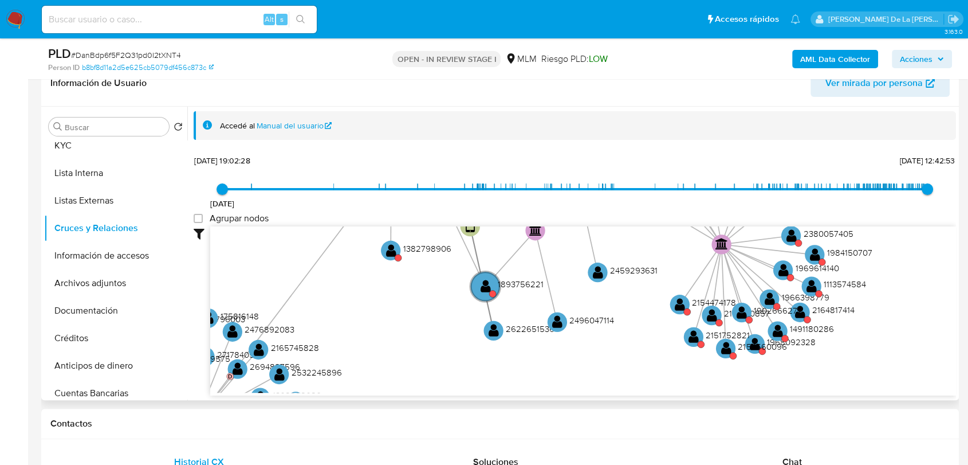
drag, startPoint x: 667, startPoint y: 263, endPoint x: 675, endPoint y: 285, distance: 23.5
click at [659, 249] on icon "device-68a0cdc1b840adf3d0d7884d  device-6896905adfa3ec23f11b9a69  device-684e…" at bounding box center [583, 309] width 746 height 166
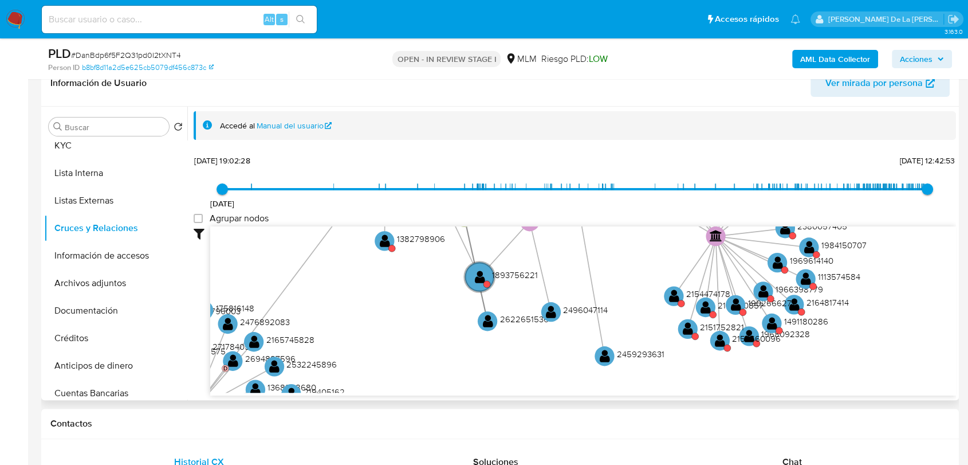
drag, startPoint x: 638, startPoint y: 332, endPoint x: 644, endPoint y: 345, distance: 14.6
click at [645, 354] on text "2459293631" at bounding box center [641, 353] width 48 height 12
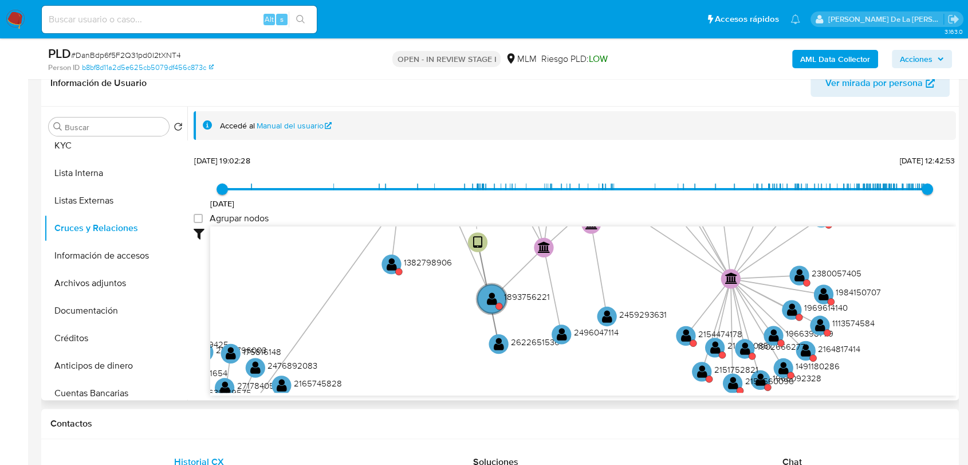
drag, startPoint x: 633, startPoint y: 263, endPoint x: 655, endPoint y: 304, distance: 46.1
click at [655, 304] on icon "device-68a0cdc1b840adf3d0d7884d  device-6896905adfa3ec23f11b9a69  device-684e…" at bounding box center [583, 309] width 746 height 166
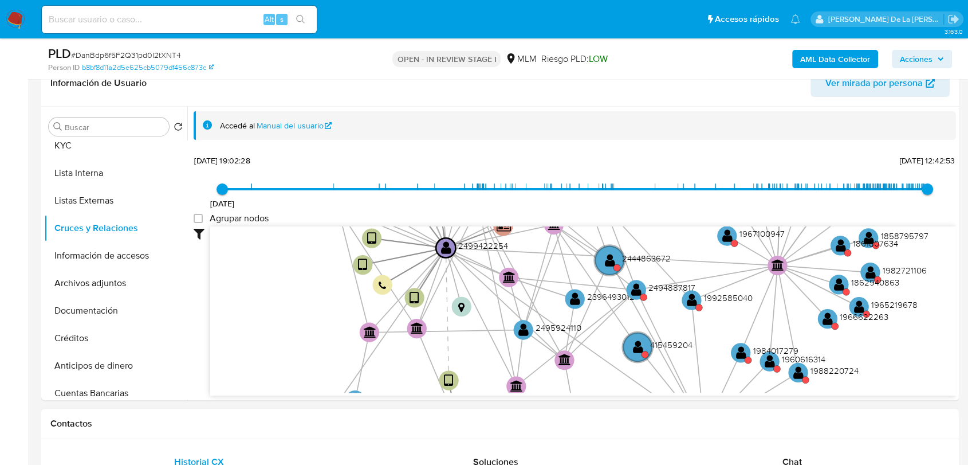
drag, startPoint x: 444, startPoint y: 289, endPoint x: 420, endPoint y: 427, distance: 140.1
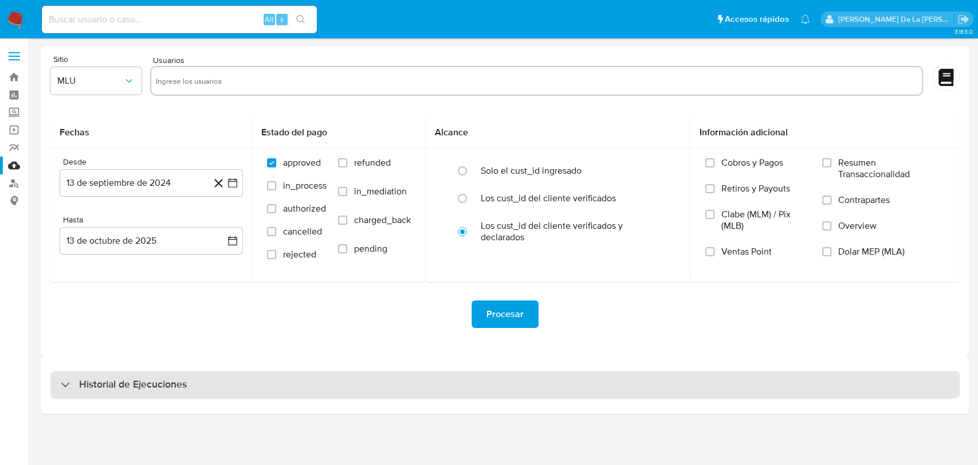
click at [93, 376] on div "Historial de Ejecuciones" at bounding box center [504, 384] width 909 height 27
select select "10"
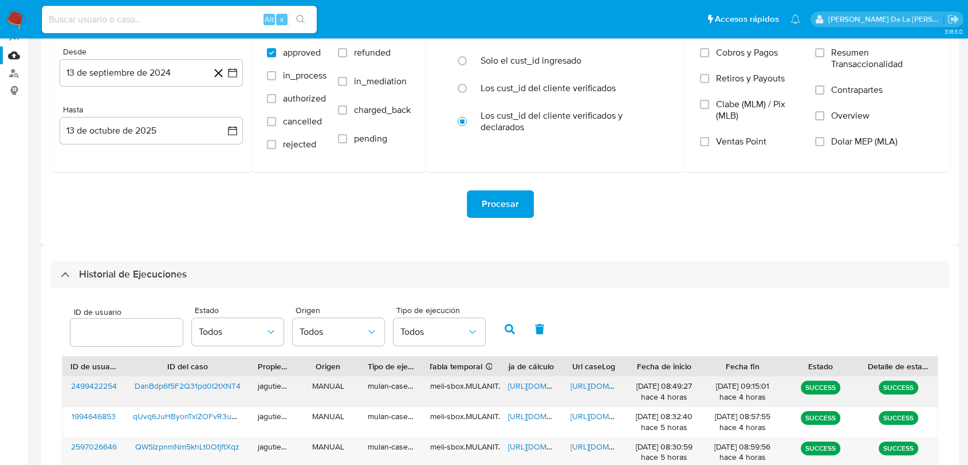
scroll to position [191, 0]
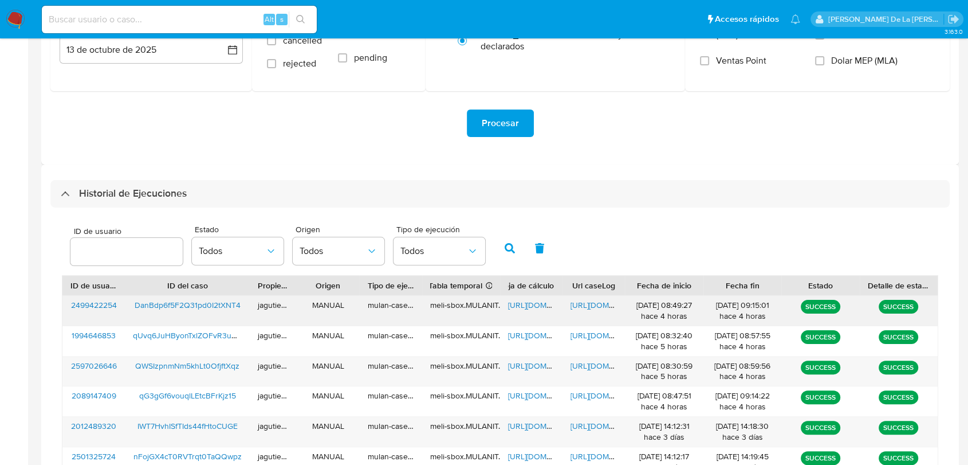
click at [536, 313] on div "https://docs.google.com/spreadsheets/d/1-_Ys8SUlRs3UyGbKkwitpb6942SvPwexLwUGxhP…" at bounding box center [531, 311] width 62 height 30
click at [536, 308] on span "https://docs.google.com/spreadsheets/d/1-_Ys8SUlRs3UyGbKkwitpb6942SvPwexLwUGxhP…" at bounding box center [547, 304] width 79 height 11
click at [591, 308] on span "https://docs.google.com/document/d/1SdIEtkLkDKaHufV1zx5hOKxzuYObIrvGSQsmE2VUGis…" at bounding box center [609, 304] width 79 height 11
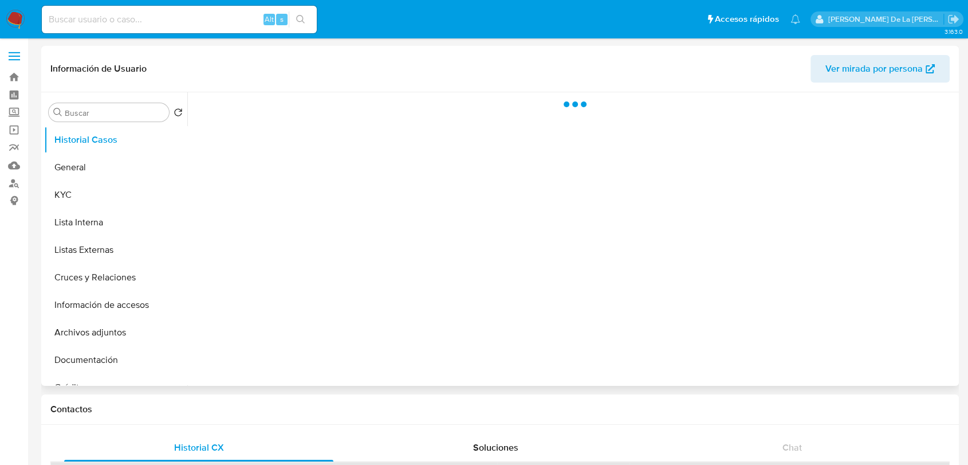
select select "10"
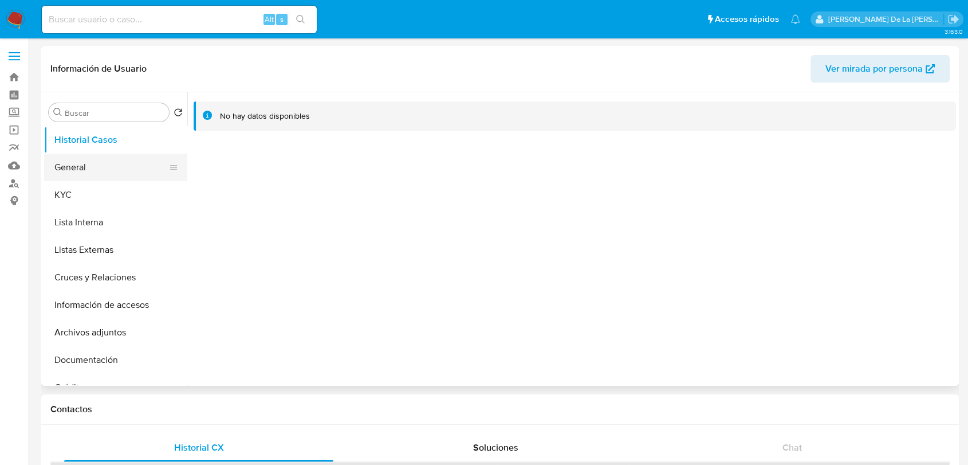
click at [111, 175] on button "General" at bounding box center [111, 166] width 134 height 27
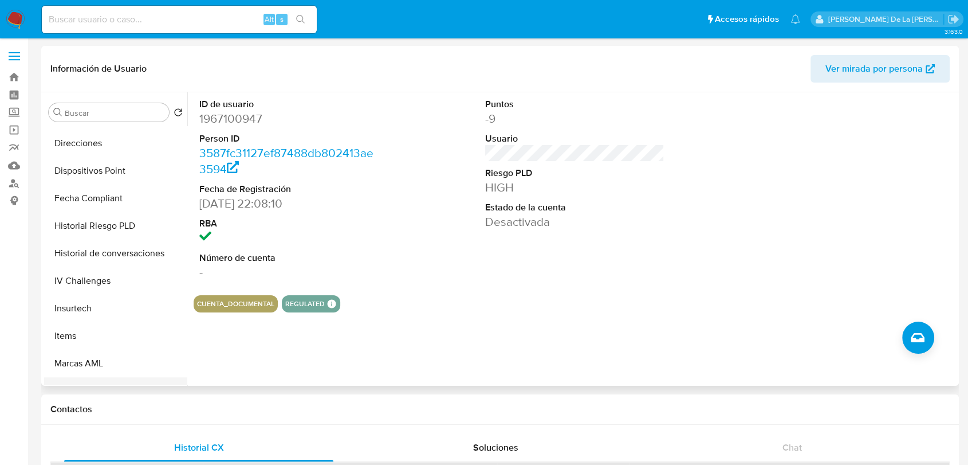
scroll to position [566, 0]
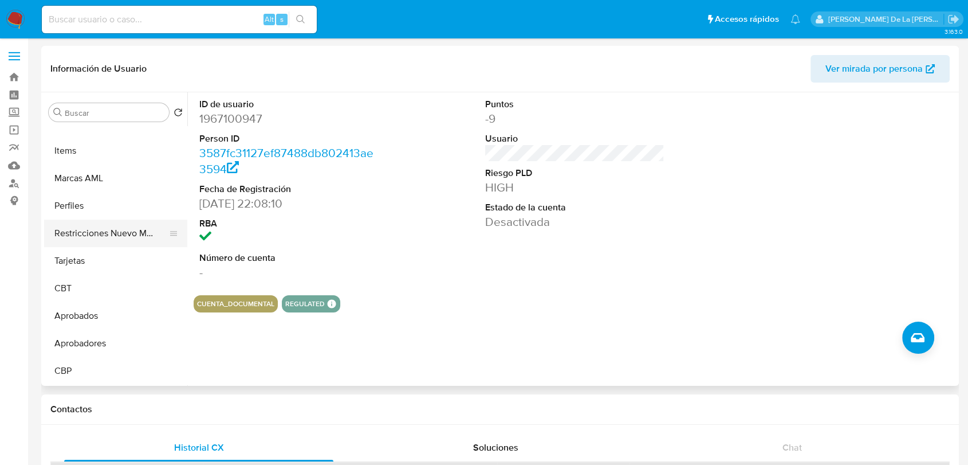
click at [110, 229] on button "Restricciones Nuevo Mundo" at bounding box center [111, 232] width 134 height 27
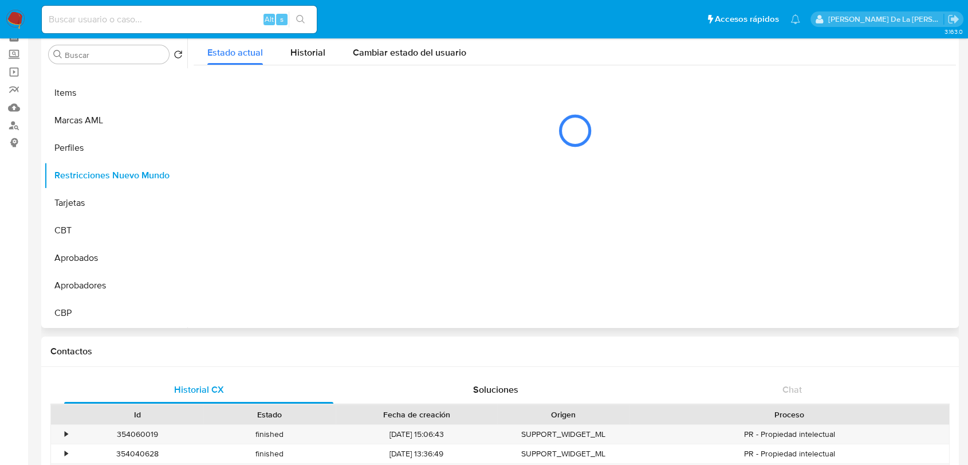
scroll to position [0, 0]
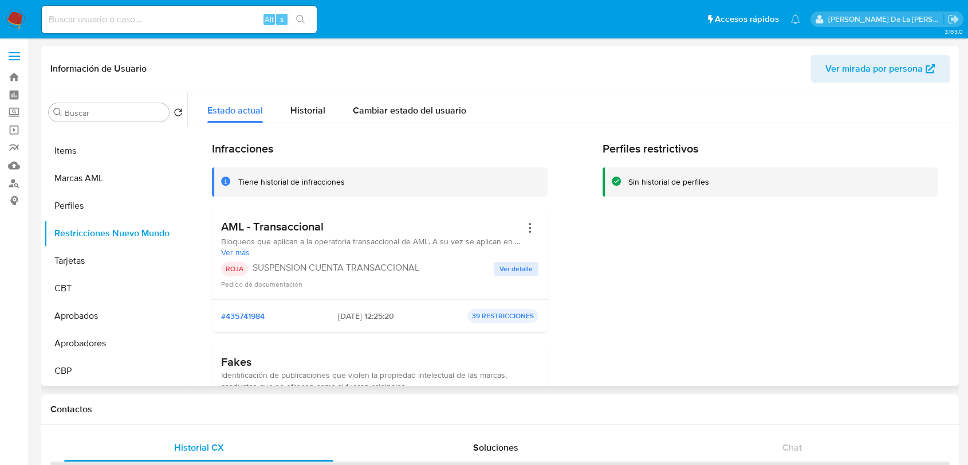
click at [505, 263] on span "Ver detalle" at bounding box center [515, 268] width 33 height 11
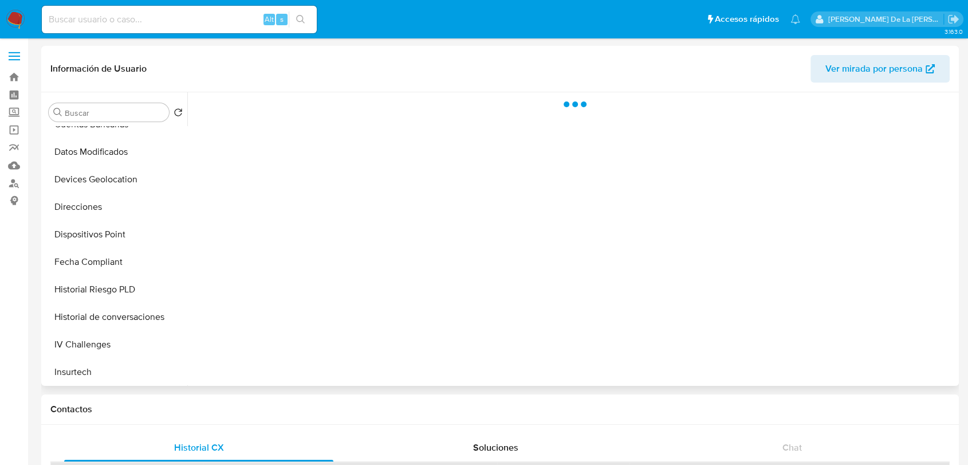
scroll to position [381, 0]
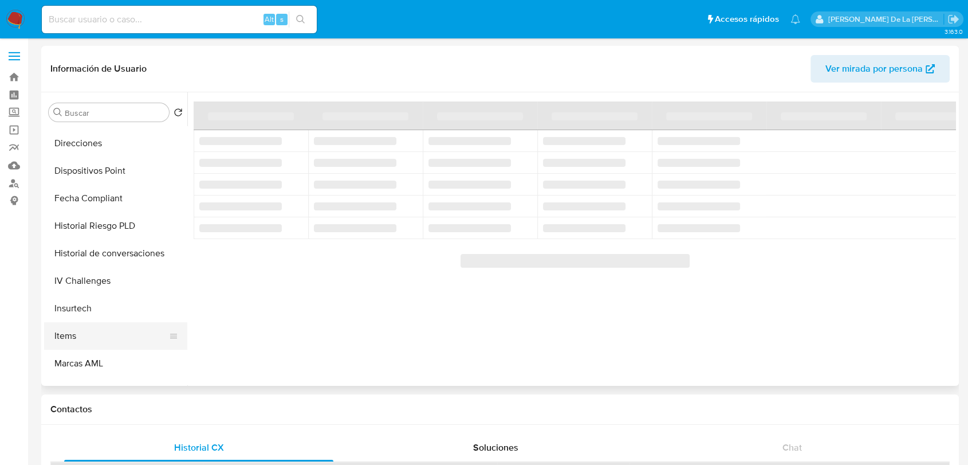
select select "10"
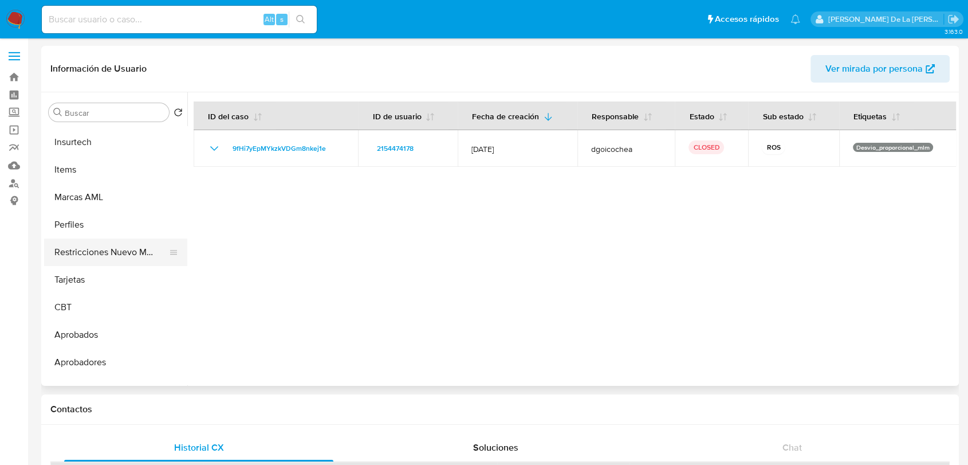
scroll to position [566, 0]
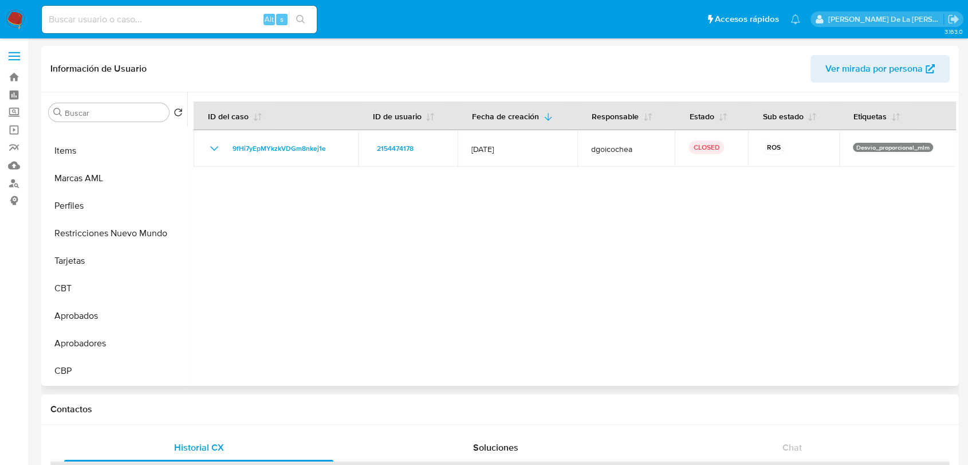
click at [89, 233] on button "Restricciones Nuevo Mundo" at bounding box center [111, 232] width 134 height 27
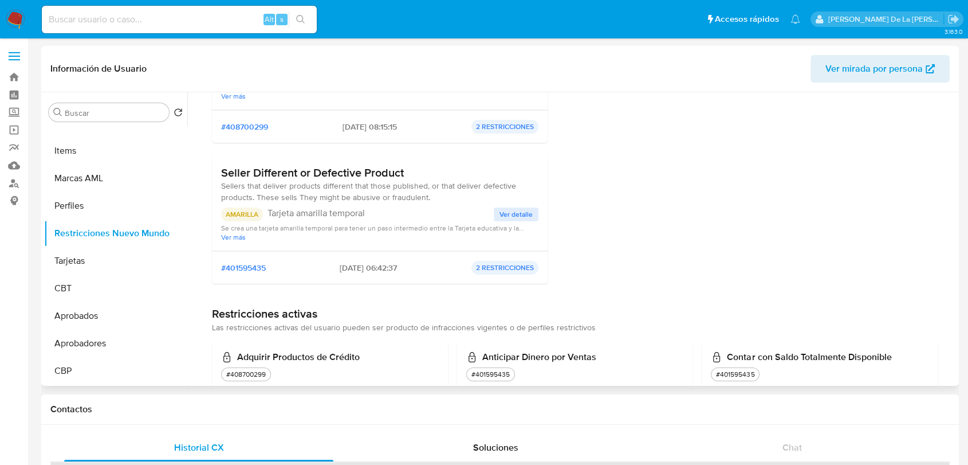
scroll to position [26, 0]
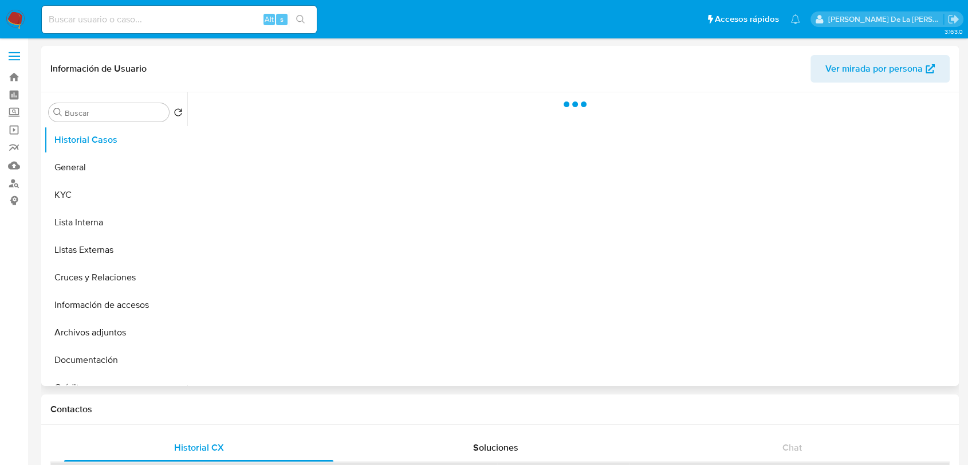
select select "10"
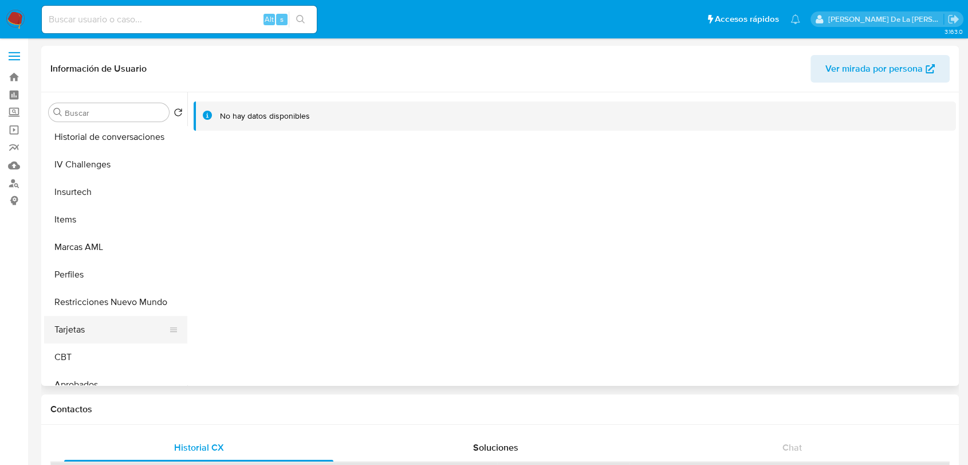
scroll to position [566, 0]
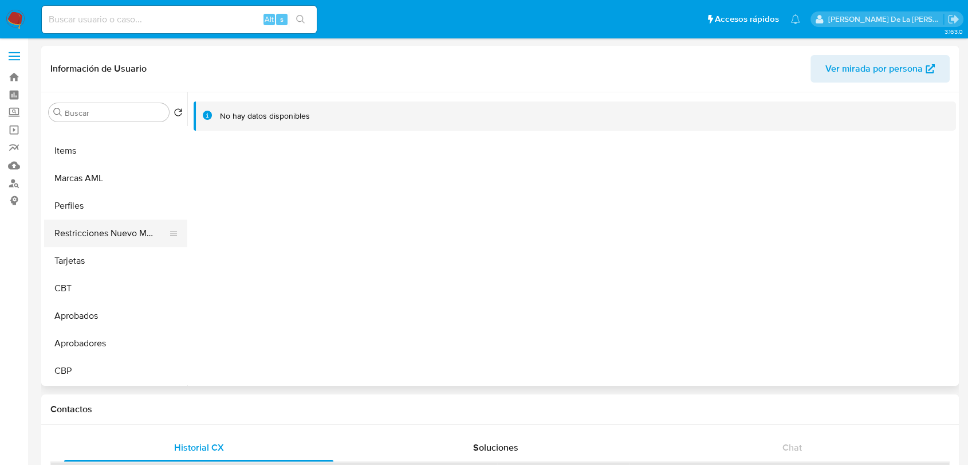
click at [119, 246] on button "Restricciones Nuevo Mundo" at bounding box center [111, 232] width 134 height 27
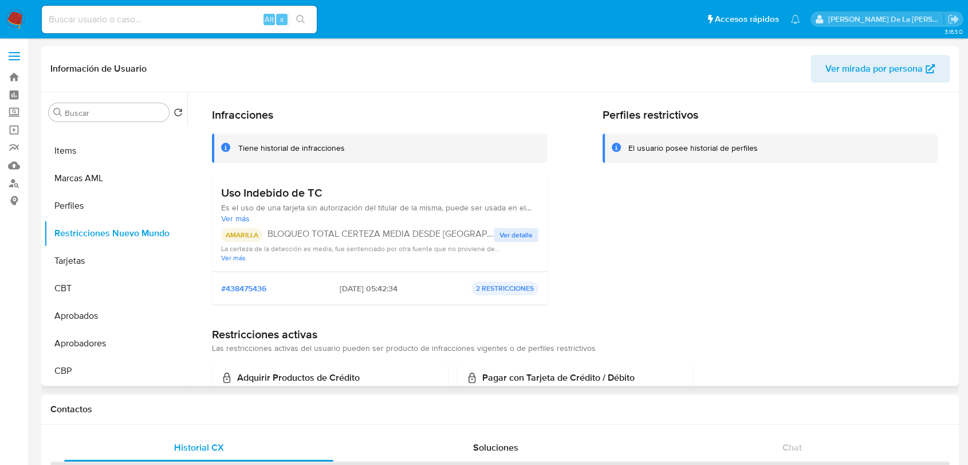
scroll to position [82, 0]
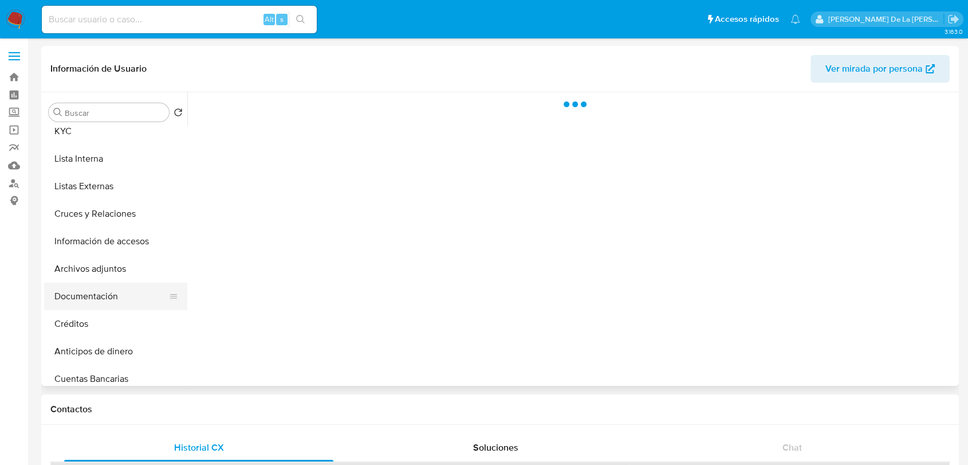
select select "10"
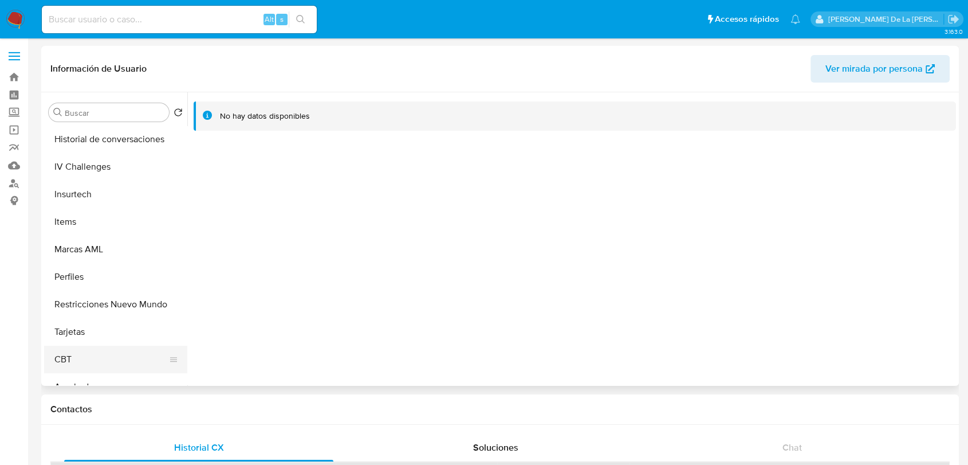
scroll to position [566, 0]
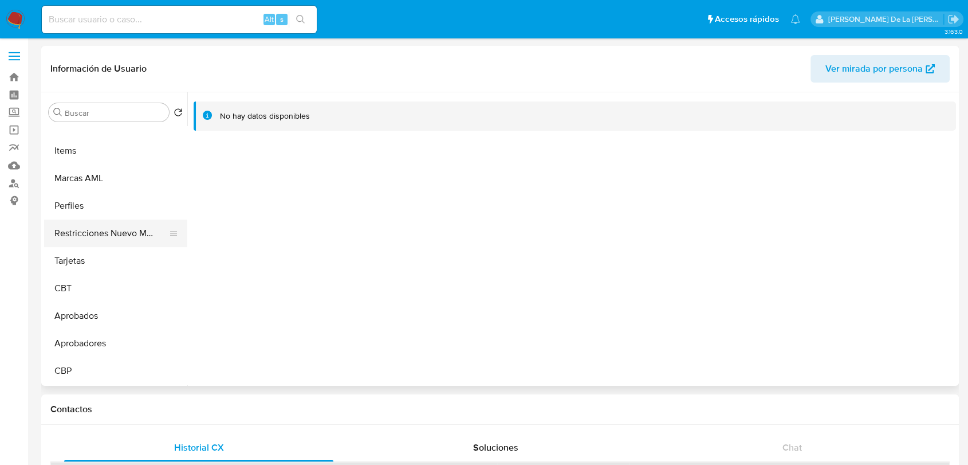
click at [127, 234] on button "Restricciones Nuevo Mundo" at bounding box center [111, 232] width 134 height 27
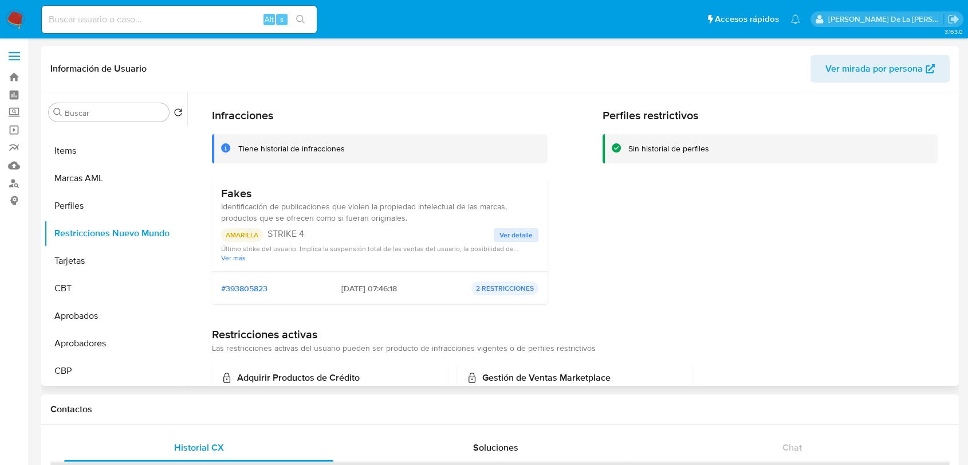
scroll to position [82, 0]
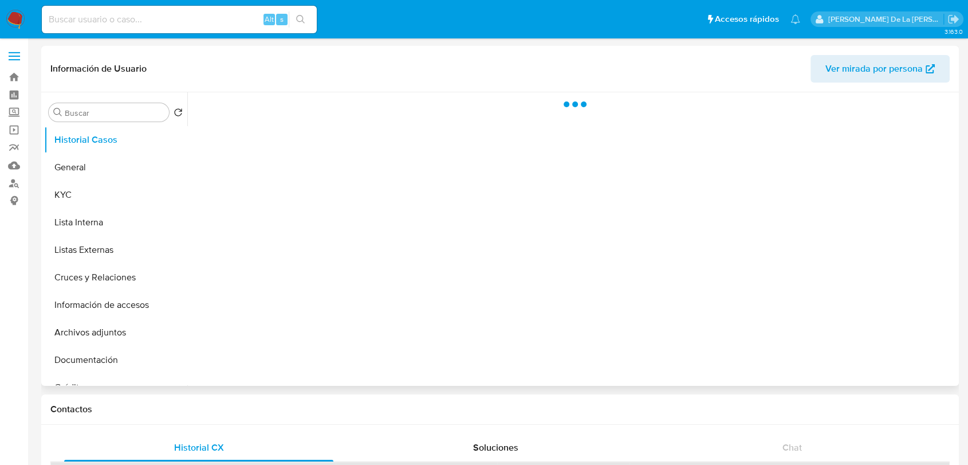
select select "10"
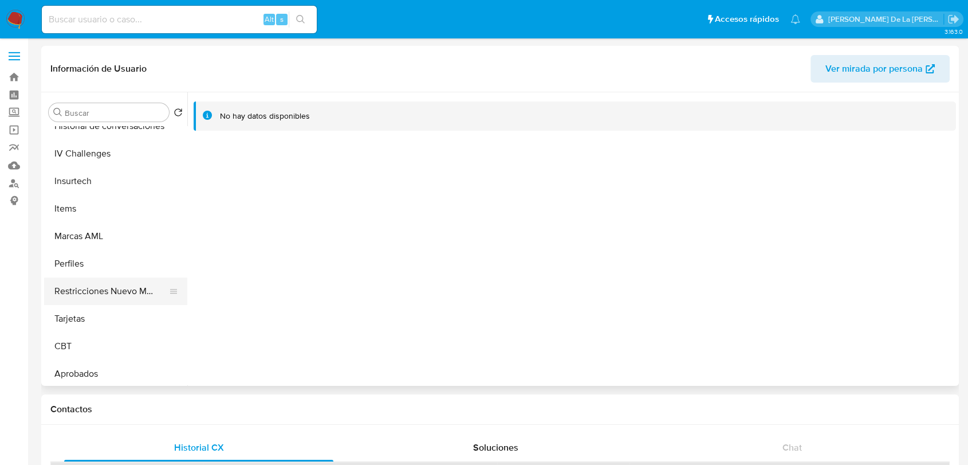
scroll to position [566, 0]
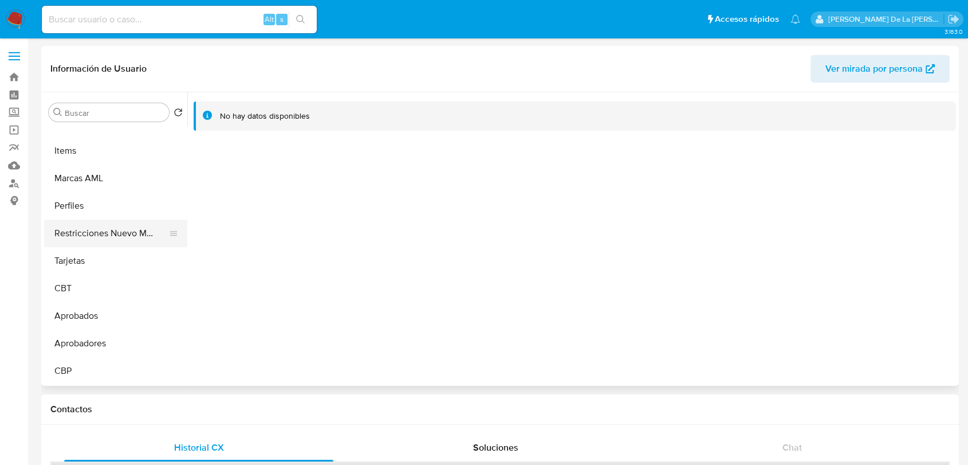
click at [119, 231] on button "Restricciones Nuevo Mundo" at bounding box center [111, 232] width 134 height 27
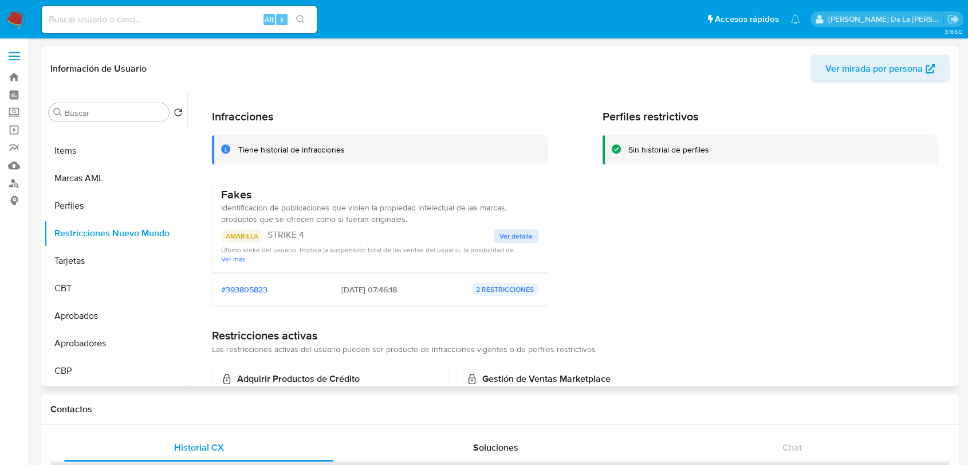
scroll to position [0, 0]
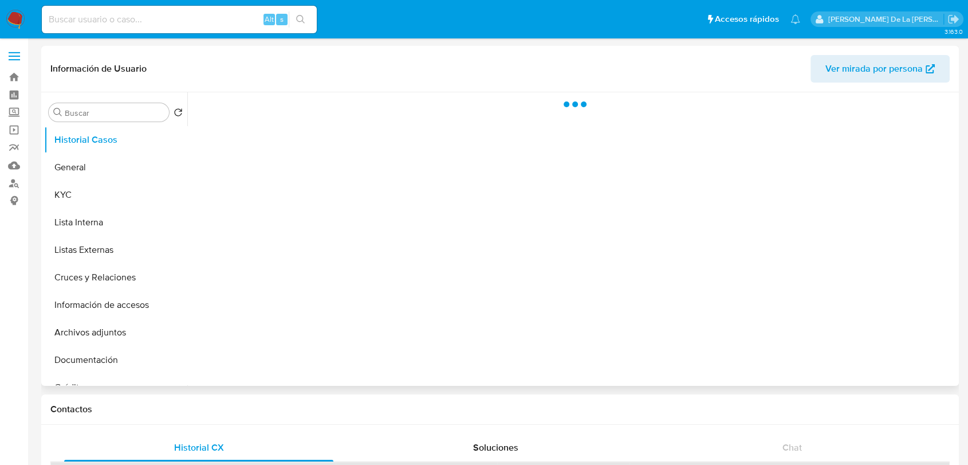
select select "10"
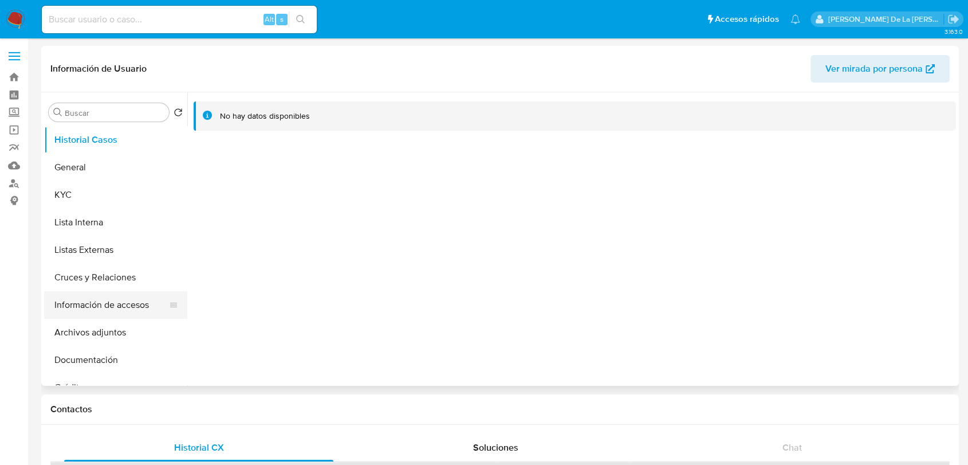
click at [124, 304] on button "Información de accesos" at bounding box center [111, 304] width 134 height 27
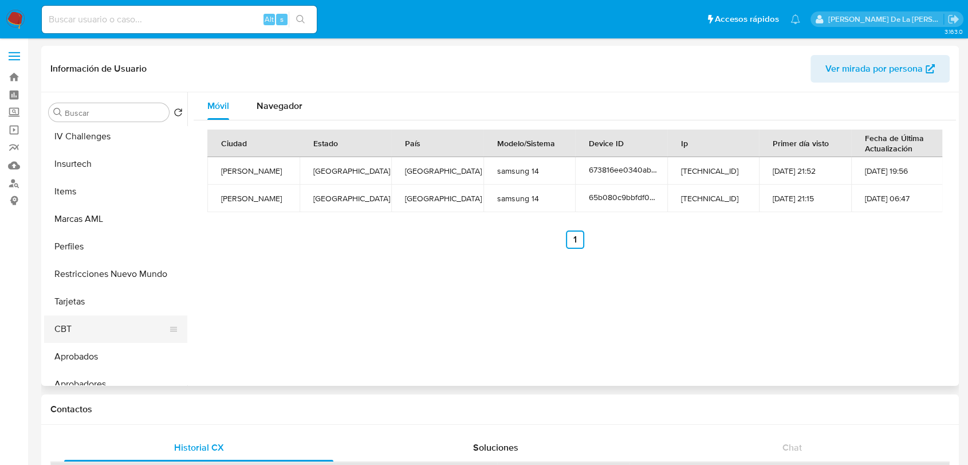
scroll to position [566, 0]
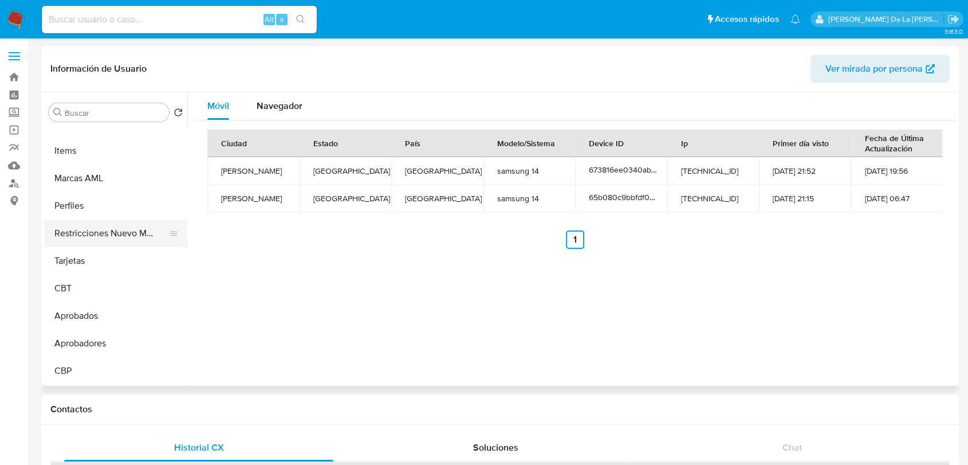
click at [115, 230] on button "Restricciones Nuevo Mundo" at bounding box center [111, 232] width 134 height 27
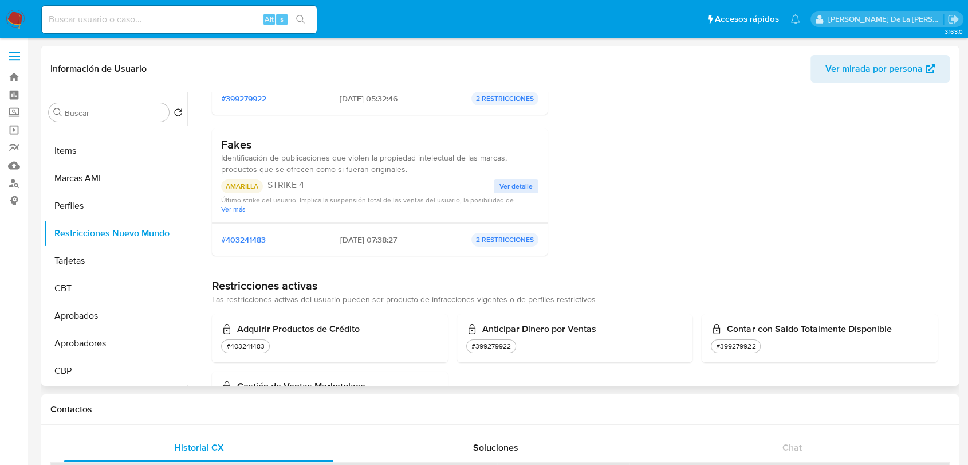
scroll to position [89, 0]
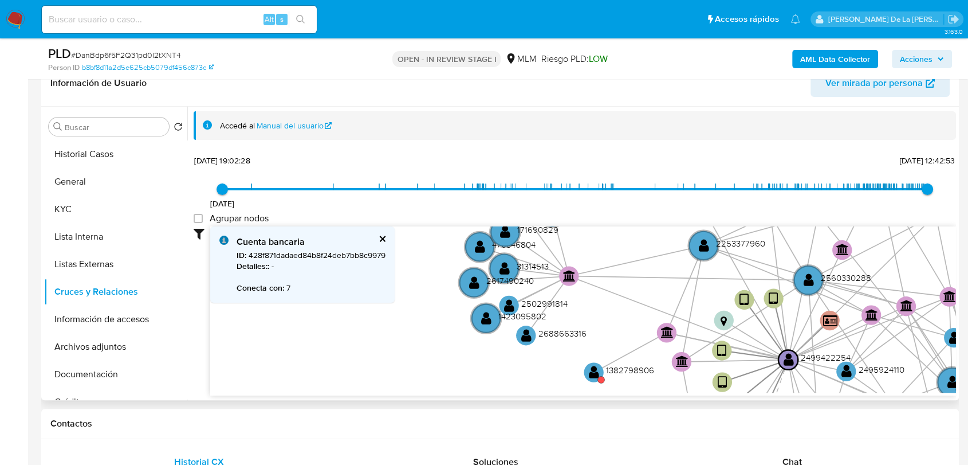
scroll to position [64, 0]
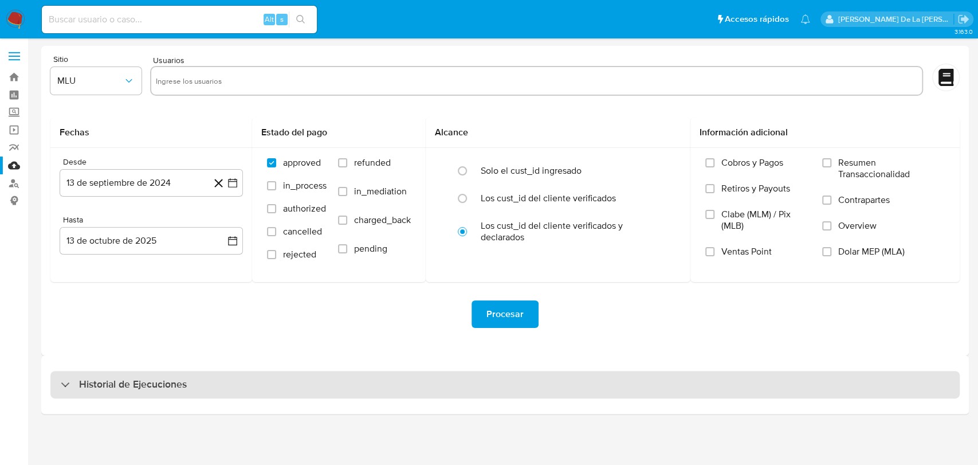
click at [87, 391] on div "Historial de Ejecuciones" at bounding box center [504, 384] width 909 height 27
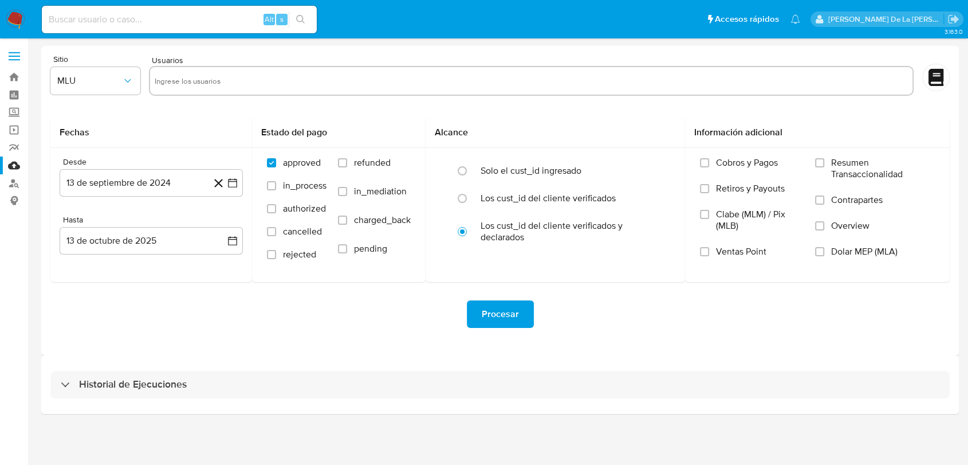
select select "10"
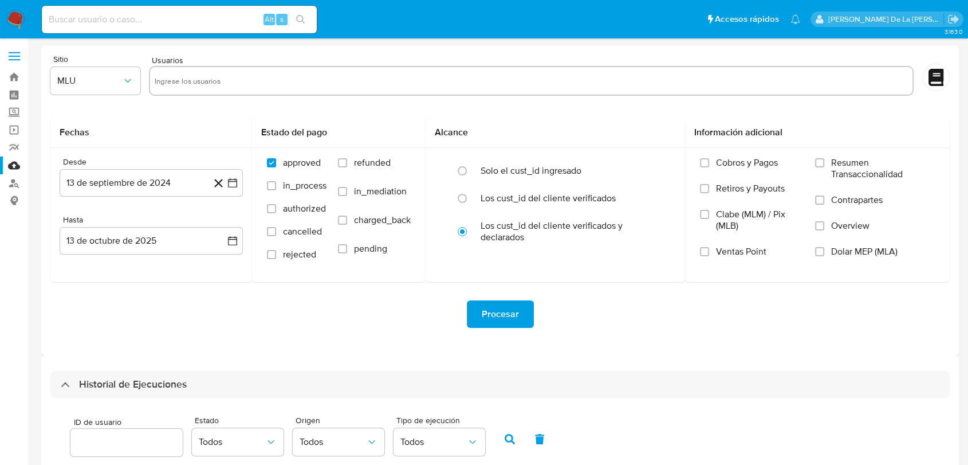
click at [13, 16] on img at bounding box center [15, 19] width 19 height 19
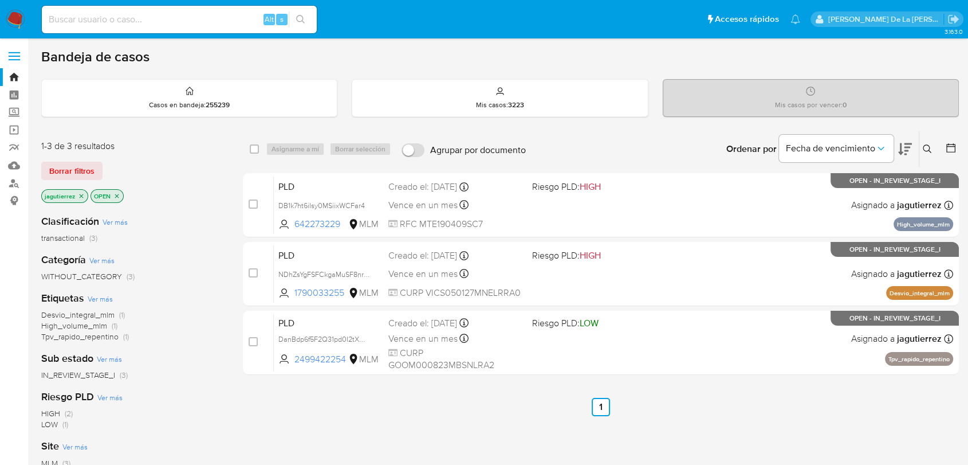
click at [928, 145] on icon at bounding box center [927, 148] width 9 height 9
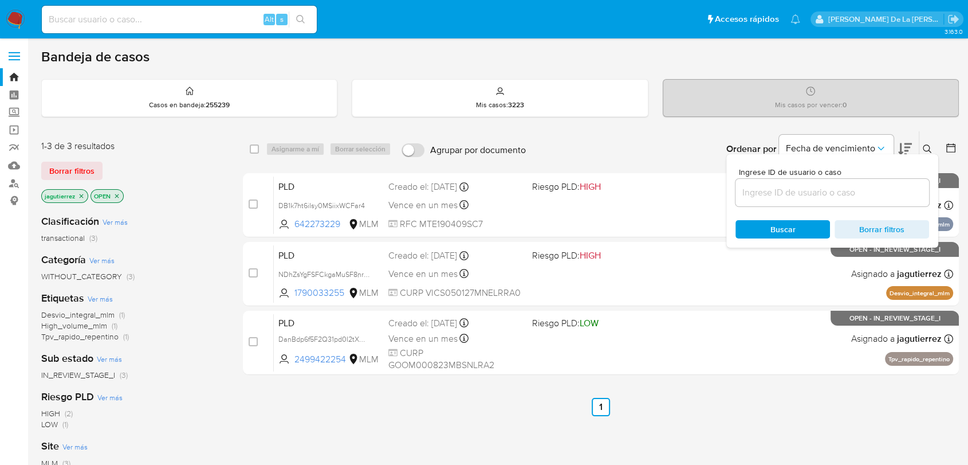
click at [774, 180] on div at bounding box center [832, 192] width 194 height 27
click at [773, 185] on input at bounding box center [832, 192] width 194 height 15
paste input "296475187"
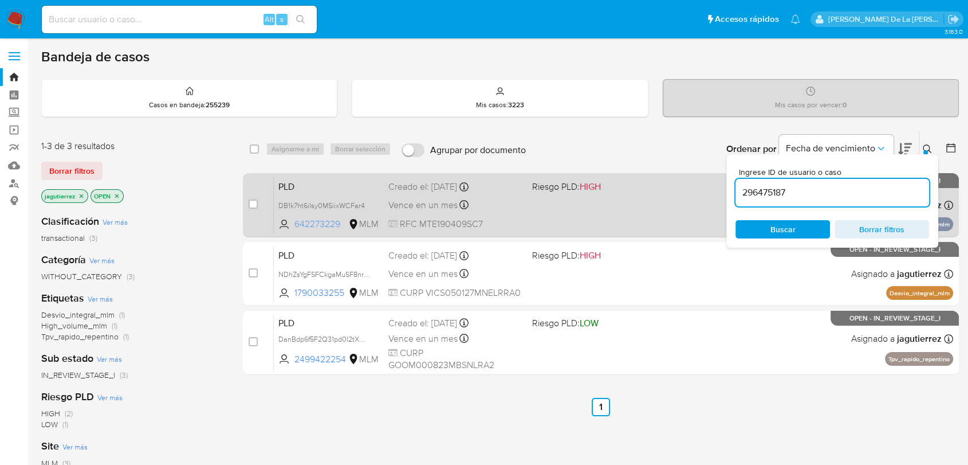
type input "296475187"
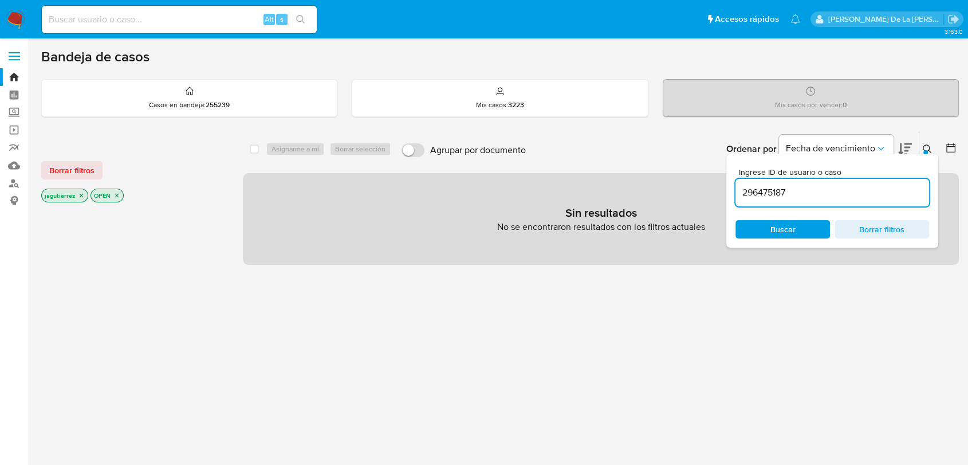
click at [81, 192] on icon "close-filter" at bounding box center [81, 195] width 7 height 7
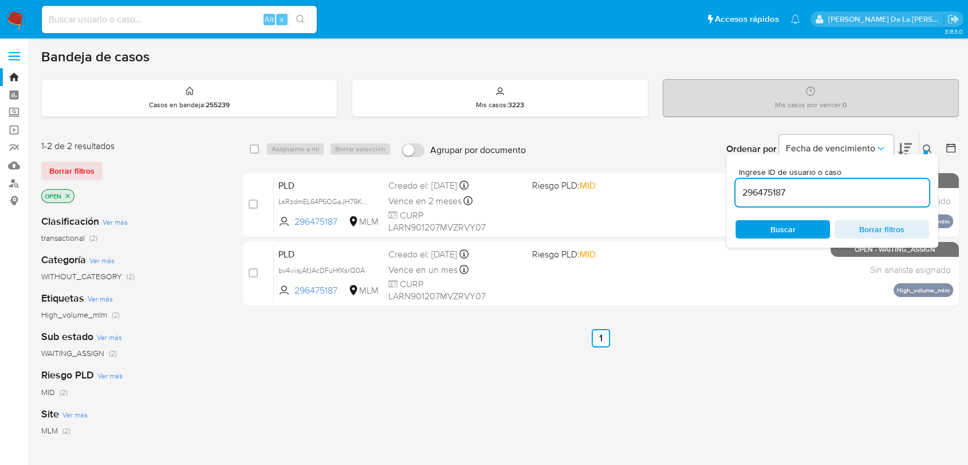
click at [463, 380] on div "select-all-cases-checkbox Asignarme a mí Borrar selección Agrupar por documento…" at bounding box center [601, 390] width 716 height 519
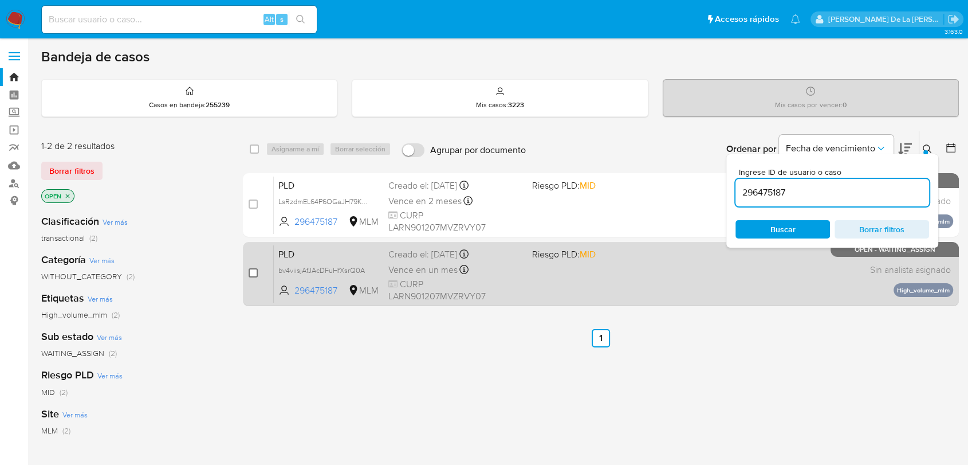
click at [253, 273] on input "checkbox" at bounding box center [253, 272] width 9 height 9
checkbox input "true"
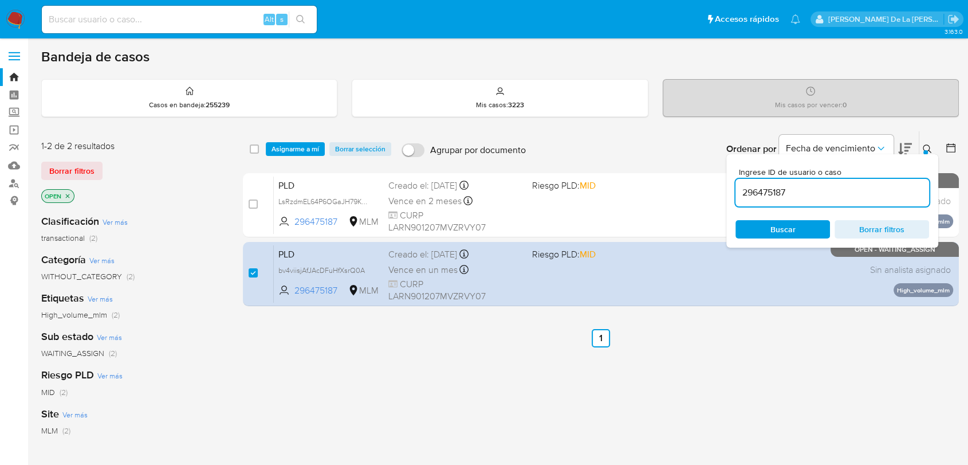
click at [757, 196] on input "296475187" at bounding box center [832, 192] width 194 height 15
click at [758, 194] on input "296475187" at bounding box center [832, 192] width 194 height 15
type input "1873254517"
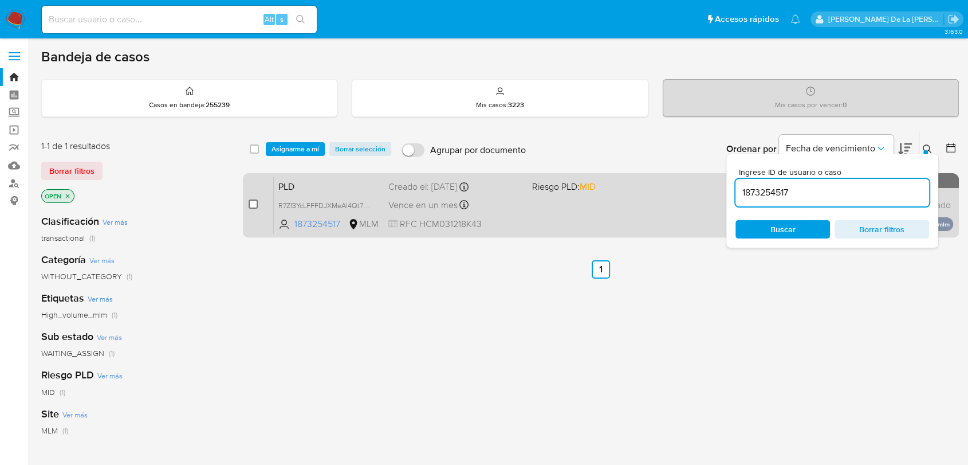
click at [255, 206] on input "checkbox" at bounding box center [253, 203] width 9 height 9
checkbox input "true"
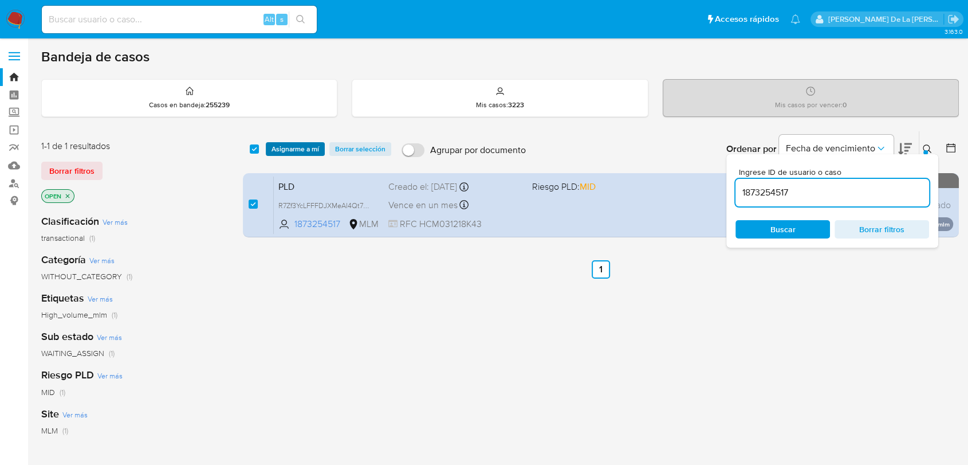
click at [290, 155] on span "Asignarme a mí" at bounding box center [295, 148] width 48 height 11
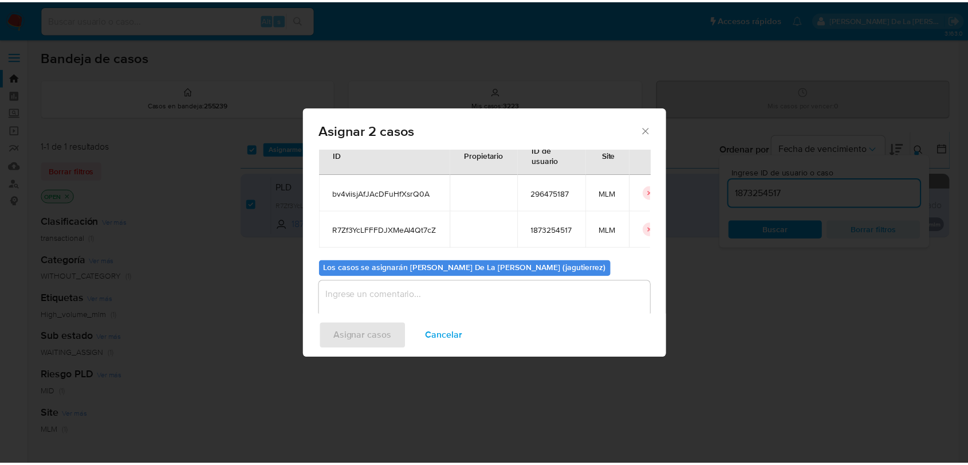
scroll to position [65, 0]
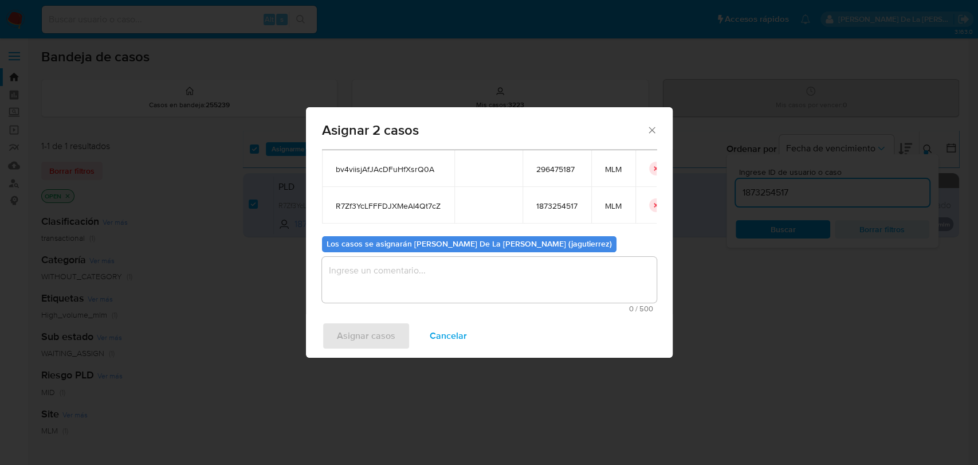
click at [375, 291] on textarea "assign-modal" at bounding box center [489, 280] width 334 height 46
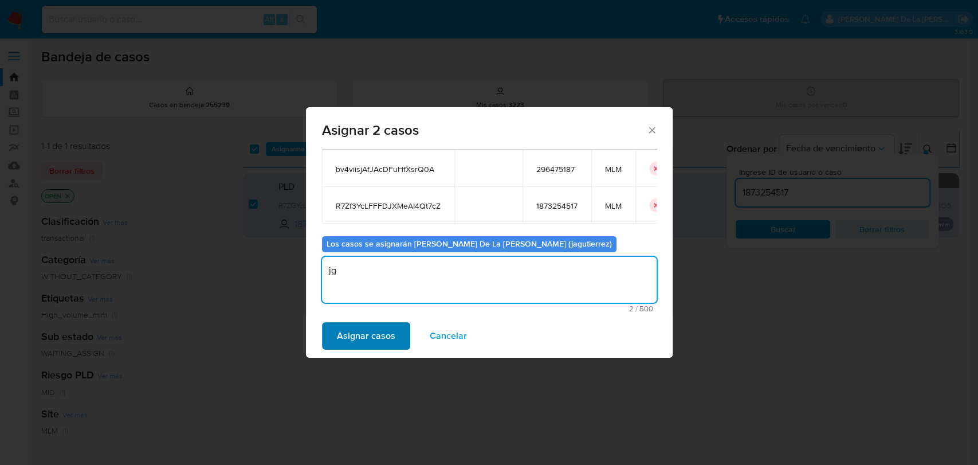
type textarea "jg"
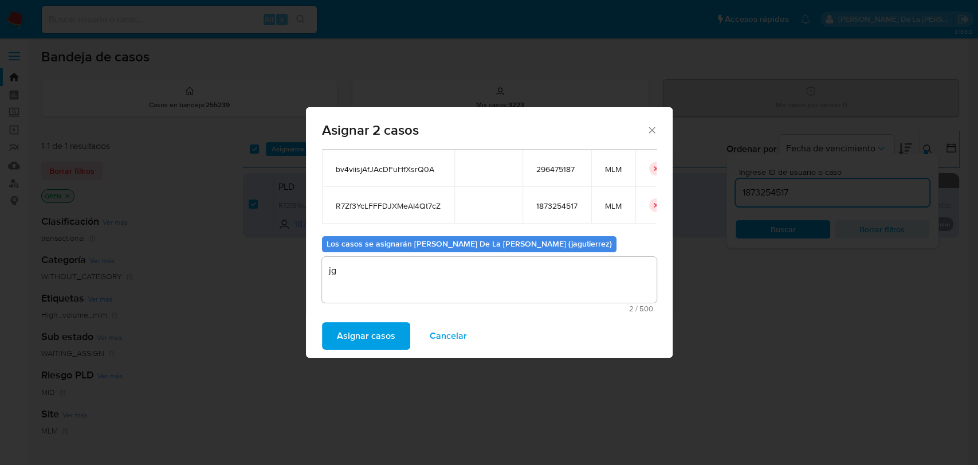
click at [348, 333] on span "Asignar casos" at bounding box center [366, 335] width 58 height 25
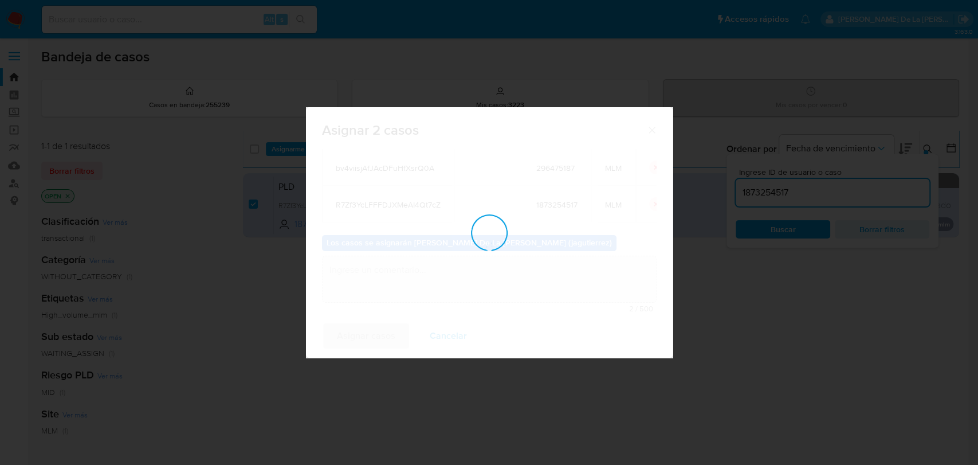
checkbox input "false"
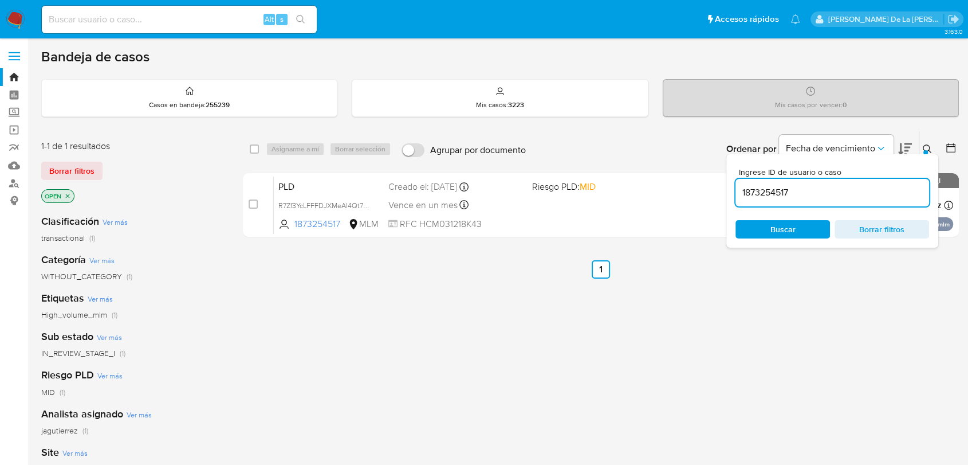
click at [14, 17] on img at bounding box center [15, 19] width 19 height 19
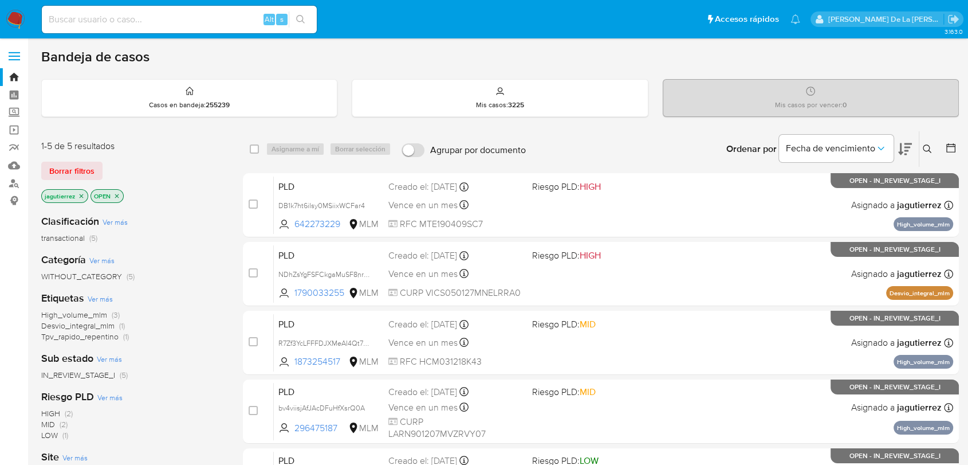
click at [907, 150] on icon at bounding box center [905, 149] width 14 height 14
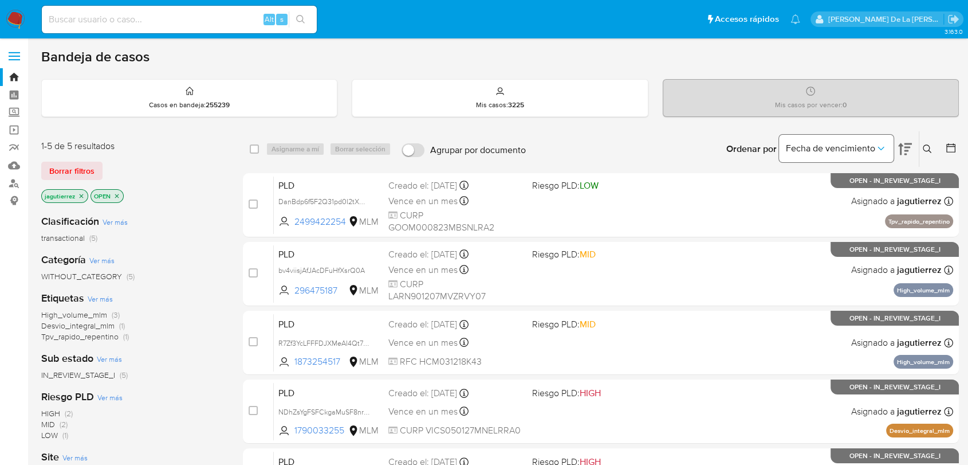
click at [877, 143] on icon "Ordenar por" at bounding box center [880, 148] width 11 height 11
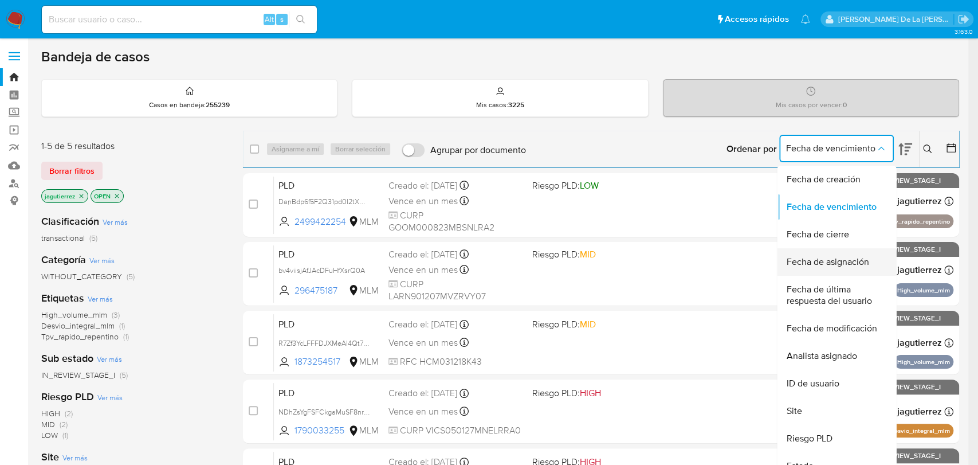
click at [832, 258] on span "Fecha de asignación" at bounding box center [827, 261] width 82 height 11
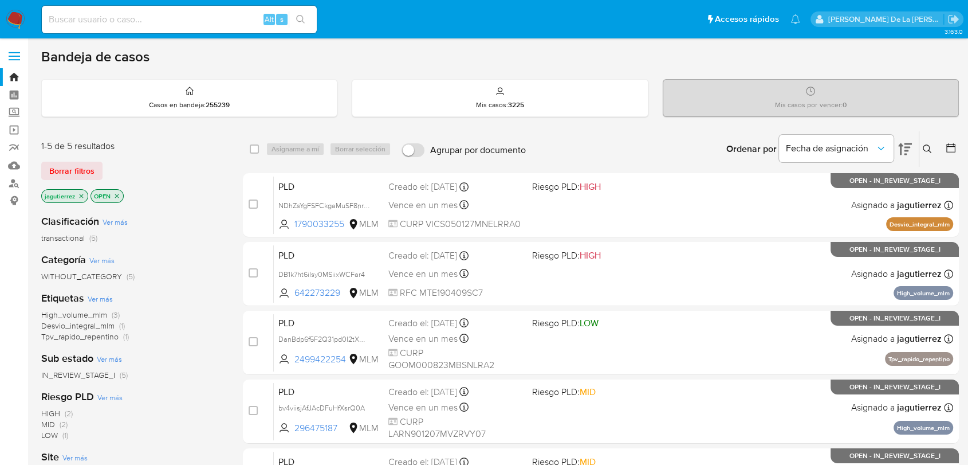
click at [906, 148] on icon at bounding box center [905, 149] width 14 height 14
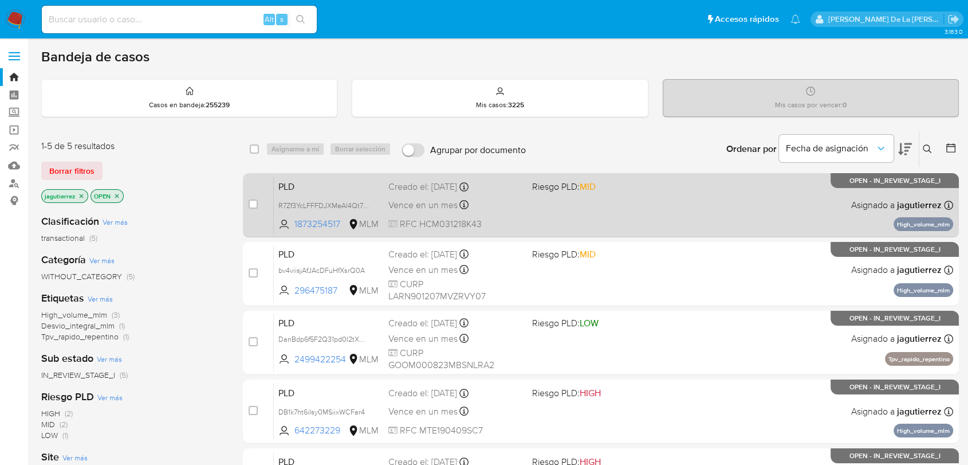
click at [688, 217] on div "PLD R7Zf3YcLFFFDJXMeAI4Qt7cZ 1873254517 MLM Riesgo PLD: MID Creado el: 12/09/20…" at bounding box center [613, 205] width 679 height 58
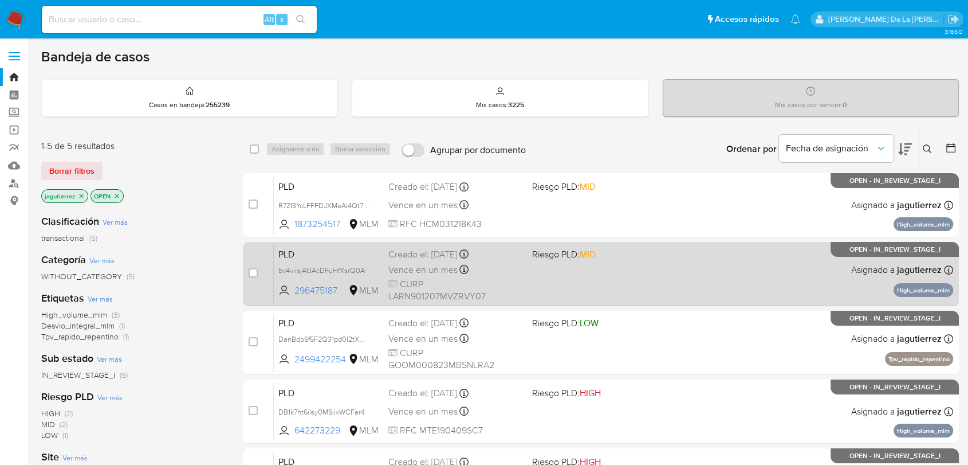
click at [785, 284] on div "PLD bv4viisjAfJAcDFuHfXsrQ0A 296475187 MLM Riesgo PLD: MID Creado el: 12/09/202…" at bounding box center [613, 274] width 679 height 58
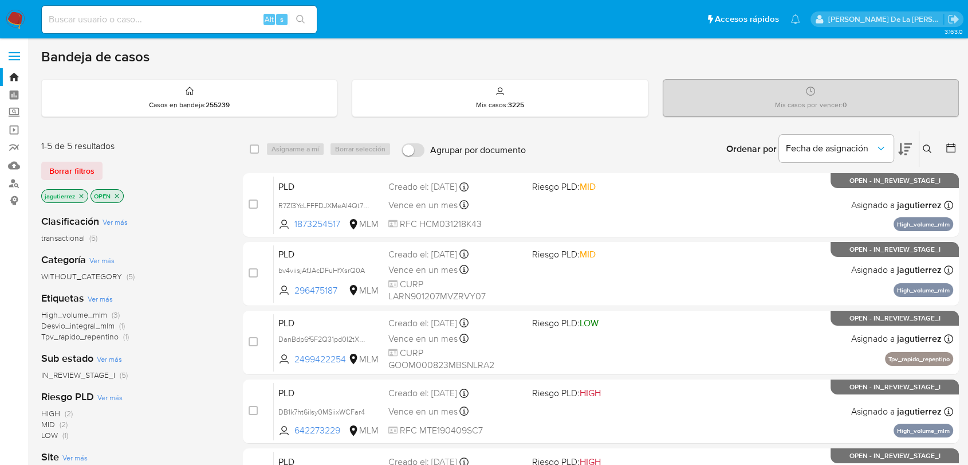
click at [927, 148] on icon at bounding box center [927, 148] width 9 height 9
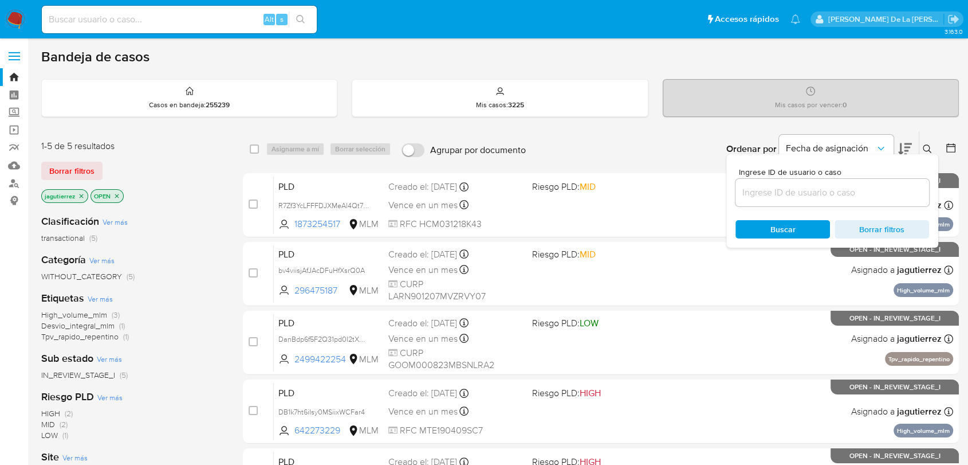
click at [801, 202] on div at bounding box center [832, 192] width 194 height 27
click at [802, 190] on input at bounding box center [832, 192] width 194 height 15
paste input "1899825482"
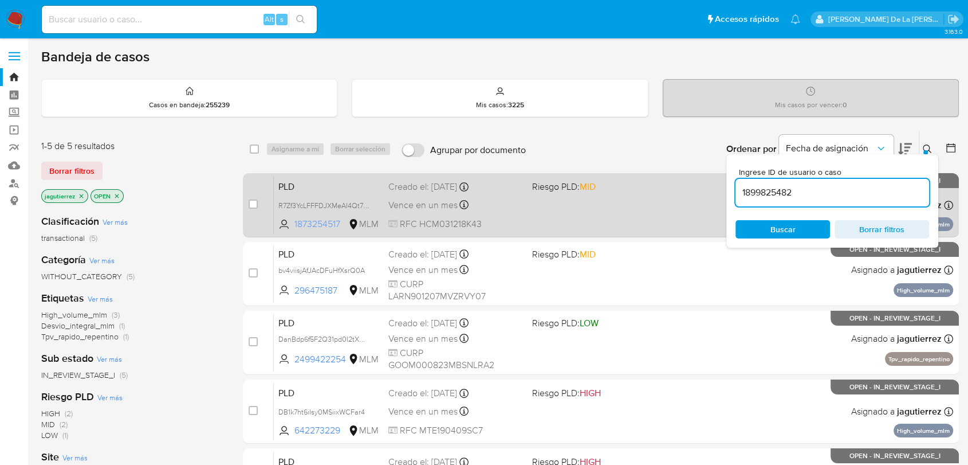
type input "1899825482"
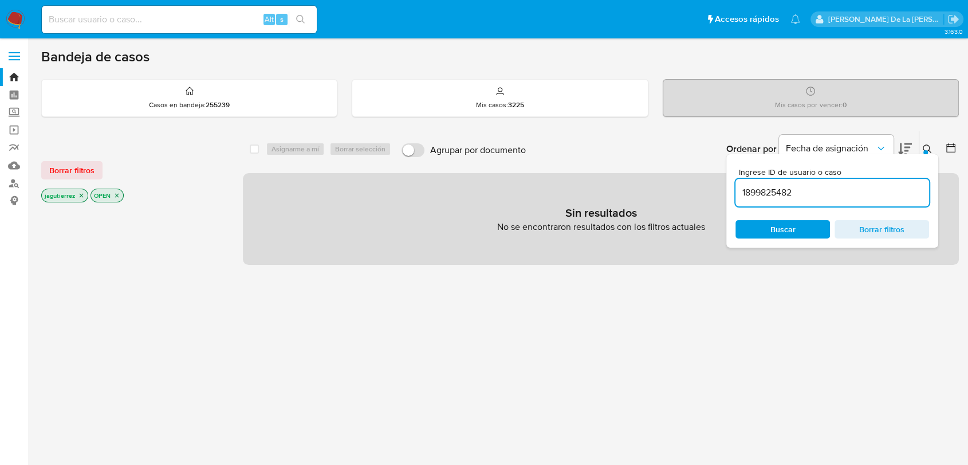
click at [84, 199] on p "jagutierrez" at bounding box center [65, 195] width 46 height 13
click at [84, 195] on p "jagutierrez" at bounding box center [65, 195] width 46 height 13
click at [82, 195] on icon "close-filter" at bounding box center [81, 195] width 7 height 7
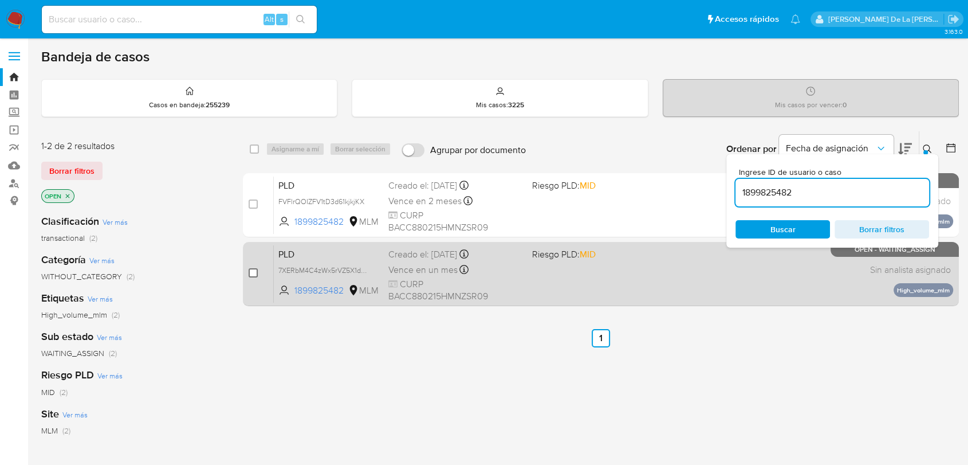
click at [255, 272] on input "checkbox" at bounding box center [253, 272] width 9 height 9
checkbox input "true"
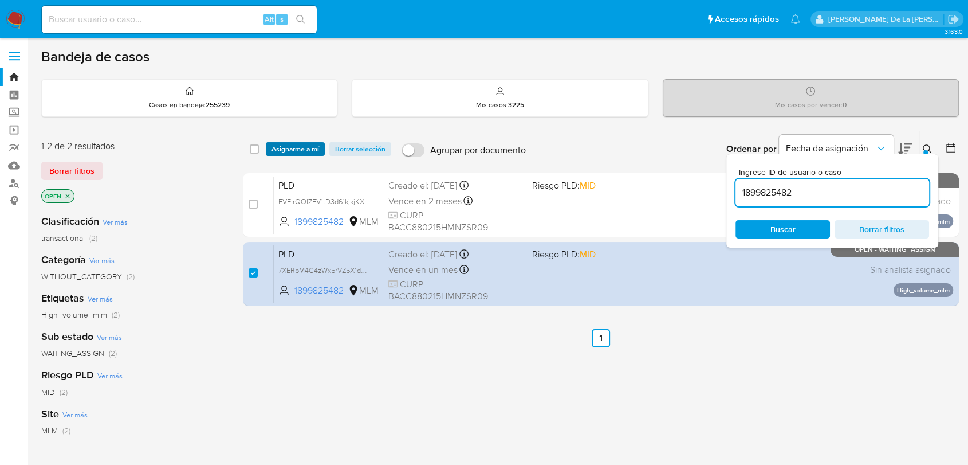
click at [294, 143] on span "Asignarme a mí" at bounding box center [295, 148] width 48 height 11
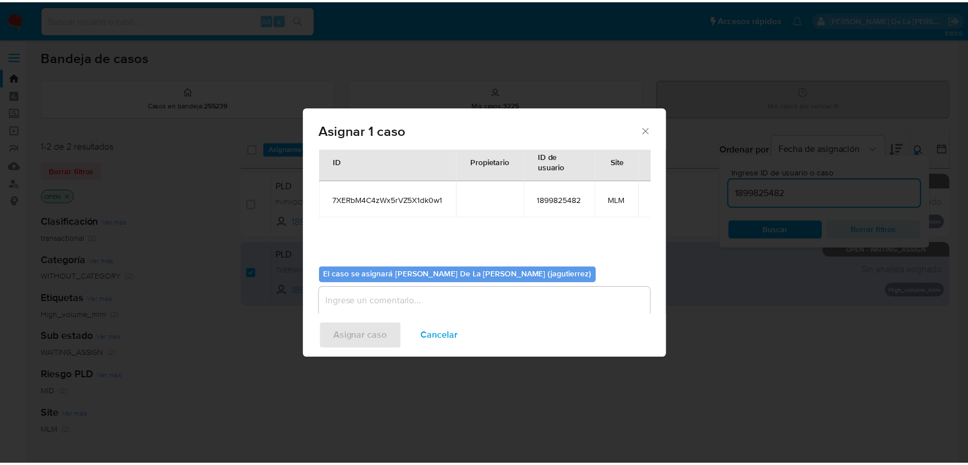
scroll to position [59, 0]
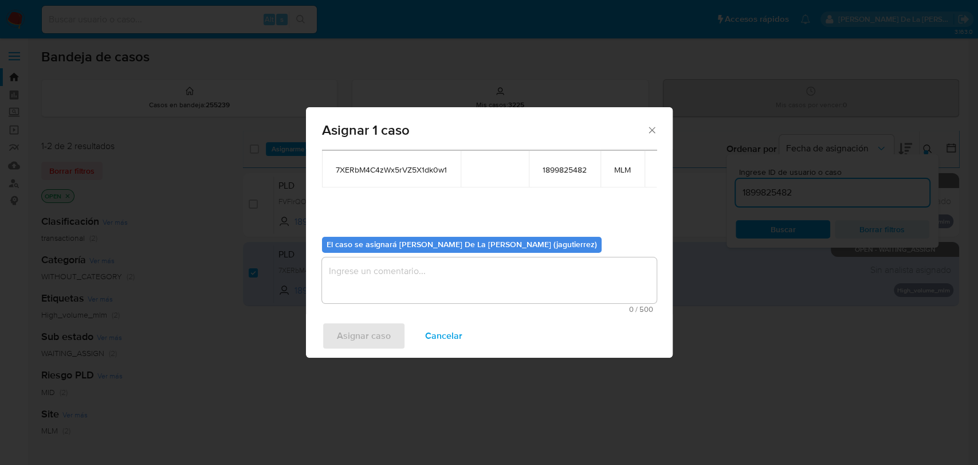
click at [397, 280] on textarea "assign-modal" at bounding box center [489, 280] width 334 height 46
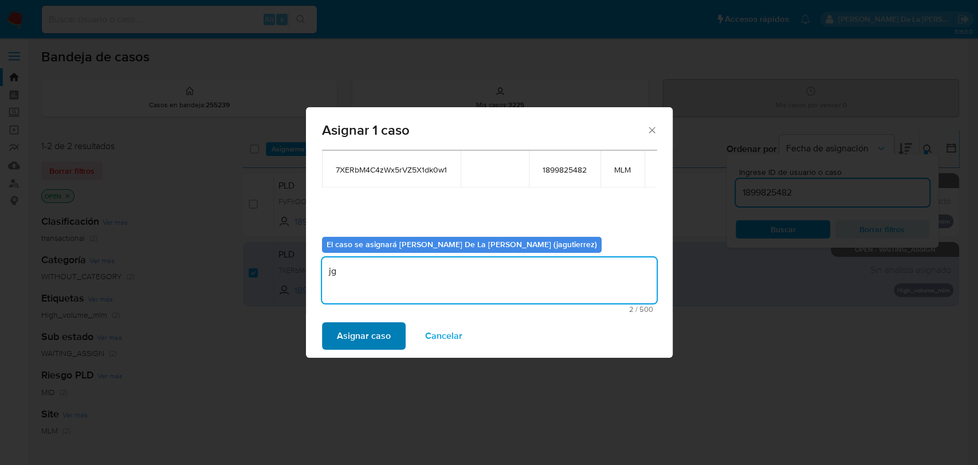
type textarea "jg"
click at [354, 325] on span "Asignar caso" at bounding box center [364, 335] width 54 height 25
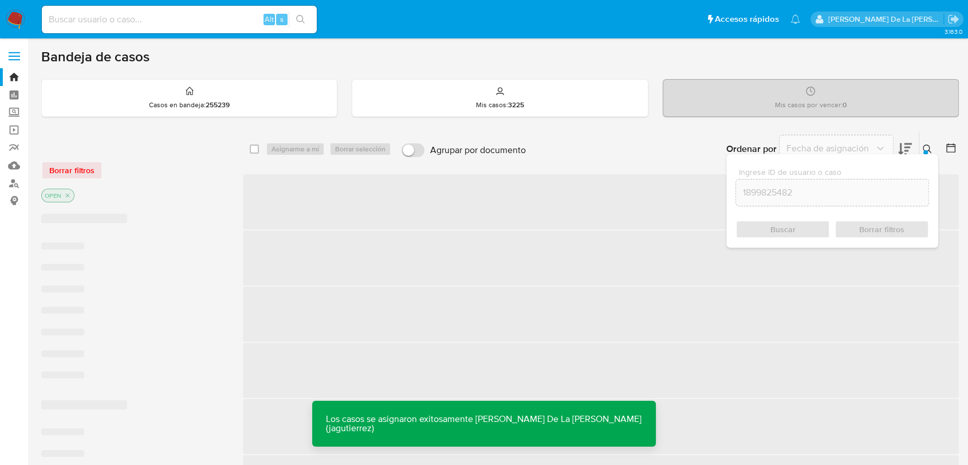
click at [648, 325] on span "‌" at bounding box center [601, 313] width 716 height 55
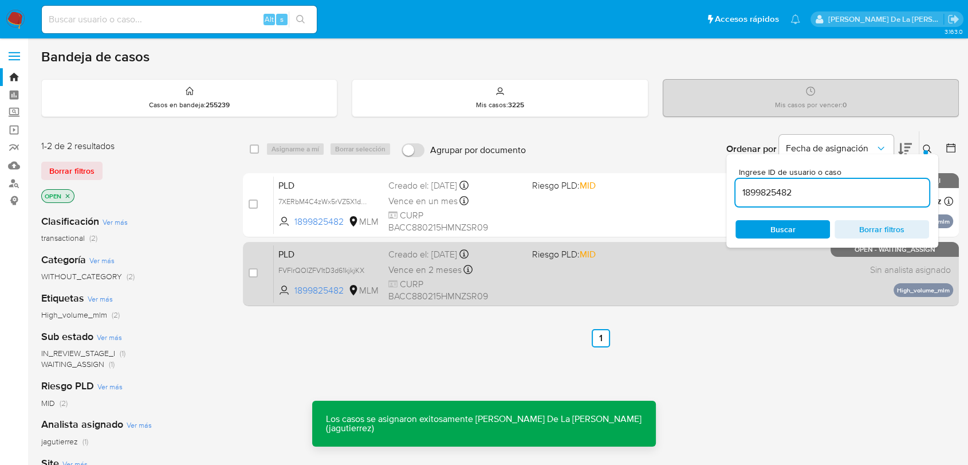
click at [592, 273] on div "PLD FVFlrQOIZFV1tD3d61kjkjKX 1899825482 MLM Riesgo PLD: MID Creado el: 12/10/20…" at bounding box center [613, 274] width 679 height 58
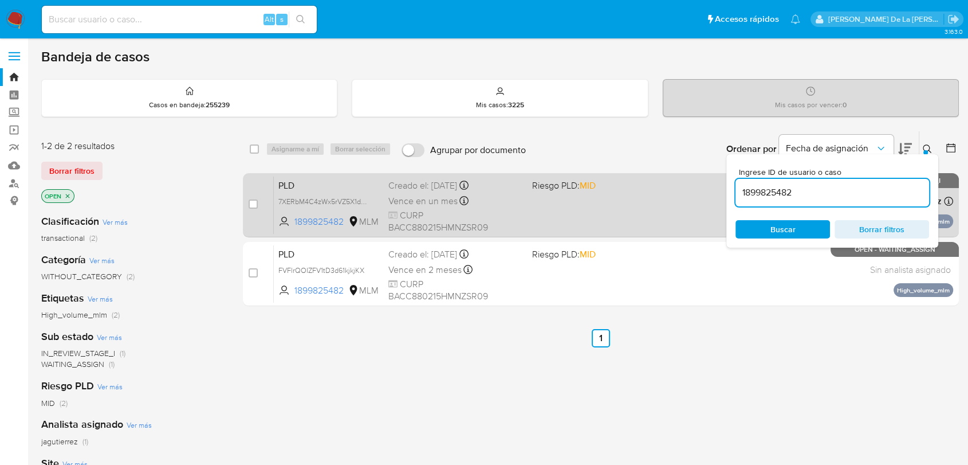
click at [590, 192] on div "PLD 7XERbM4C4zWx5rVZ5X1dk0w1 1899825482 MLM Riesgo PLD: MID Creado el: 12/09/20…" at bounding box center [613, 205] width 679 height 58
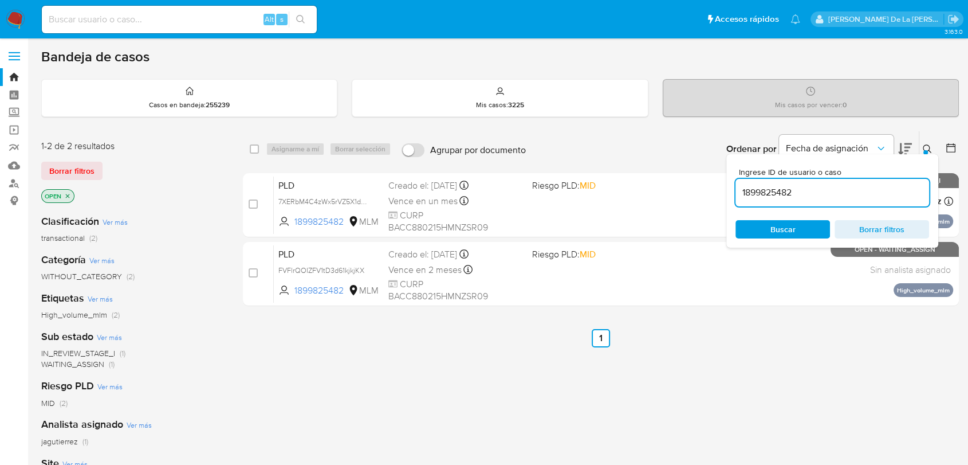
click at [7, 12] on img at bounding box center [15, 19] width 19 height 19
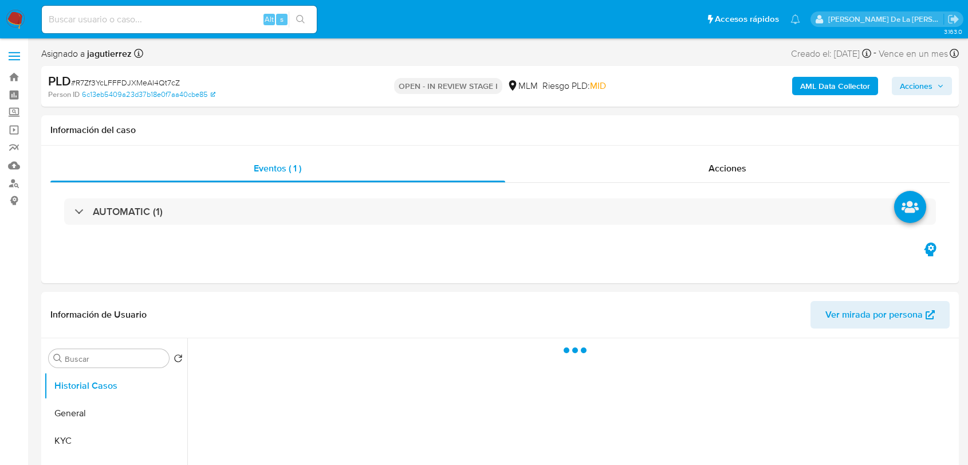
select select "10"
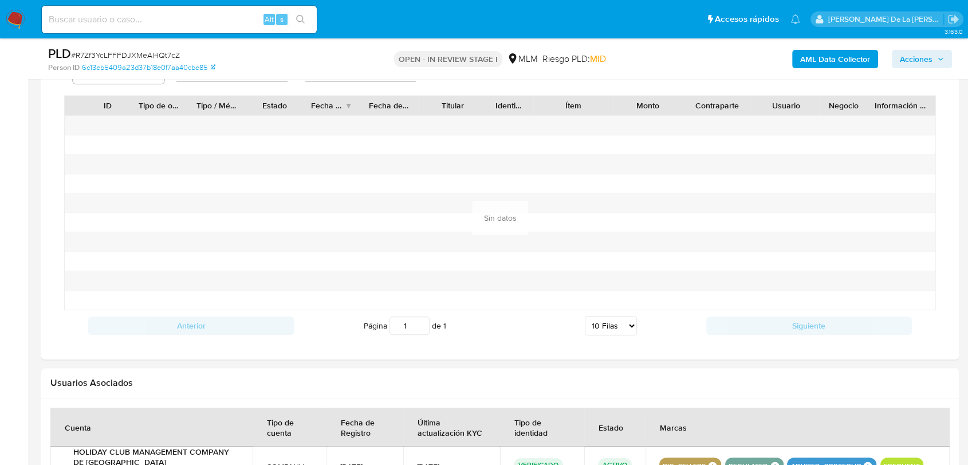
scroll to position [954, 0]
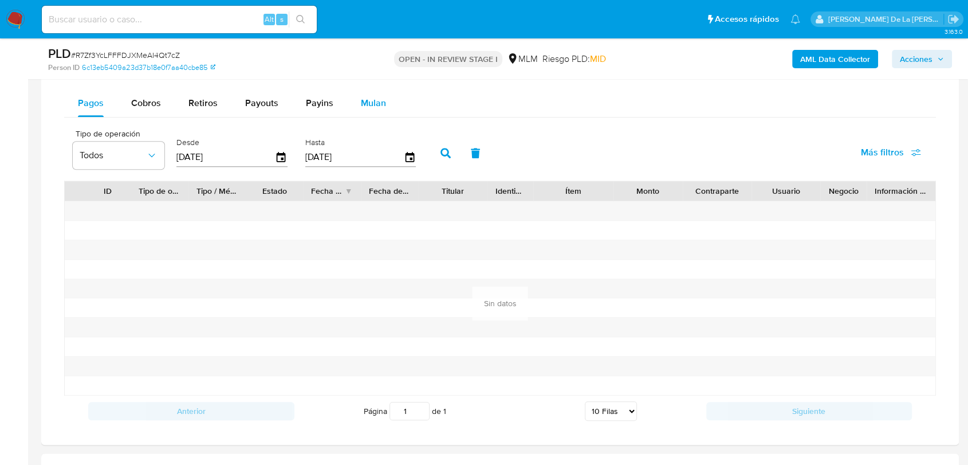
click at [367, 110] on div "Mulan" at bounding box center [373, 102] width 25 height 27
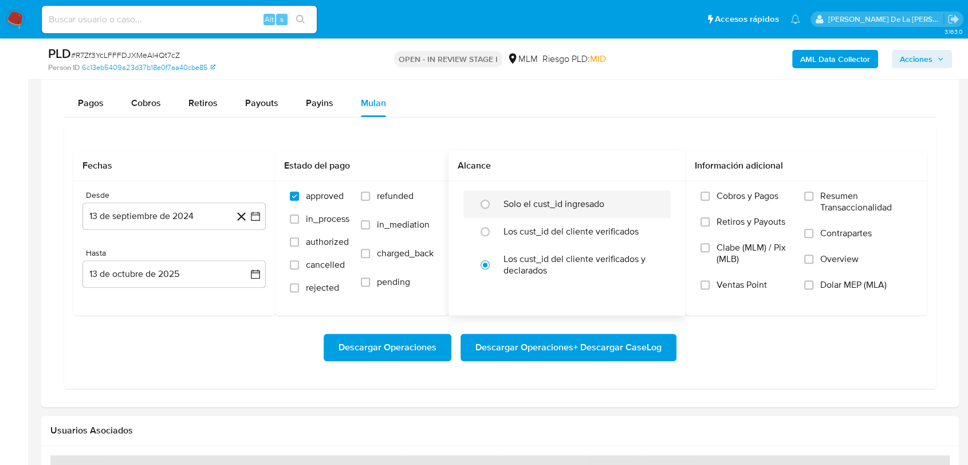
click at [538, 202] on label "Solo el cust_id ingresado" at bounding box center [553, 203] width 101 height 11
click at [494, 202] on input "radio" at bounding box center [485, 204] width 18 height 18
radio input "true"
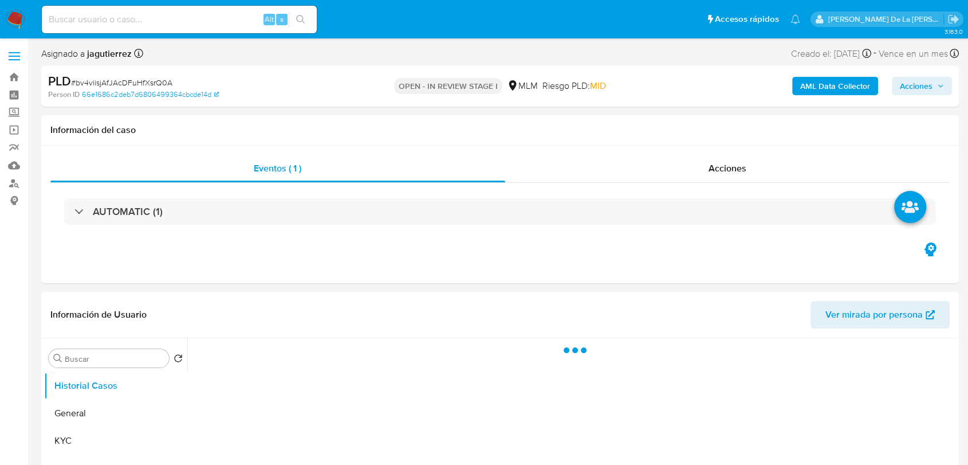
select select "10"
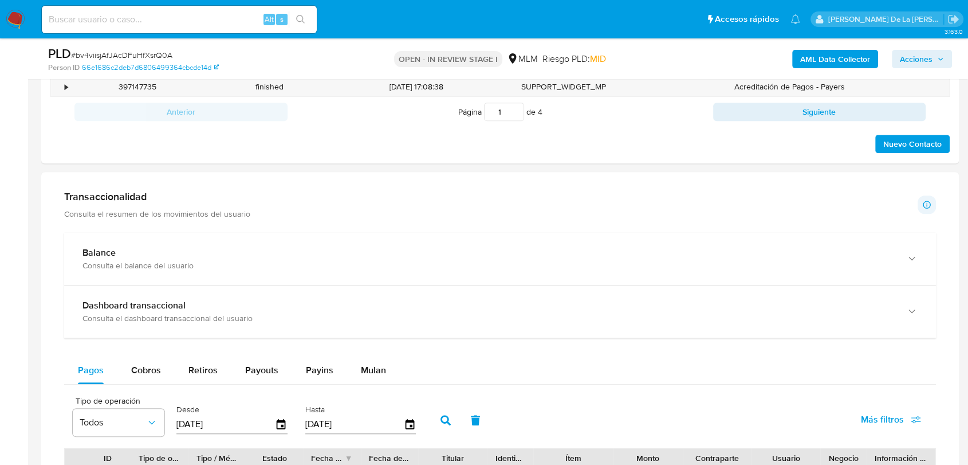
scroll to position [891, 0]
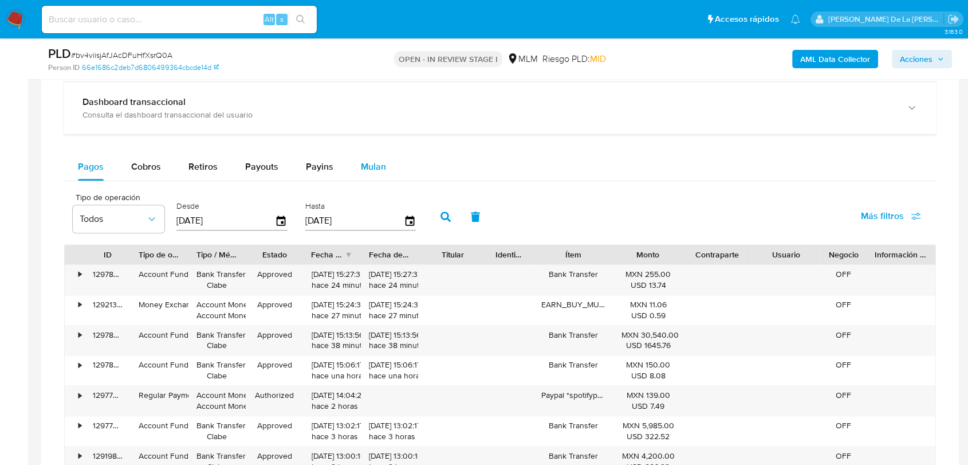
click at [365, 160] on span "Mulan" at bounding box center [373, 166] width 25 height 13
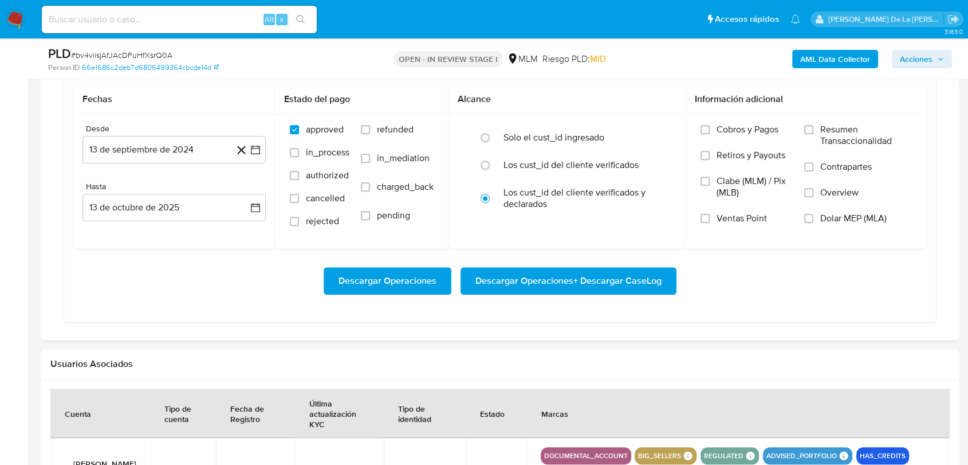
scroll to position [954, 0]
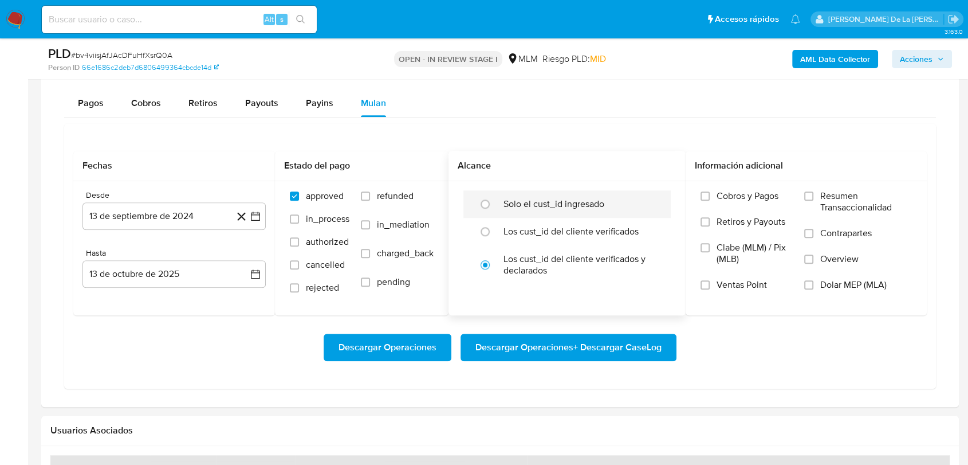
click at [520, 200] on label "Solo el cust_id ingresado" at bounding box center [553, 203] width 101 height 11
click at [494, 200] on input "radio" at bounding box center [485, 204] width 18 height 18
radio input "true"
click at [261, 211] on button "13 de septiembre de 2024" at bounding box center [173, 215] width 183 height 27
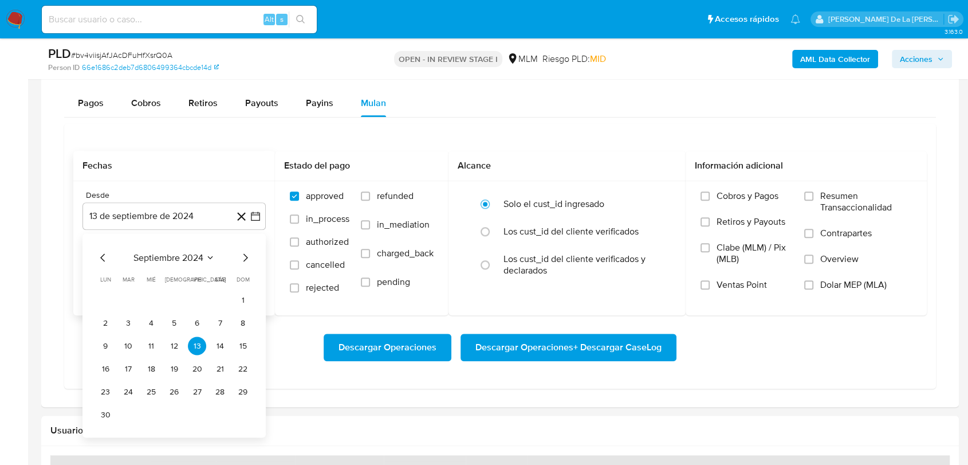
click at [242, 257] on icon "Mes siguiente" at bounding box center [245, 257] width 14 height 14
click at [243, 257] on icon "Mes siguiente" at bounding box center [245, 257] width 14 height 14
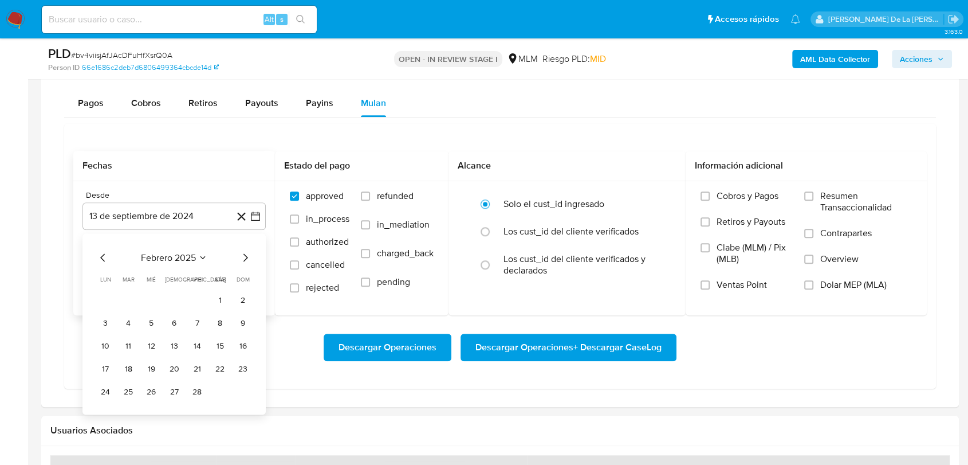
click at [243, 258] on icon "Mes siguiente" at bounding box center [245, 257] width 14 height 14
click at [226, 294] on button "1" at bounding box center [220, 299] width 18 height 18
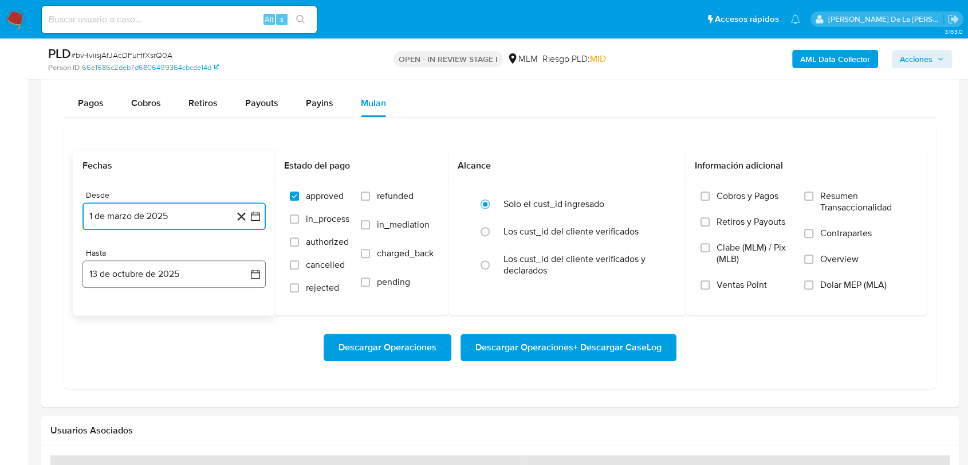
click at [180, 260] on button "13 de octubre de 2025" at bounding box center [173, 273] width 183 height 27
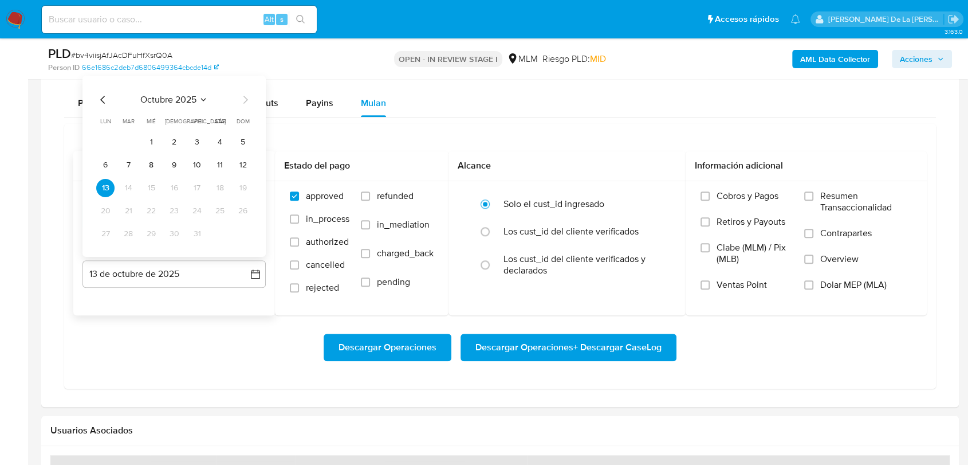
click at [101, 99] on icon "Mes anterior" at bounding box center [102, 100] width 5 height 8
click at [96, 96] on icon "Mes anterior" at bounding box center [103, 100] width 14 height 14
click at [241, 237] on button "31" at bounding box center [243, 234] width 18 height 18
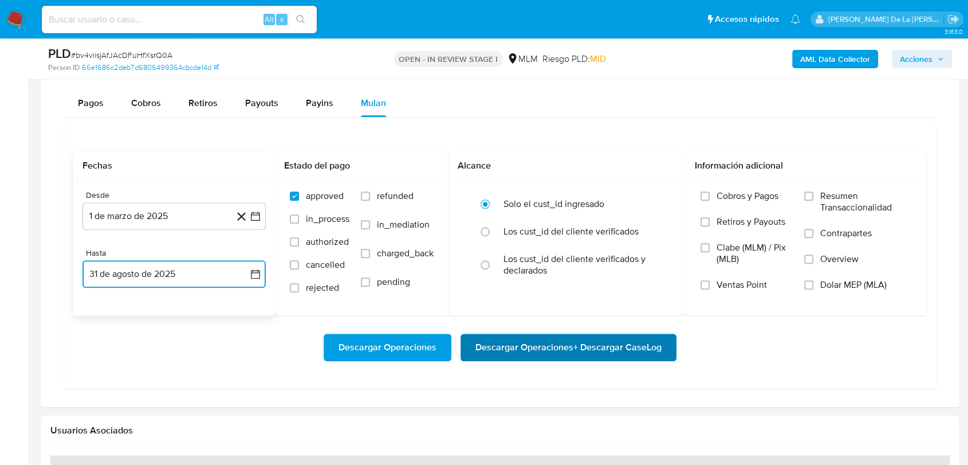
click at [530, 349] on span "Descargar Operaciones + Descargar CaseLog" at bounding box center [568, 346] width 186 height 25
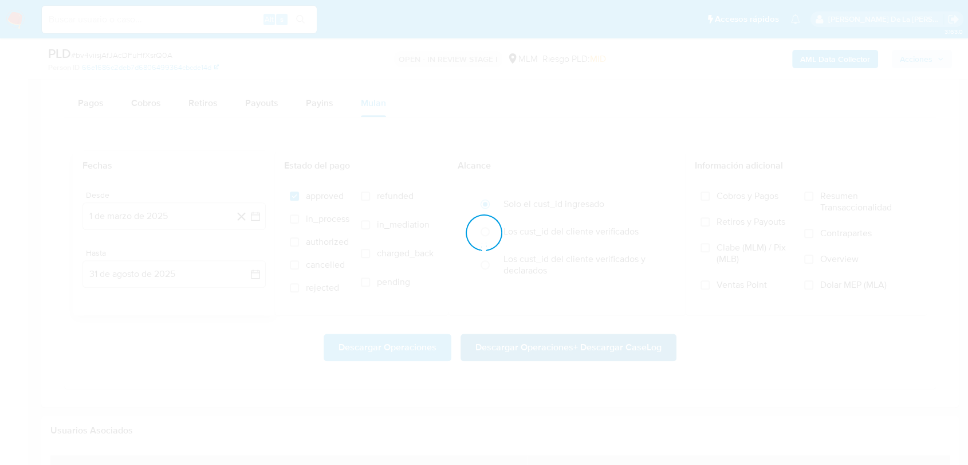
click at [531, 349] on div at bounding box center [484, 232] width 968 height 465
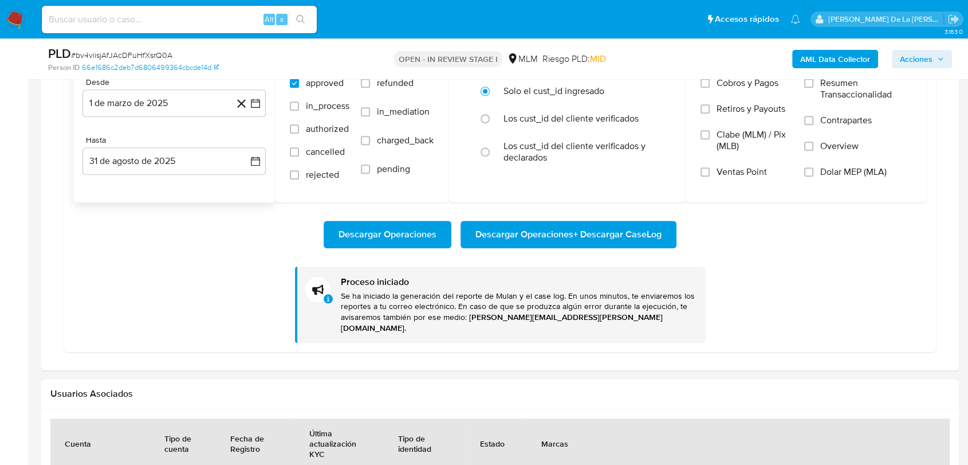
scroll to position [1018, 0]
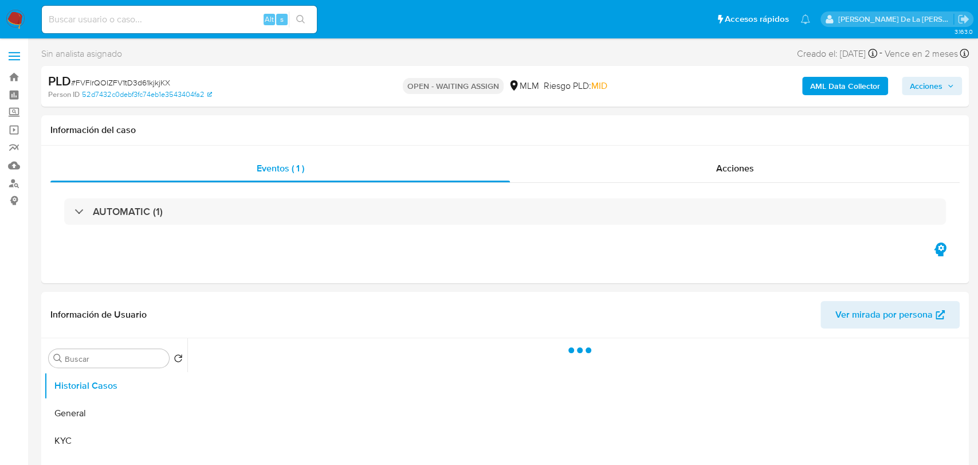
select select "10"
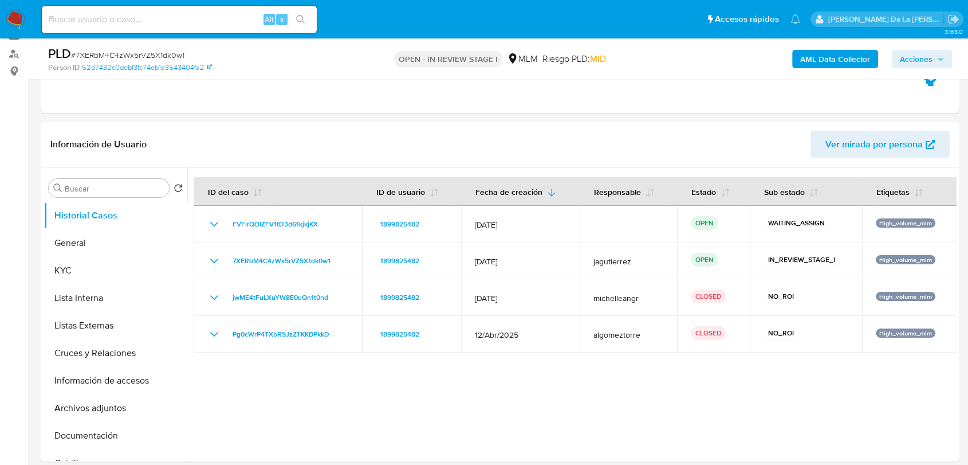
scroll to position [127, 0]
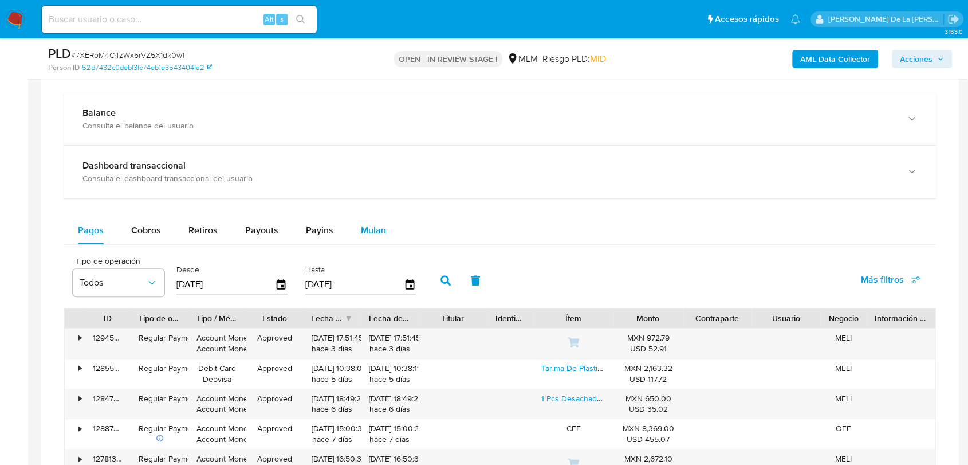
click at [371, 229] on span "Mulan" at bounding box center [373, 229] width 25 height 13
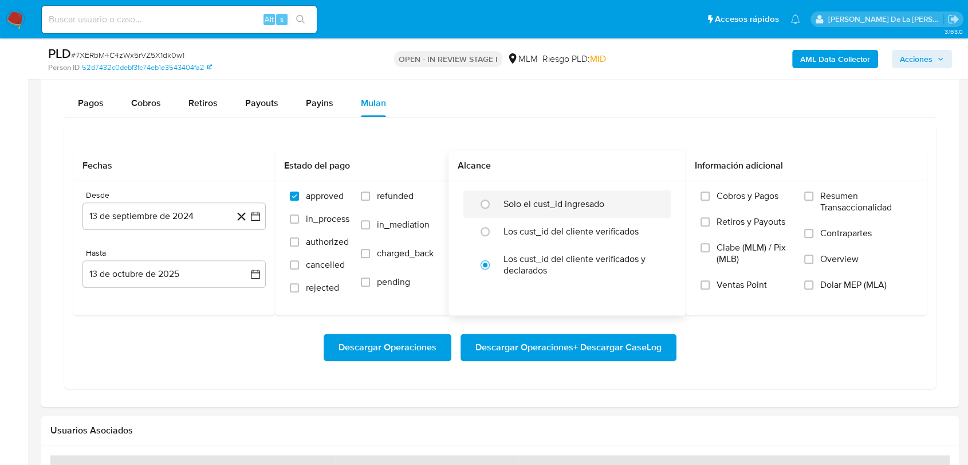
click at [519, 207] on label "Solo el cust_id ingresado" at bounding box center [553, 203] width 101 height 11
click at [494, 207] on input "radio" at bounding box center [485, 204] width 18 height 18
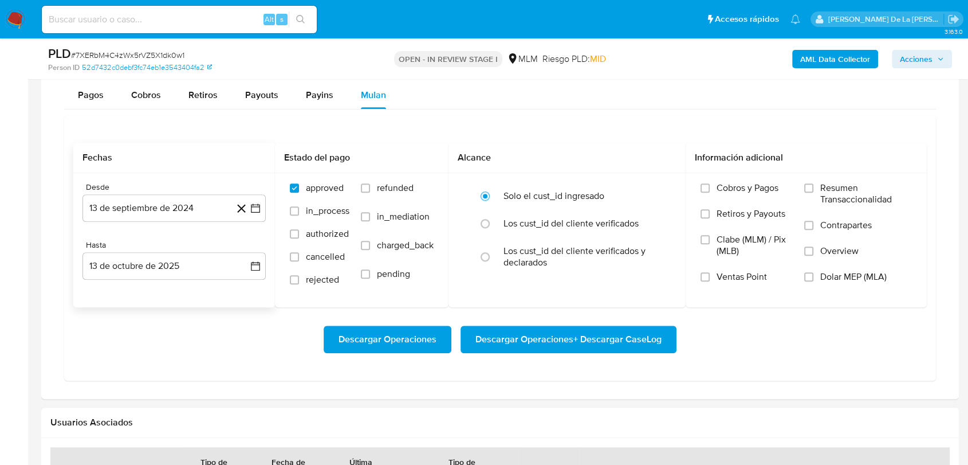
scroll to position [954, 0]
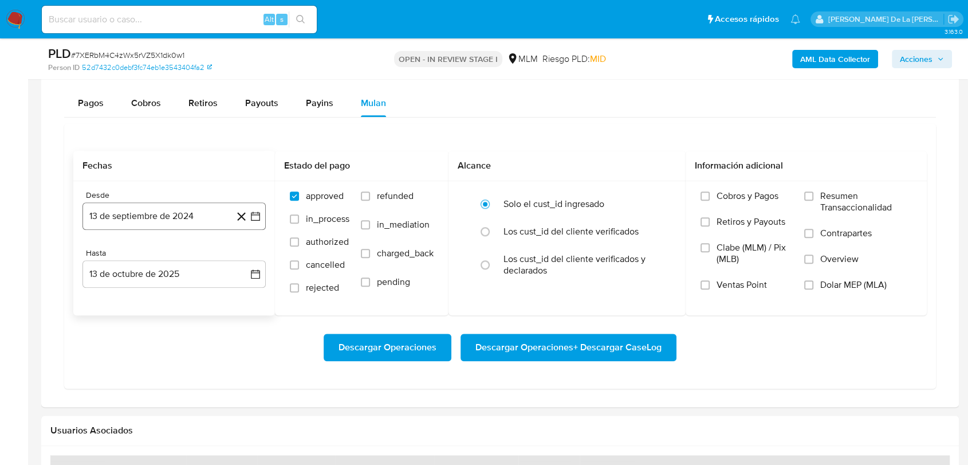
click at [259, 215] on icon "button" at bounding box center [255, 215] width 11 height 11
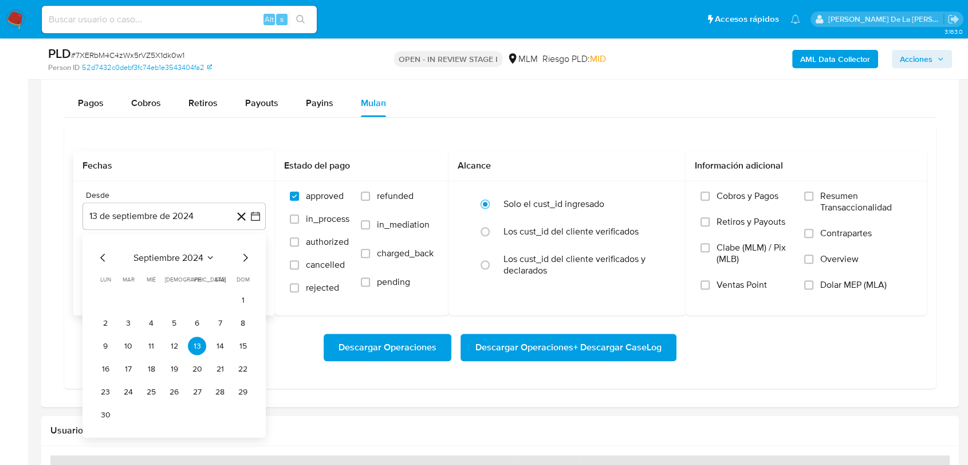
click at [245, 247] on div "septiembre 2024 septiembre 2024 lun lunes mar martes mié miércoles jue jueves v…" at bounding box center [173, 335] width 183 height 204
drag, startPoint x: 245, startPoint y: 247, endPoint x: 247, endPoint y: 258, distance: 11.1
click at [246, 249] on div "septiembre 2024 septiembre 2024 lun lunes mar martes mié miércoles jue jueves v…" at bounding box center [173, 335] width 183 height 204
click at [247, 259] on icon "Mes siguiente" at bounding box center [245, 257] width 14 height 14
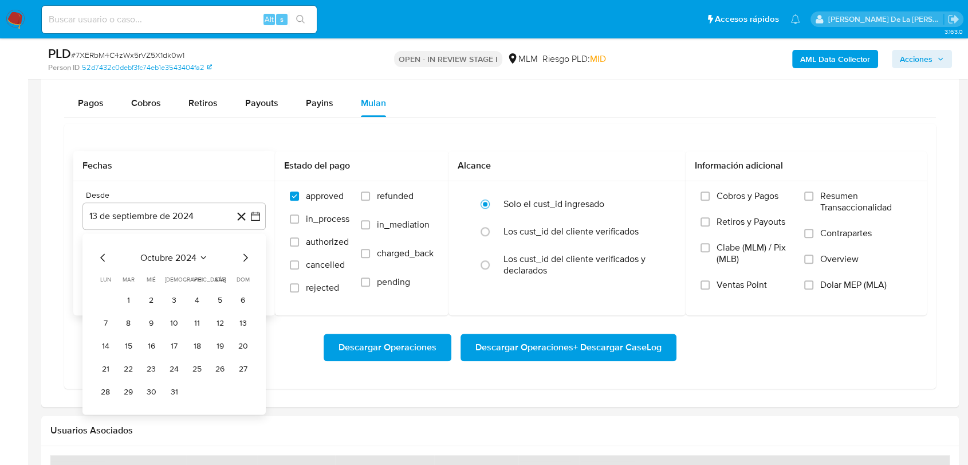
click at [243, 257] on icon "Mes siguiente" at bounding box center [245, 257] width 14 height 14
click at [500, 274] on div at bounding box center [488, 265] width 31 height 24
radio input "false"
radio input "true"
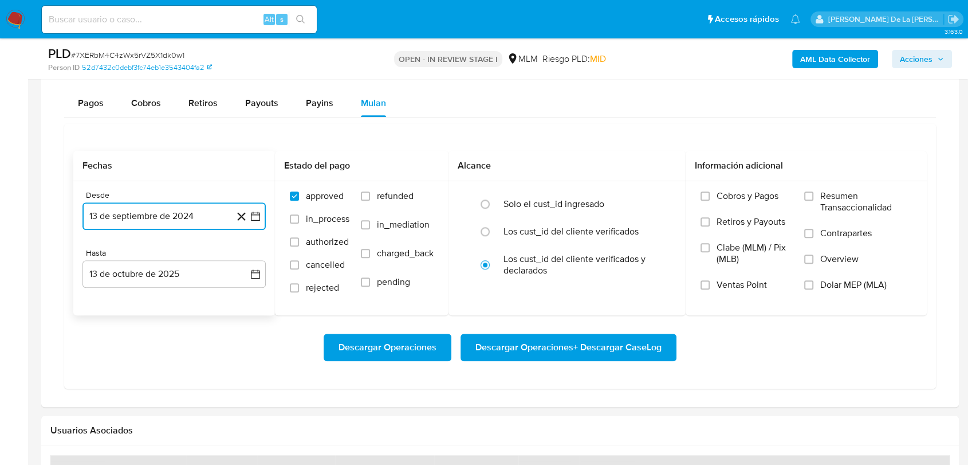
click at [254, 216] on icon "button" at bounding box center [255, 215] width 11 height 11
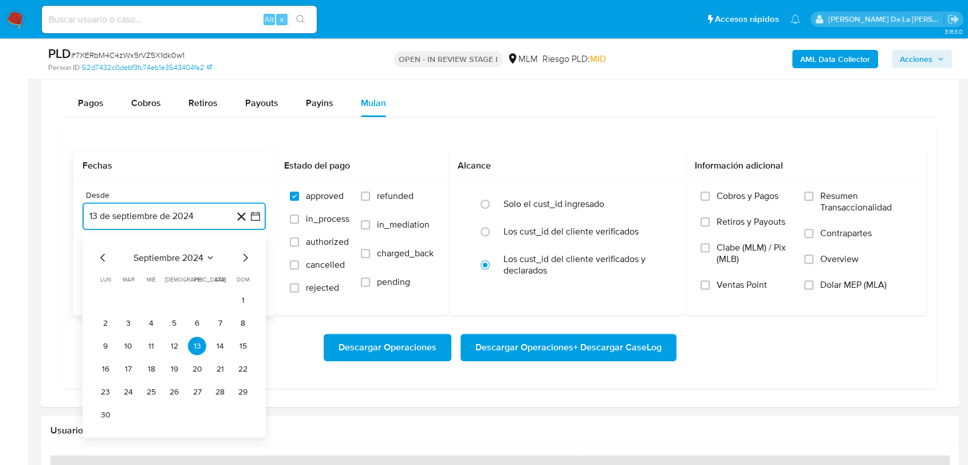
click at [243, 256] on icon "Mes siguiente" at bounding box center [245, 257] width 14 height 14
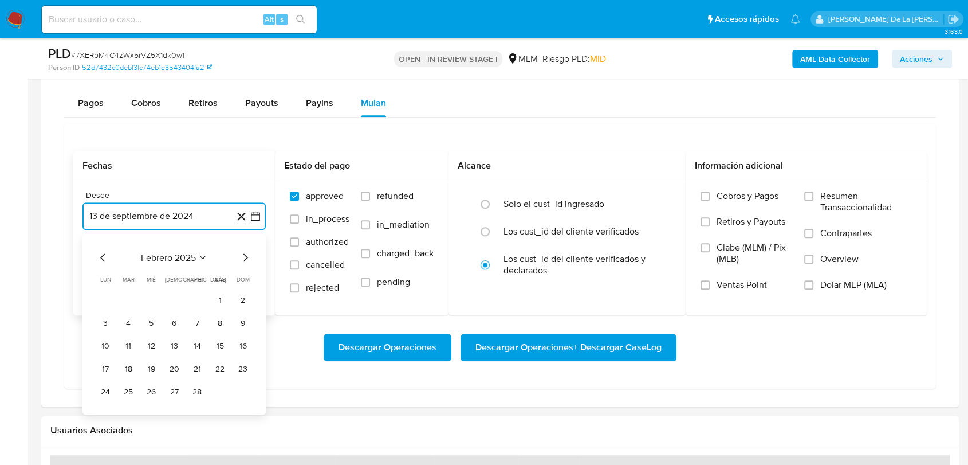
click at [243, 256] on icon "Mes siguiente" at bounding box center [245, 257] width 14 height 14
click at [219, 300] on button "1" at bounding box center [220, 299] width 18 height 18
click at [186, 276] on button "13 de octubre de 2025" at bounding box center [173, 273] width 183 height 27
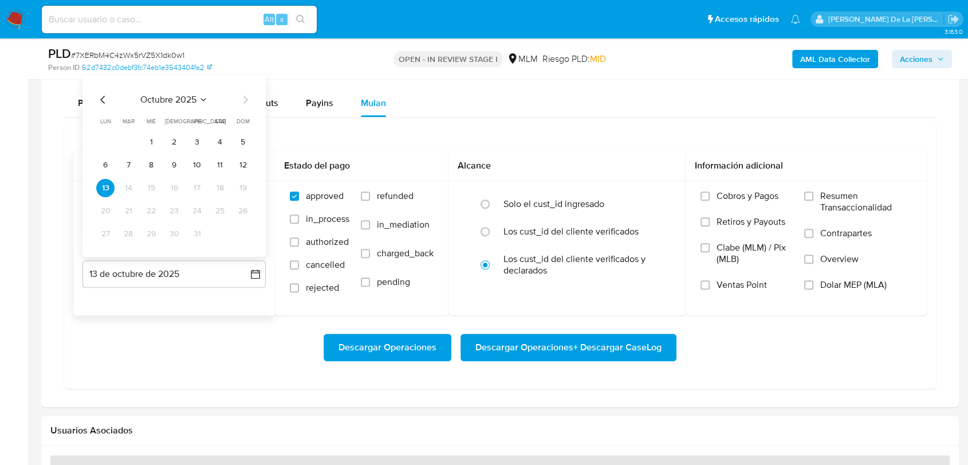
click at [97, 100] on icon "Mes anterior" at bounding box center [103, 100] width 14 height 14
click at [249, 230] on button "31" at bounding box center [243, 234] width 18 height 18
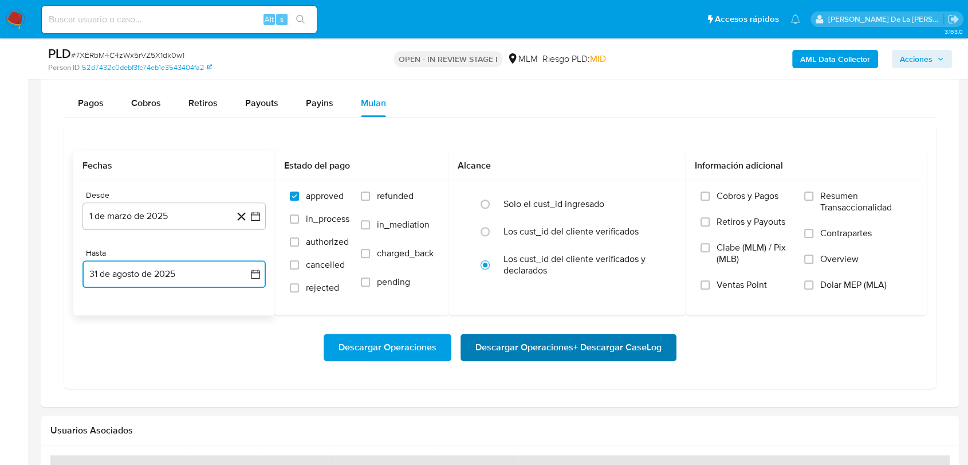
click at [572, 355] on span "Descargar Operaciones + Descargar CaseLog" at bounding box center [568, 346] width 186 height 25
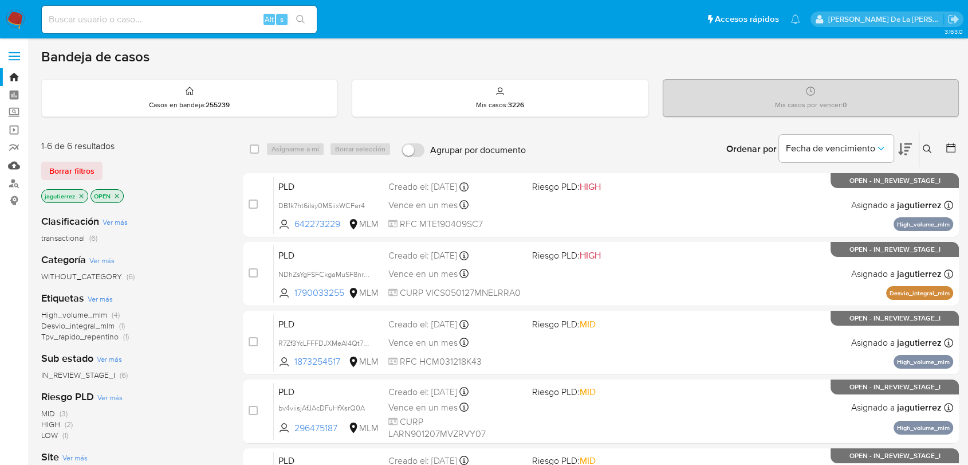
click at [12, 167] on link "Mulan" at bounding box center [68, 165] width 136 height 18
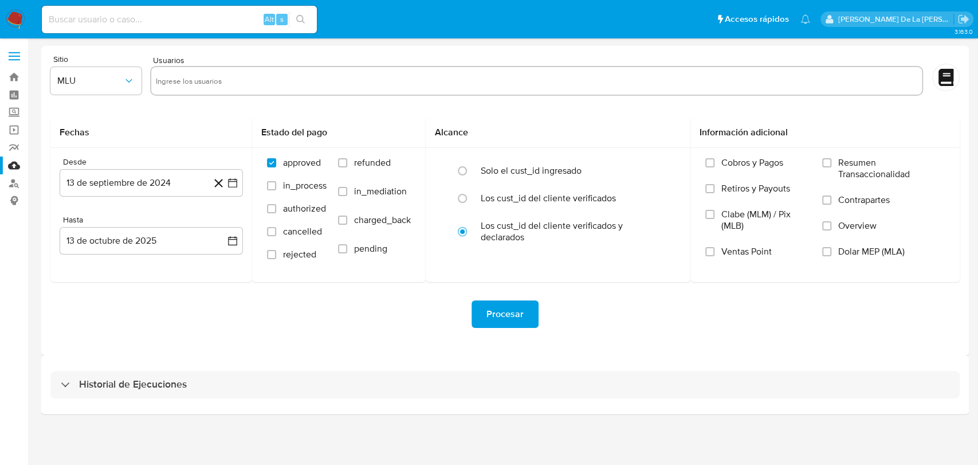
click at [95, 403] on div "Historial de Ejecuciones" at bounding box center [504, 384] width 927 height 58
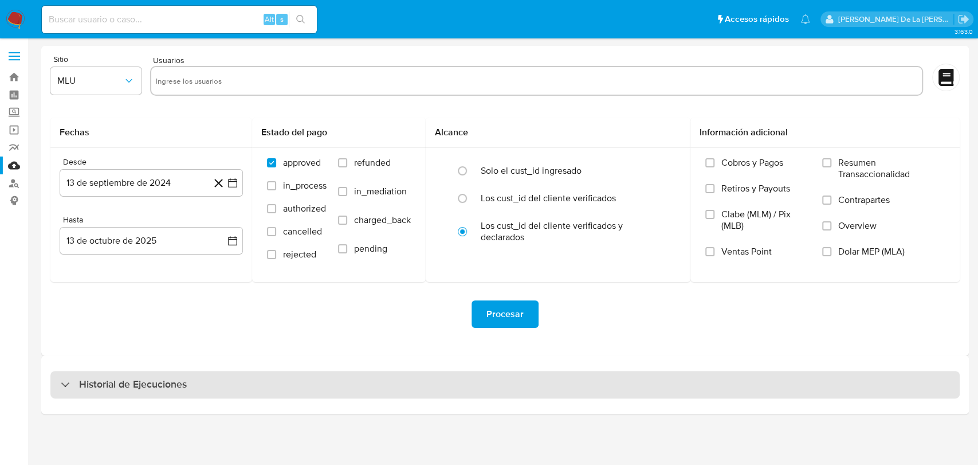
click at [104, 379] on h3 "Historial de Ejecuciones" at bounding box center [133, 384] width 108 height 14
select select "10"
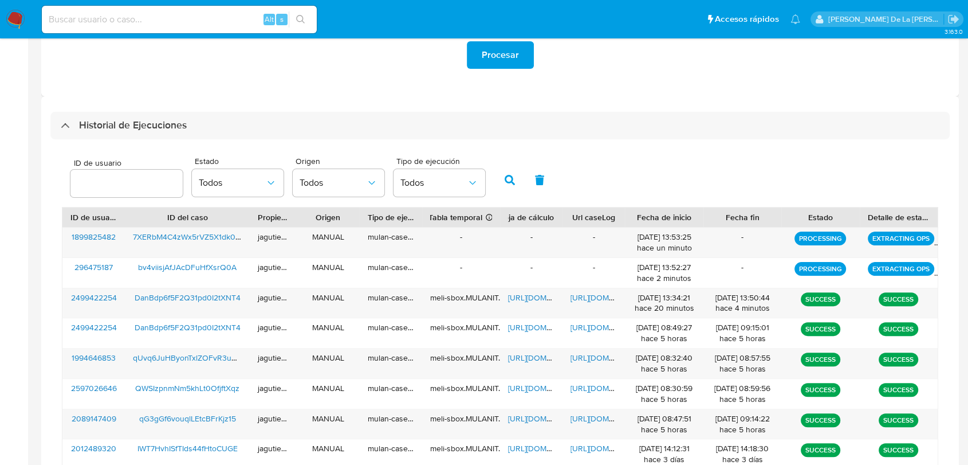
scroll to position [318, 0]
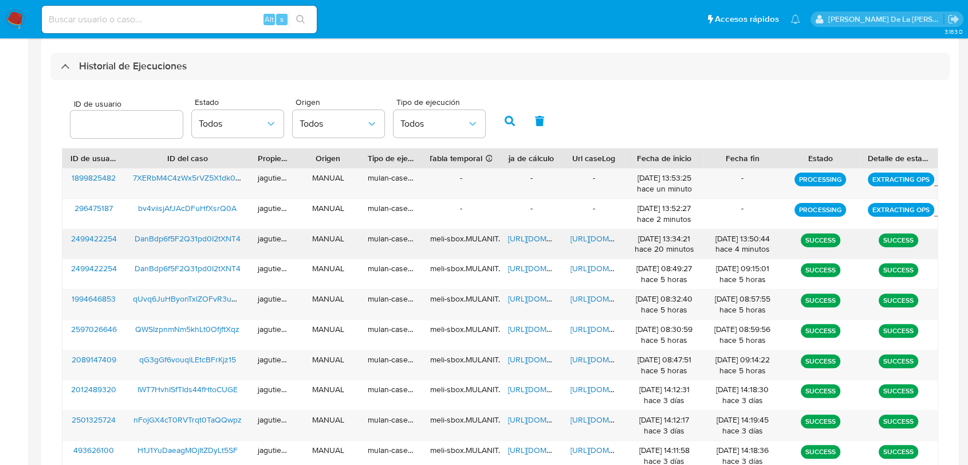
click at [524, 237] on span "[URL][DOMAIN_NAME]" at bounding box center [547, 238] width 79 height 11
click at [579, 239] on span "[URL][DOMAIN_NAME]" at bounding box center [609, 238] width 79 height 11
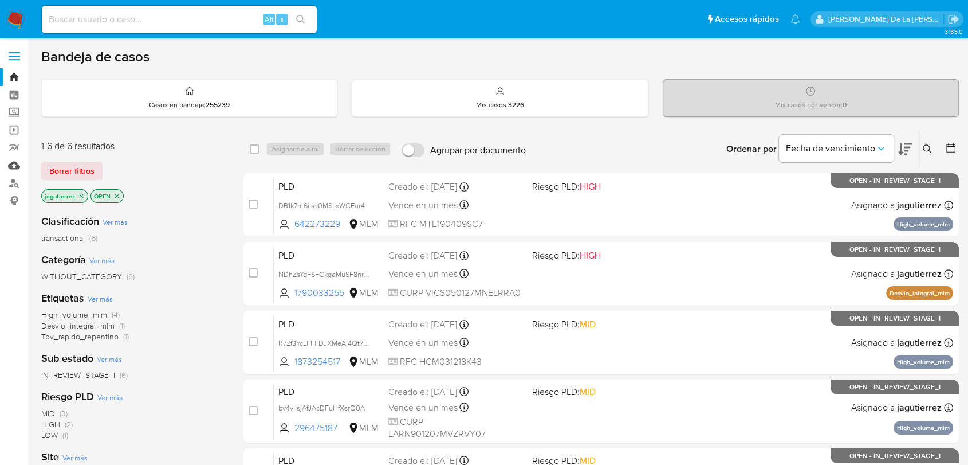
click at [10, 168] on link "Mulan" at bounding box center [68, 165] width 136 height 18
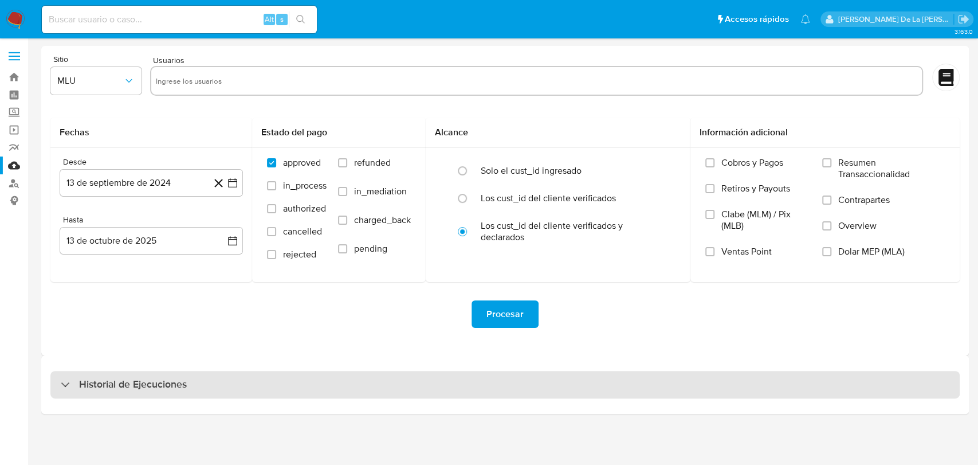
click at [129, 372] on div "Historial de Ejecuciones" at bounding box center [504, 384] width 909 height 27
select select "10"
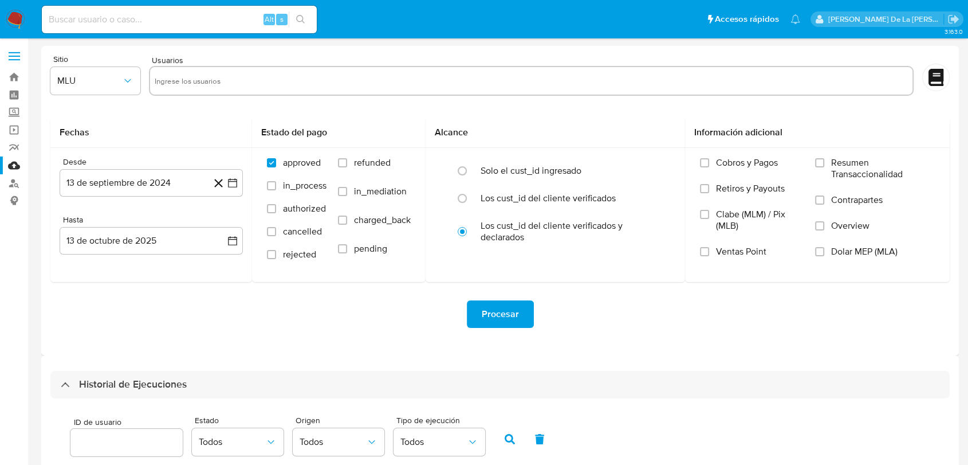
scroll to position [318, 0]
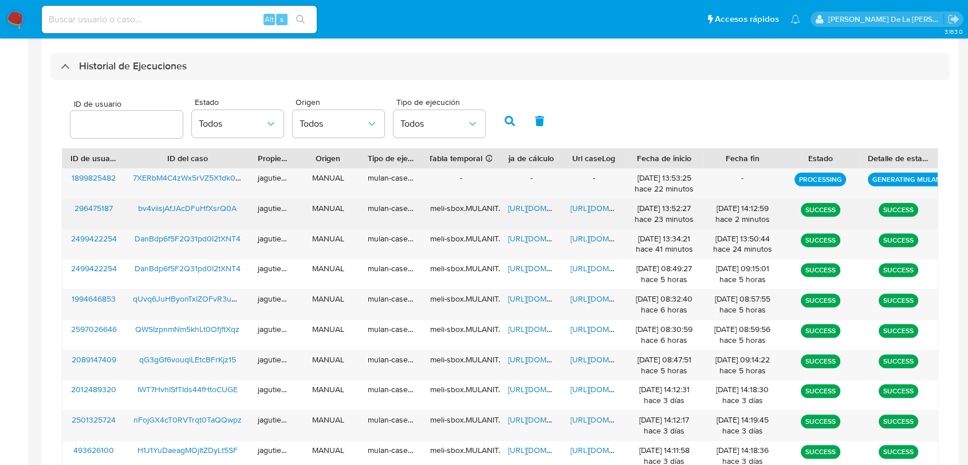
click at [213, 211] on span "bv4viisjAfJAcDFuHfXsrQ0A" at bounding box center [187, 207] width 99 height 11
click at [529, 208] on span "[URL][DOMAIN_NAME]" at bounding box center [547, 207] width 79 height 11
click at [598, 209] on span "[URL][DOMAIN_NAME]" at bounding box center [609, 207] width 79 height 11
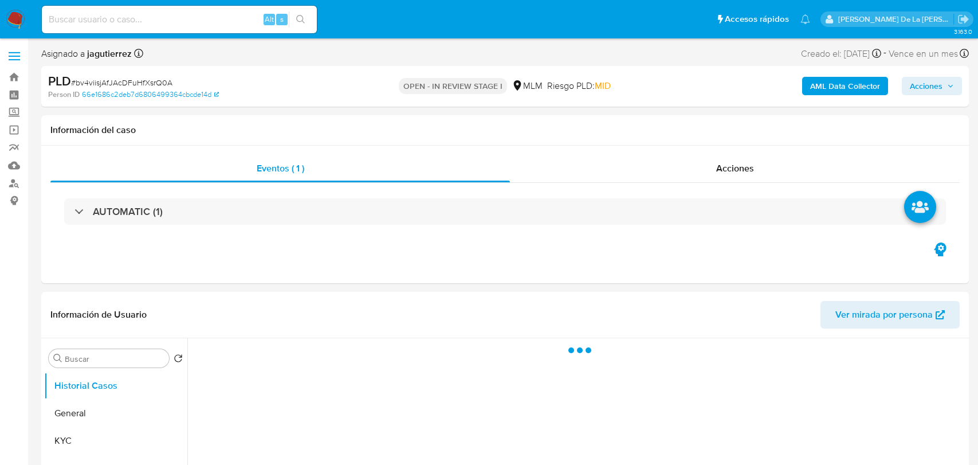
select select "10"
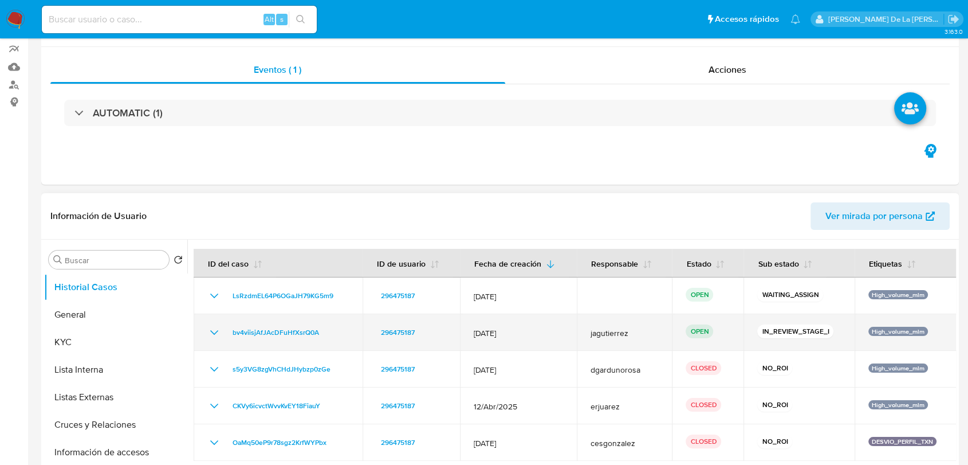
scroll to position [127, 0]
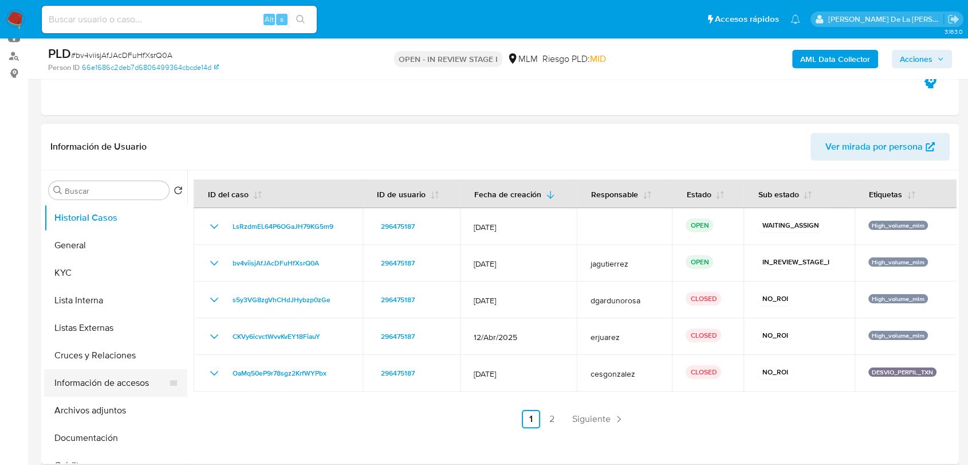
click at [88, 375] on button "Información de accesos" at bounding box center [111, 382] width 134 height 27
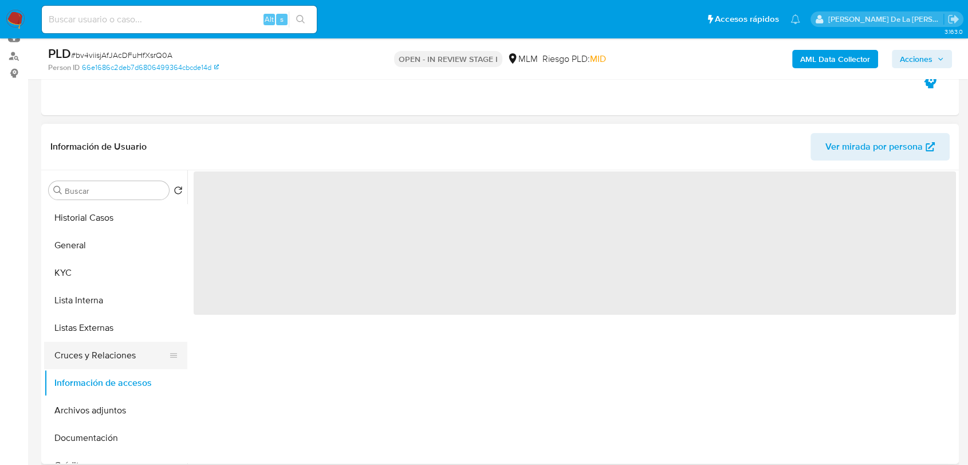
click at [119, 356] on button "Cruces y Relaciones" at bounding box center [111, 354] width 134 height 27
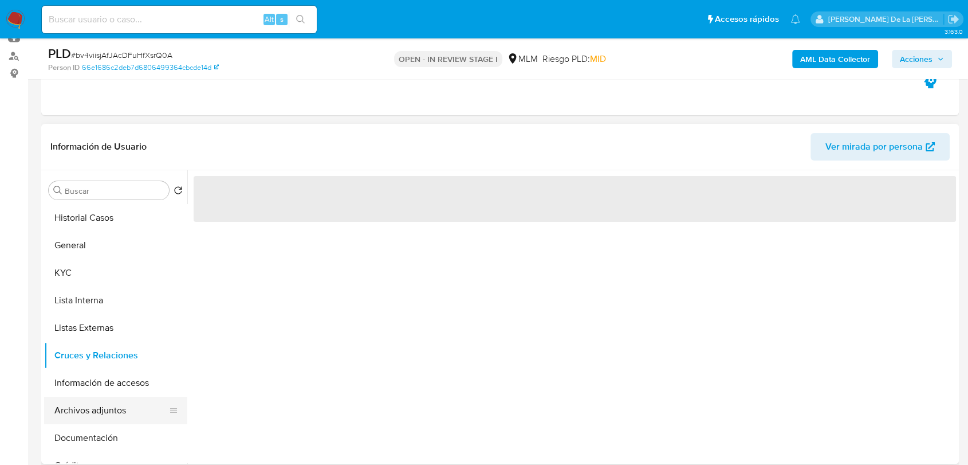
click at [101, 412] on button "Archivos adjuntos" at bounding box center [111, 409] width 134 height 27
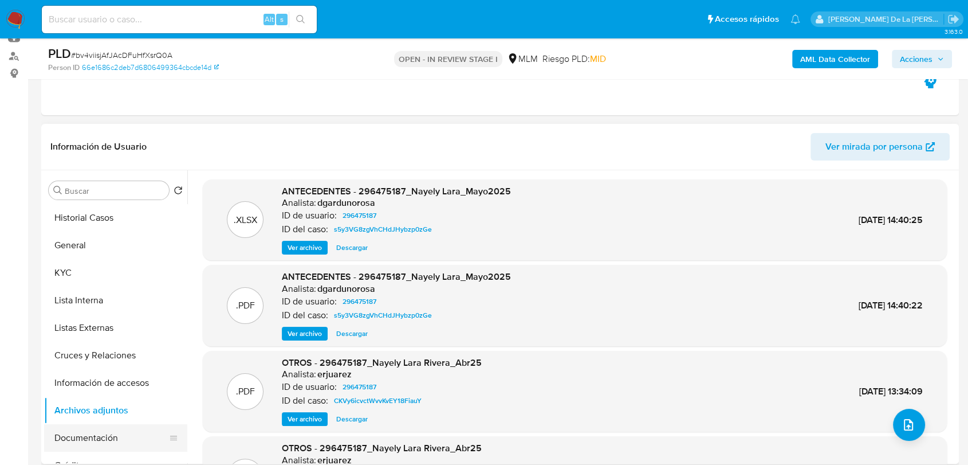
click at [74, 442] on button "Documentación" at bounding box center [111, 437] width 134 height 27
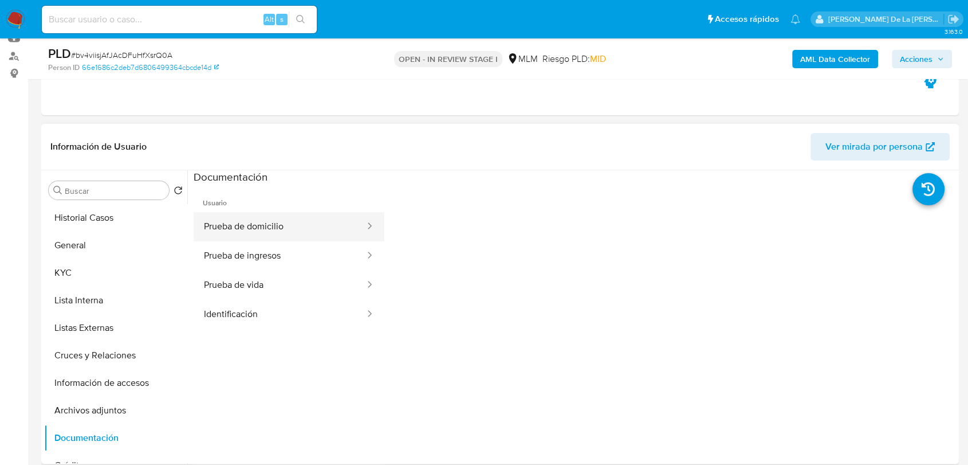
click at [263, 224] on button "Prueba de domicilio" at bounding box center [280, 226] width 172 height 29
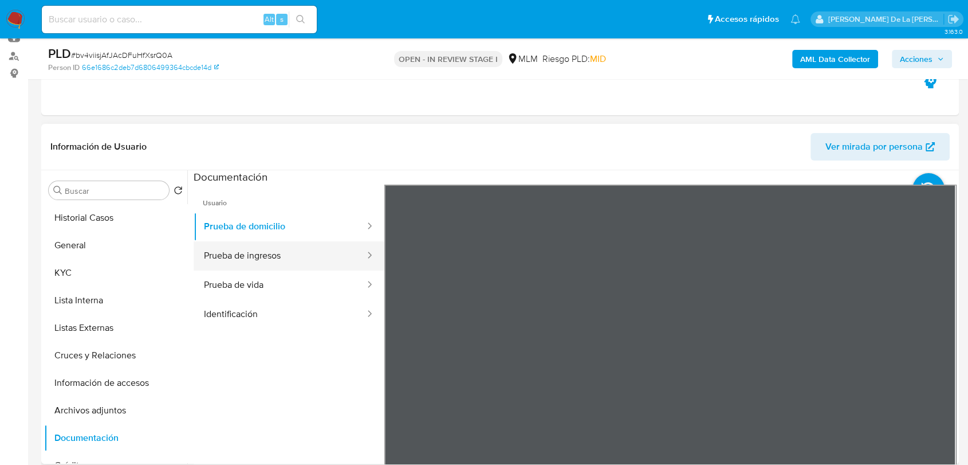
click at [302, 254] on button "Prueba de ingresos" at bounding box center [280, 255] width 172 height 29
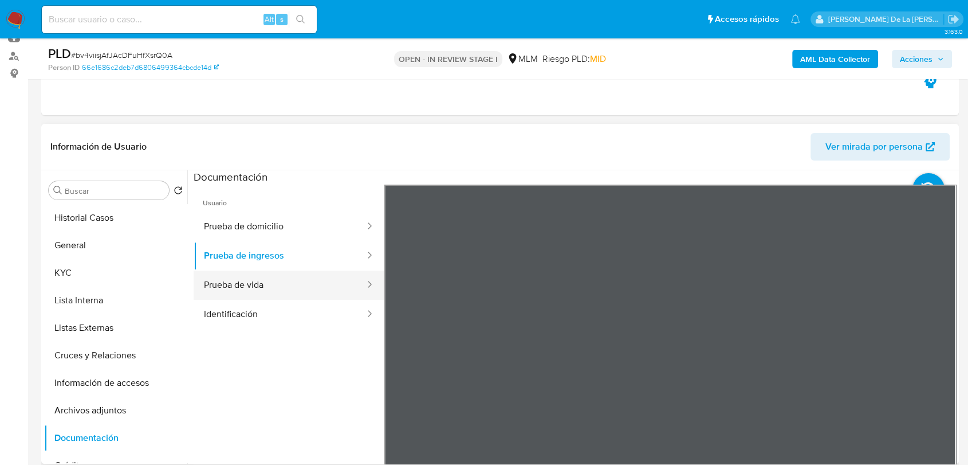
click at [245, 294] on button "Prueba de vida" at bounding box center [280, 284] width 172 height 29
click at [233, 294] on button "Prueba de vida" at bounding box center [280, 284] width 172 height 29
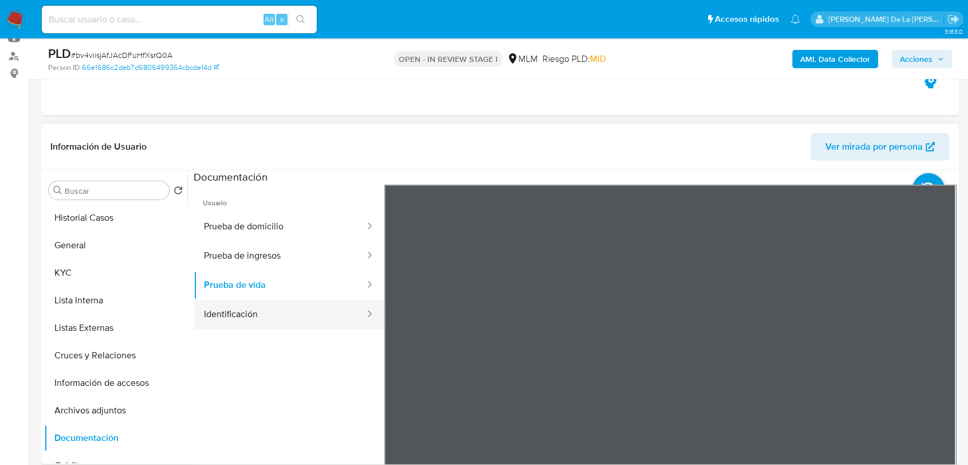
click at [240, 305] on button "Identificación" at bounding box center [280, 314] width 172 height 29
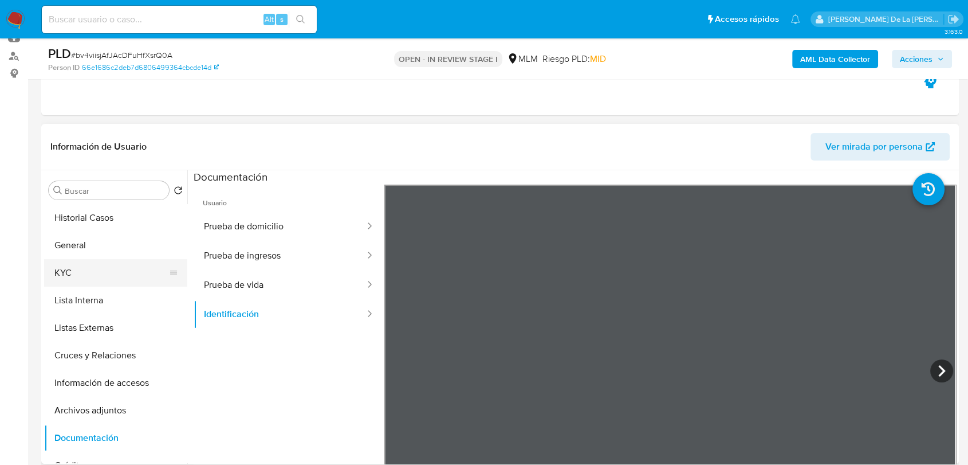
click at [89, 269] on button "KYC" at bounding box center [111, 272] width 134 height 27
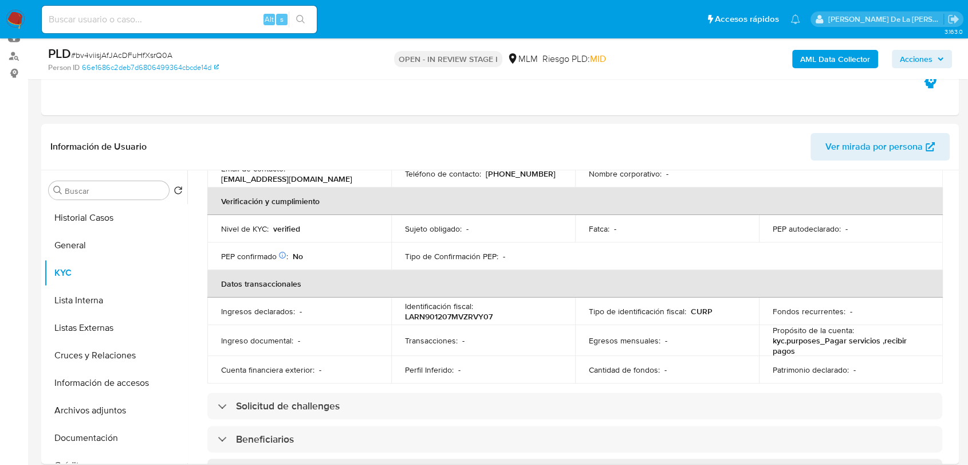
scroll to position [191, 0]
